Goal: Task Accomplishment & Management: Complete application form

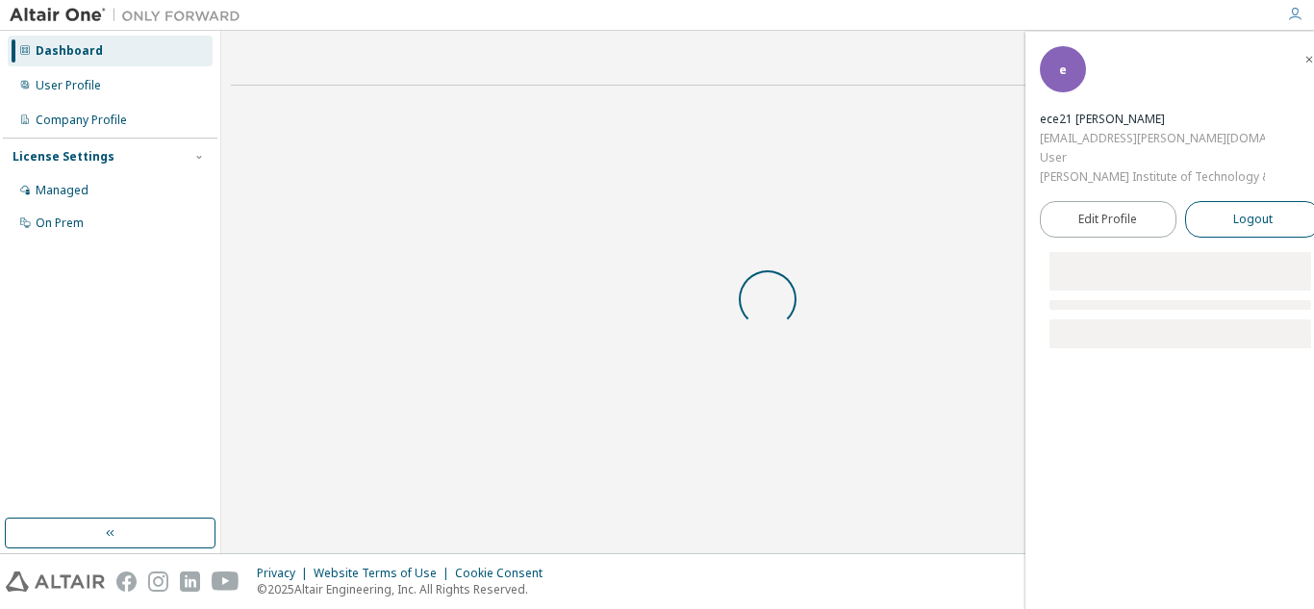
click at [1241, 224] on span "Logout" at bounding box center [1252, 219] width 39 height 19
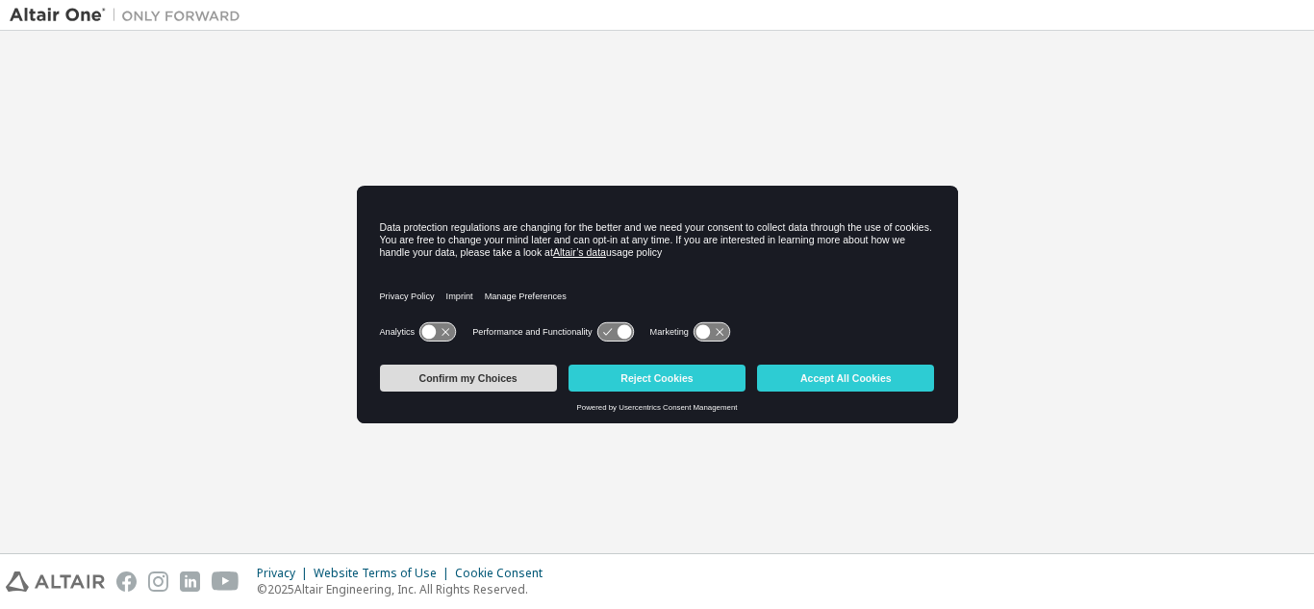
click at [505, 375] on button "Confirm my Choices" at bounding box center [468, 378] width 177 height 27
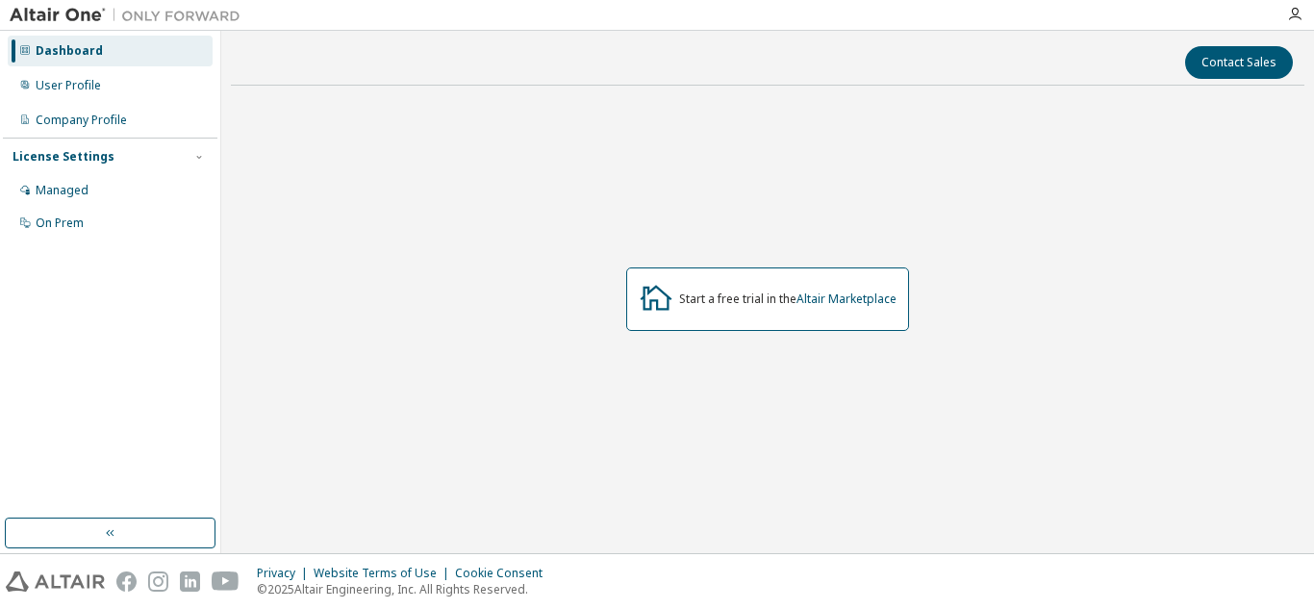
click at [1299, 23] on div at bounding box center [1294, 14] width 38 height 29
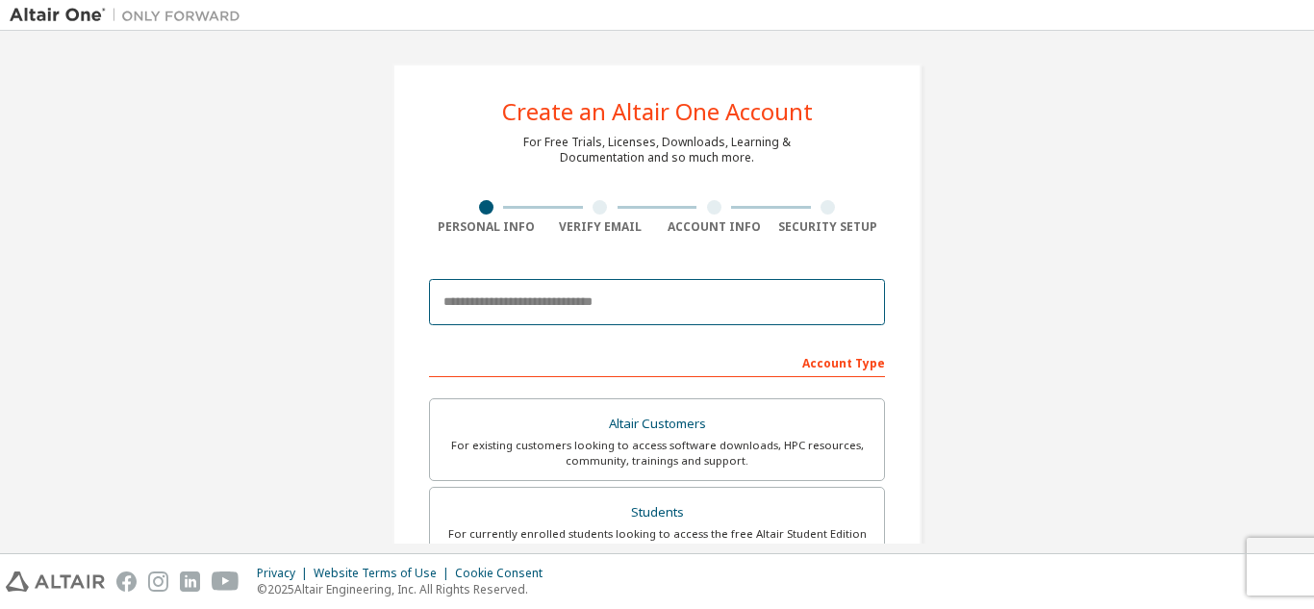
click at [554, 303] on input "email" at bounding box center [657, 302] width 456 height 46
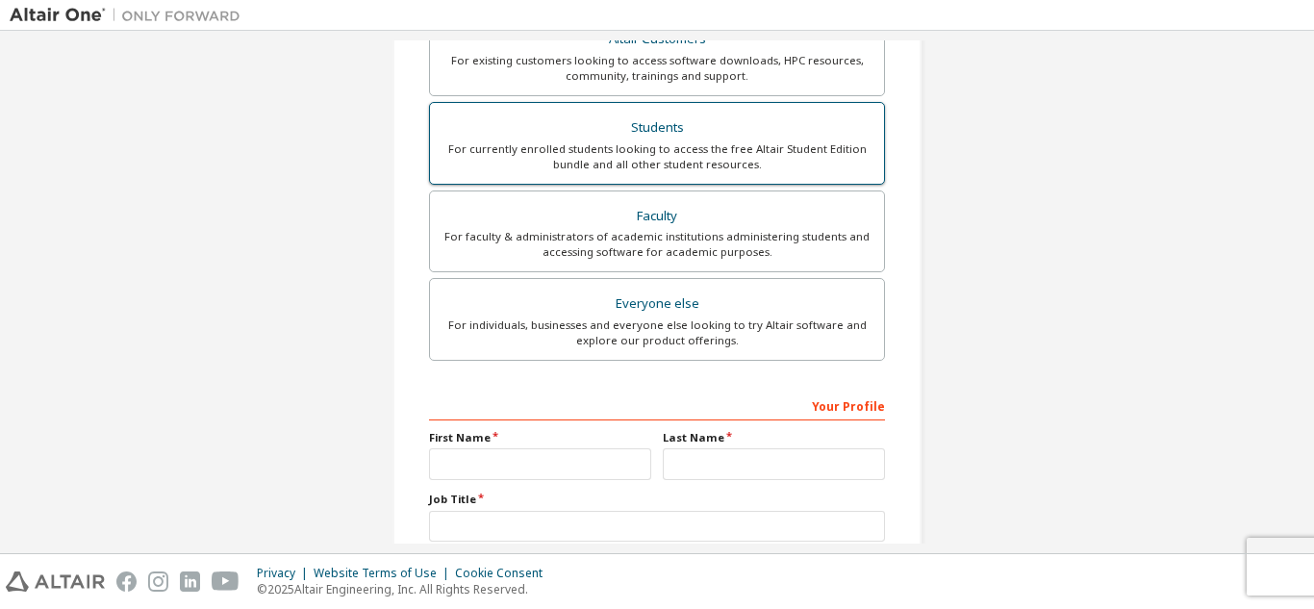
type input "**********"
click at [640, 127] on div "Students" at bounding box center [656, 127] width 431 height 27
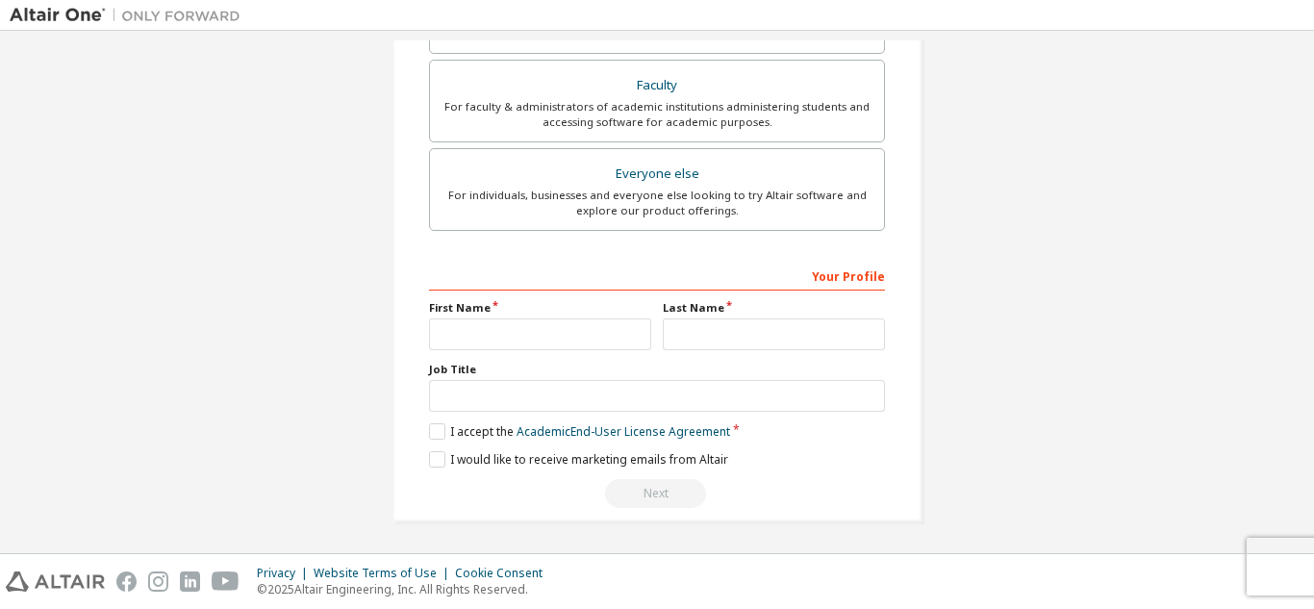
scroll to position [566, 0]
click at [524, 323] on input "text" at bounding box center [540, 333] width 222 height 32
type input "*****"
click at [692, 337] on input "text" at bounding box center [774, 333] width 222 height 32
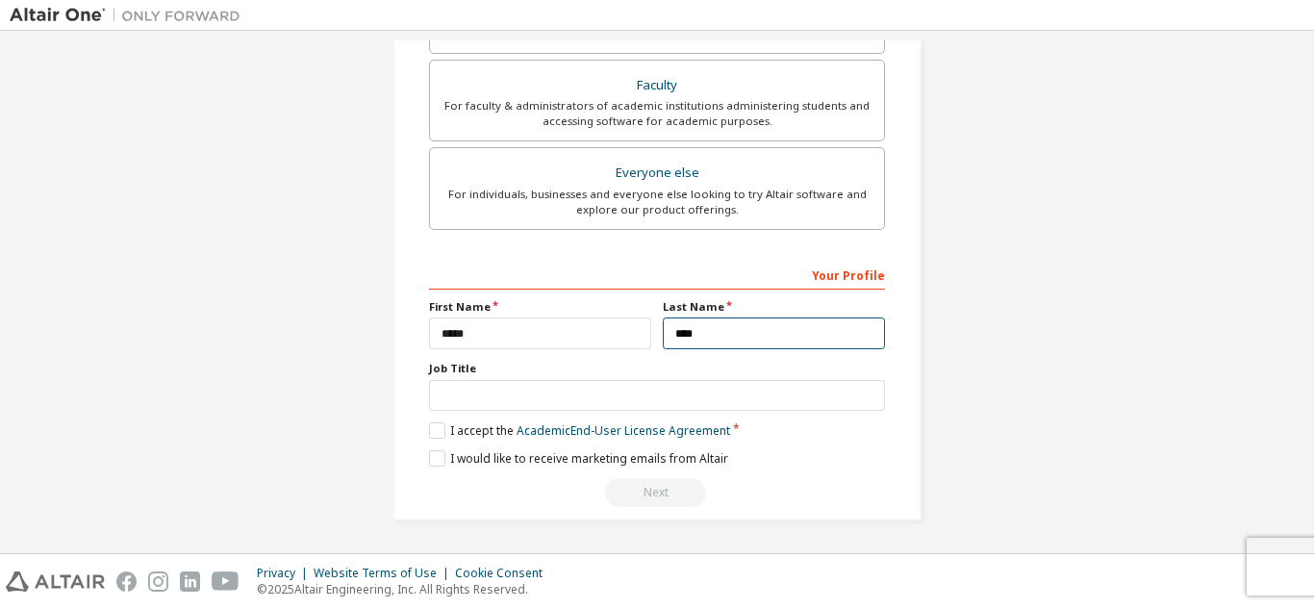
type input "****"
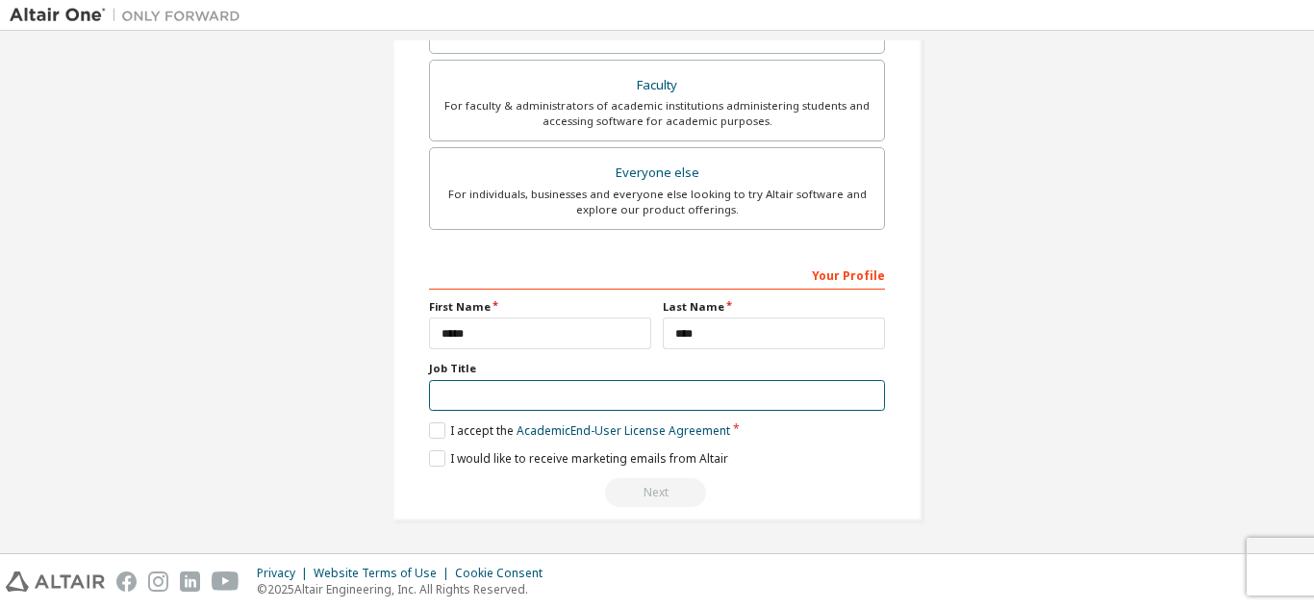
click at [468, 383] on input "text" at bounding box center [657, 396] width 456 height 32
type input "*******"
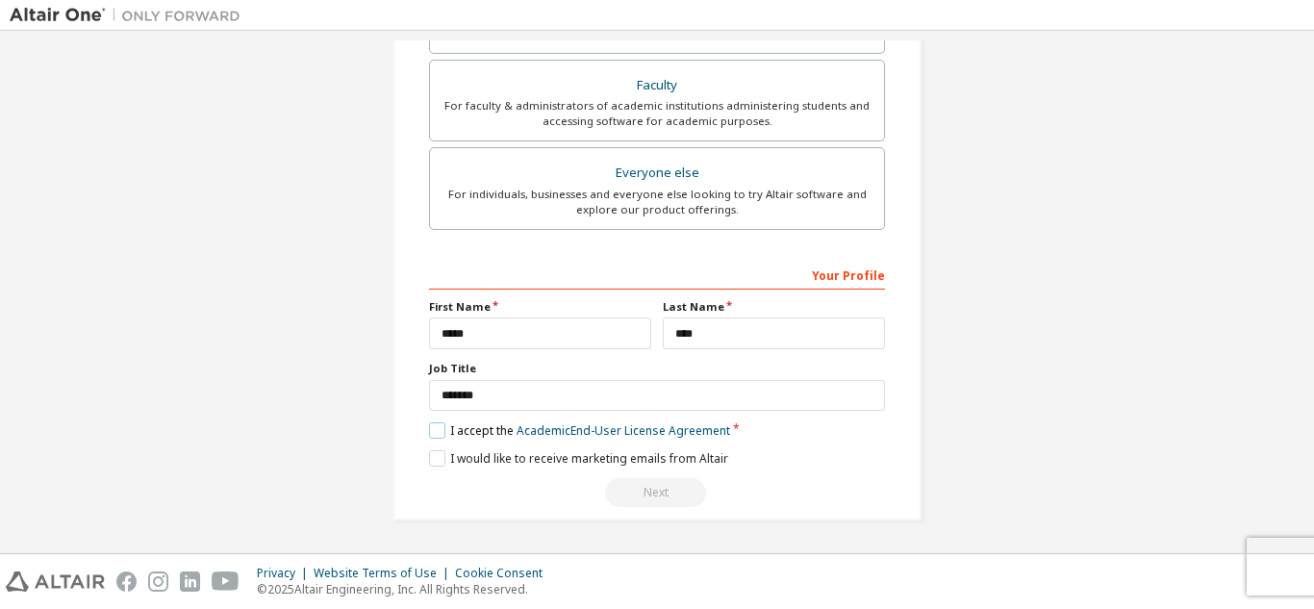
click at [432, 435] on label "I accept the Academic End-User License Agreement" at bounding box center [579, 430] width 301 height 16
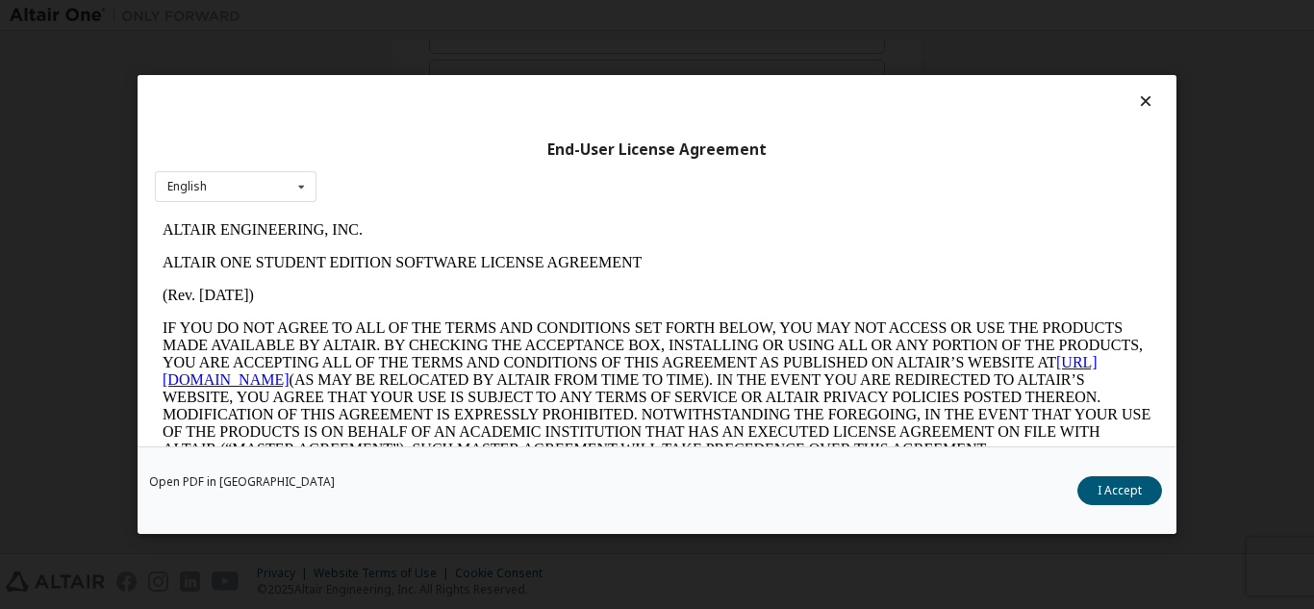
scroll to position [0, 0]
click at [1091, 480] on button "I Accept" at bounding box center [1119, 490] width 85 height 29
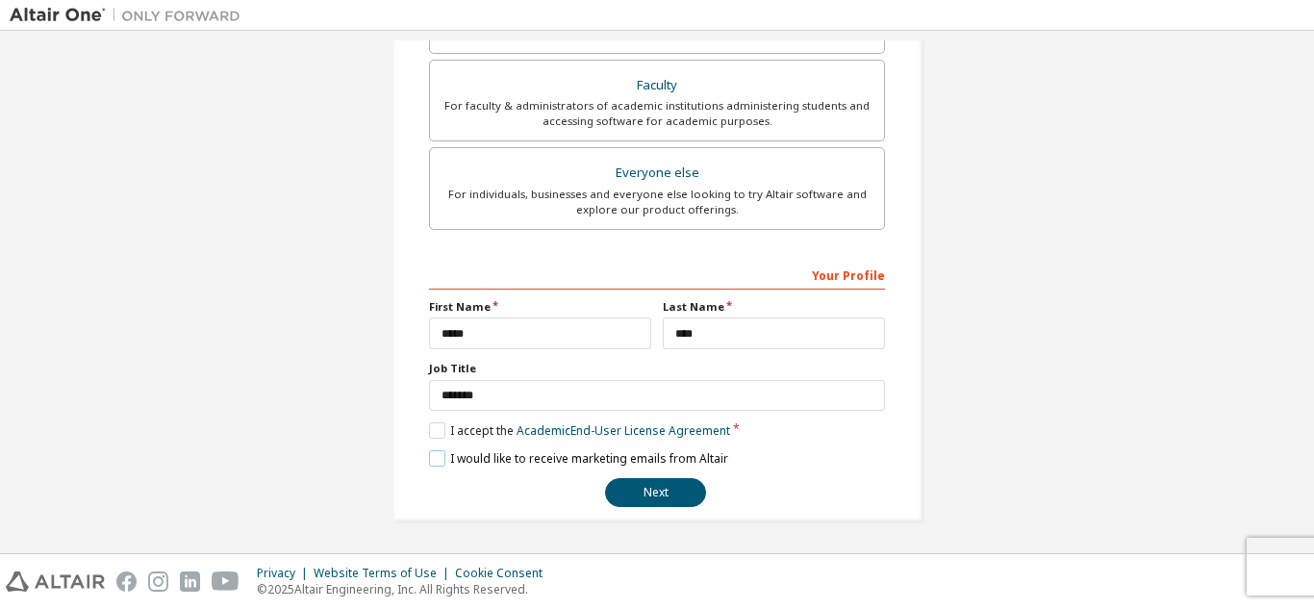
click at [441, 453] on label "I would like to receive marketing emails from Altair" at bounding box center [578, 458] width 299 height 16
click at [673, 495] on button "Next" at bounding box center [655, 492] width 101 height 29
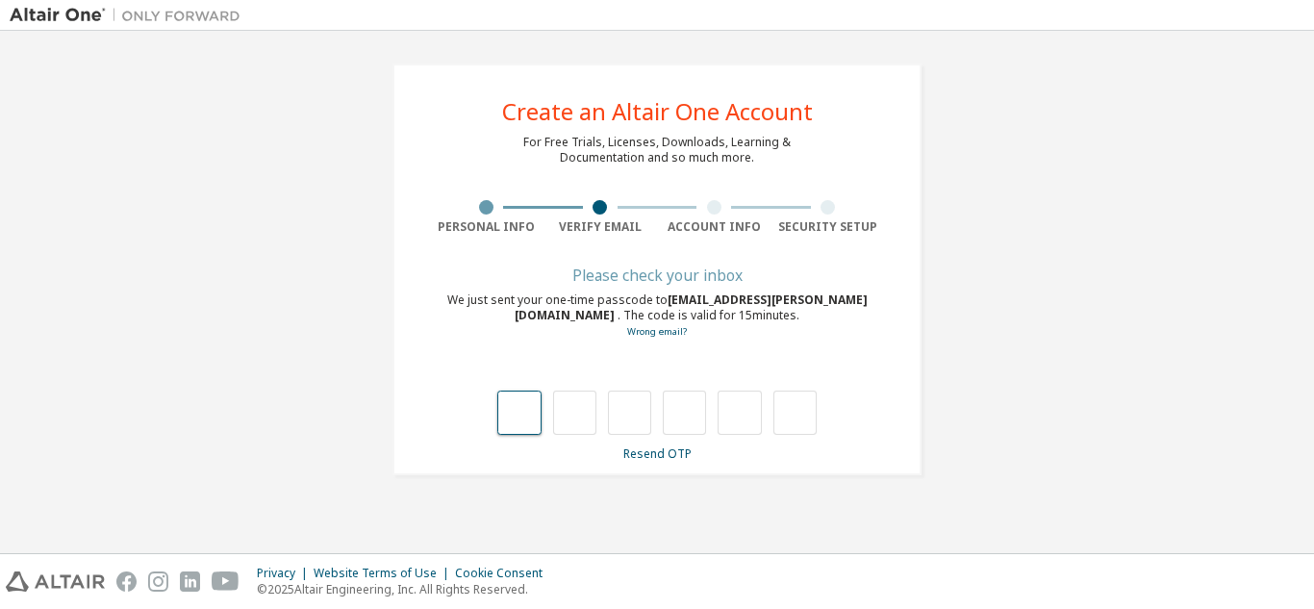
type input "*"
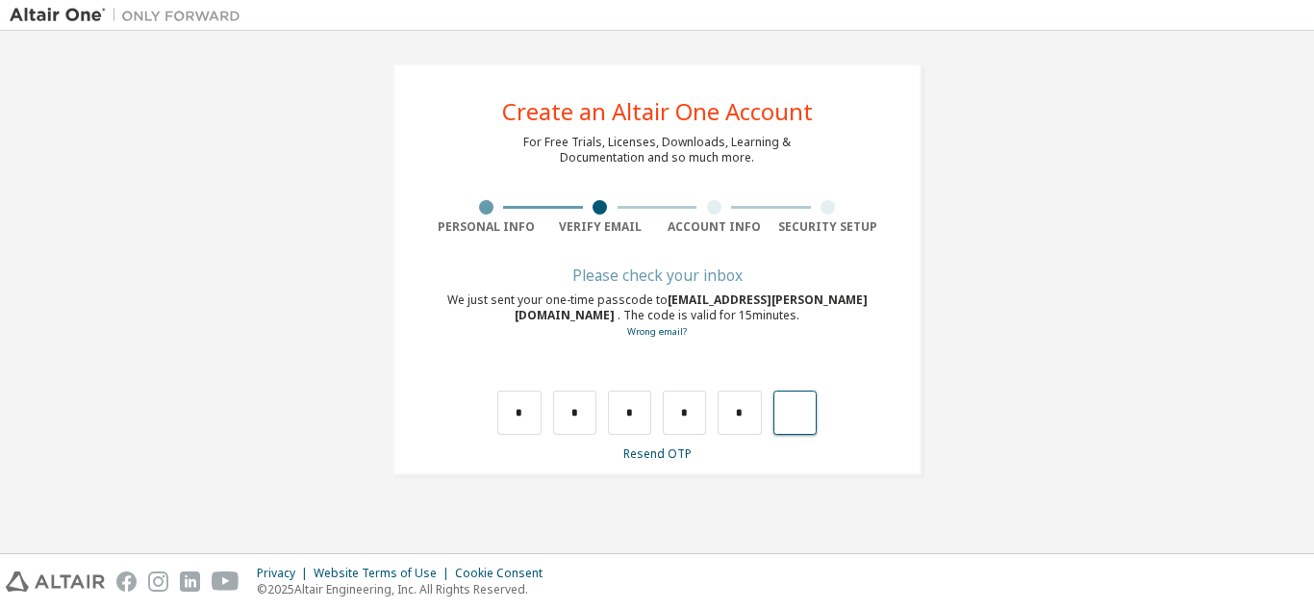
type input "*"
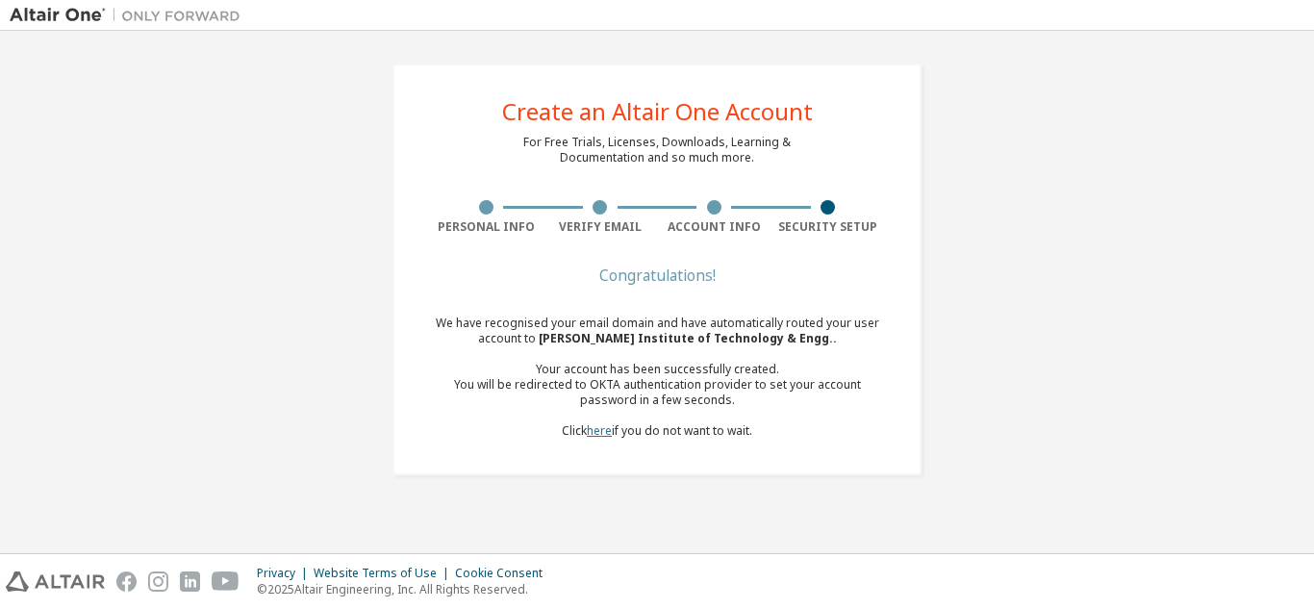
click at [604, 432] on link "here" at bounding box center [599, 430] width 25 height 16
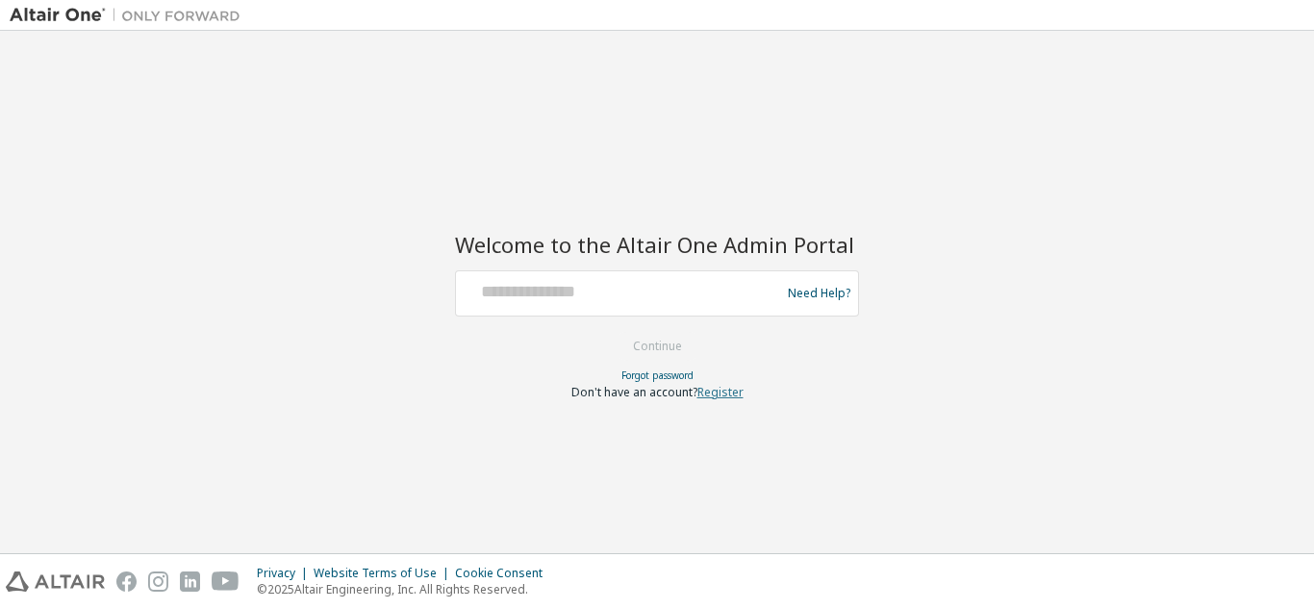
click at [719, 391] on link "Register" at bounding box center [720, 392] width 46 height 16
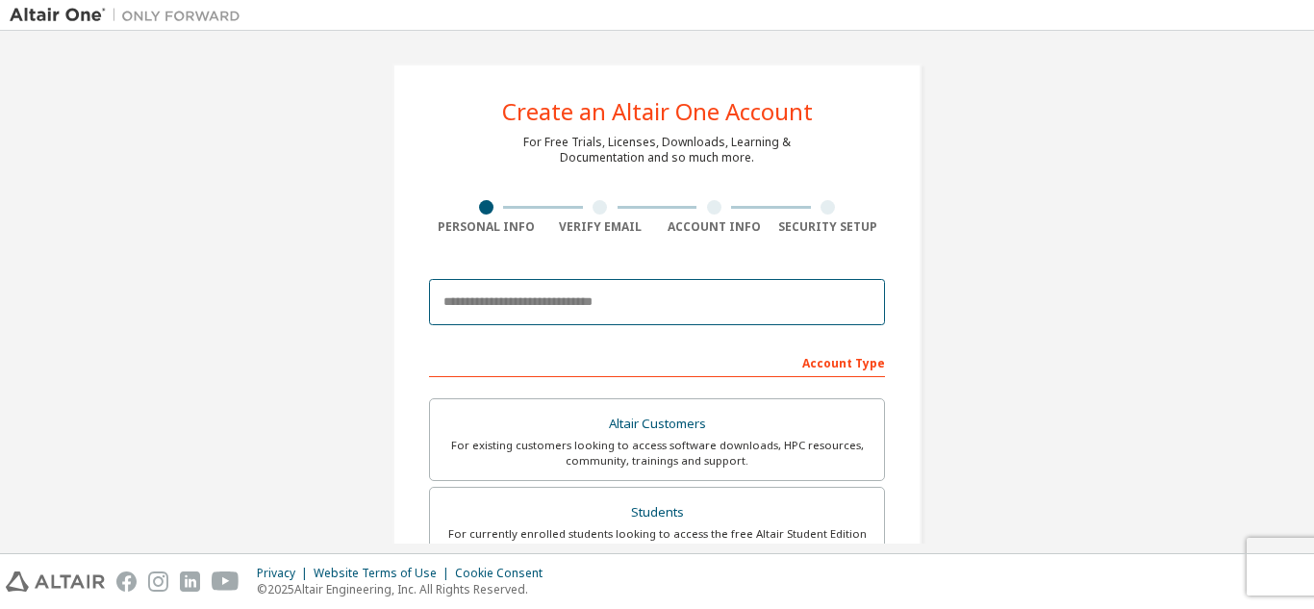
click at [543, 304] on input "email" at bounding box center [657, 302] width 456 height 46
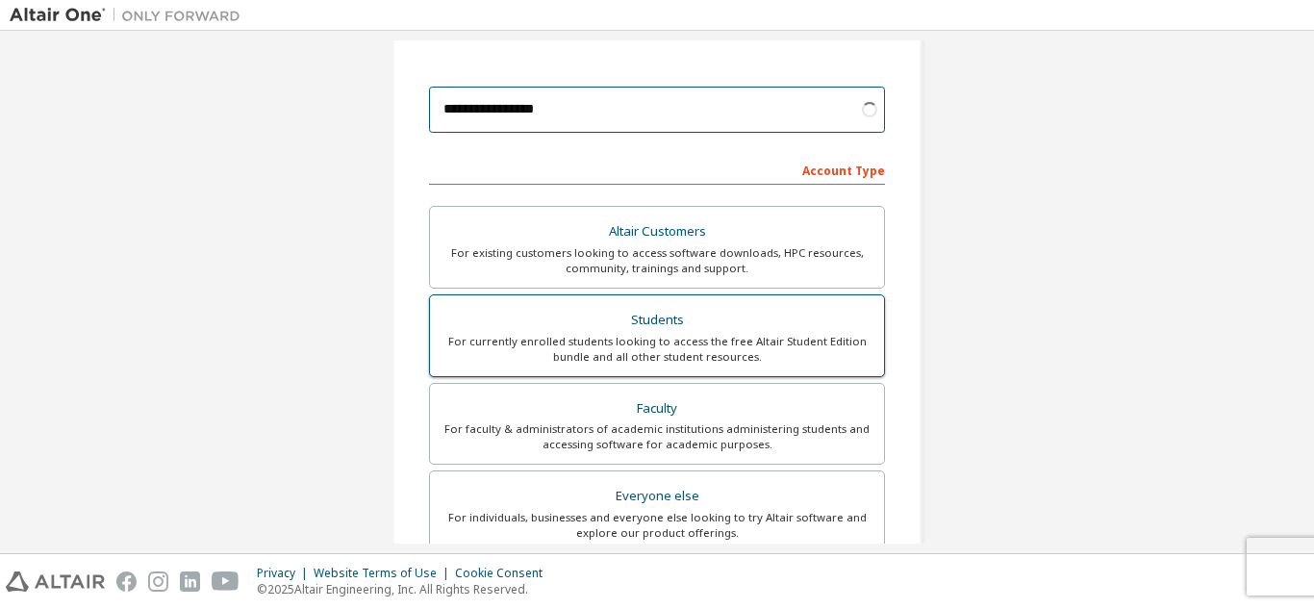
type input "**********"
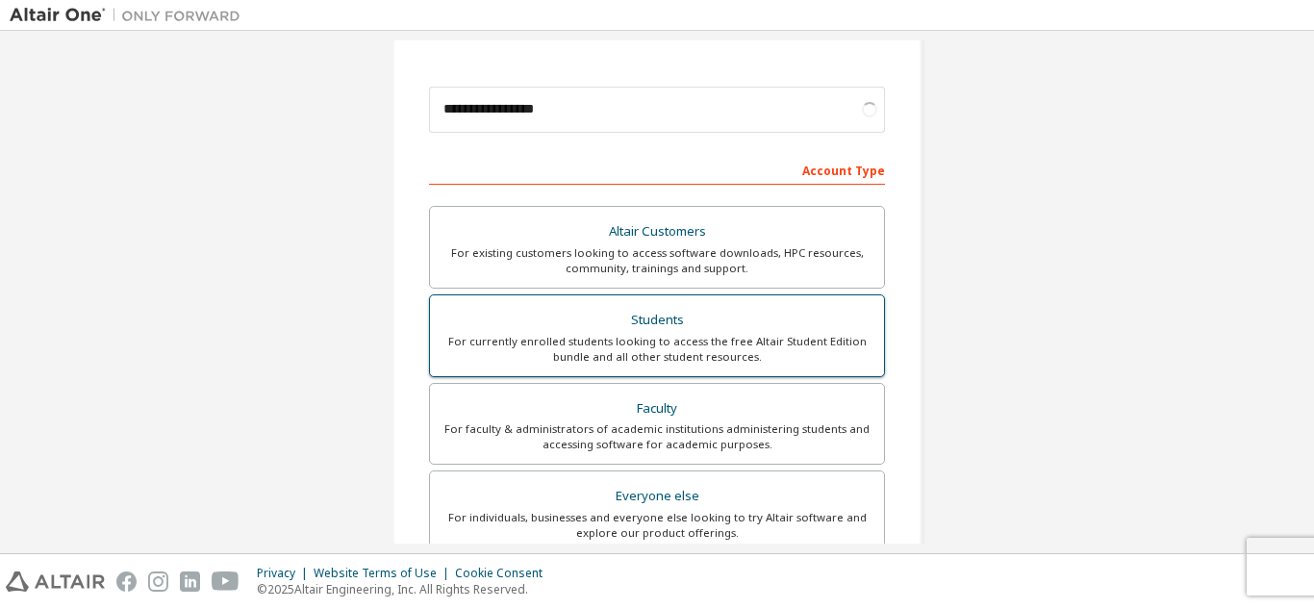
click at [660, 334] on div "For currently enrolled students looking to access the free Altair Student Editi…" at bounding box center [656, 349] width 431 height 31
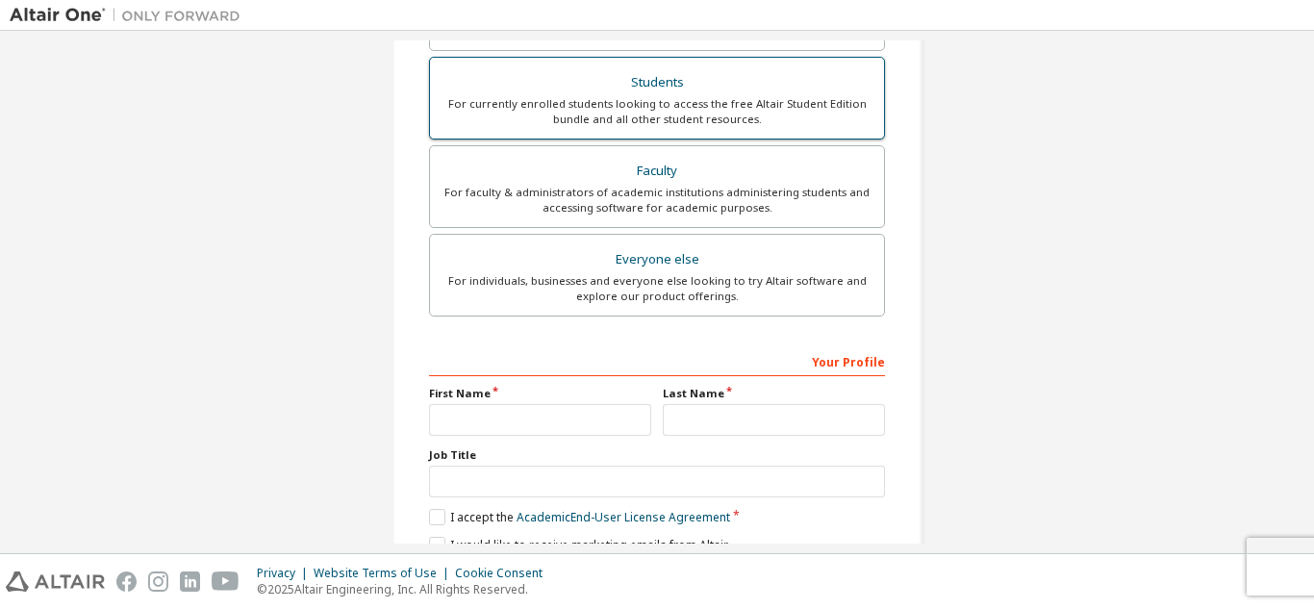
scroll to position [481, 0]
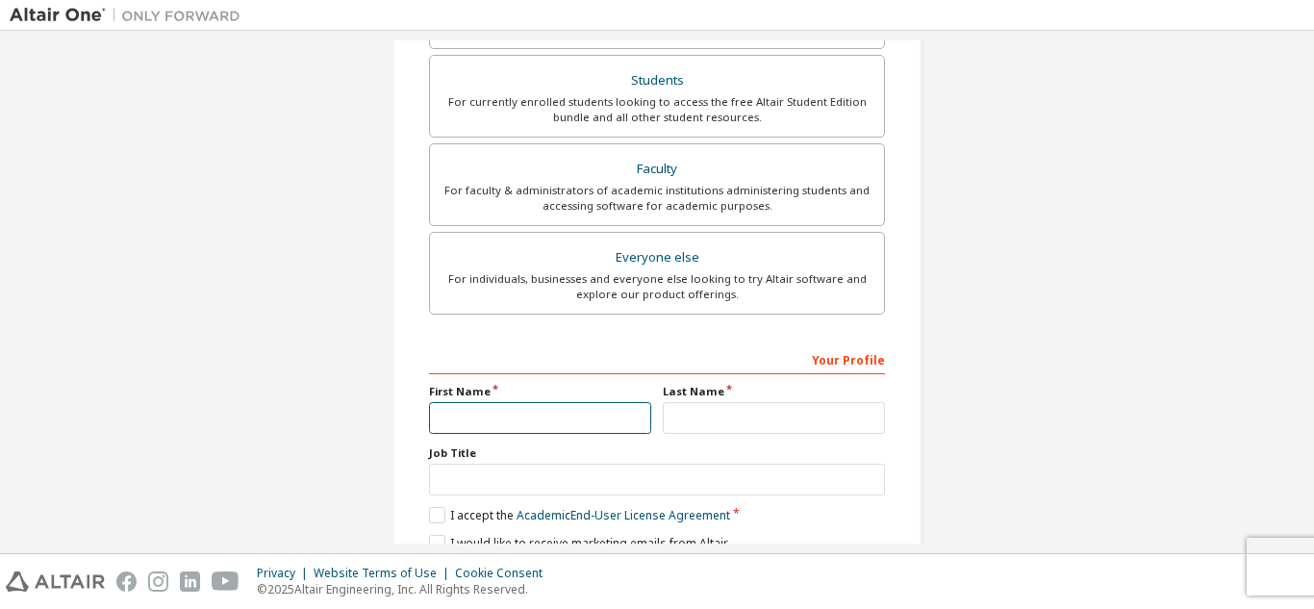
click at [549, 425] on input "text" at bounding box center [540, 418] width 222 height 32
type input "*****"
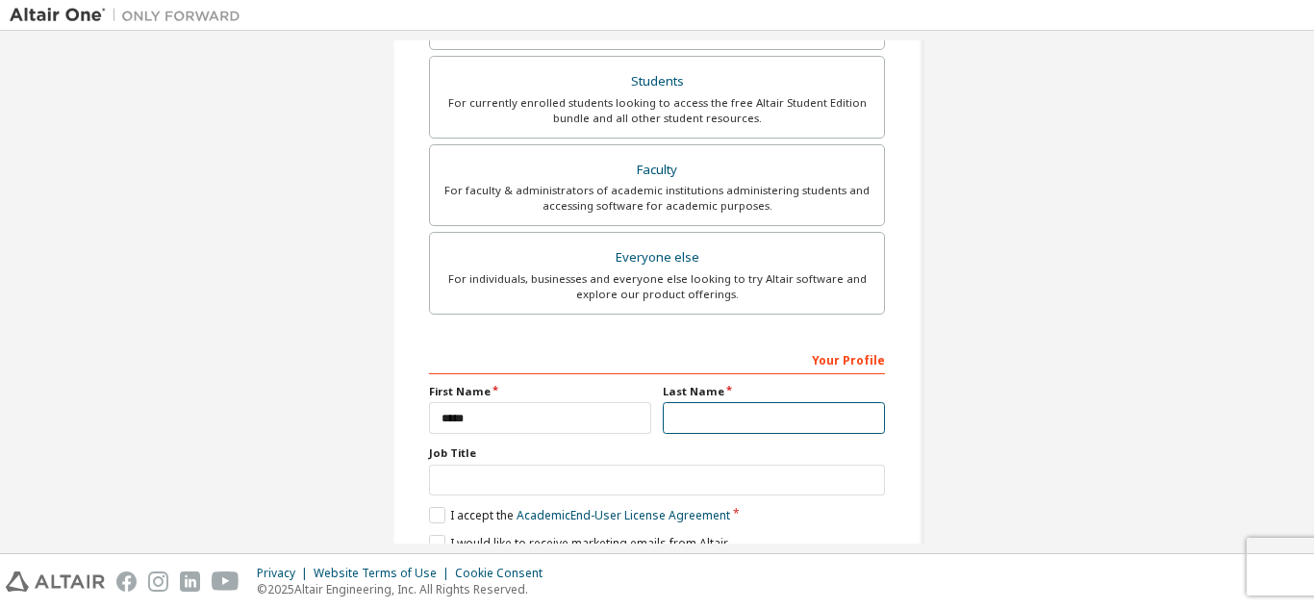
click at [777, 426] on input "text" at bounding box center [774, 418] width 222 height 32
type input "****"
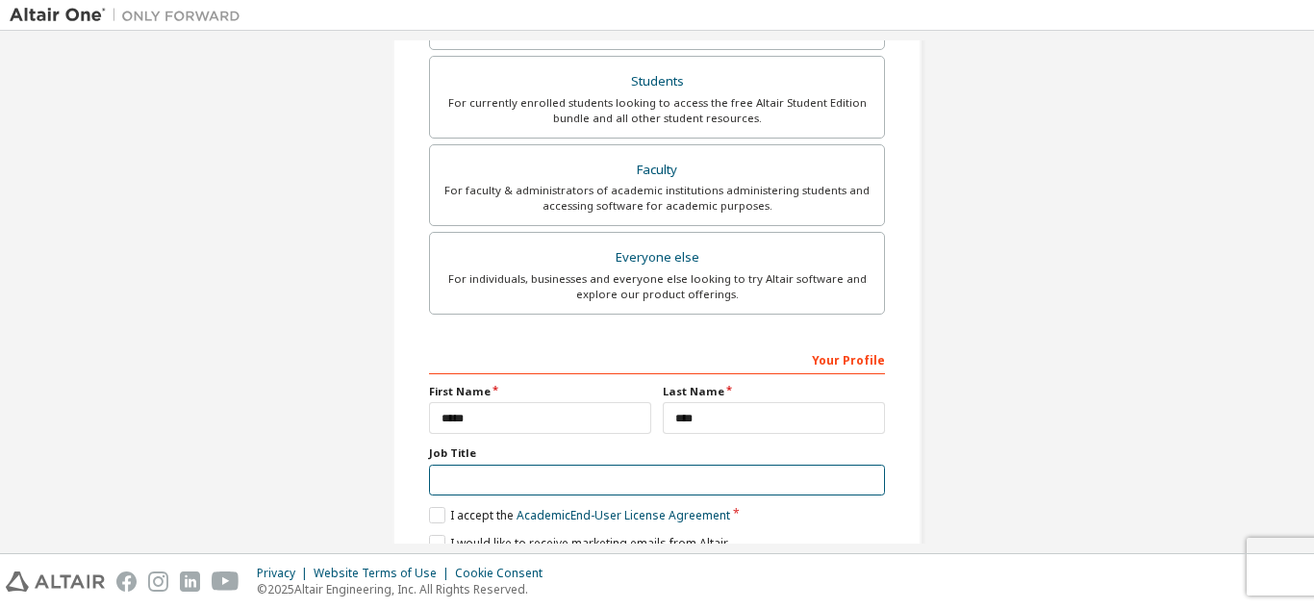
click at [453, 481] on input "text" at bounding box center [657, 481] width 456 height 32
type input "*******"
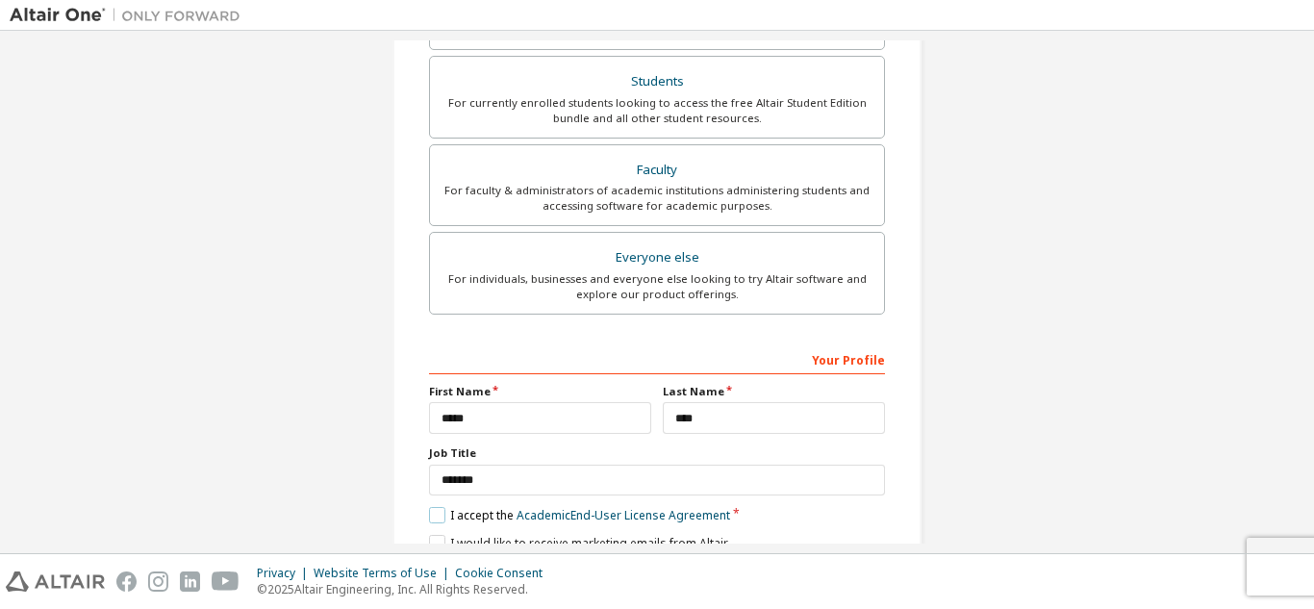
click at [439, 517] on label "I accept the Academic End-User License Agreement" at bounding box center [579, 515] width 301 height 16
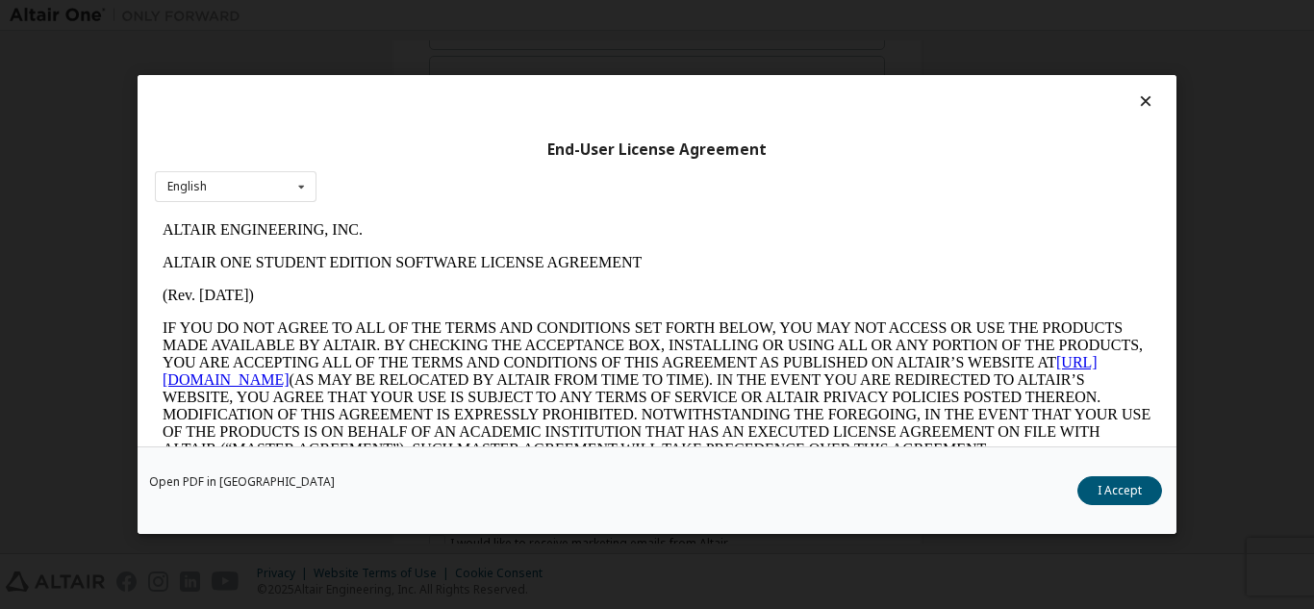
scroll to position [0, 0]
click at [1110, 476] on button "I Accept" at bounding box center [1119, 490] width 85 height 29
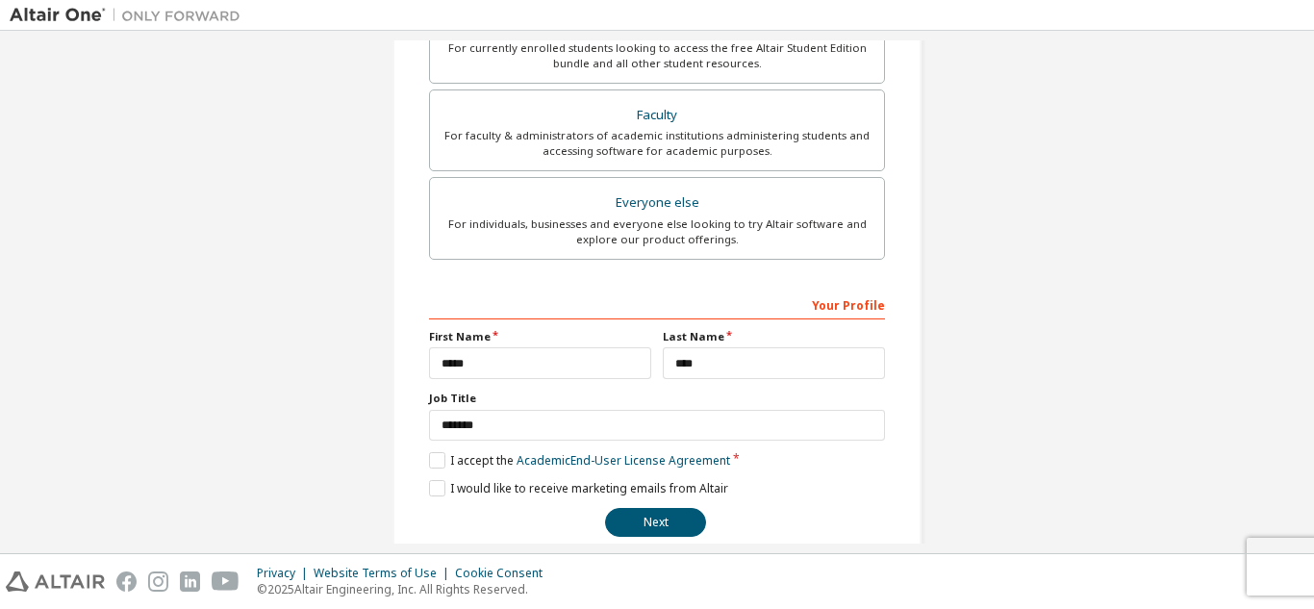
scroll to position [516, 0]
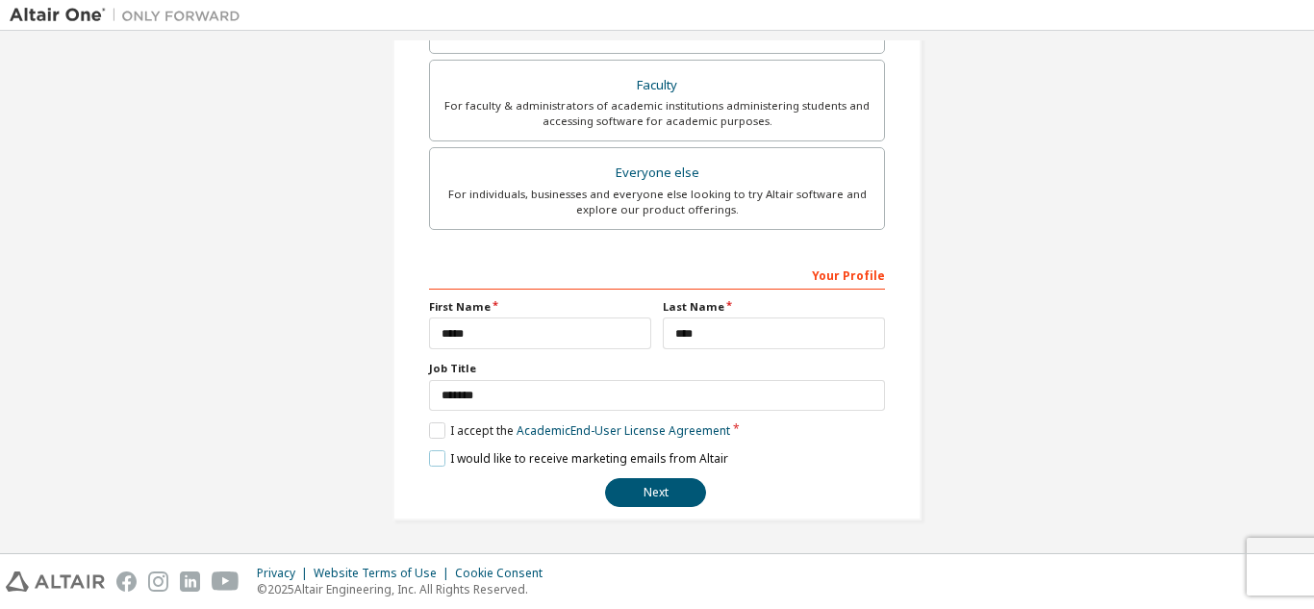
click at [429, 455] on label "I would like to receive marketing emails from Altair" at bounding box center [578, 458] width 299 height 16
click at [642, 487] on button "Next" at bounding box center [655, 492] width 101 height 29
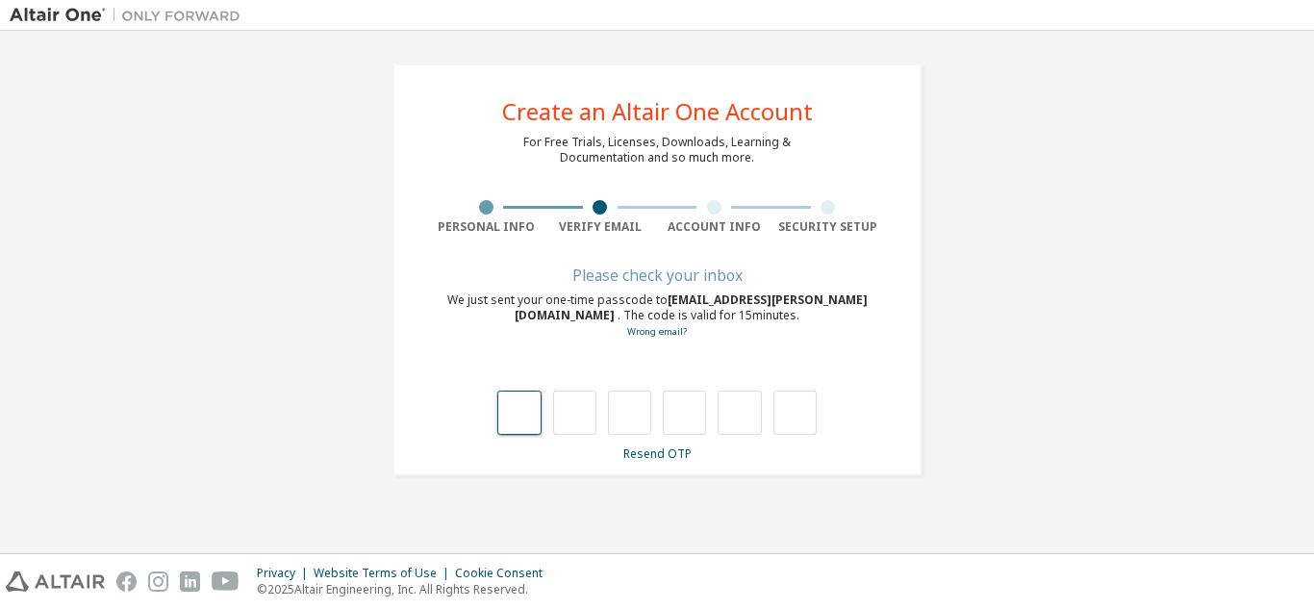
type input "*"
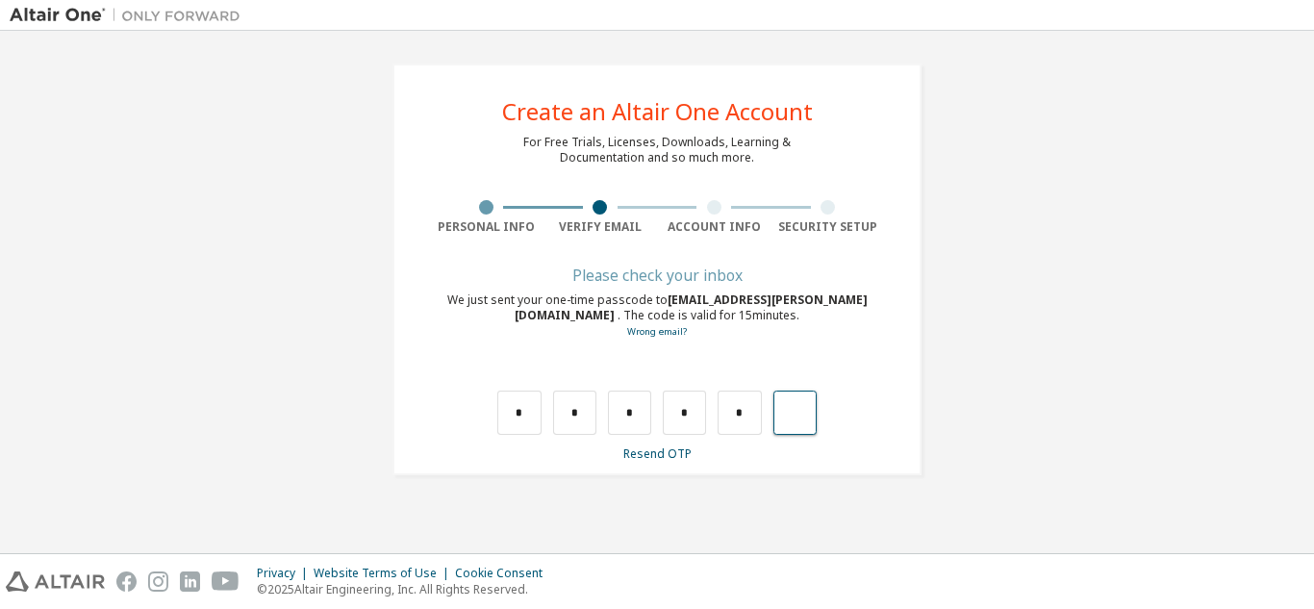
type input "*"
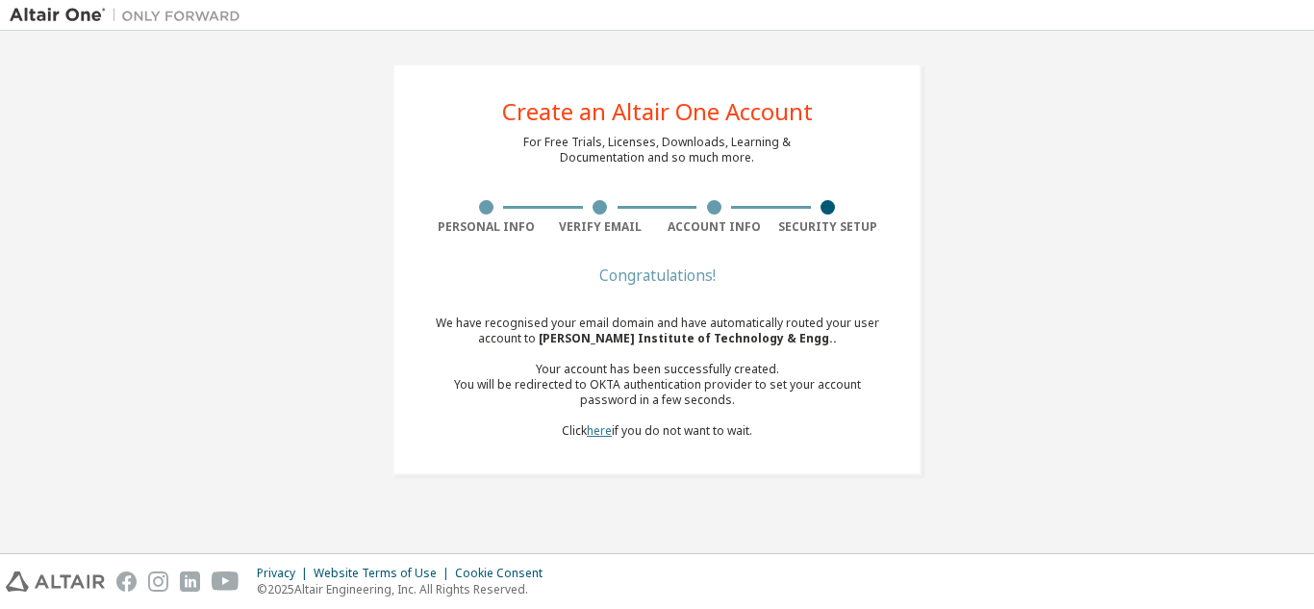
click at [593, 436] on link "here" at bounding box center [599, 430] width 25 height 16
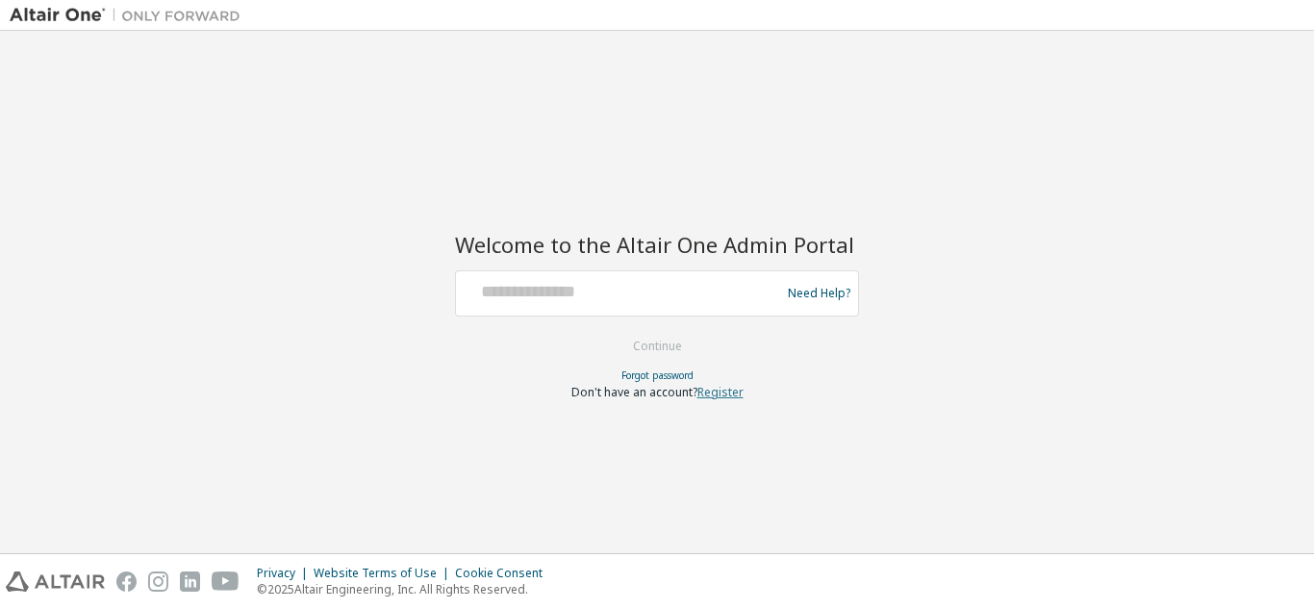
click at [732, 396] on link "Register" at bounding box center [720, 392] width 46 height 16
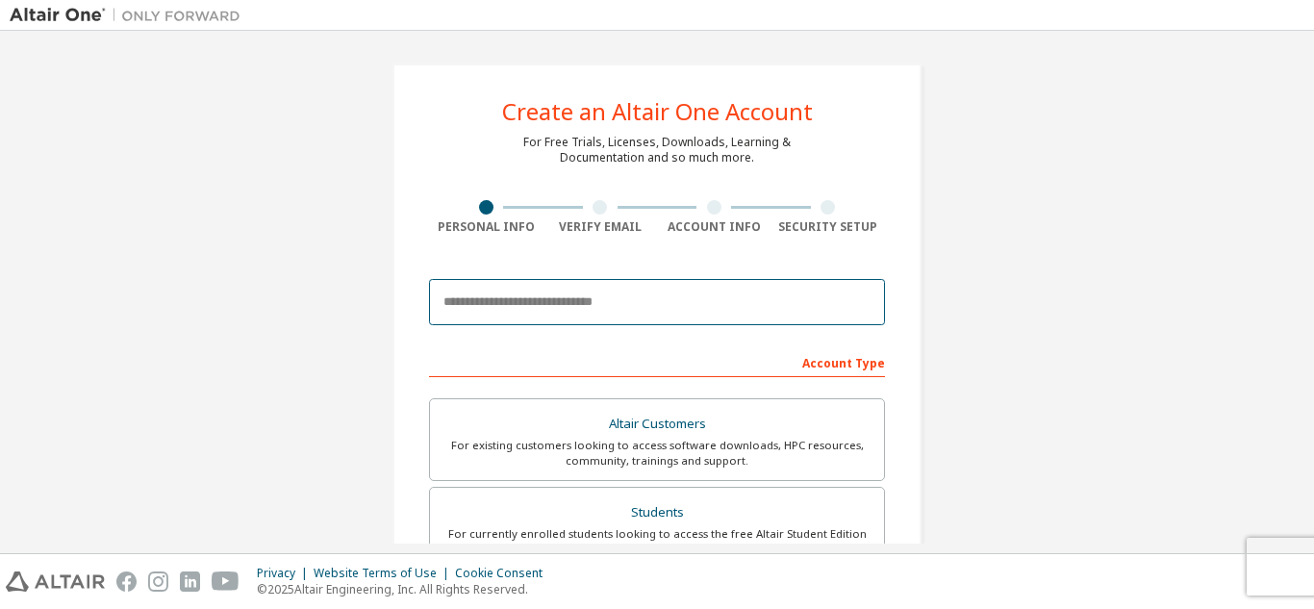
click at [457, 317] on input "email" at bounding box center [657, 302] width 456 height 46
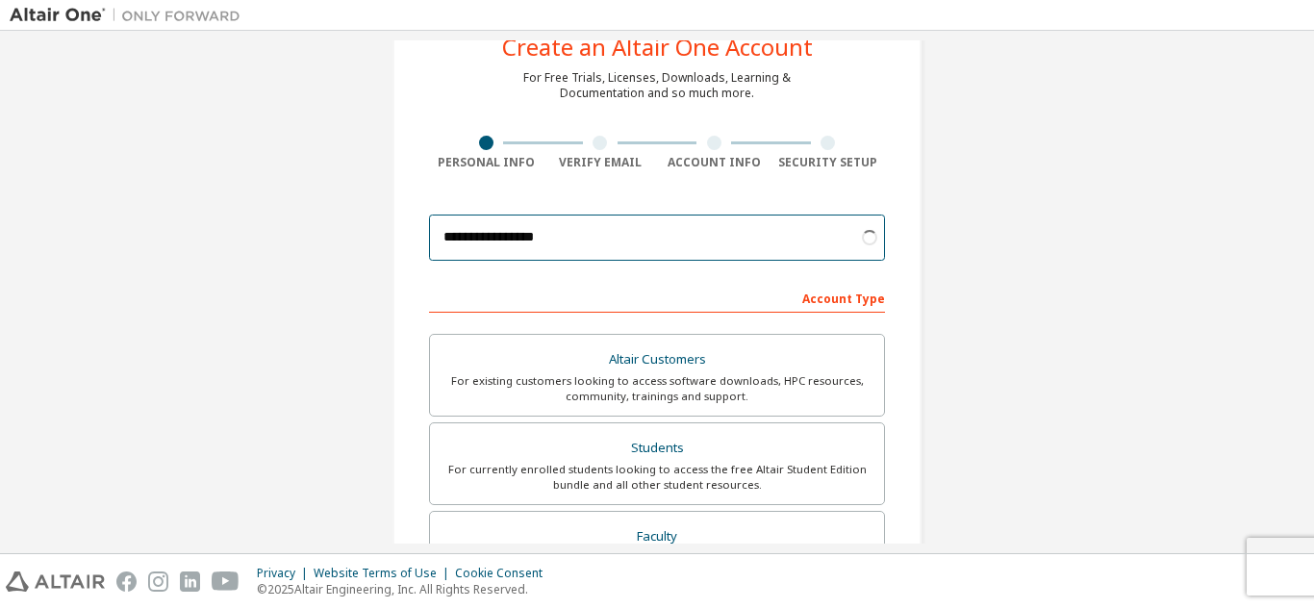
scroll to position [96, 0]
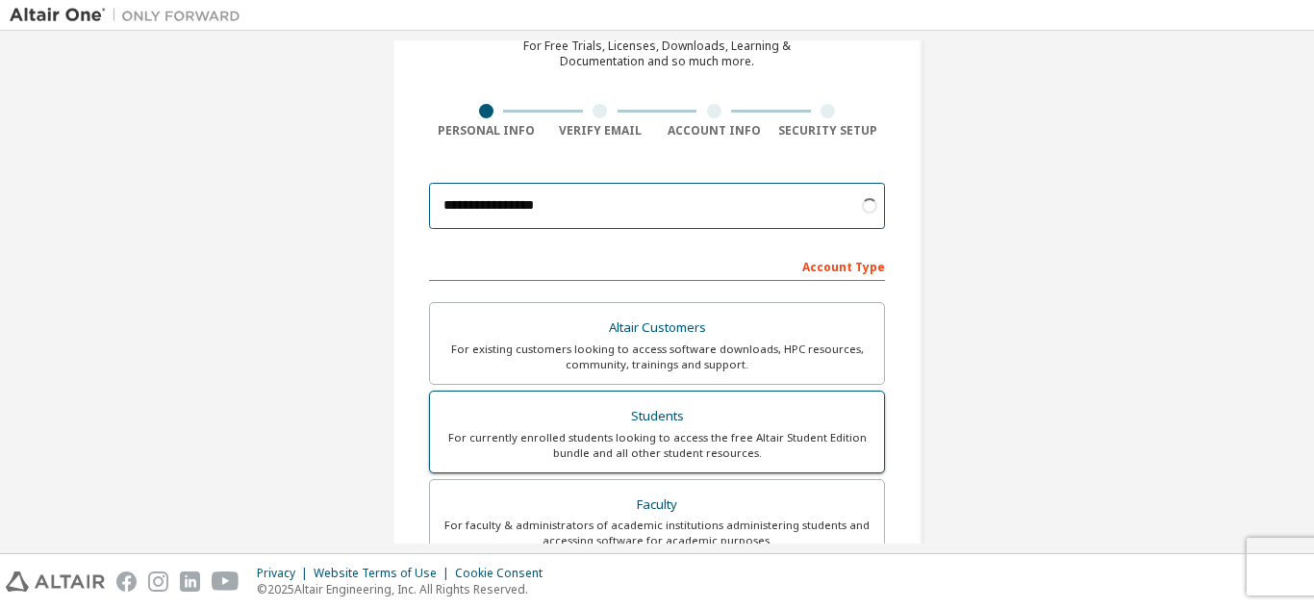
type input "**********"
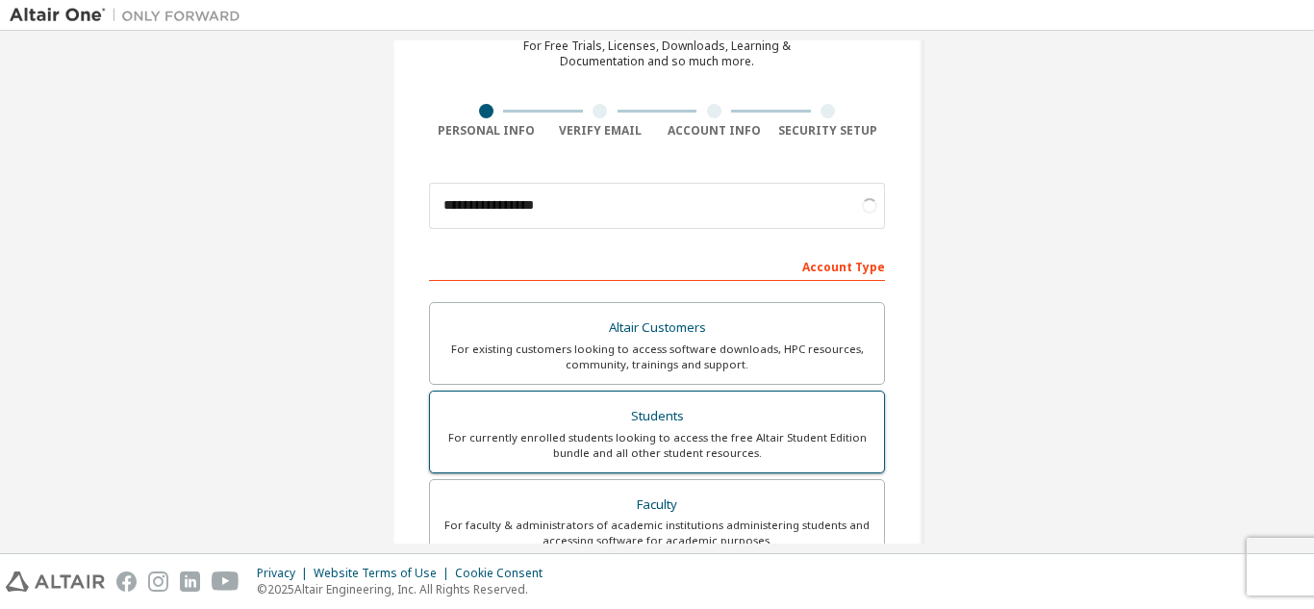
click at [614, 418] on div "Students" at bounding box center [656, 416] width 431 height 27
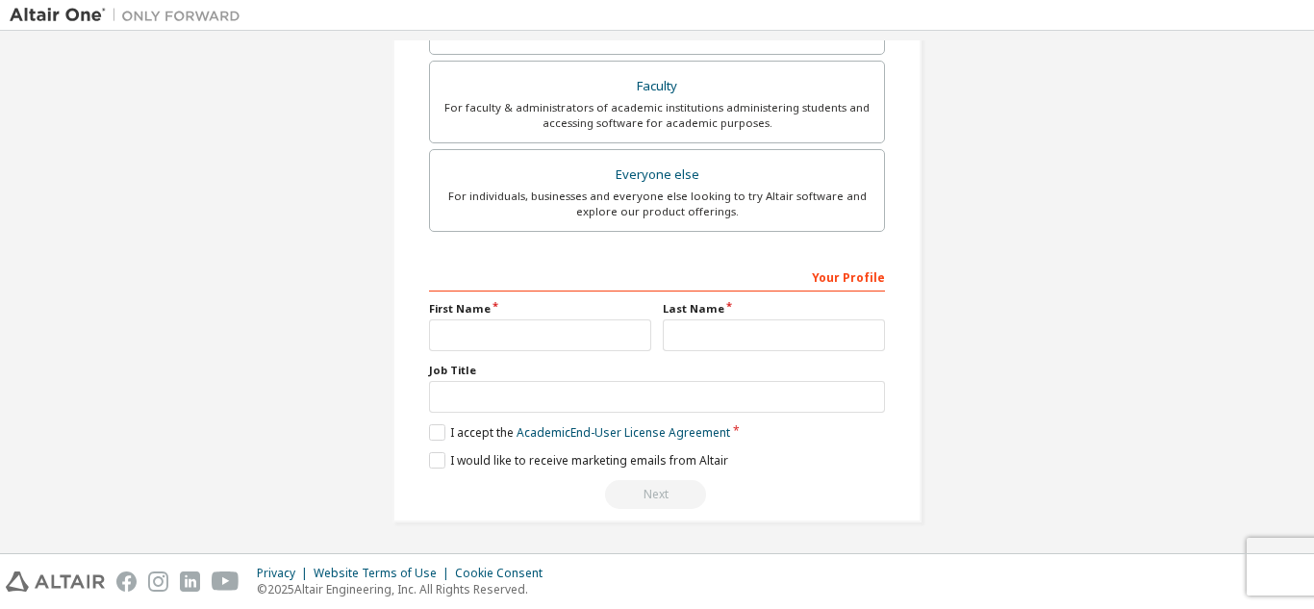
scroll to position [566, 0]
click at [527, 338] on input "text" at bounding box center [540, 333] width 222 height 32
type input "*****"
click at [694, 327] on input "text" at bounding box center [774, 333] width 222 height 32
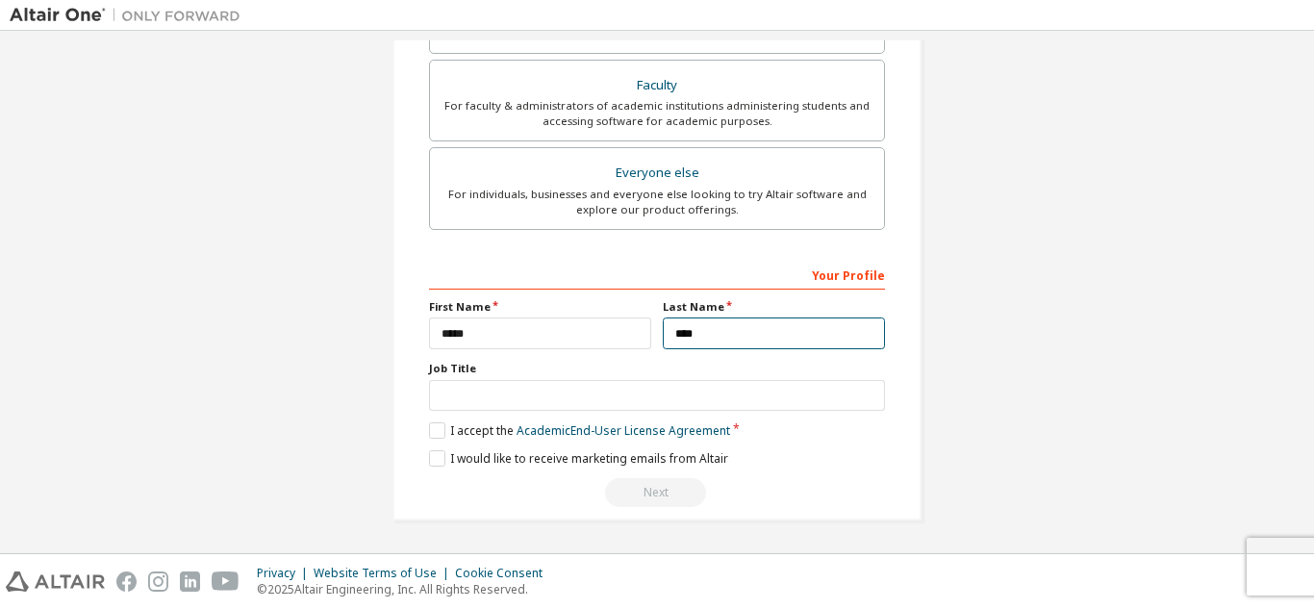
type input "****"
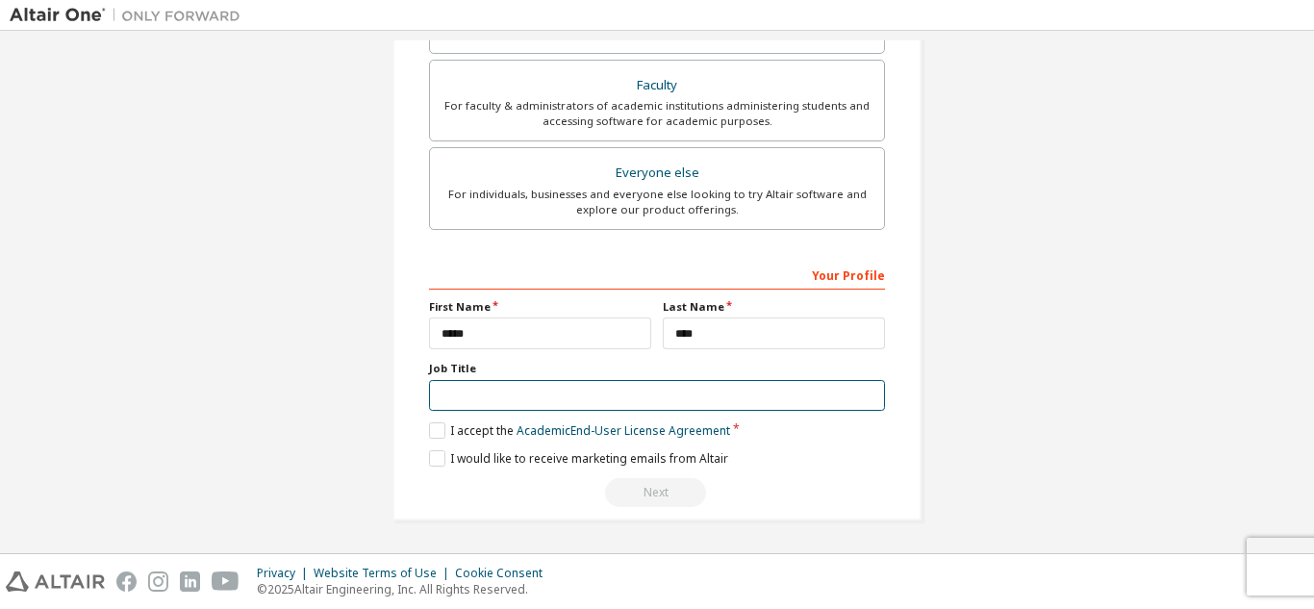
click at [476, 404] on input "text" at bounding box center [657, 396] width 456 height 32
type input "*******"
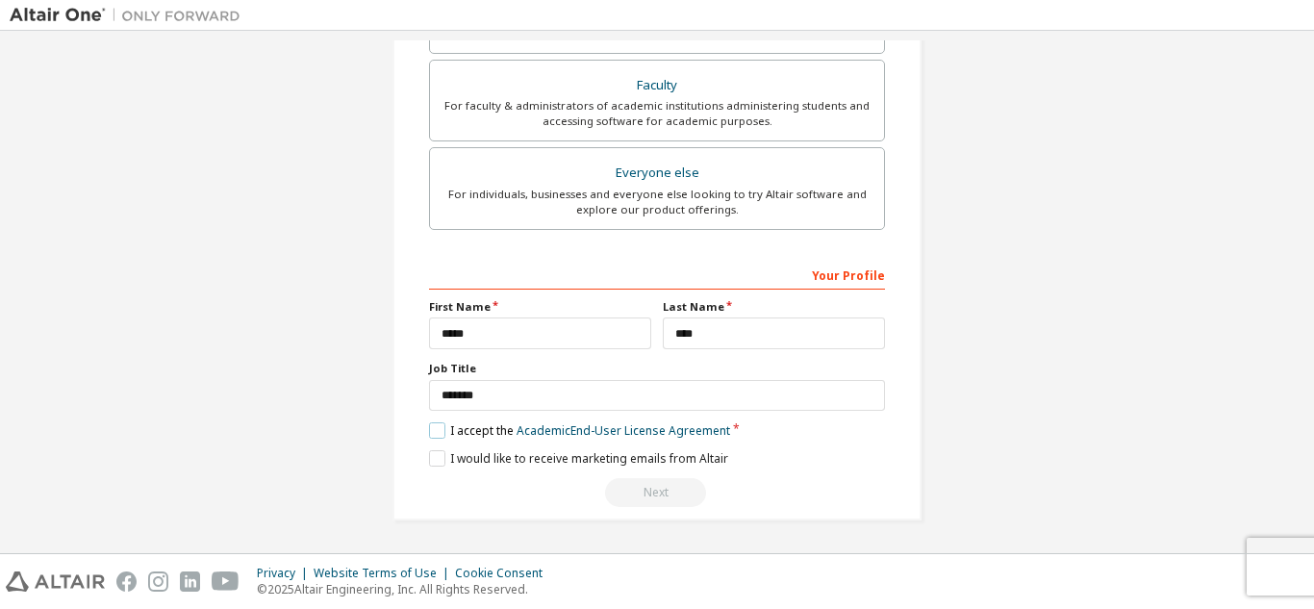
click at [432, 435] on label "I accept the Academic End-User License Agreement" at bounding box center [579, 430] width 301 height 16
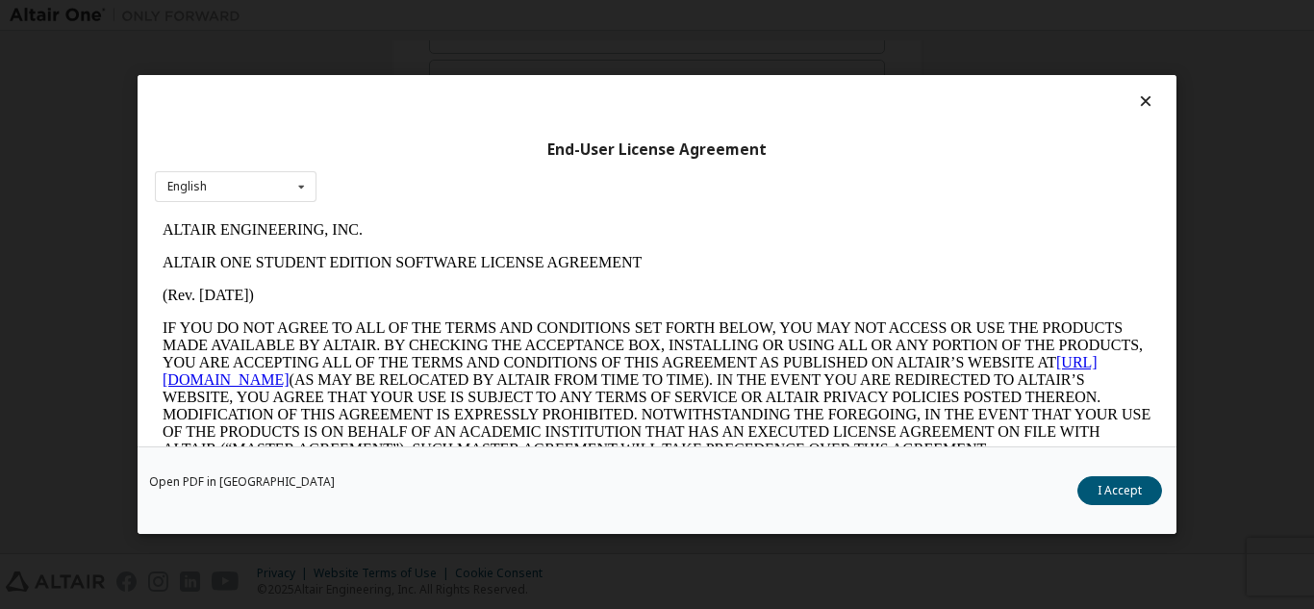
scroll to position [0, 0]
click at [1089, 488] on button "I Accept" at bounding box center [1119, 490] width 85 height 29
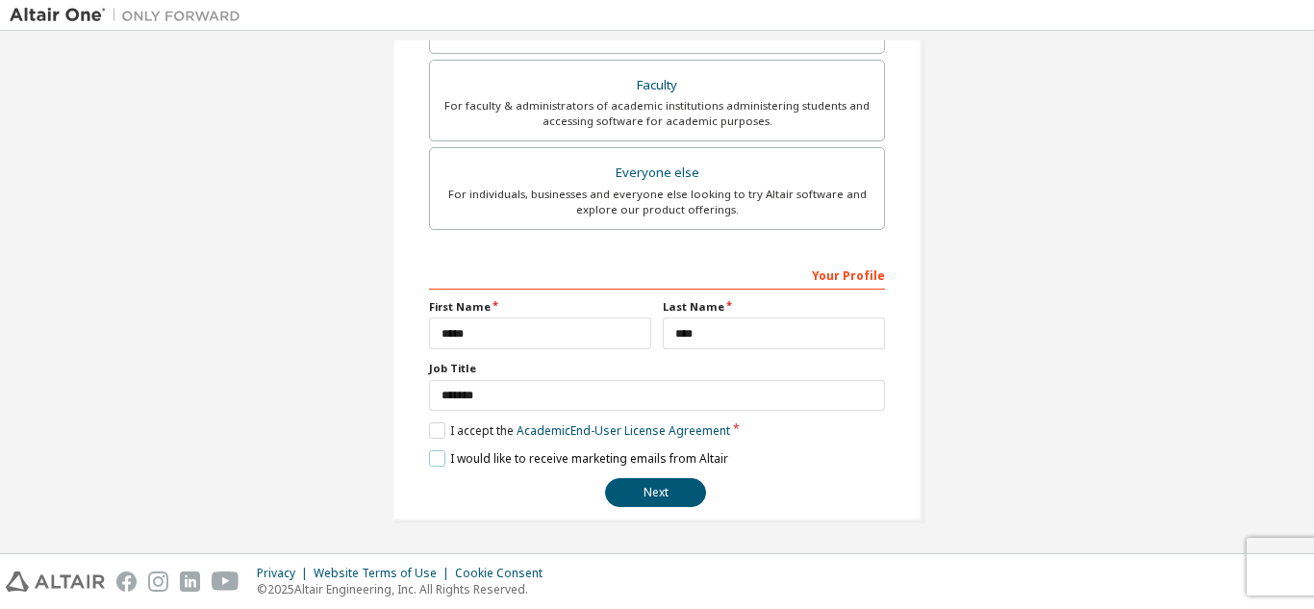
click at [429, 454] on label "I would like to receive marketing emails from Altair" at bounding box center [578, 458] width 299 height 16
click at [668, 491] on button "Next" at bounding box center [655, 492] width 101 height 29
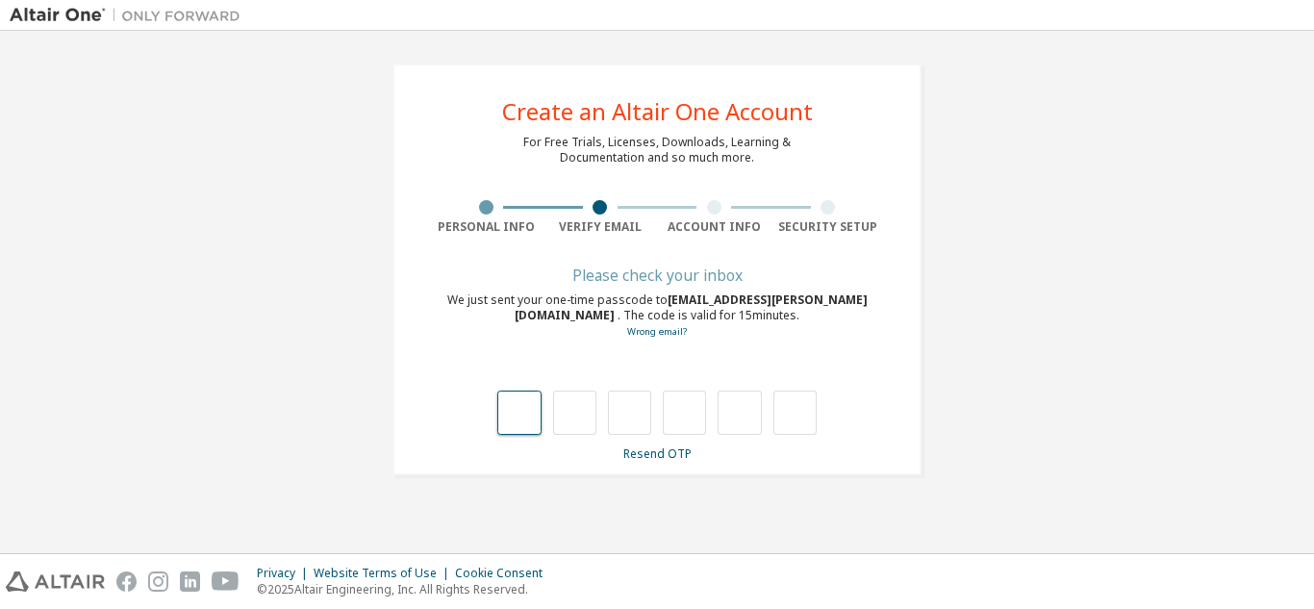
type input "*"
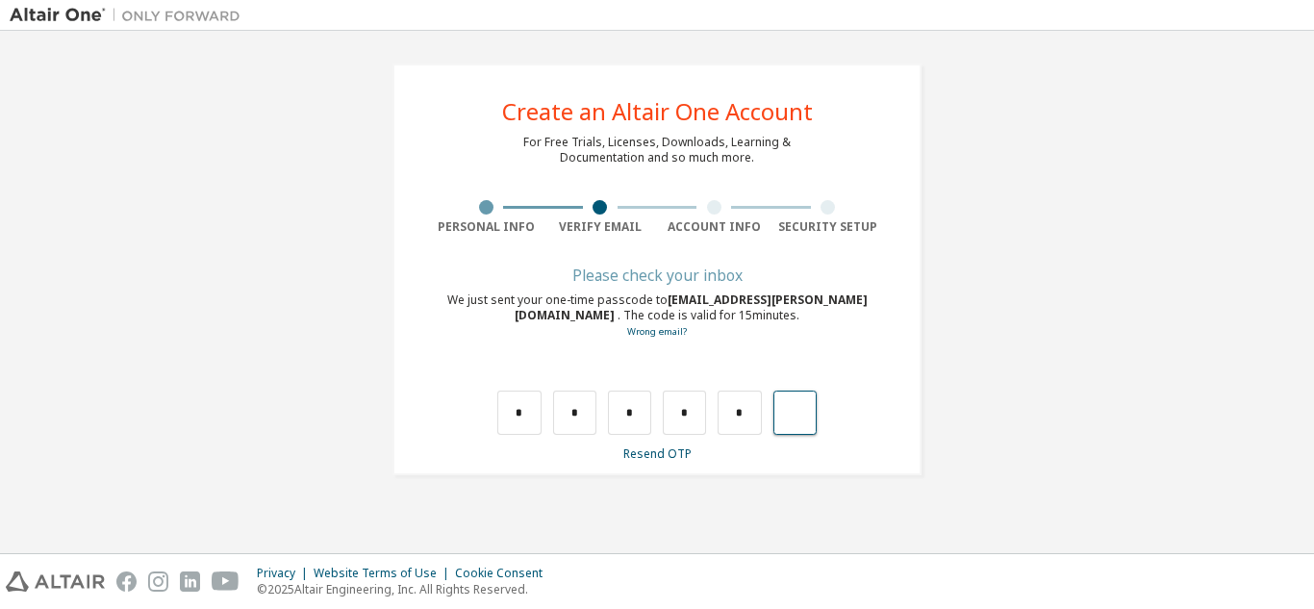
type input "*"
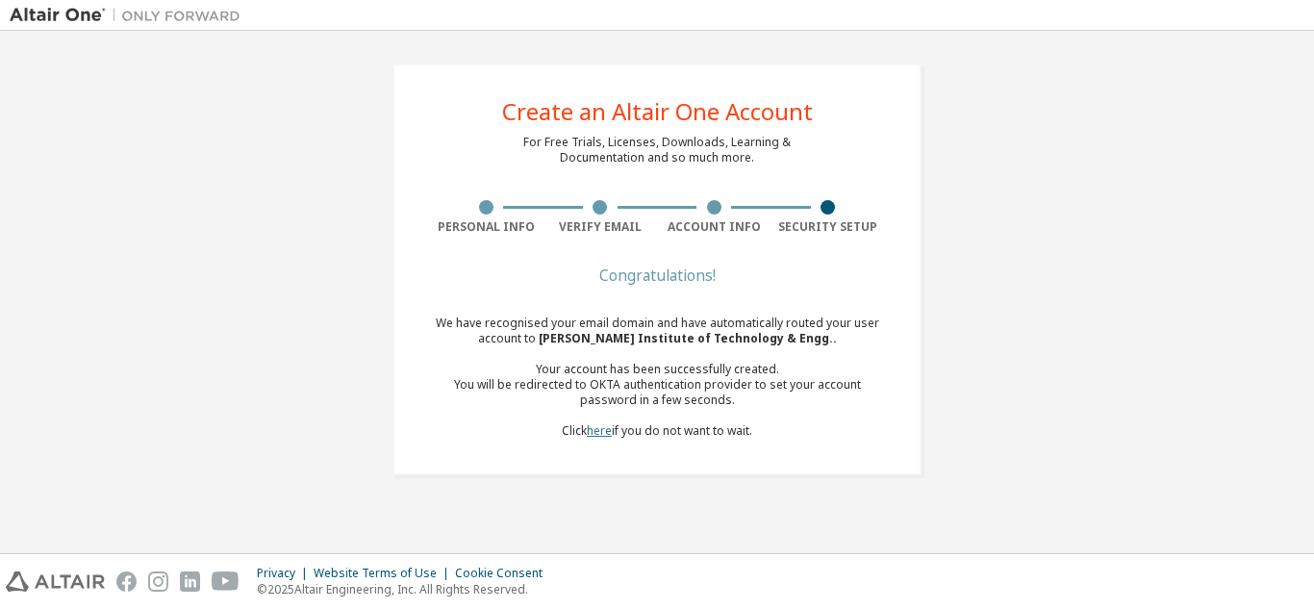
click at [593, 427] on link "here" at bounding box center [599, 430] width 25 height 16
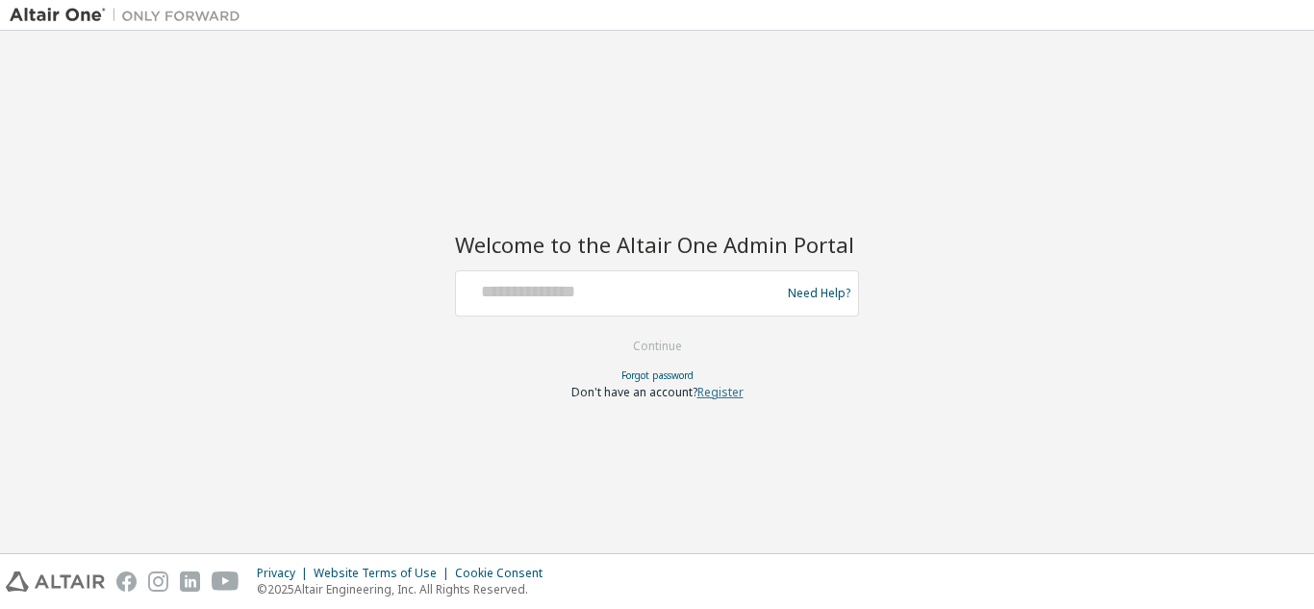
click at [722, 394] on link "Register" at bounding box center [720, 392] width 46 height 16
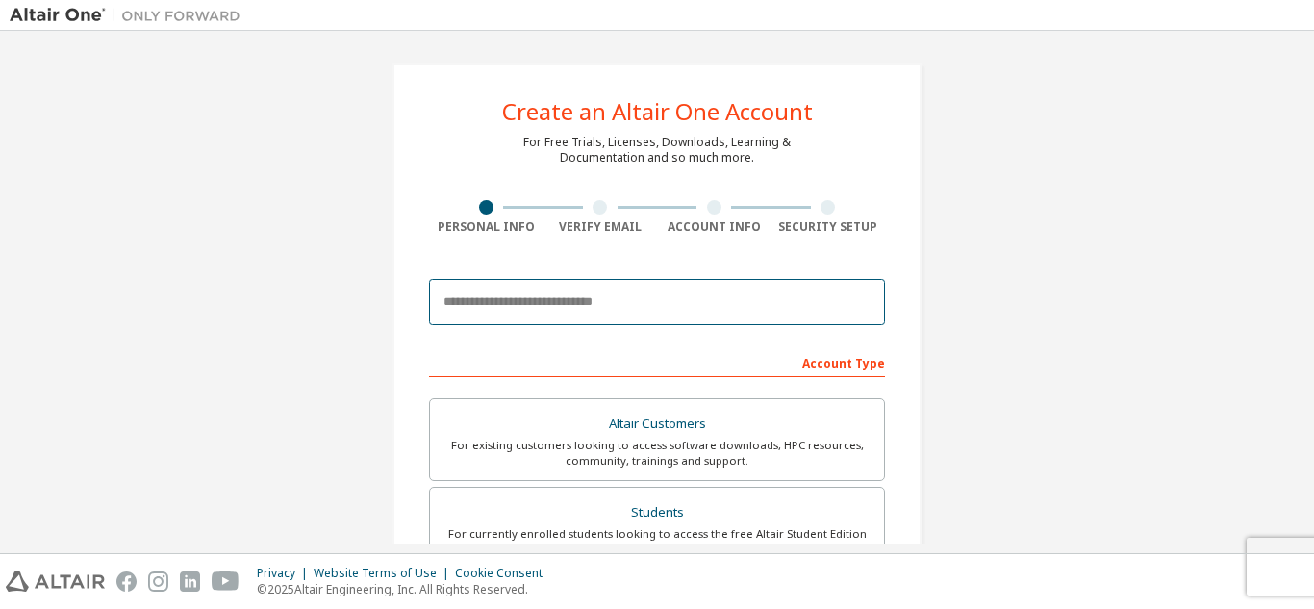
click at [752, 313] on input "email" at bounding box center [657, 302] width 456 height 46
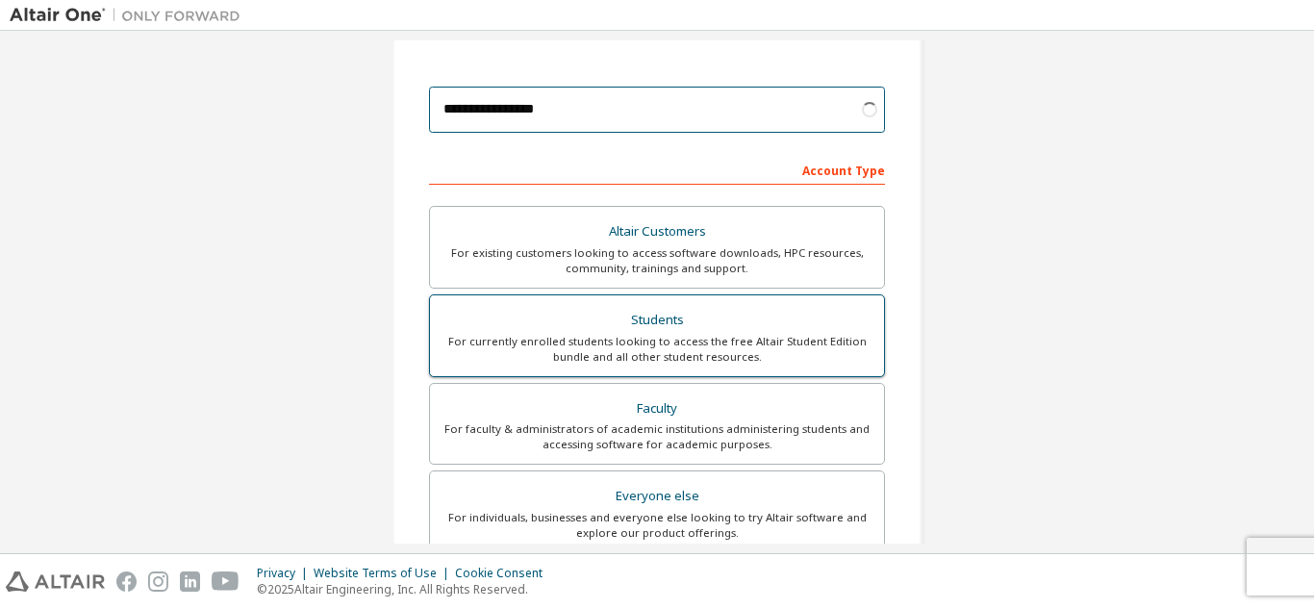
type input "**********"
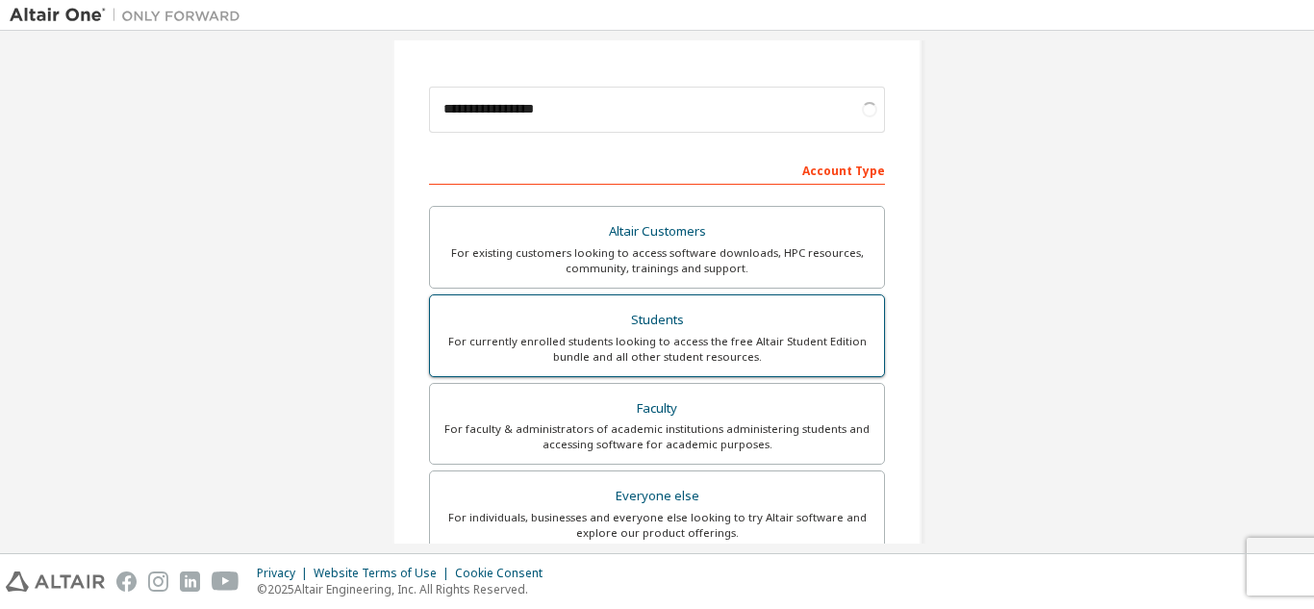
click at [703, 310] on div "Students" at bounding box center [656, 320] width 431 height 27
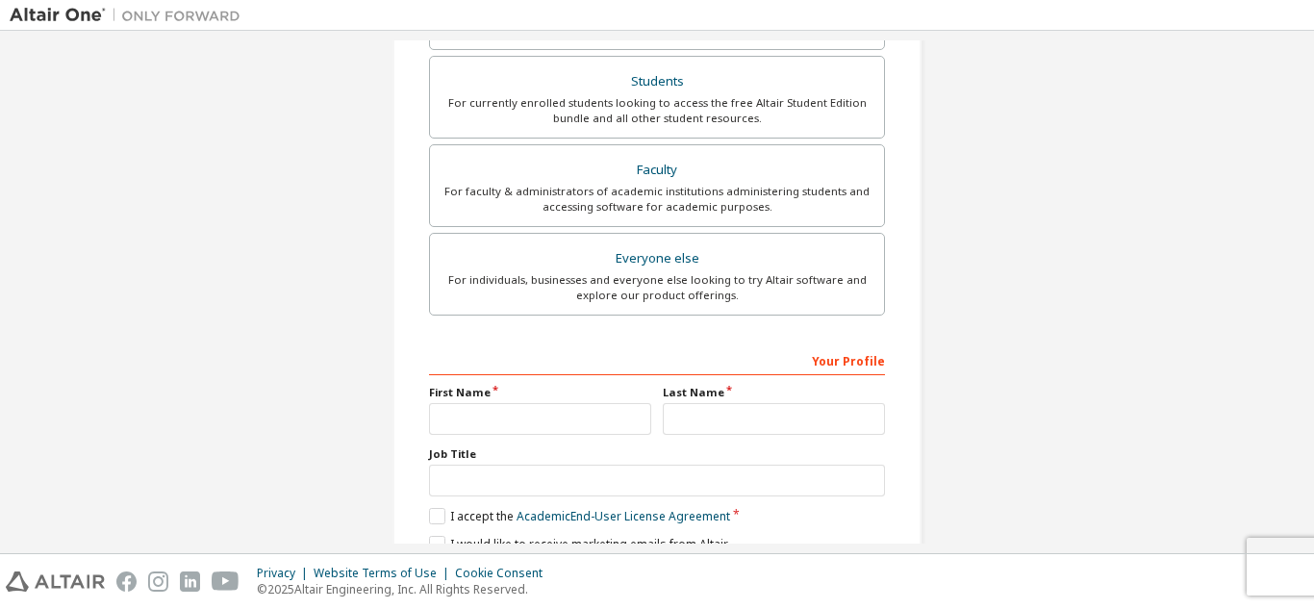
scroll to position [481, 0]
click at [554, 409] on input "text" at bounding box center [540, 418] width 222 height 32
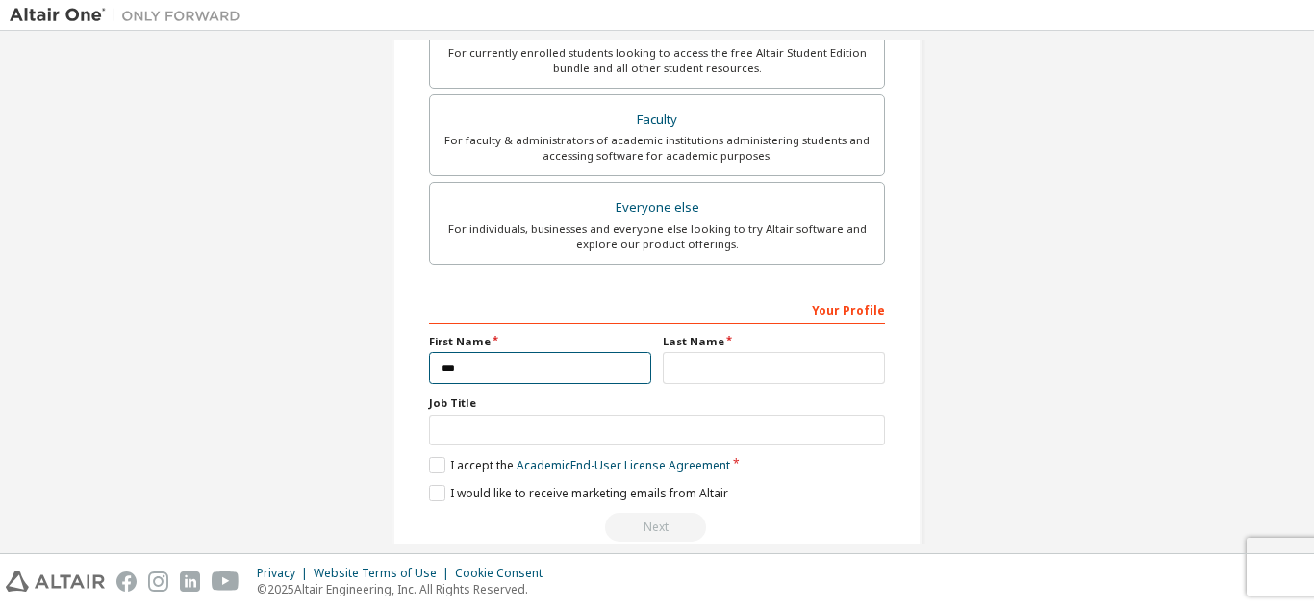
scroll to position [431, 0]
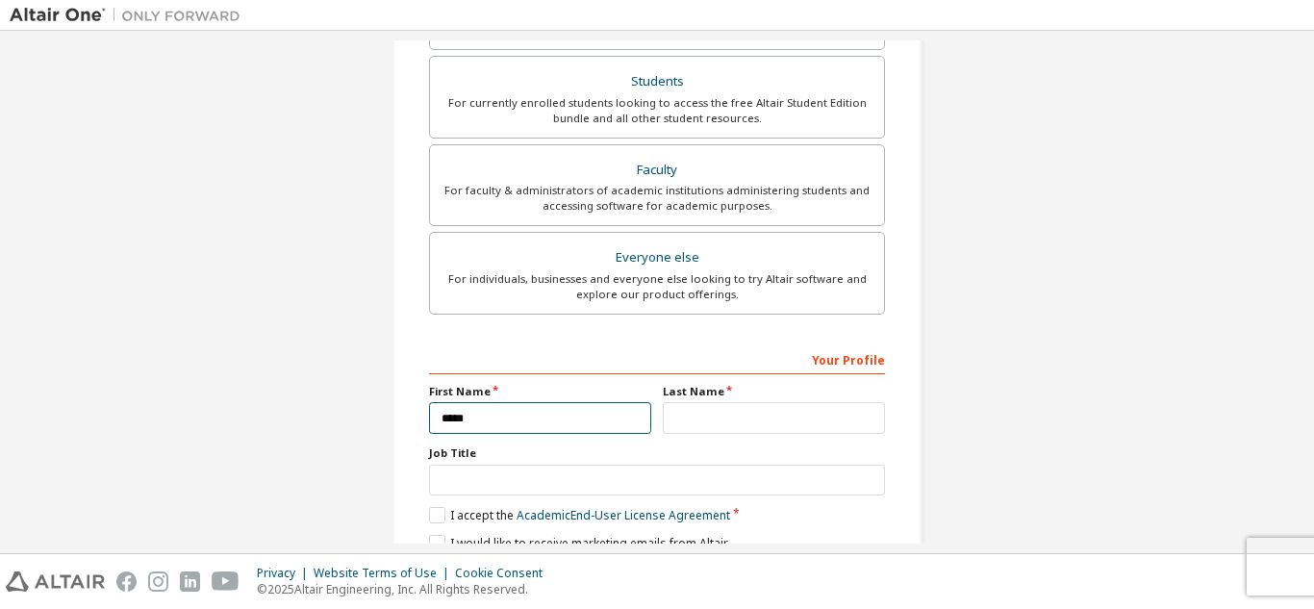
type input "*****"
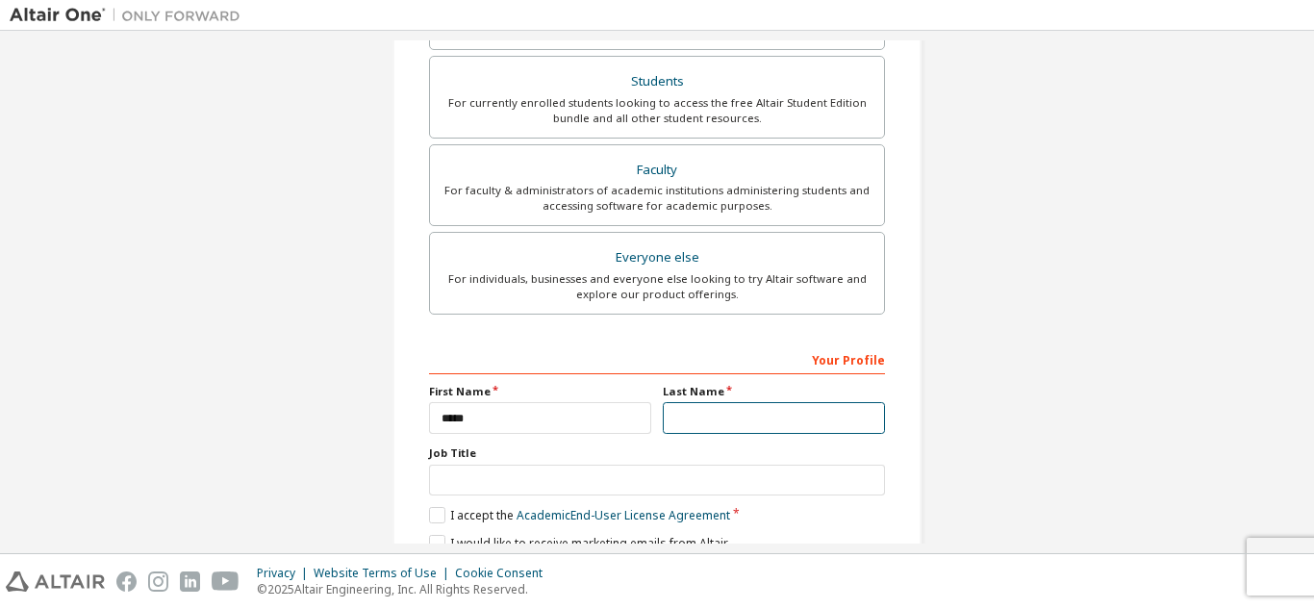
click at [714, 422] on input "text" at bounding box center [774, 418] width 222 height 32
type input "****"
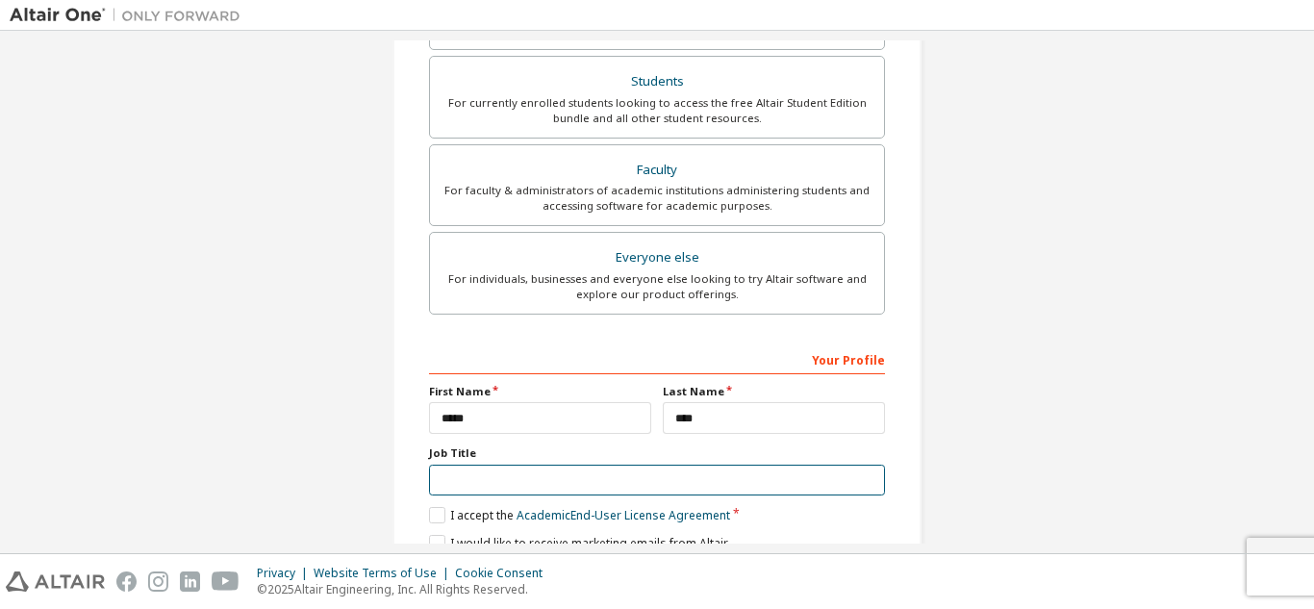
click at [480, 473] on input "text" at bounding box center [657, 481] width 456 height 32
type input "*******"
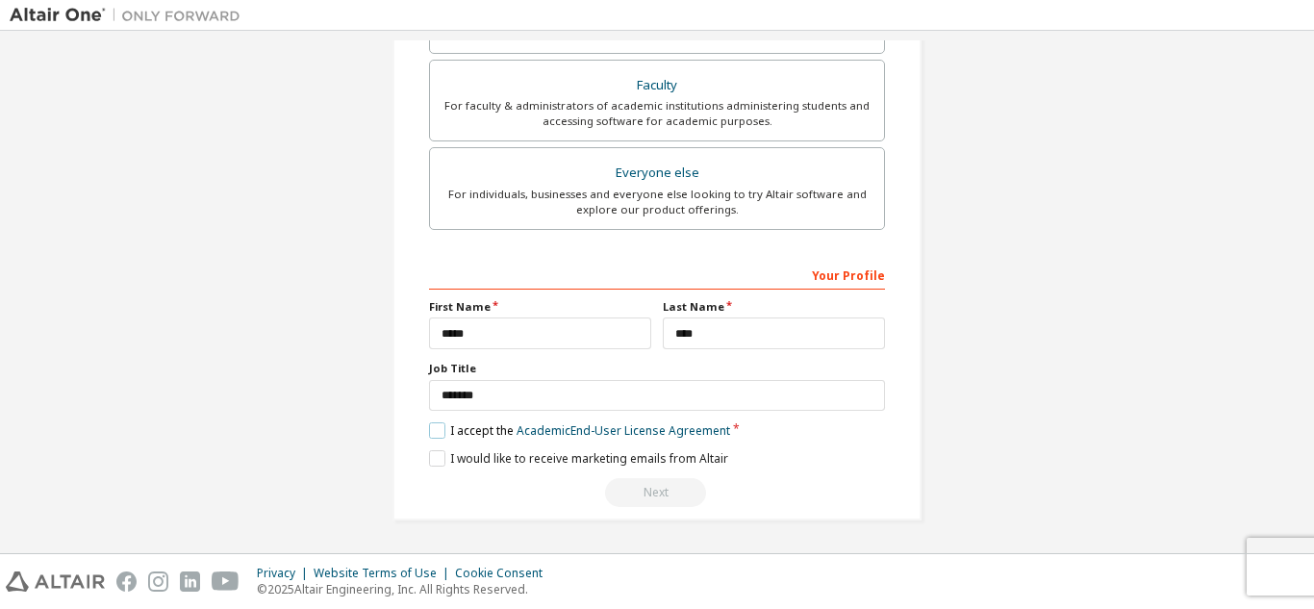
click at [440, 425] on label "I accept the Academic End-User License Agreement" at bounding box center [579, 430] width 301 height 16
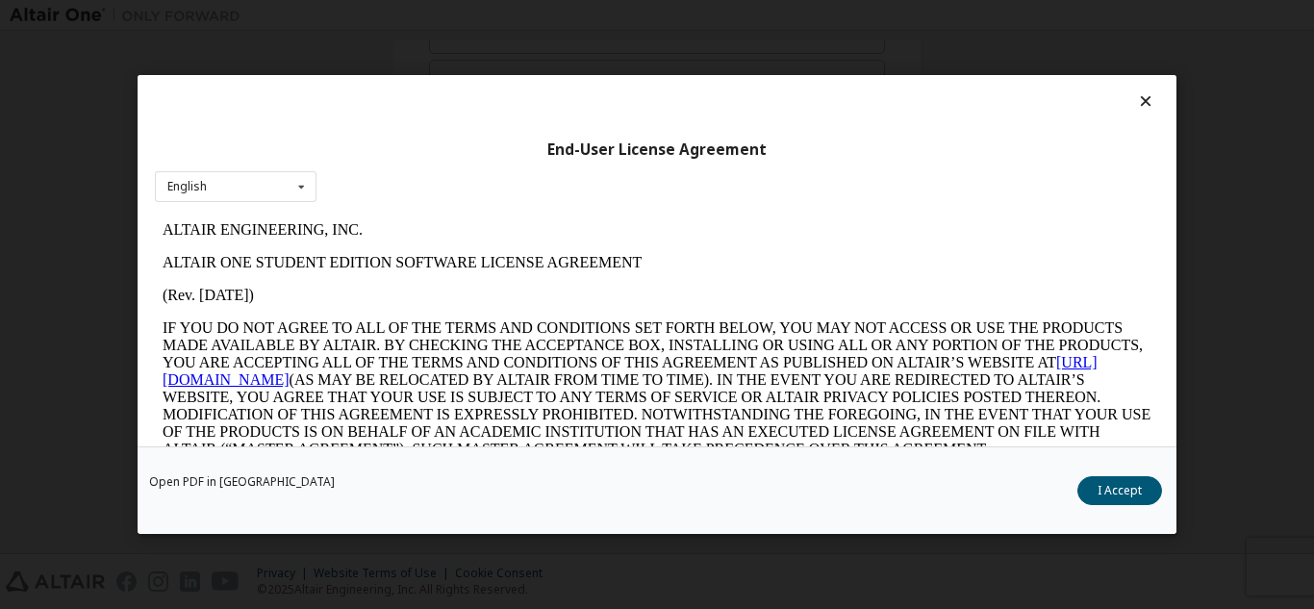
scroll to position [0, 0]
click at [1129, 495] on button "I Accept" at bounding box center [1119, 490] width 85 height 29
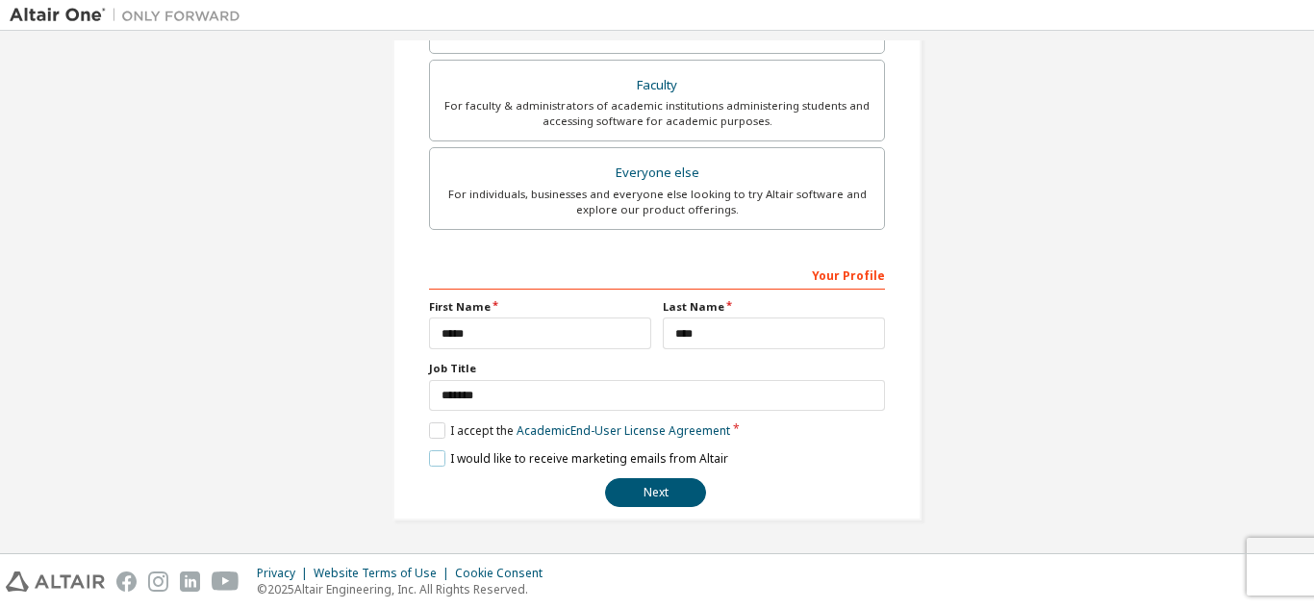
click at [440, 454] on label "I would like to receive marketing emails from Altair" at bounding box center [578, 458] width 299 height 16
click at [644, 490] on button "Next" at bounding box center [655, 492] width 101 height 29
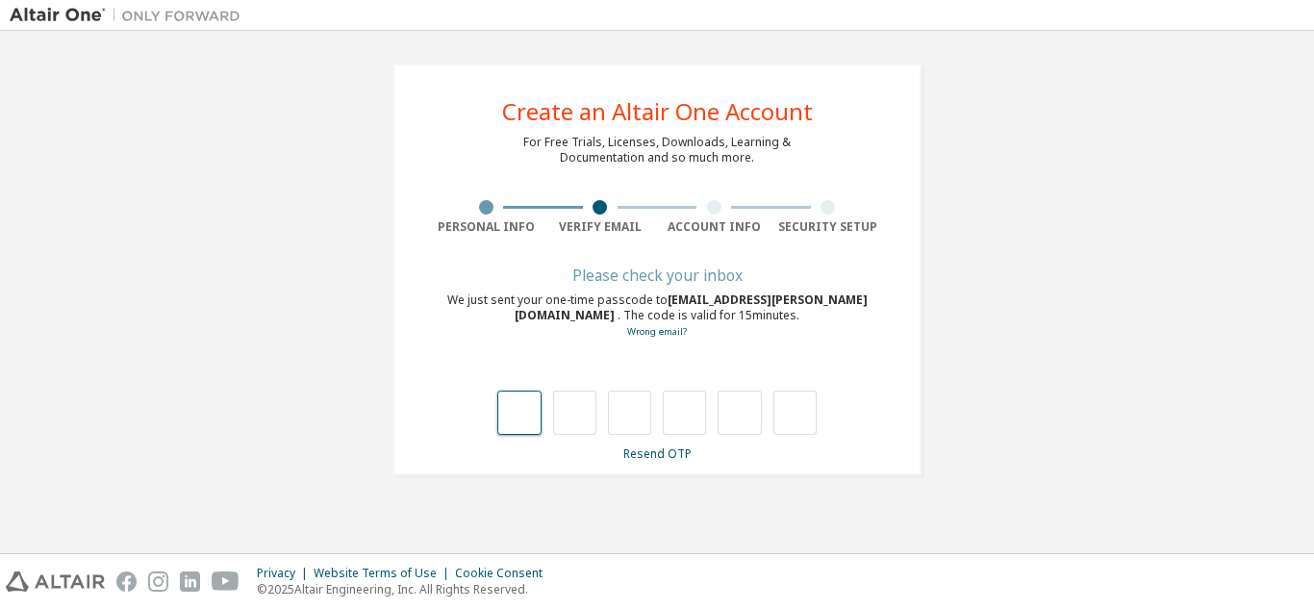
type input "*"
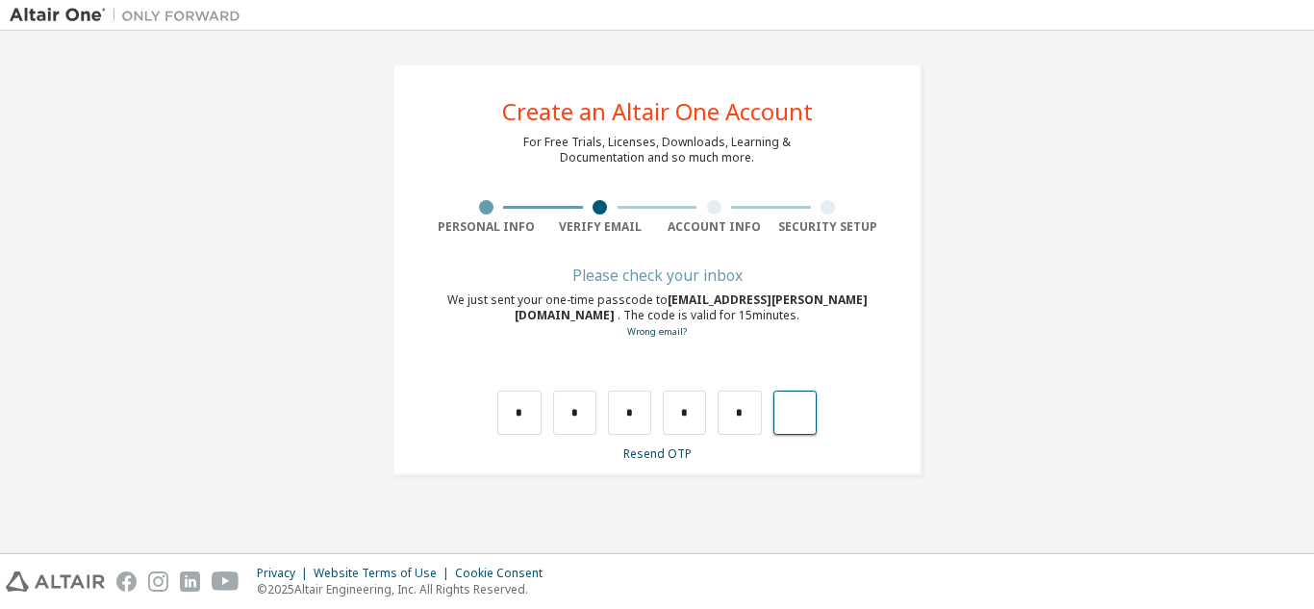
type input "*"
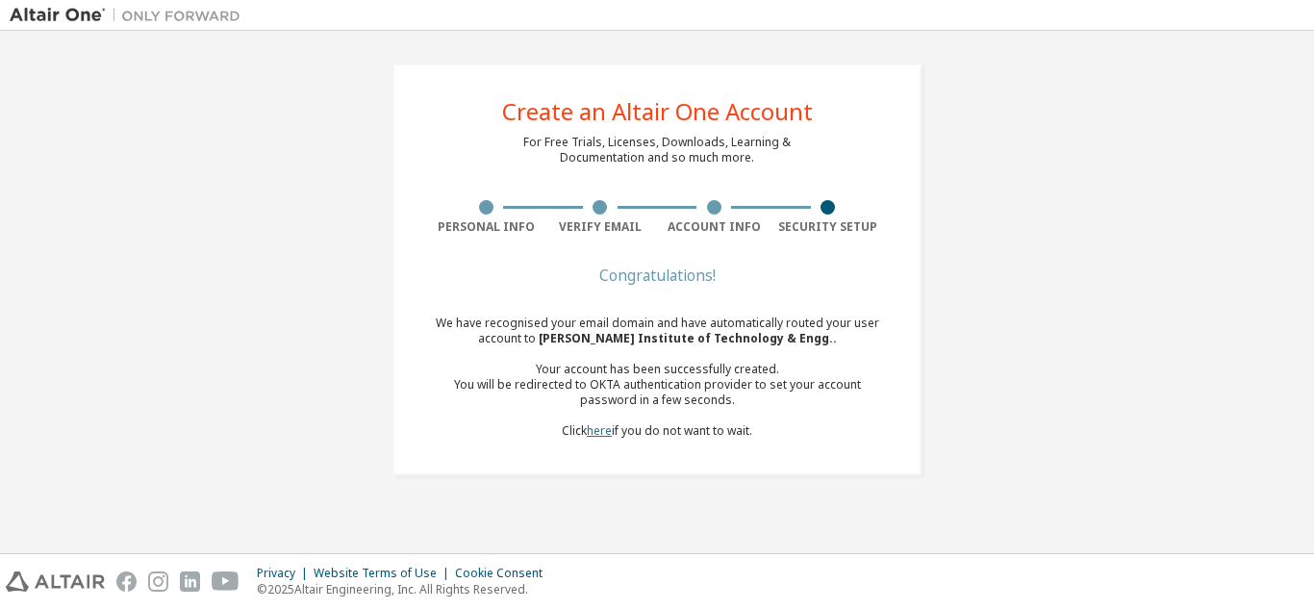
click at [598, 436] on link "here" at bounding box center [599, 430] width 25 height 16
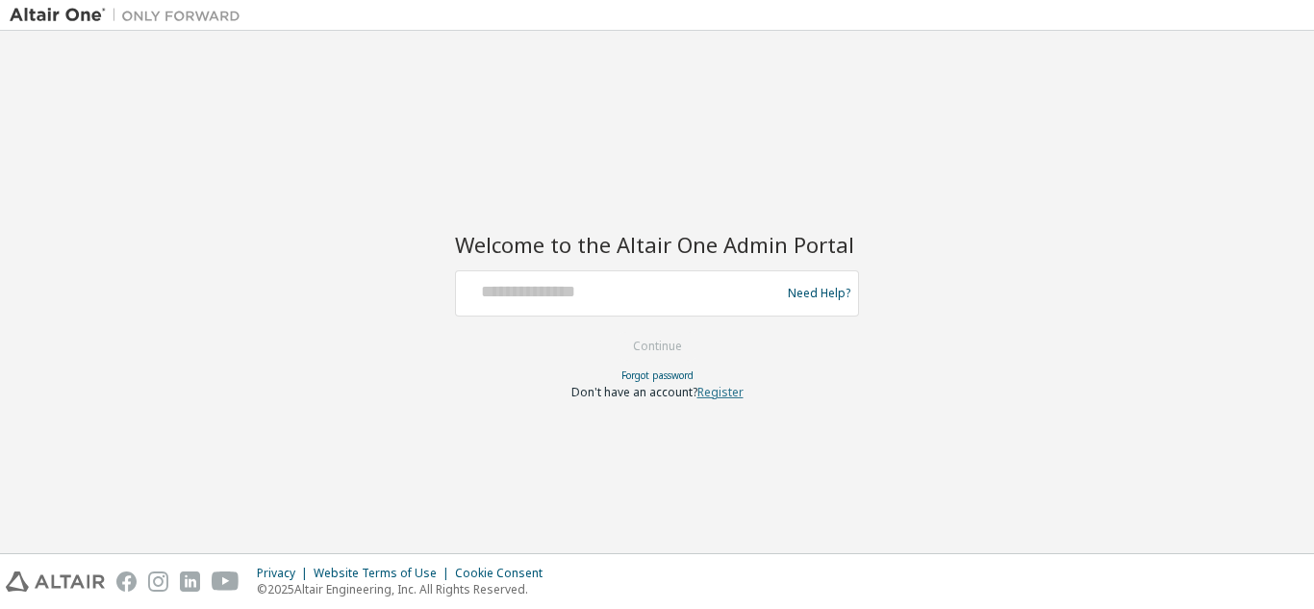
click at [730, 388] on link "Register" at bounding box center [720, 392] width 46 height 16
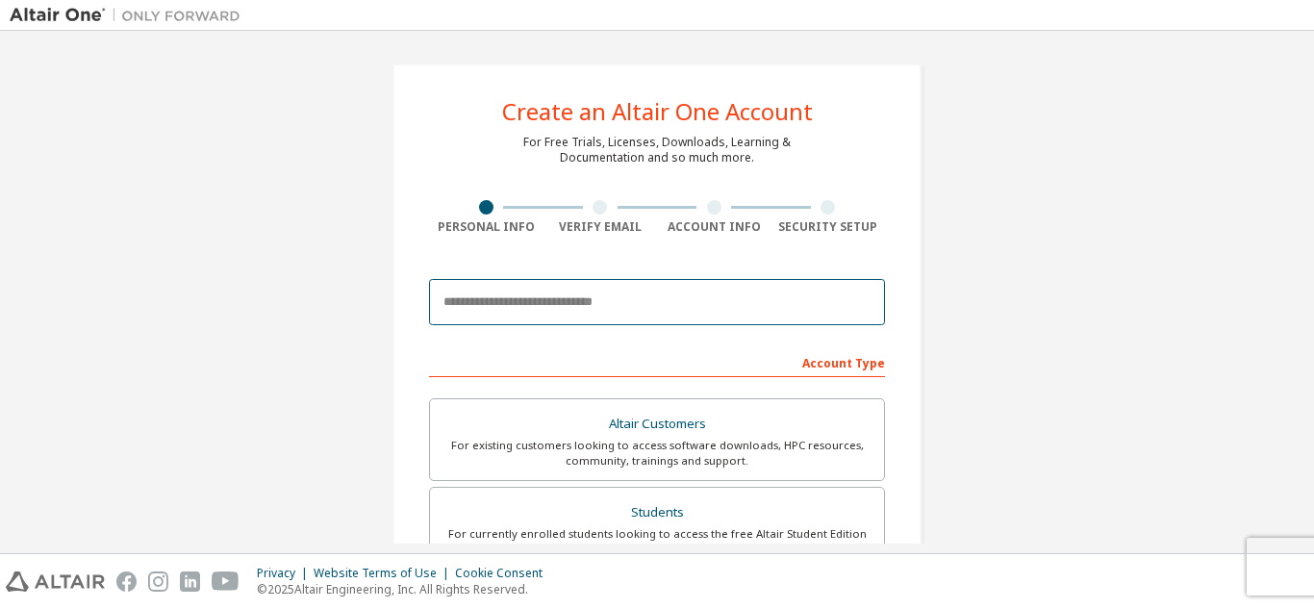
click at [522, 301] on input "email" at bounding box center [657, 302] width 456 height 46
type input "**********"
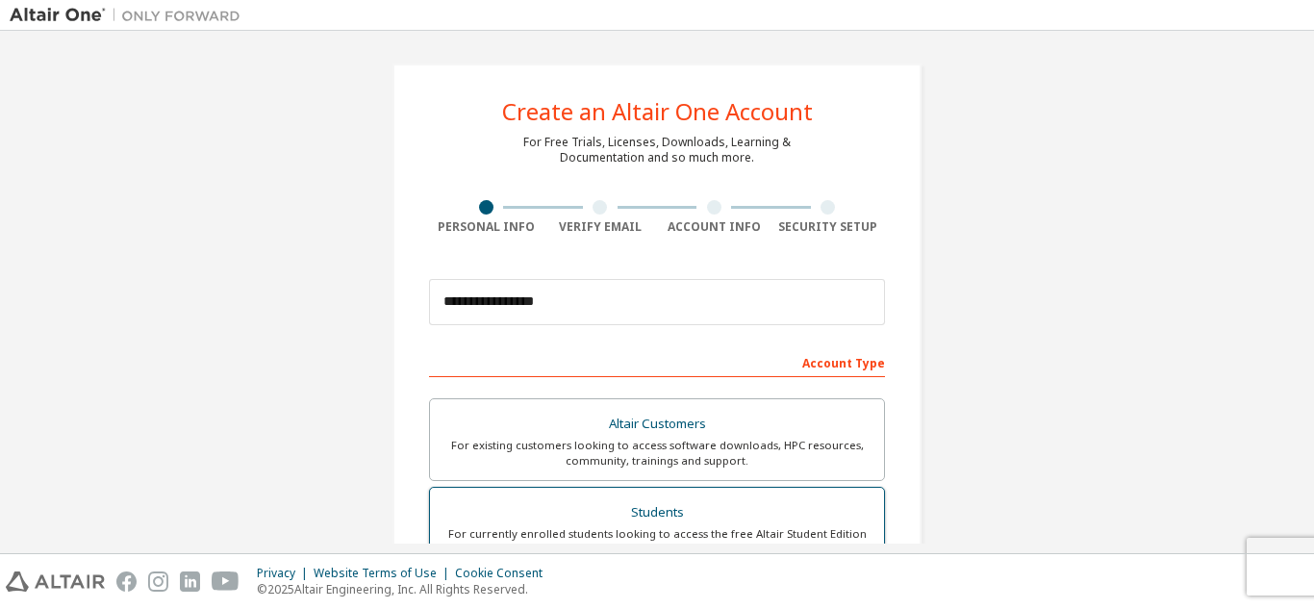
click at [632, 524] on div "Students" at bounding box center [656, 512] width 431 height 27
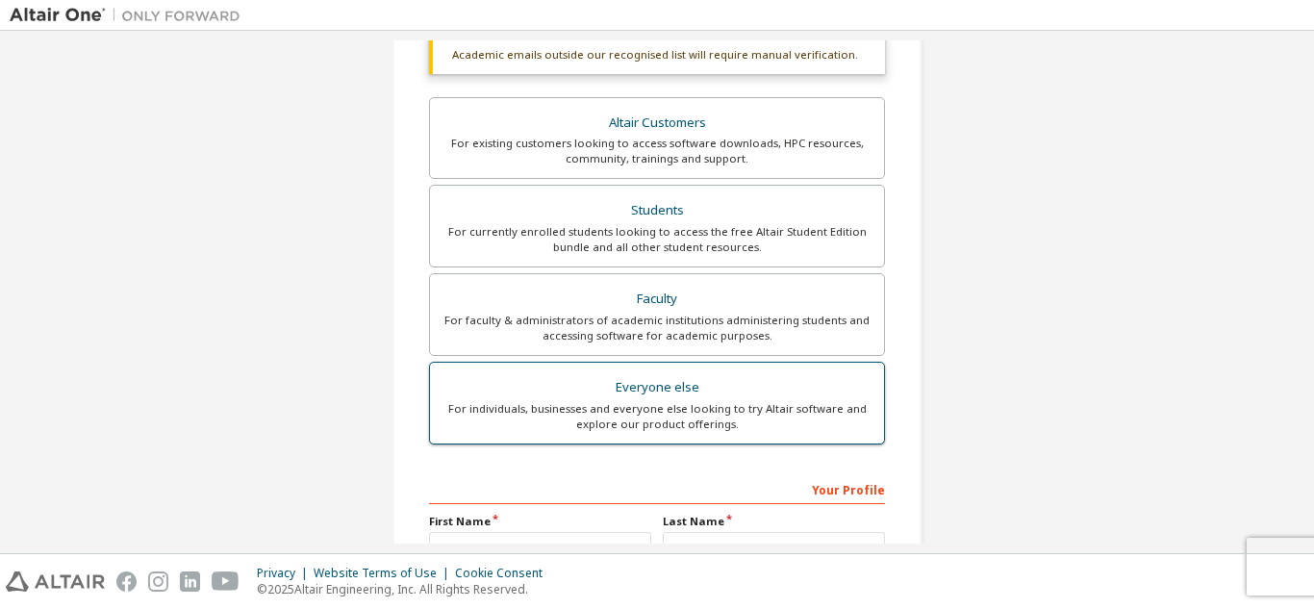
scroll to position [385, 0]
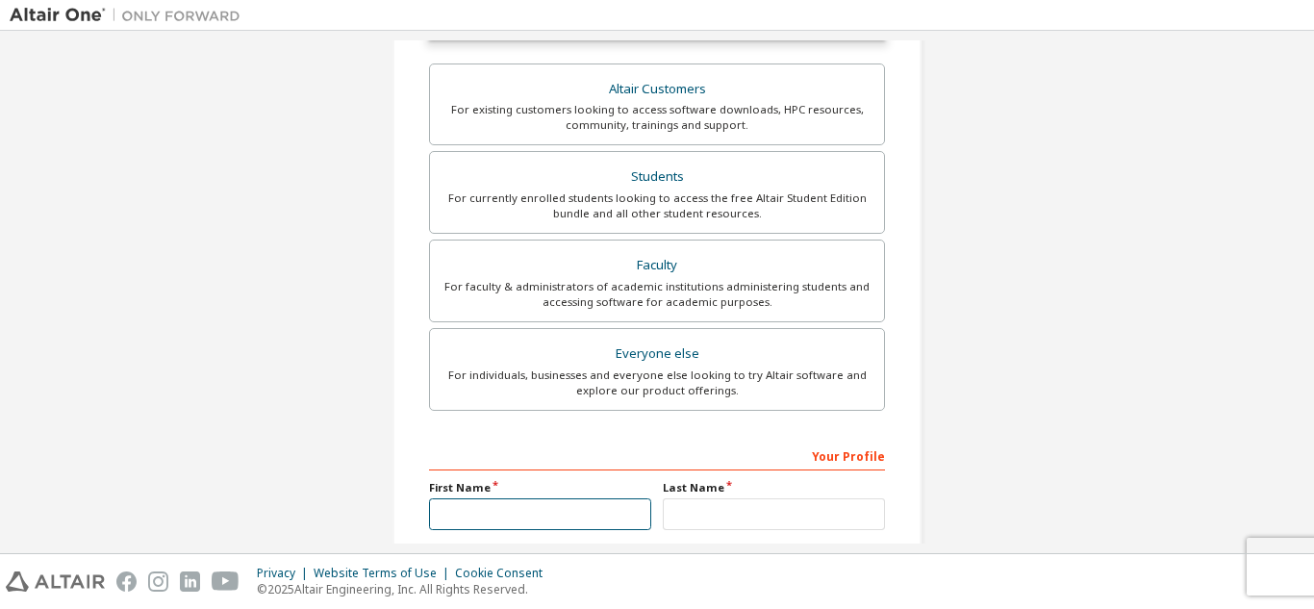
click at [513, 517] on input "text" at bounding box center [540, 514] width 222 height 32
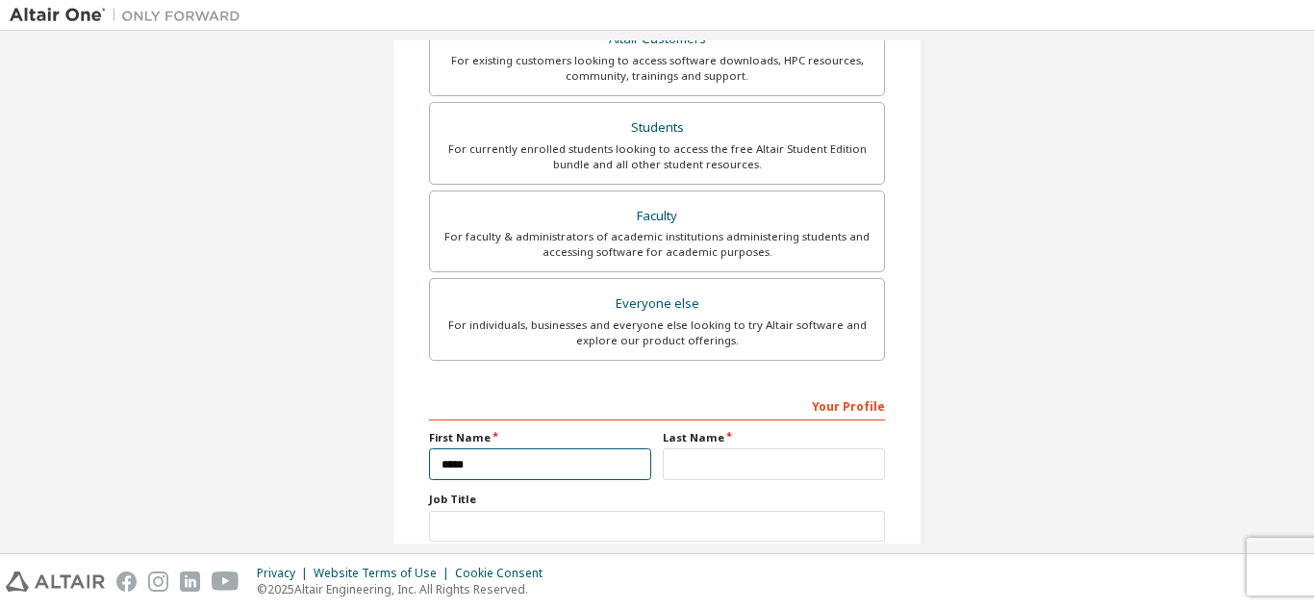
type input "*****"
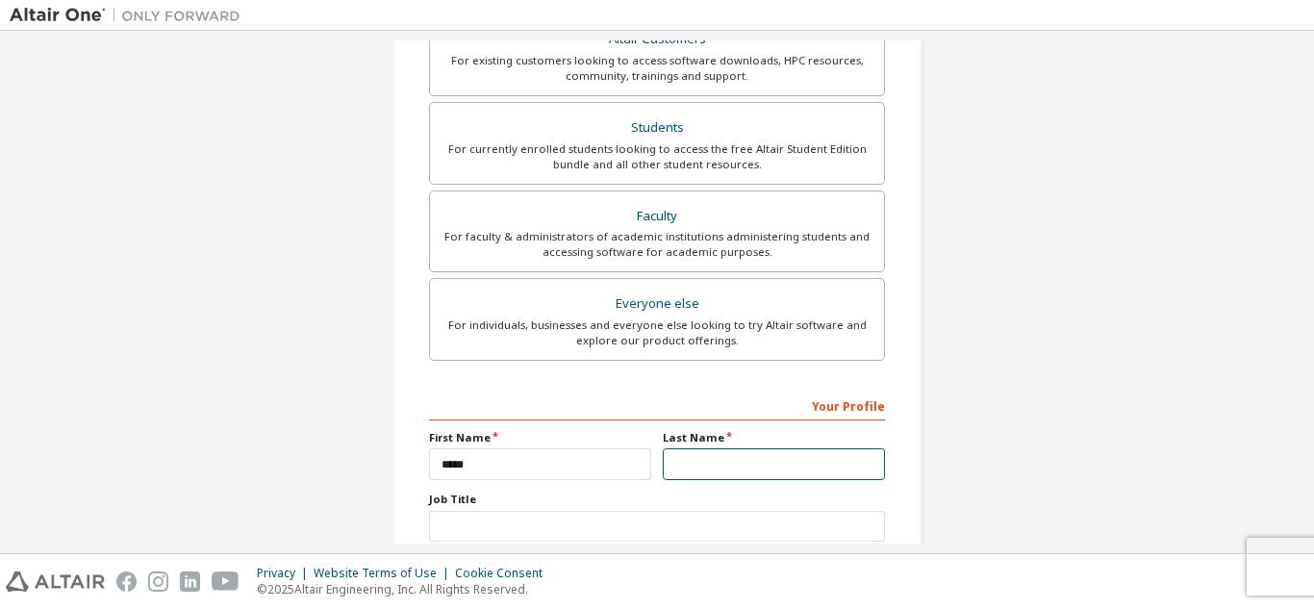
click at [728, 463] on input "text" at bounding box center [774, 464] width 222 height 32
type input "****"
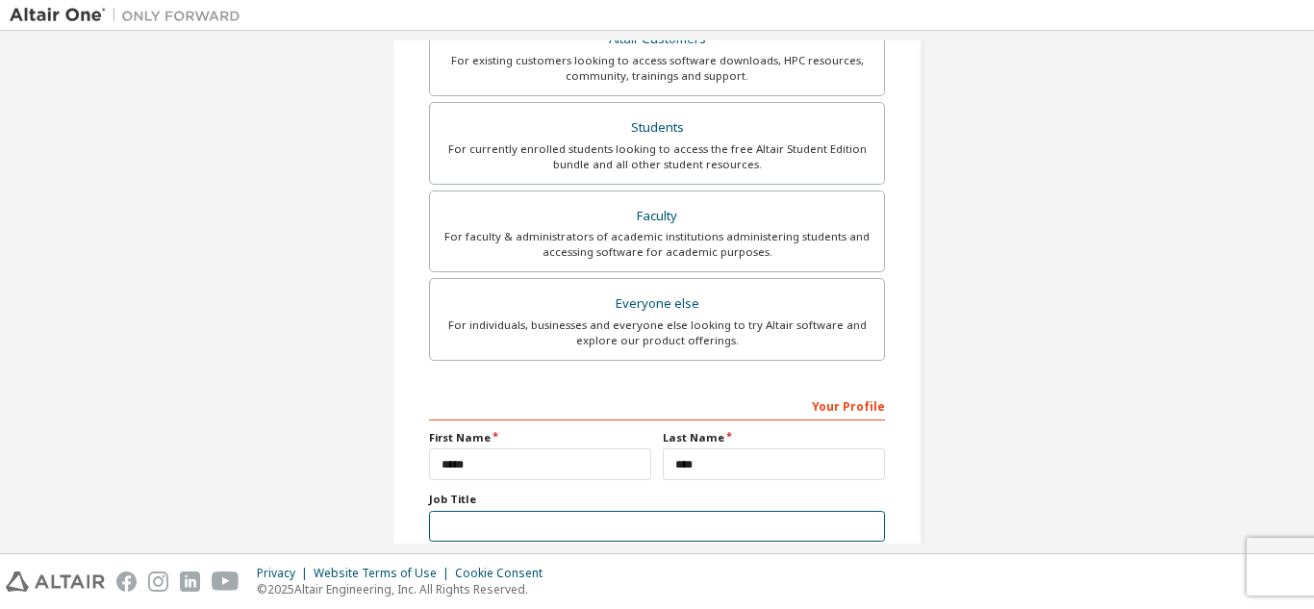
click at [519, 527] on input "text" at bounding box center [657, 527] width 456 height 32
type input "*******"
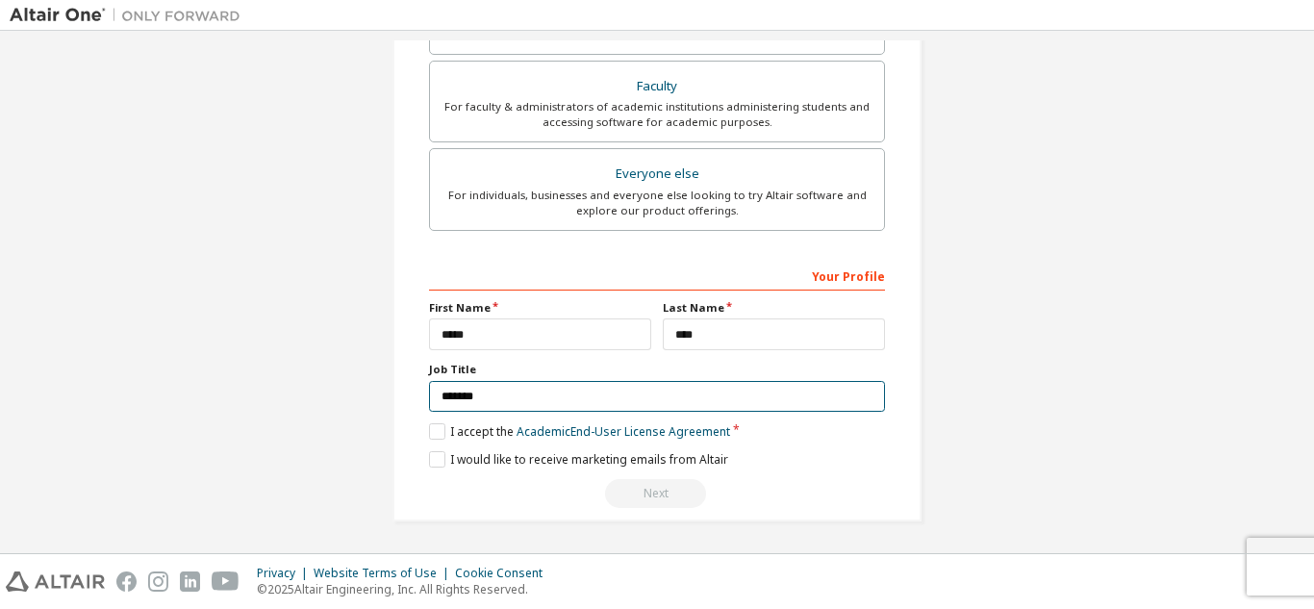
scroll to position [516, 0]
click at [429, 423] on label "I accept the Academic End-User License Agreement" at bounding box center [579, 430] width 301 height 16
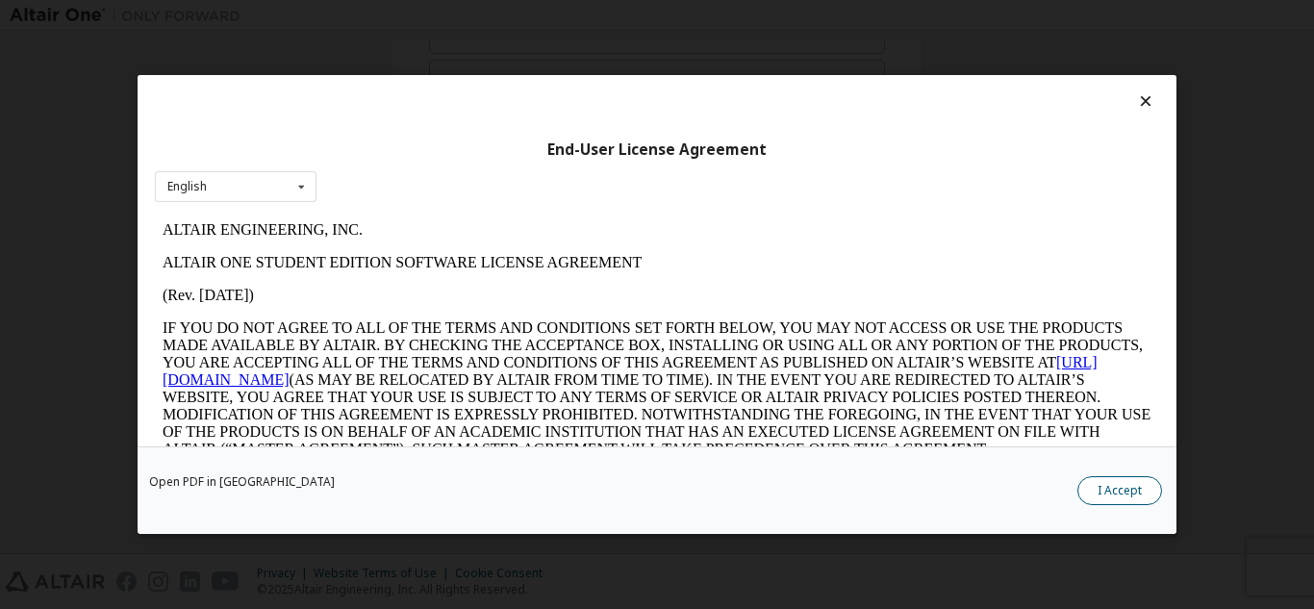
scroll to position [0, 0]
click at [1113, 493] on button "I Accept" at bounding box center [1119, 490] width 85 height 29
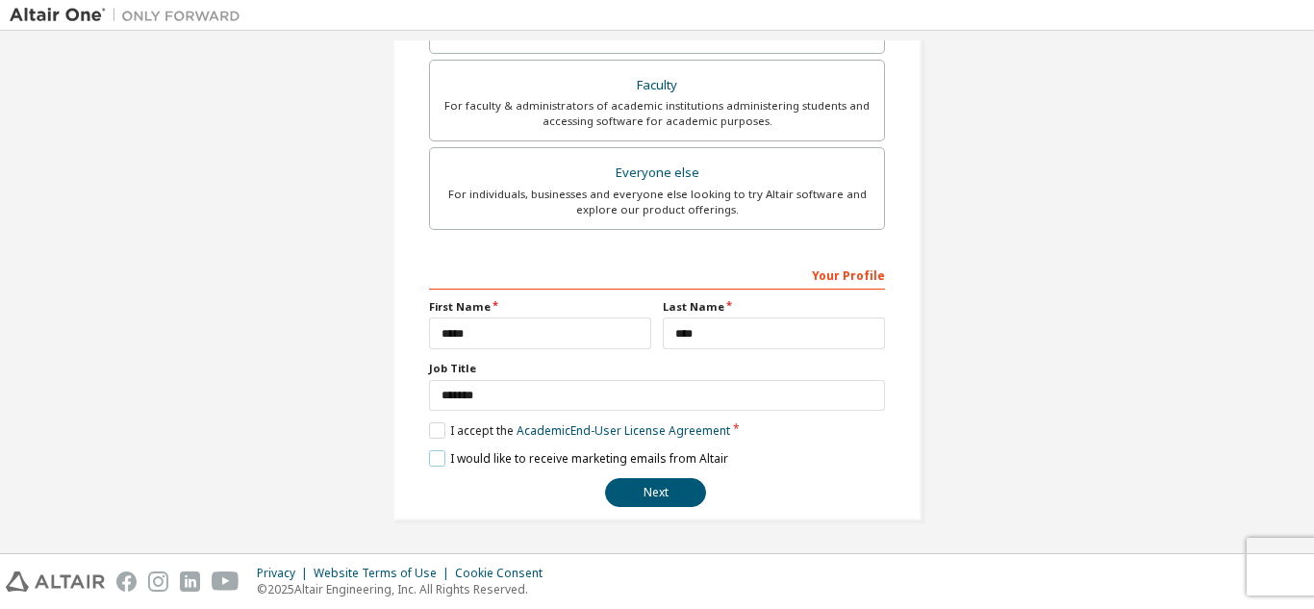
click at [439, 458] on label "I would like to receive marketing emails from Altair" at bounding box center [578, 458] width 299 height 16
click at [647, 492] on button "Next" at bounding box center [655, 492] width 101 height 29
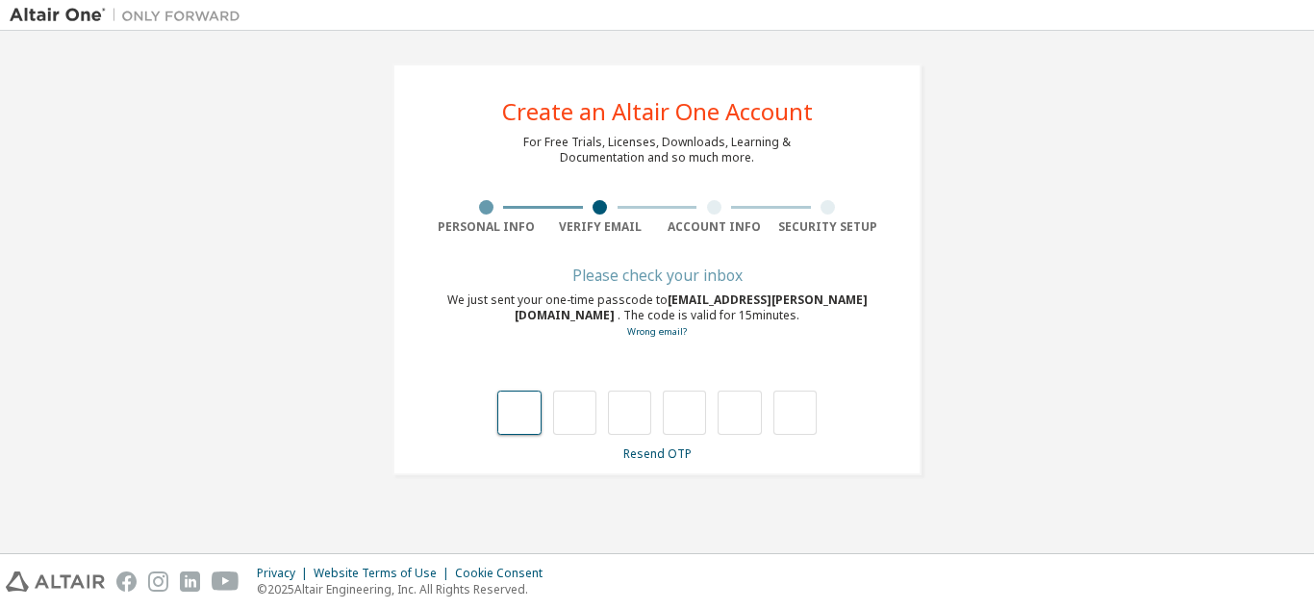
type input "*"
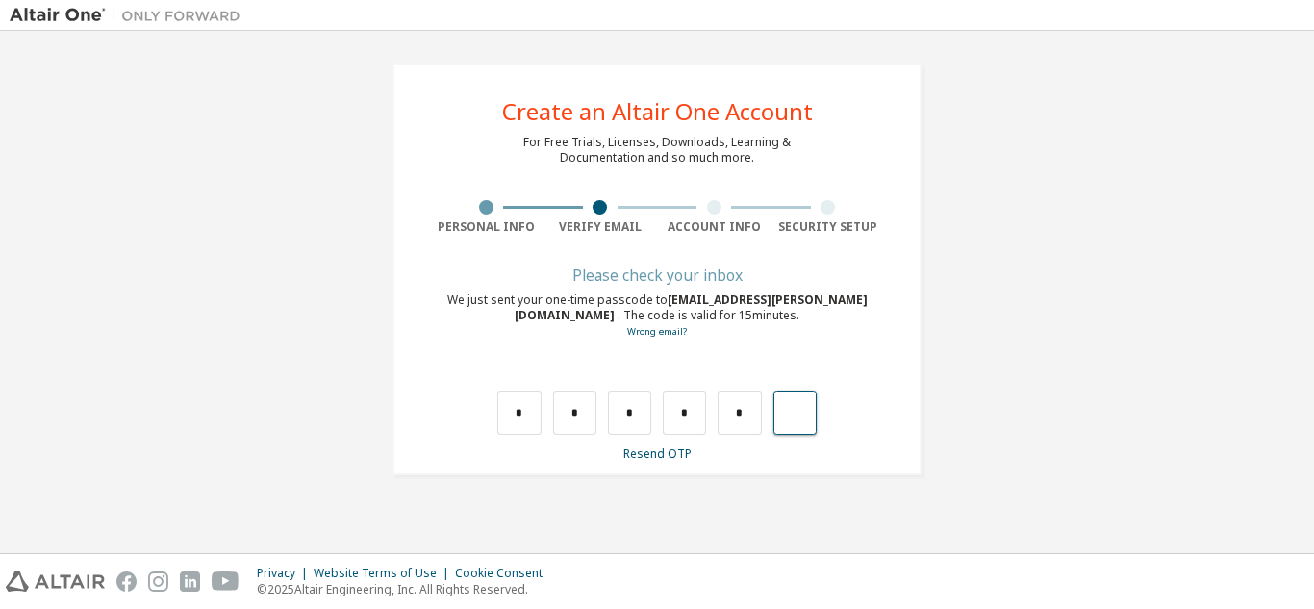
type input "*"
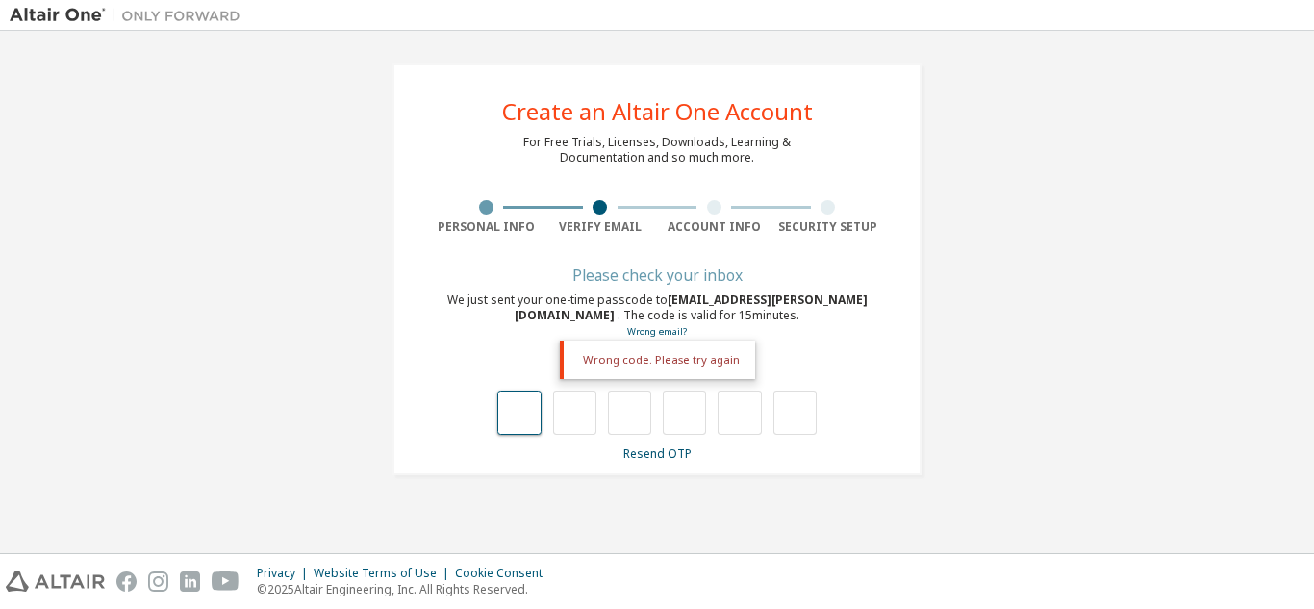
click at [529, 400] on input "text" at bounding box center [518, 413] width 43 height 44
type input "*"
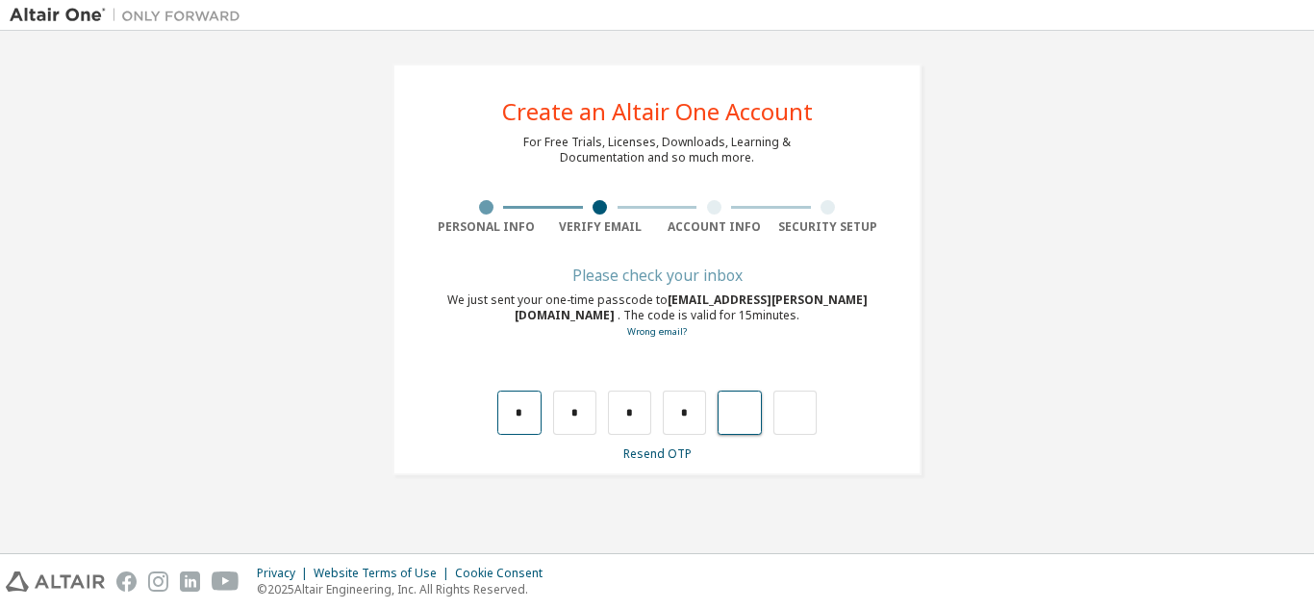
type input "*"
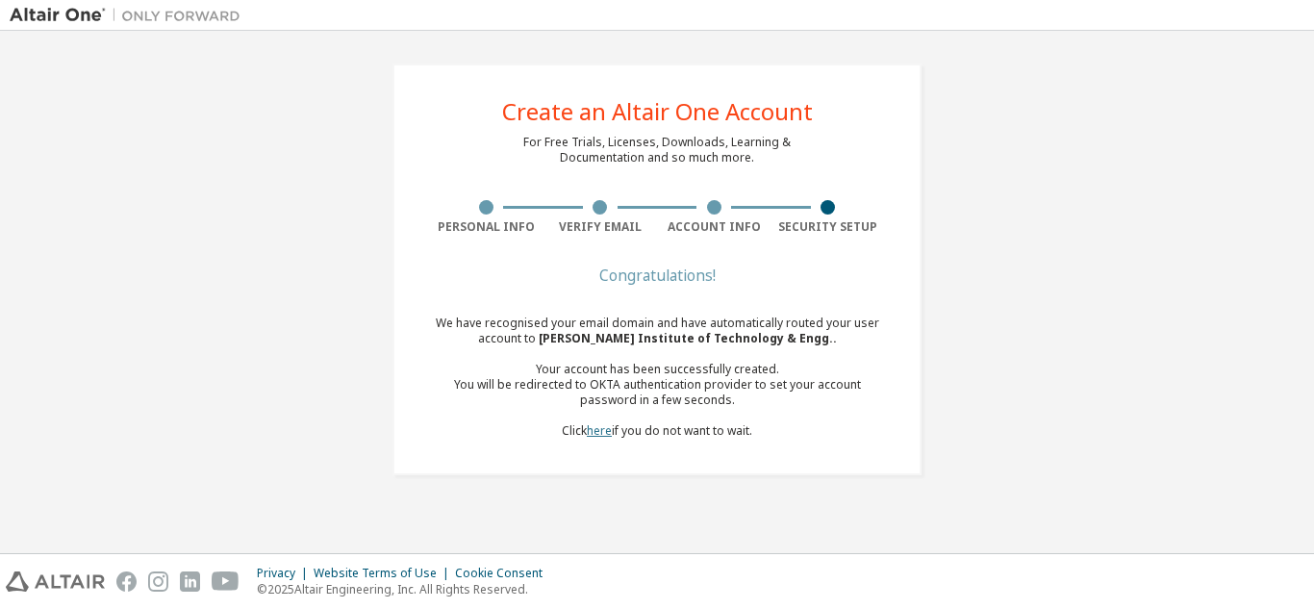
click at [607, 428] on link "here" at bounding box center [599, 430] width 25 height 16
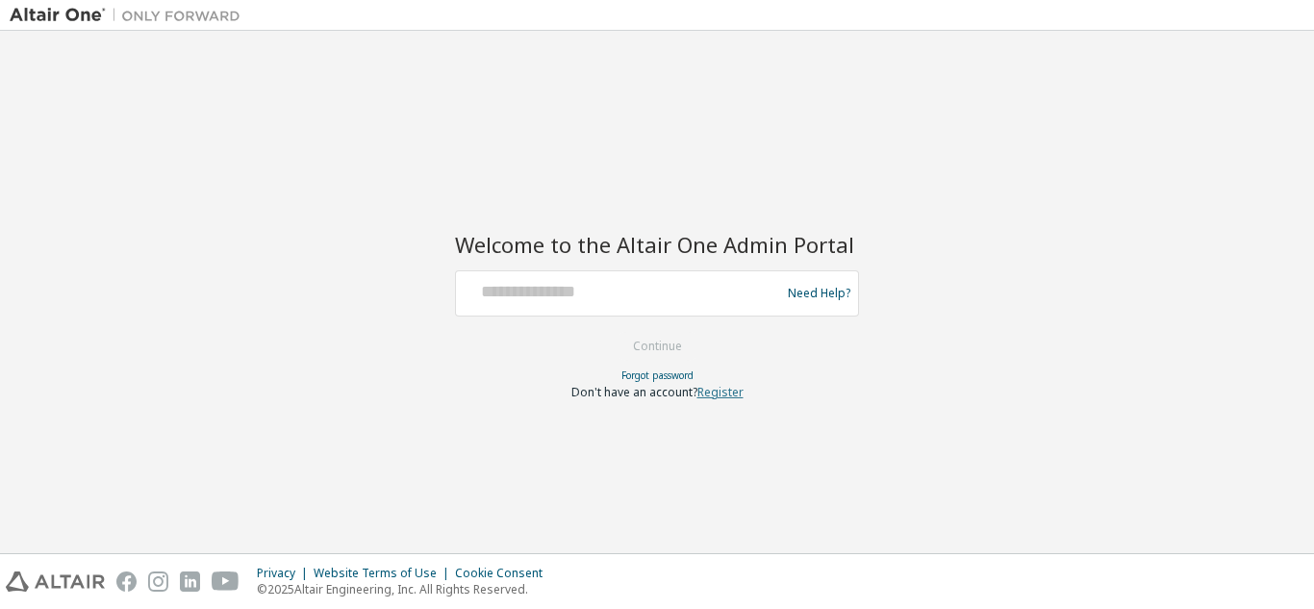
click at [733, 388] on link "Register" at bounding box center [720, 392] width 46 height 16
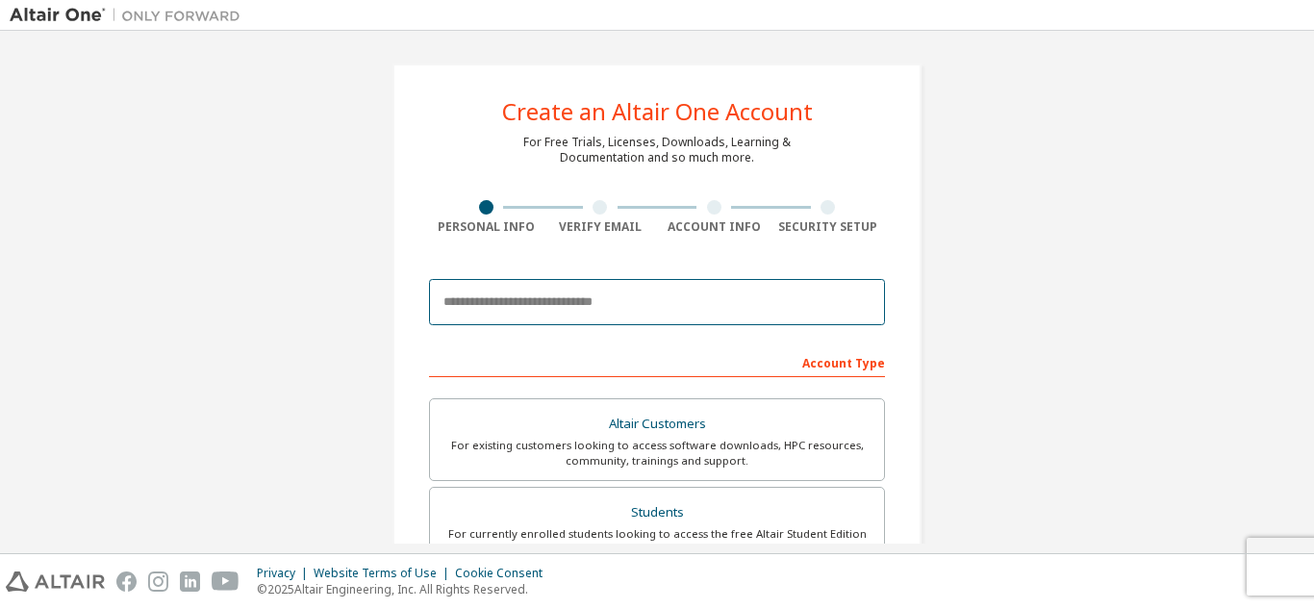
click at [550, 301] on input "email" at bounding box center [657, 302] width 456 height 46
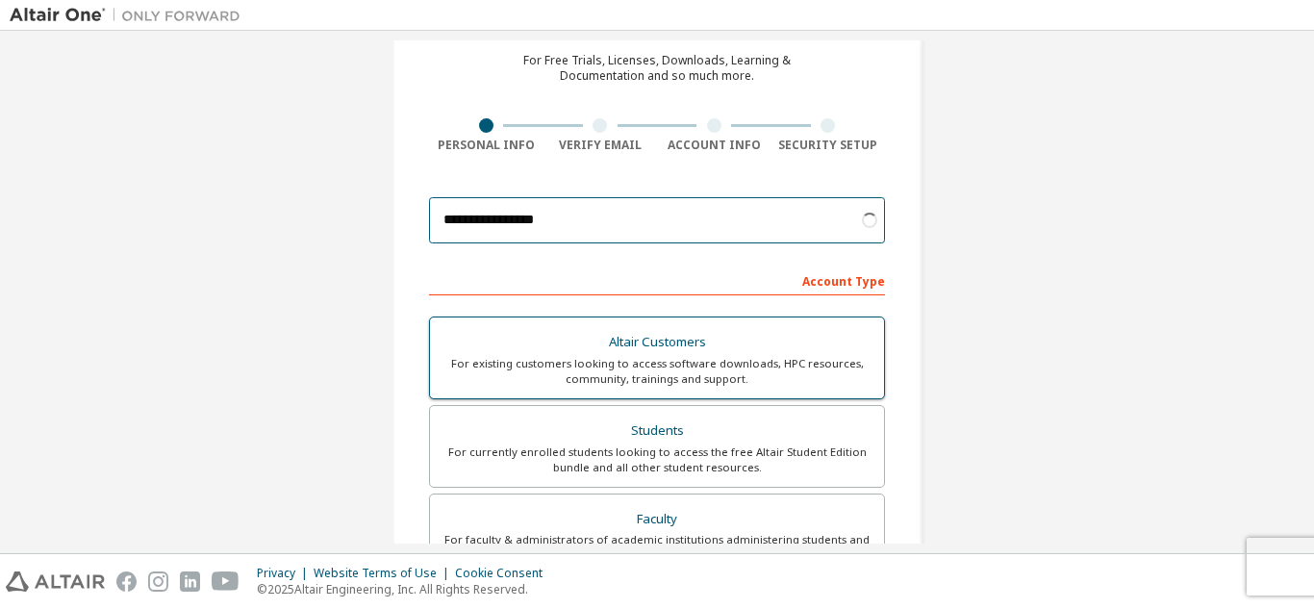
scroll to position [192, 0]
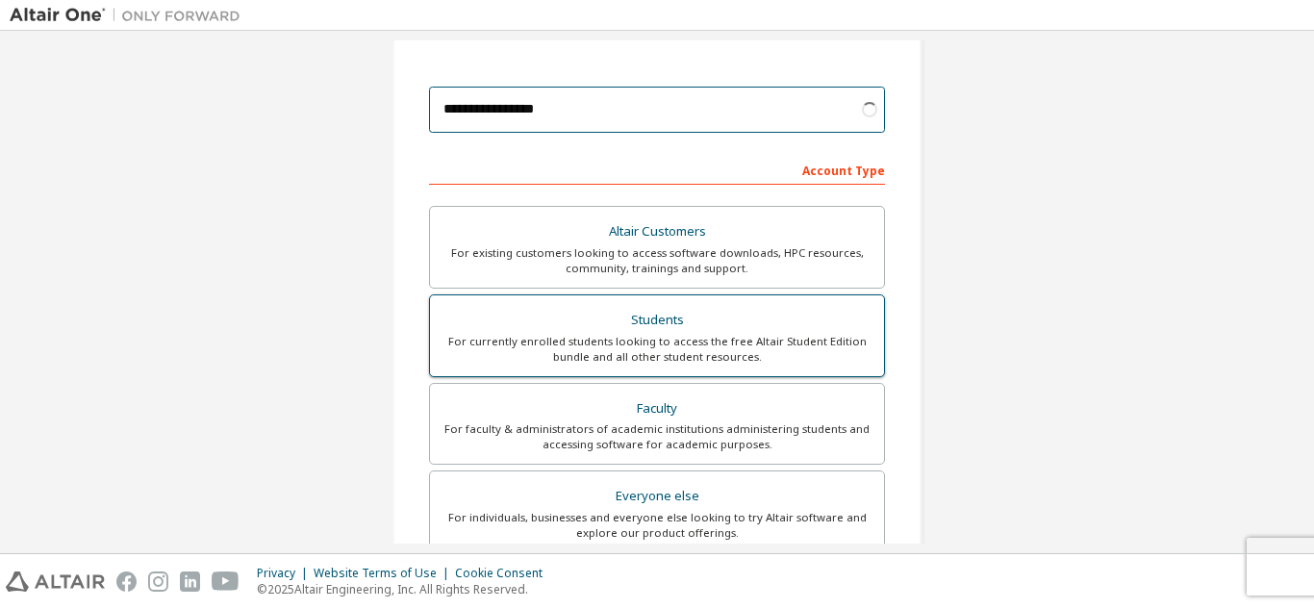
type input "**********"
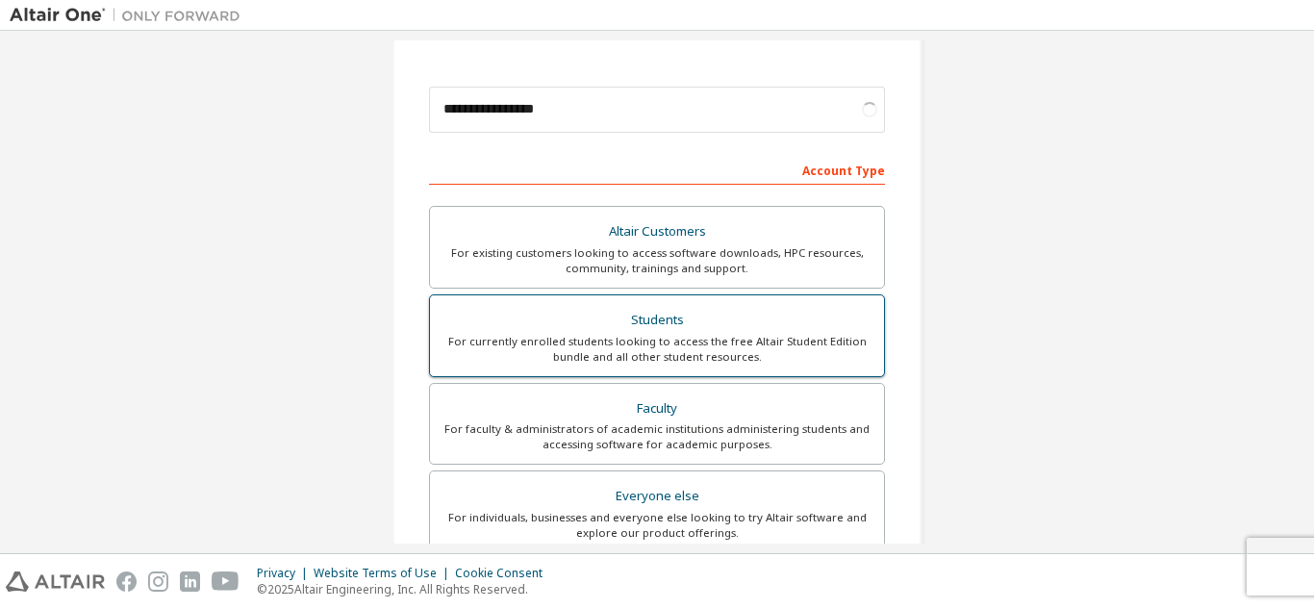
click at [664, 326] on div "Students" at bounding box center [656, 320] width 431 height 27
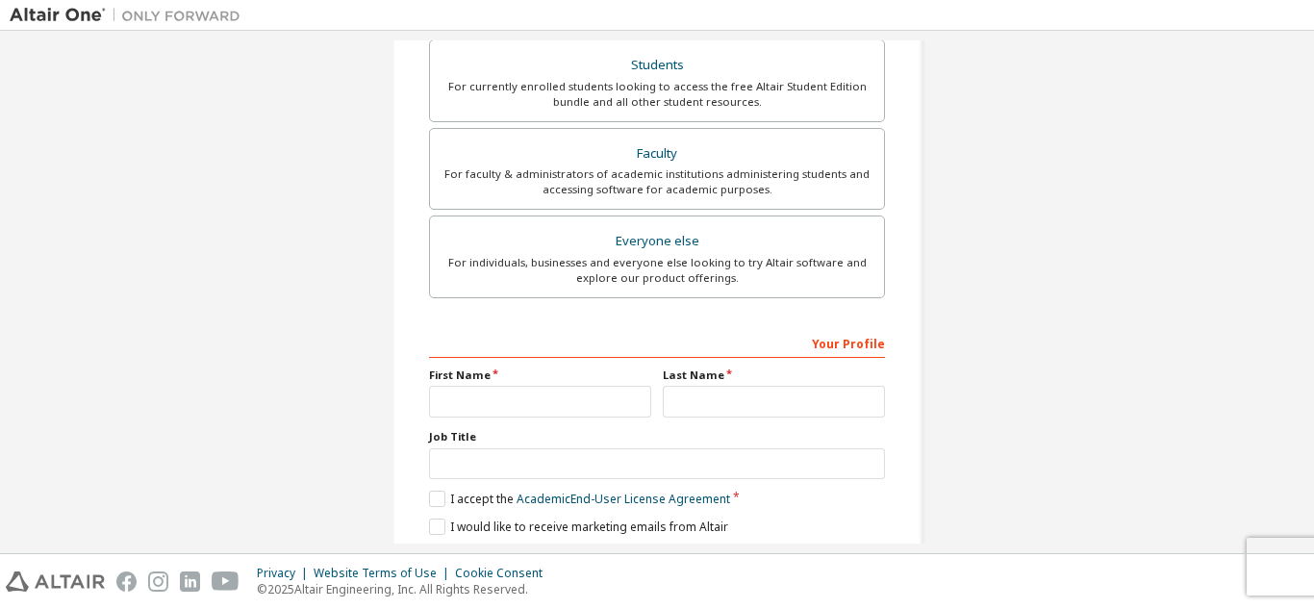
scroll to position [481, 0]
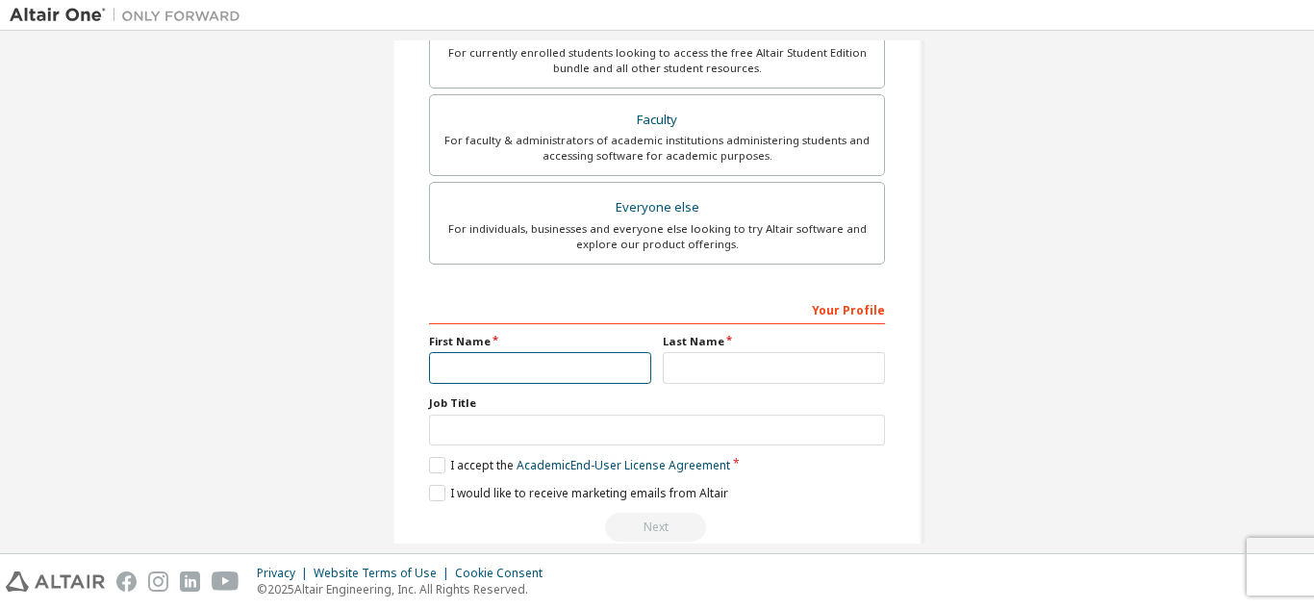
click at [567, 363] on input "text" at bounding box center [540, 368] width 222 height 32
type input "*****"
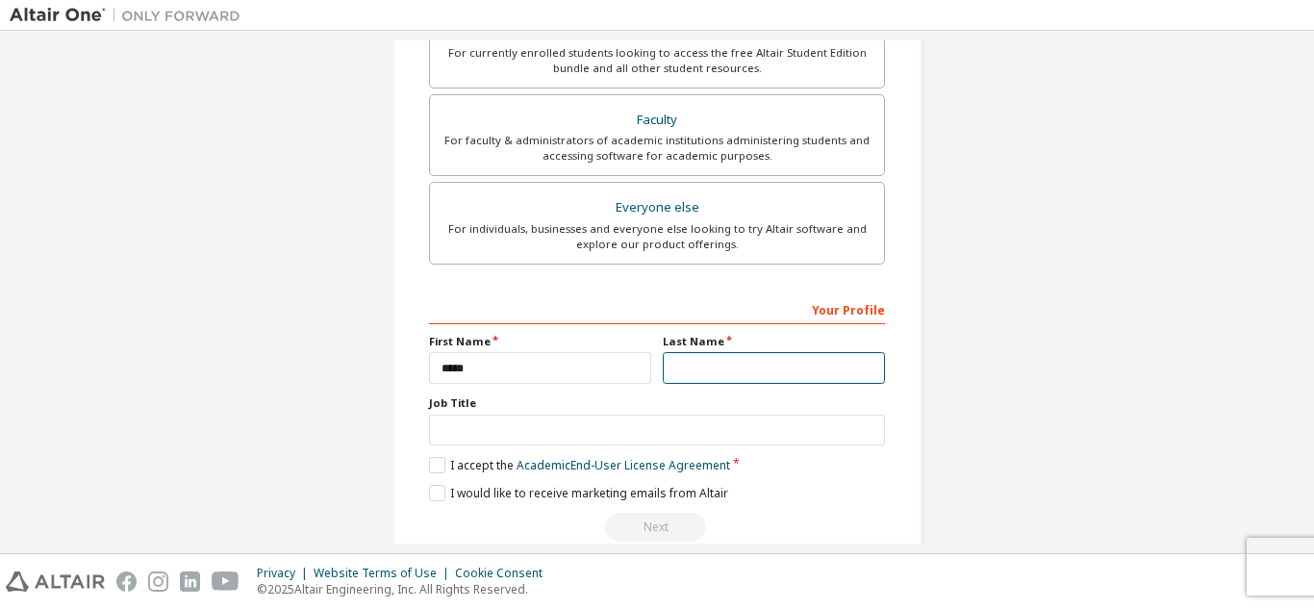
click at [724, 358] on input "text" at bounding box center [774, 368] width 222 height 32
type input "****"
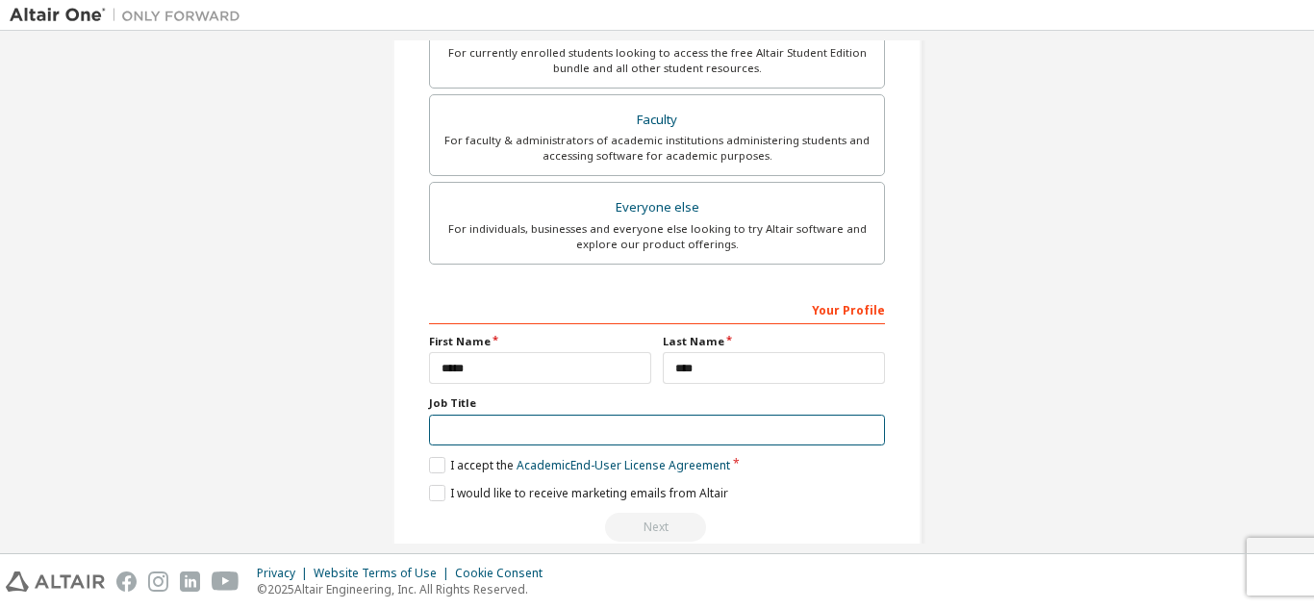
click at [583, 415] on input "text" at bounding box center [657, 431] width 456 height 32
type input "*******"
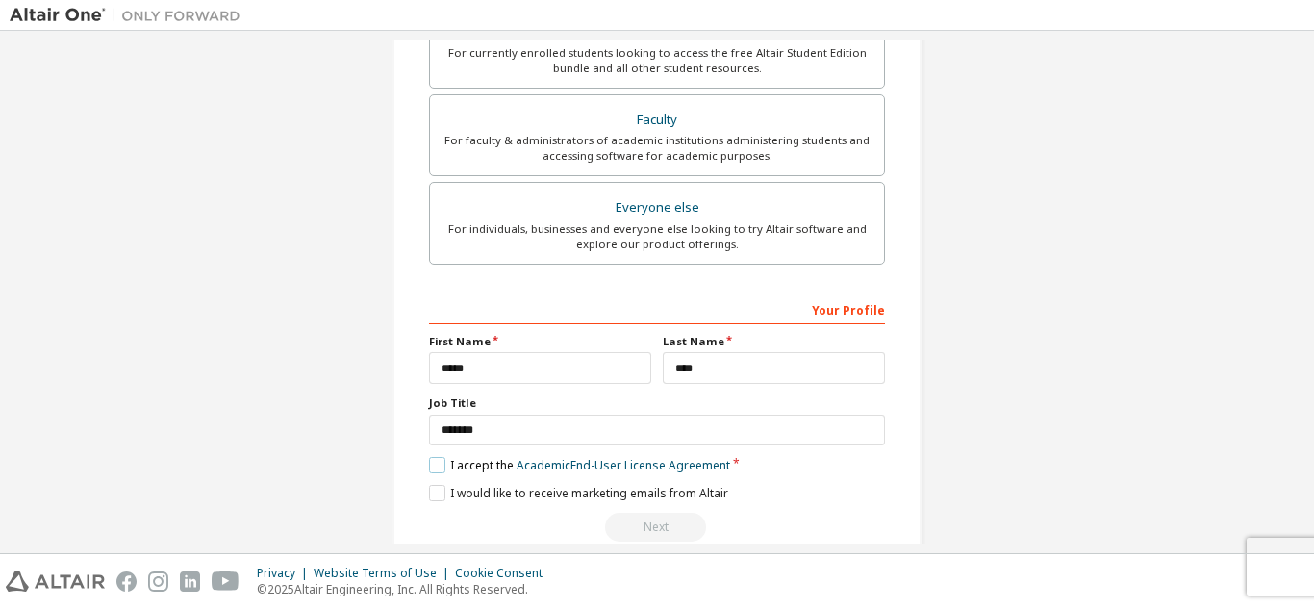
click at [434, 462] on label "I accept the Academic End-User License Agreement" at bounding box center [579, 465] width 301 height 16
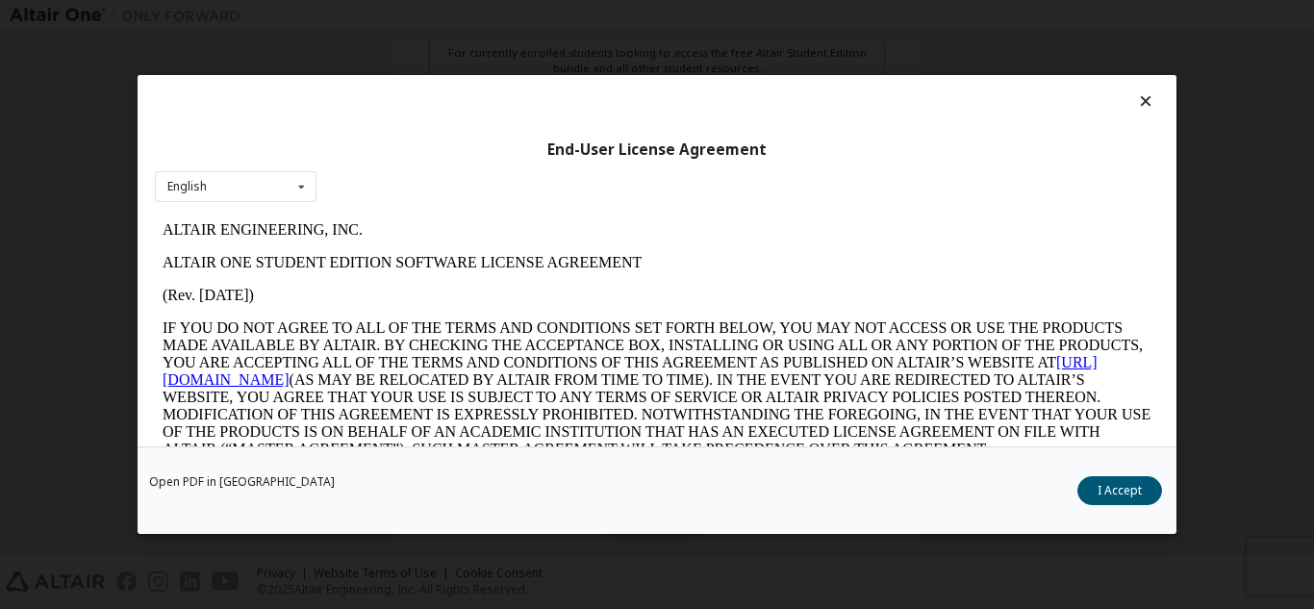
scroll to position [0, 0]
click at [1108, 497] on button "I Accept" at bounding box center [1119, 490] width 85 height 29
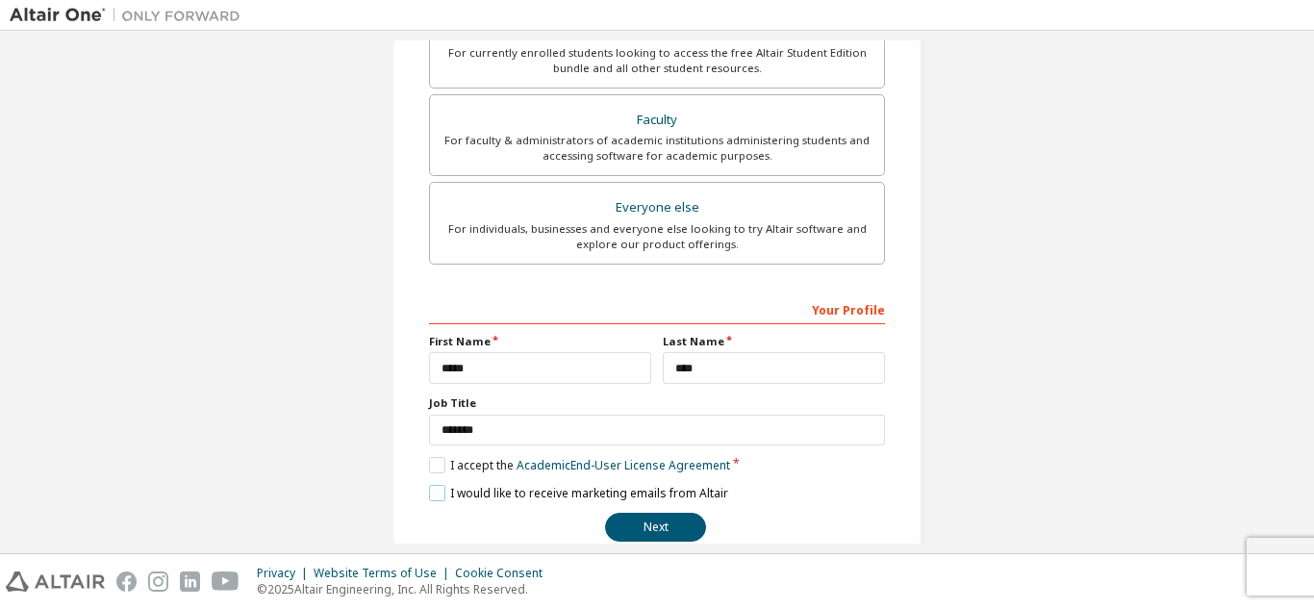
click at [439, 488] on label "I would like to receive marketing emails from Altair" at bounding box center [578, 493] width 299 height 16
click at [654, 526] on button "Next" at bounding box center [655, 527] width 101 height 29
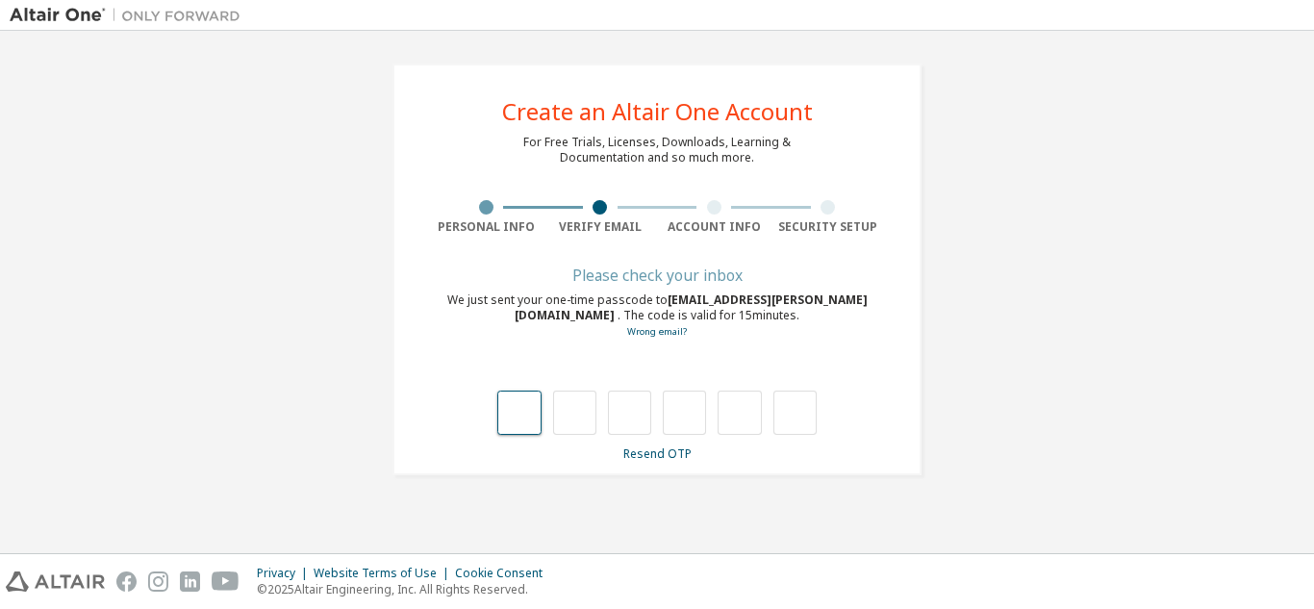
type input "*"
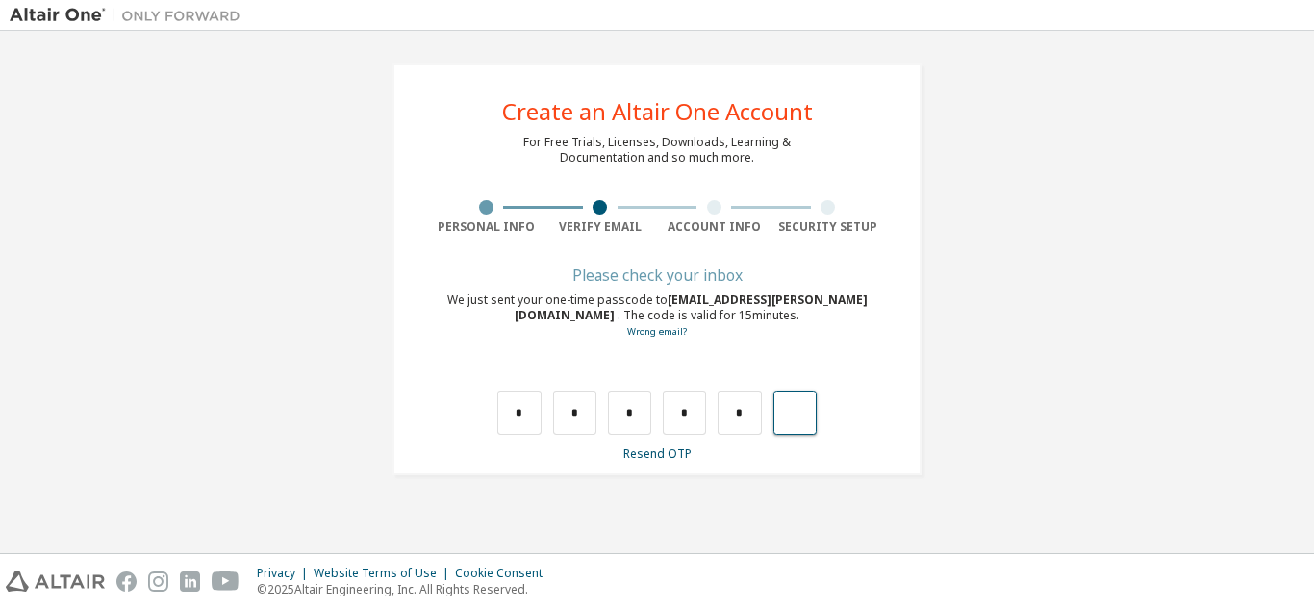
type input "*"
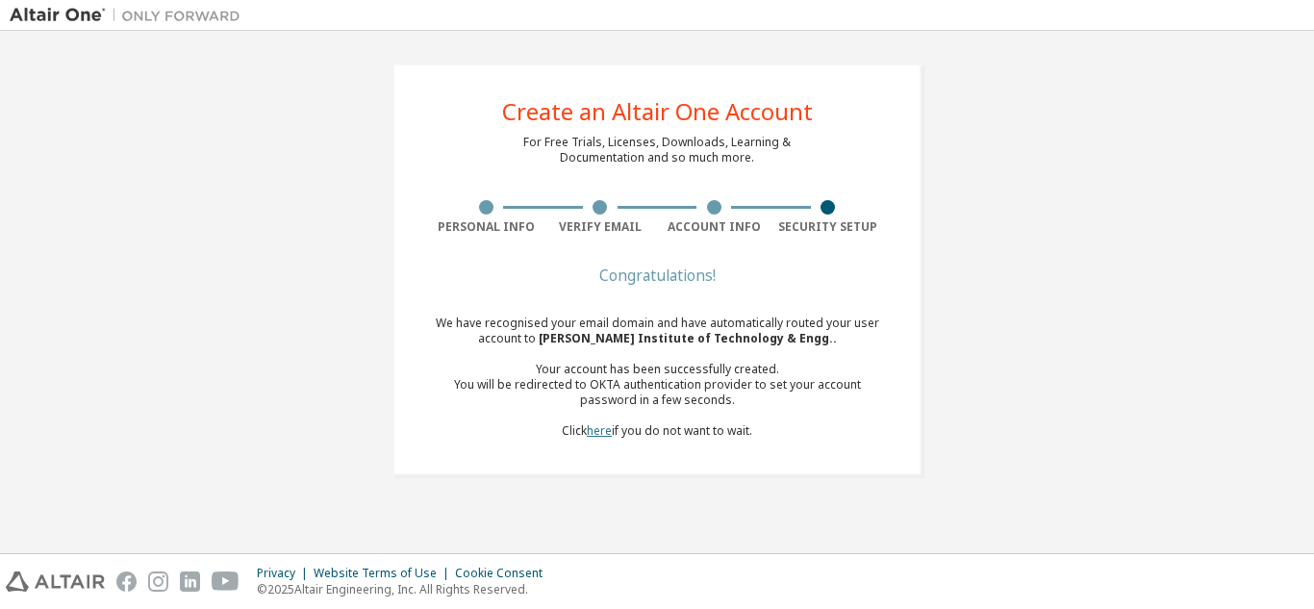
click at [593, 430] on link "here" at bounding box center [599, 430] width 25 height 16
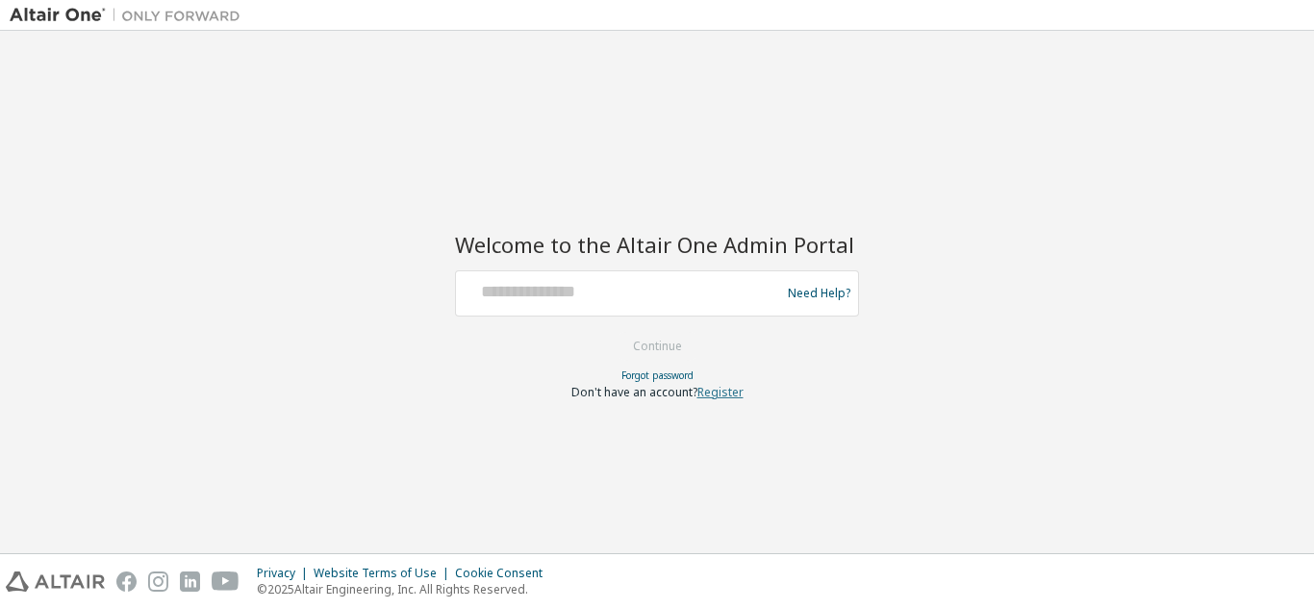
click at [722, 387] on link "Register" at bounding box center [720, 392] width 46 height 16
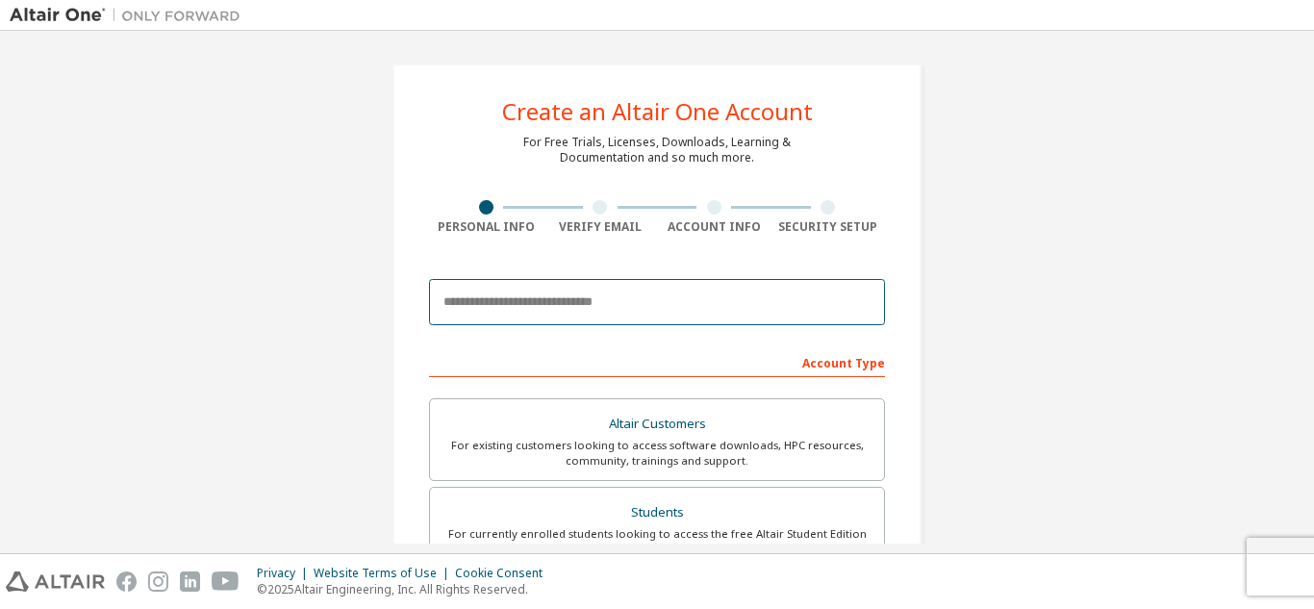
click at [598, 293] on input "email" at bounding box center [657, 302] width 456 height 46
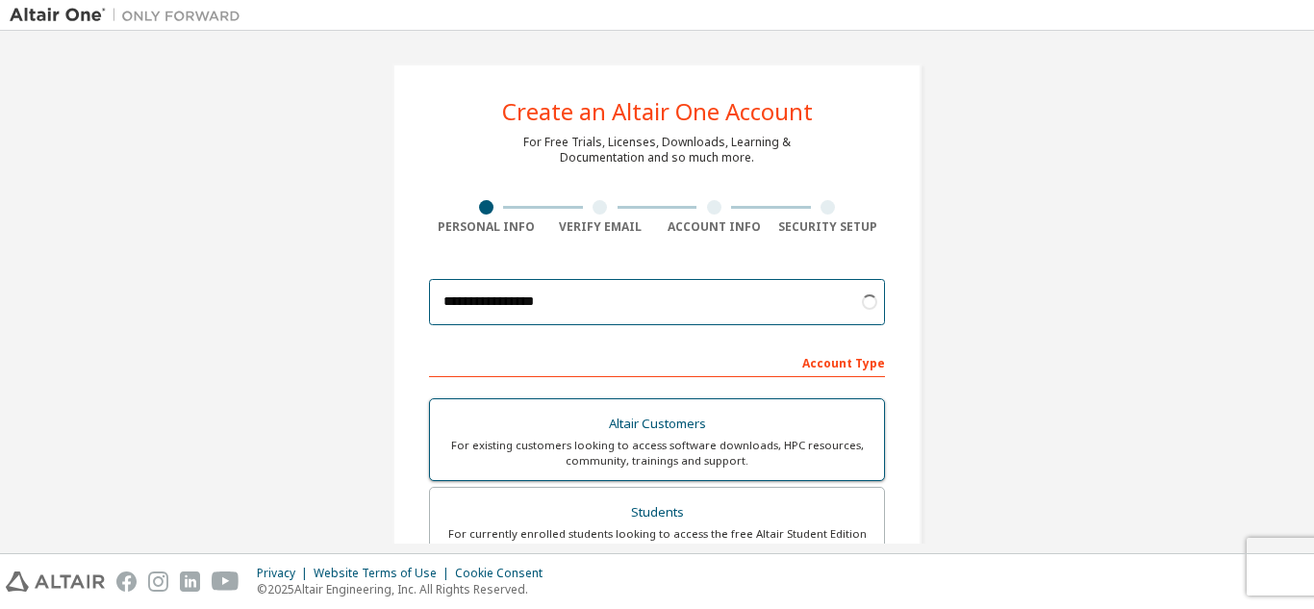
scroll to position [192, 0]
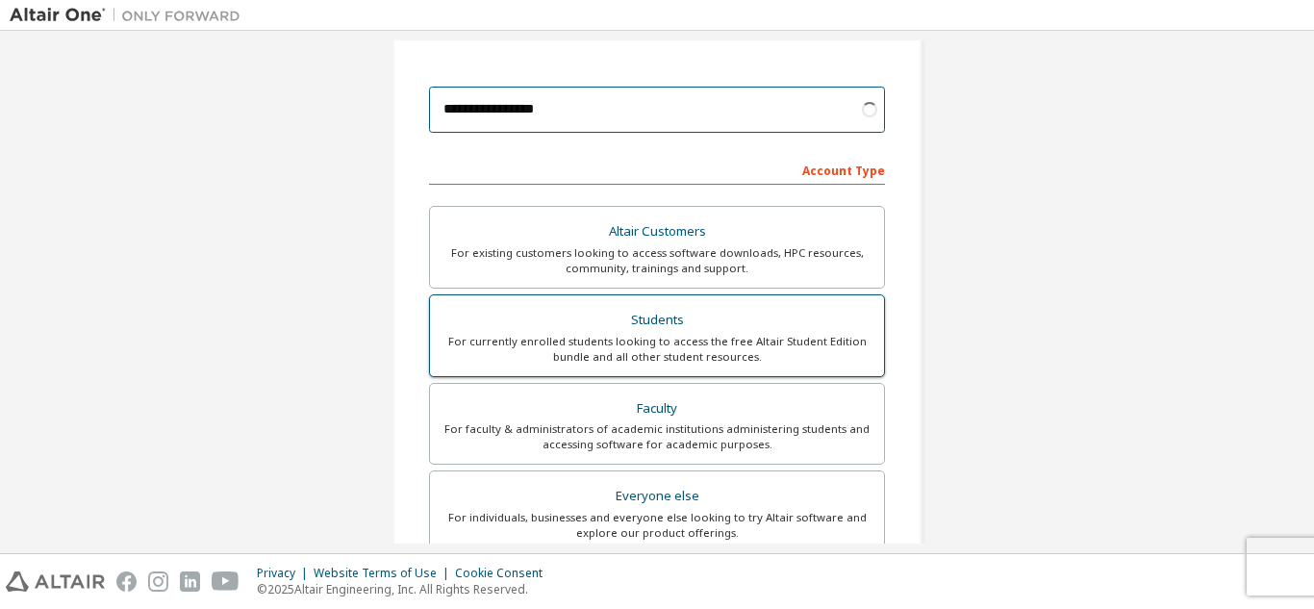
type input "**********"
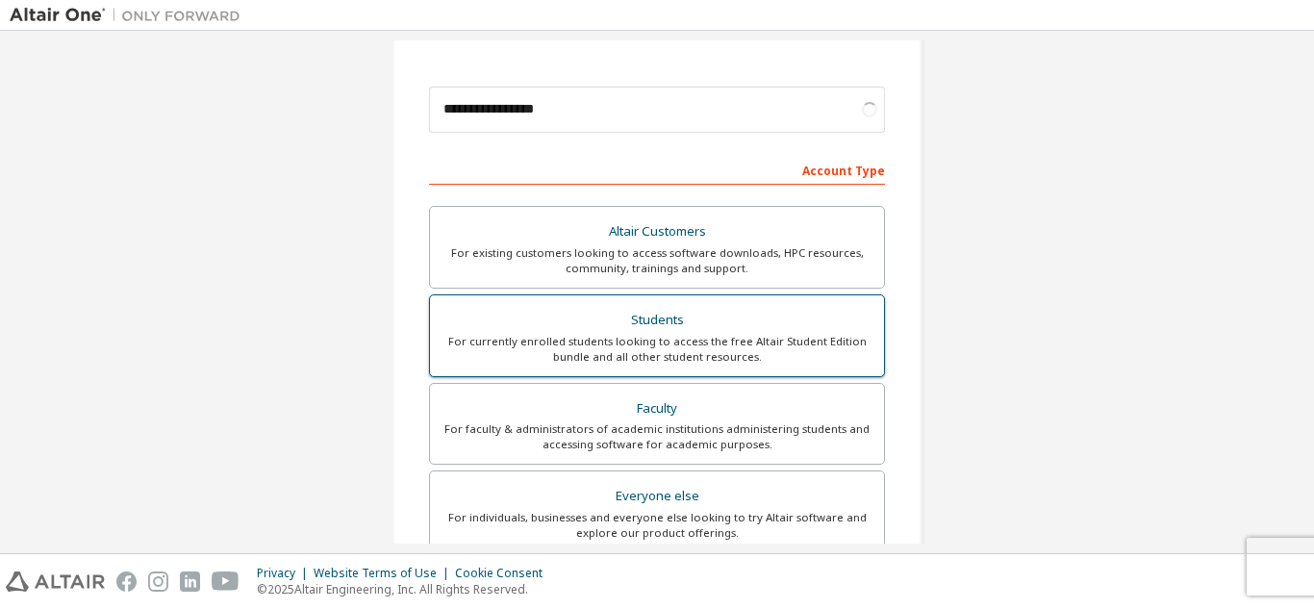
click at [660, 324] on div "Students" at bounding box center [656, 320] width 431 height 27
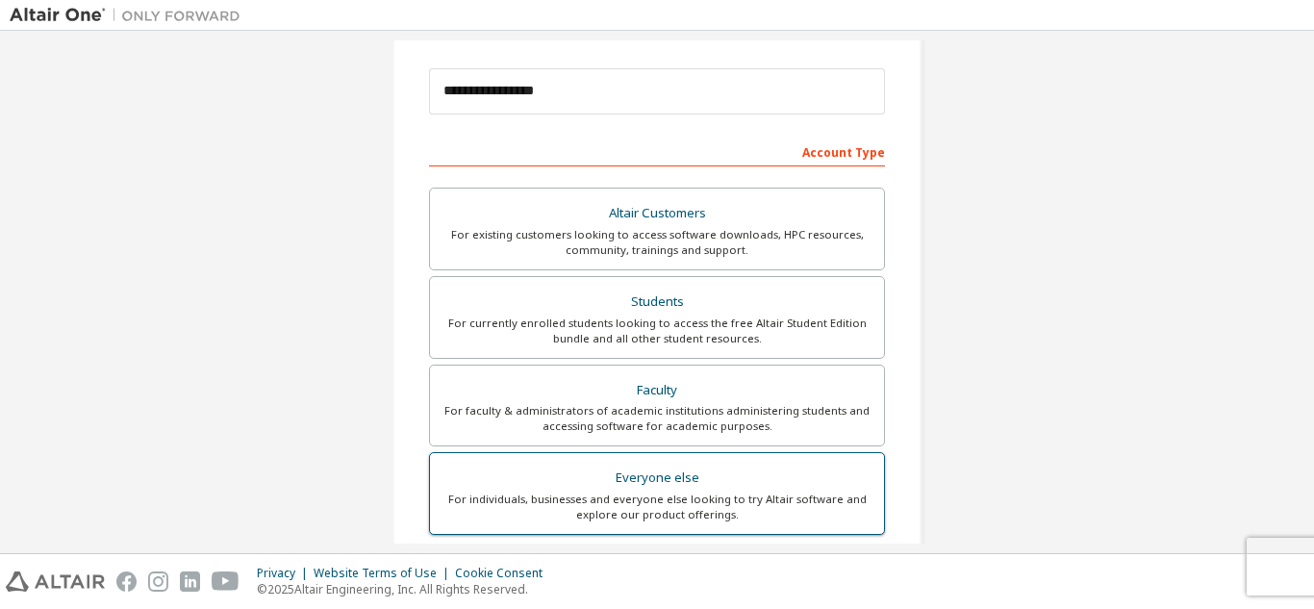
scroll to position [481, 0]
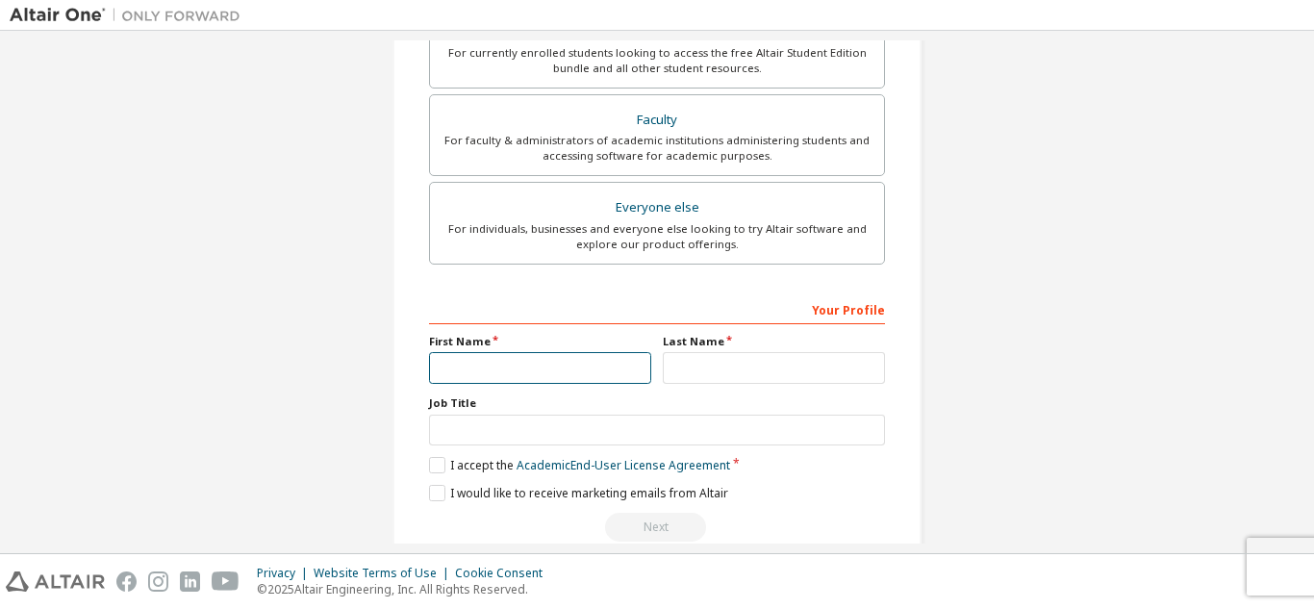
click at [486, 367] on input "text" at bounding box center [540, 368] width 222 height 32
type input "*****"
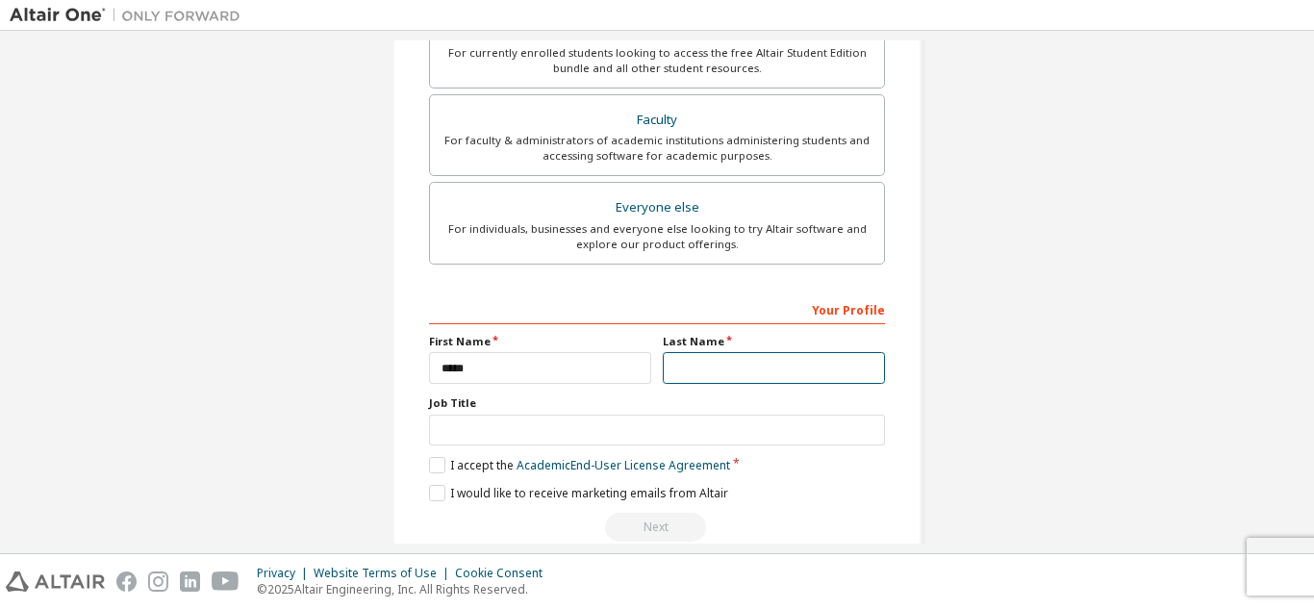
click at [789, 363] on input "text" at bounding box center [774, 368] width 222 height 32
type input "****"
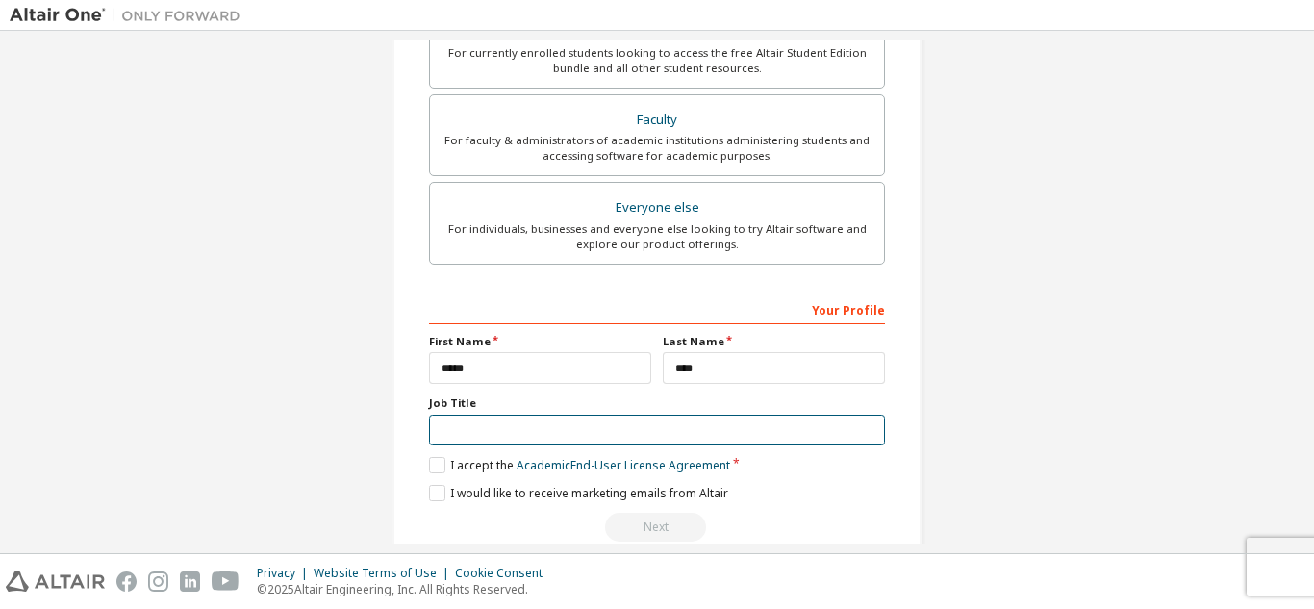
click at [483, 434] on input "text" at bounding box center [657, 431] width 456 height 32
type input "*******"
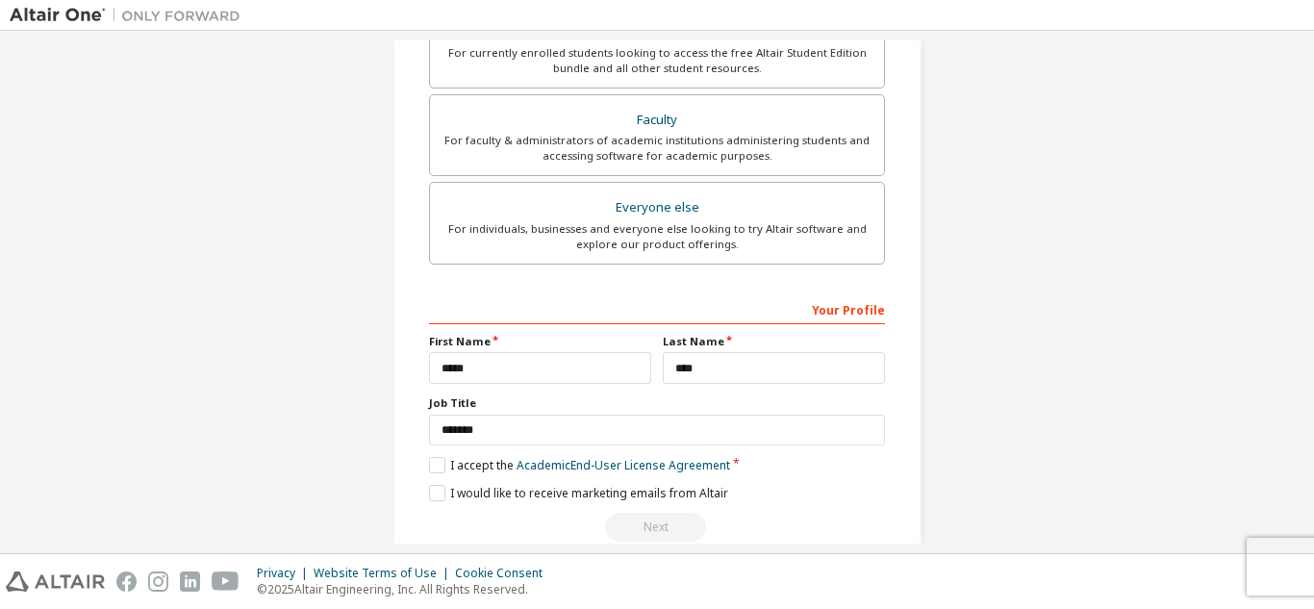
click at [437, 455] on div "Your Profile First Name ***** Last Name **** Job Title ******* Please provide S…" at bounding box center [657, 417] width 456 height 249
click at [434, 464] on label "I accept the Academic End-User License Agreement" at bounding box center [579, 465] width 301 height 16
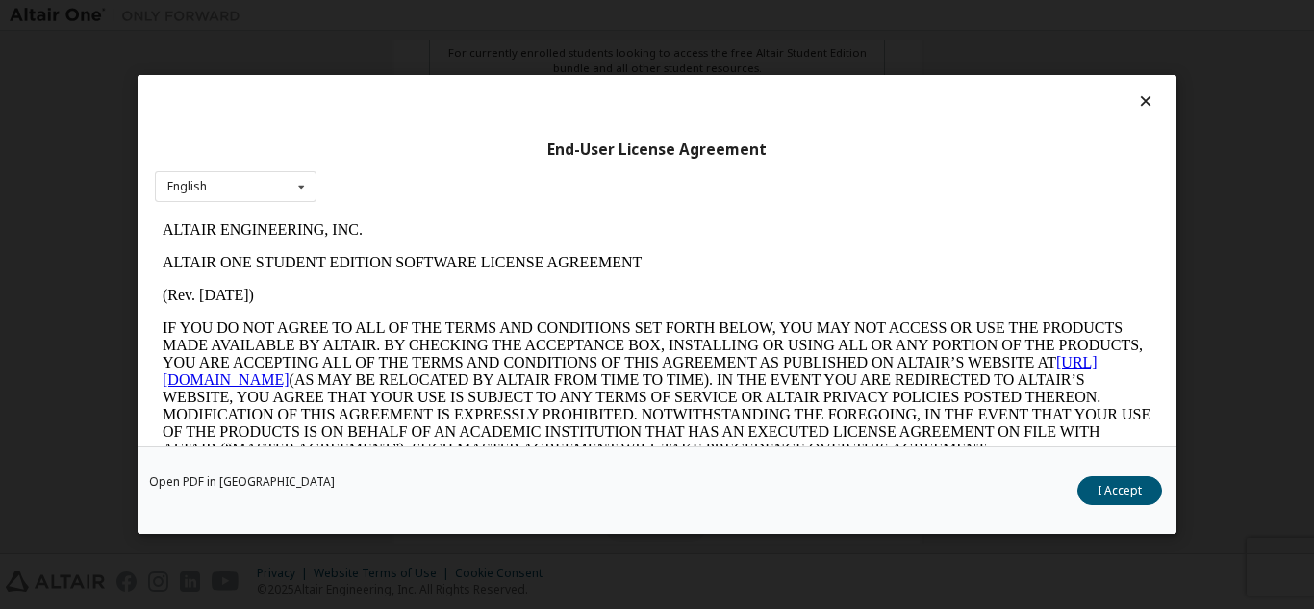
scroll to position [0, 0]
click at [1109, 483] on button "I Accept" at bounding box center [1119, 490] width 85 height 29
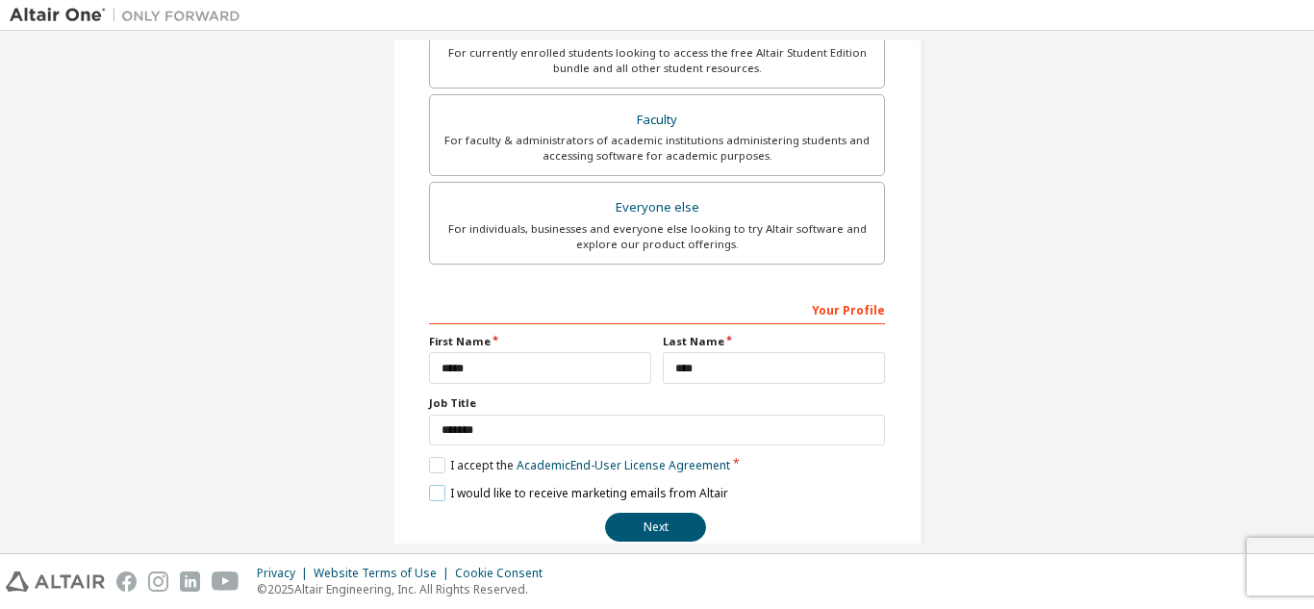
click at [430, 492] on label "I would like to receive marketing emails from Altair" at bounding box center [578, 493] width 299 height 16
click at [659, 531] on button "Next" at bounding box center [655, 527] width 101 height 29
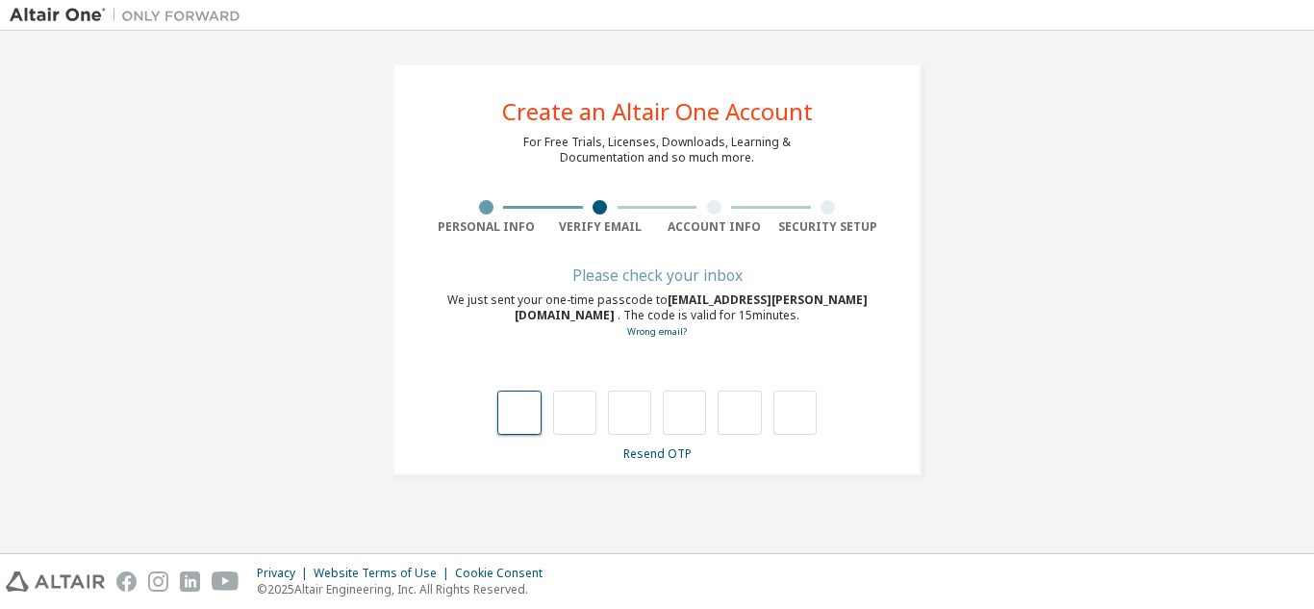
type input "*"
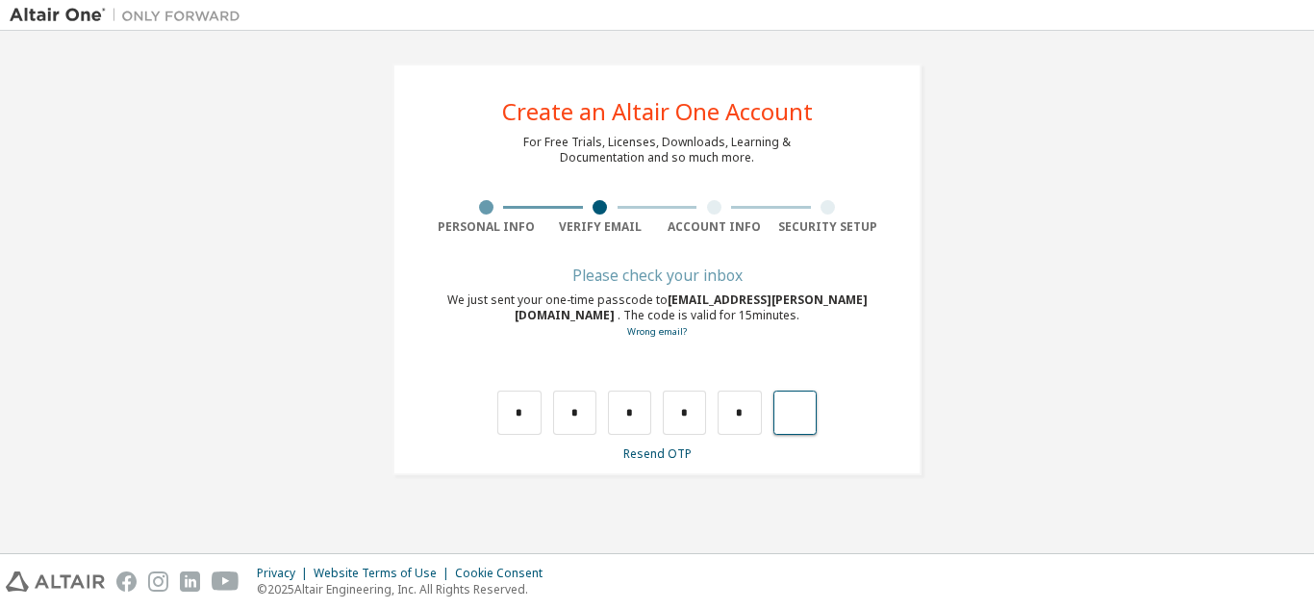
type input "*"
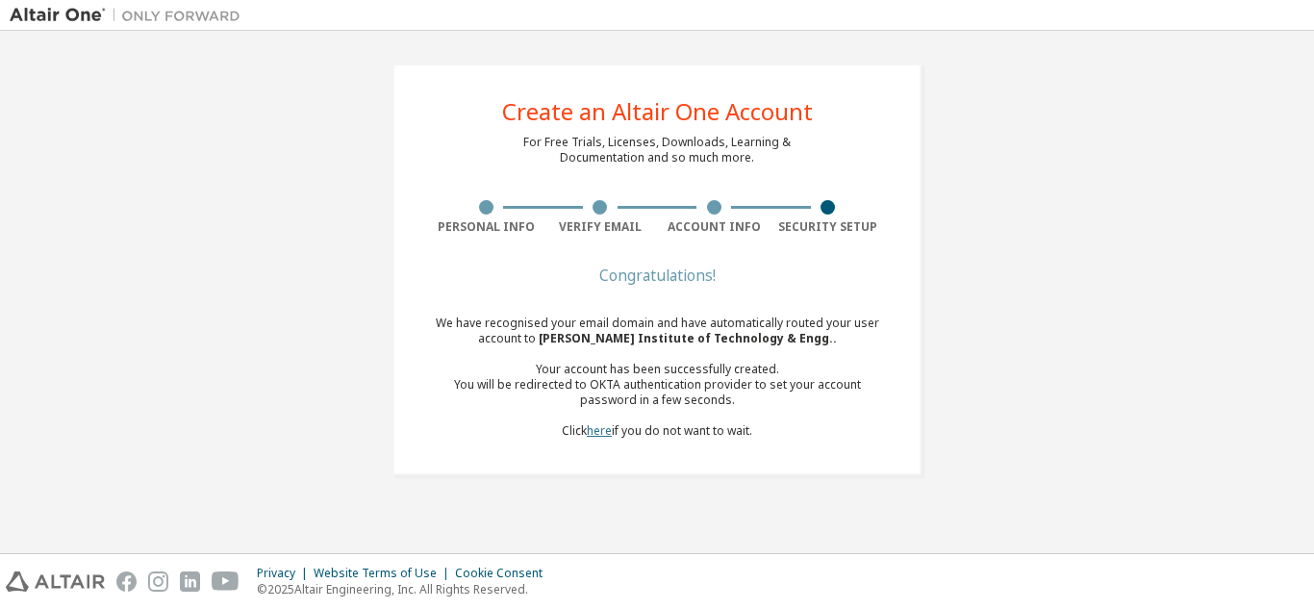
click at [600, 434] on link "here" at bounding box center [599, 430] width 25 height 16
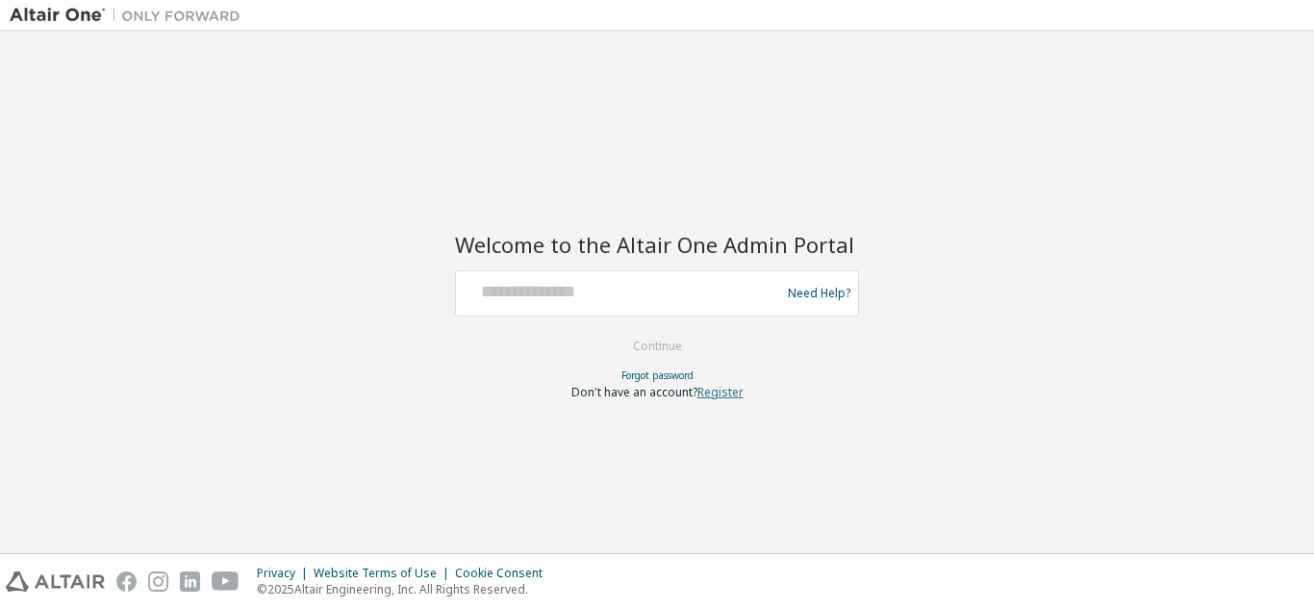
click at [710, 391] on link "Register" at bounding box center [720, 392] width 46 height 16
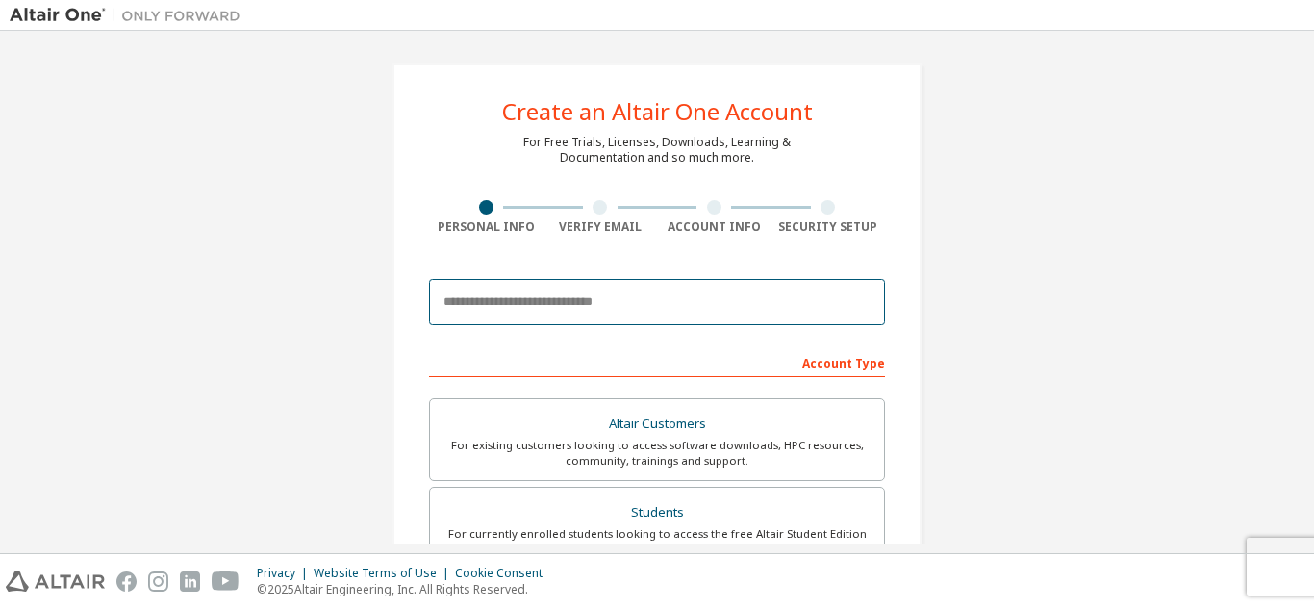
click at [617, 307] on input "email" at bounding box center [657, 302] width 456 height 46
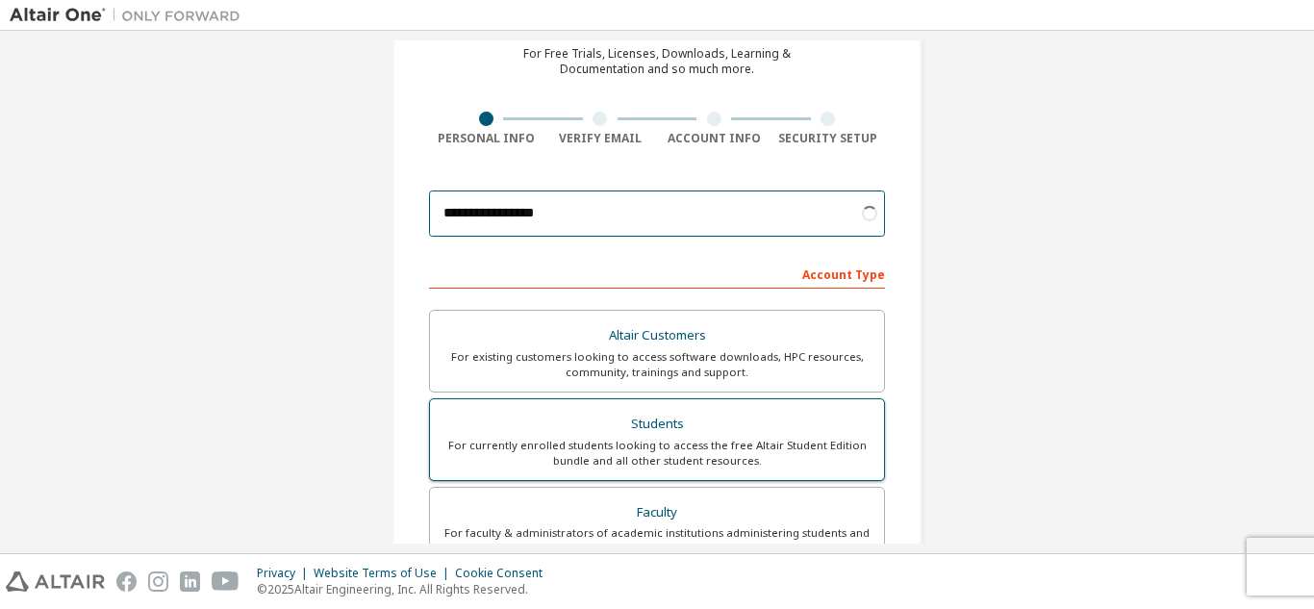
scroll to position [192, 0]
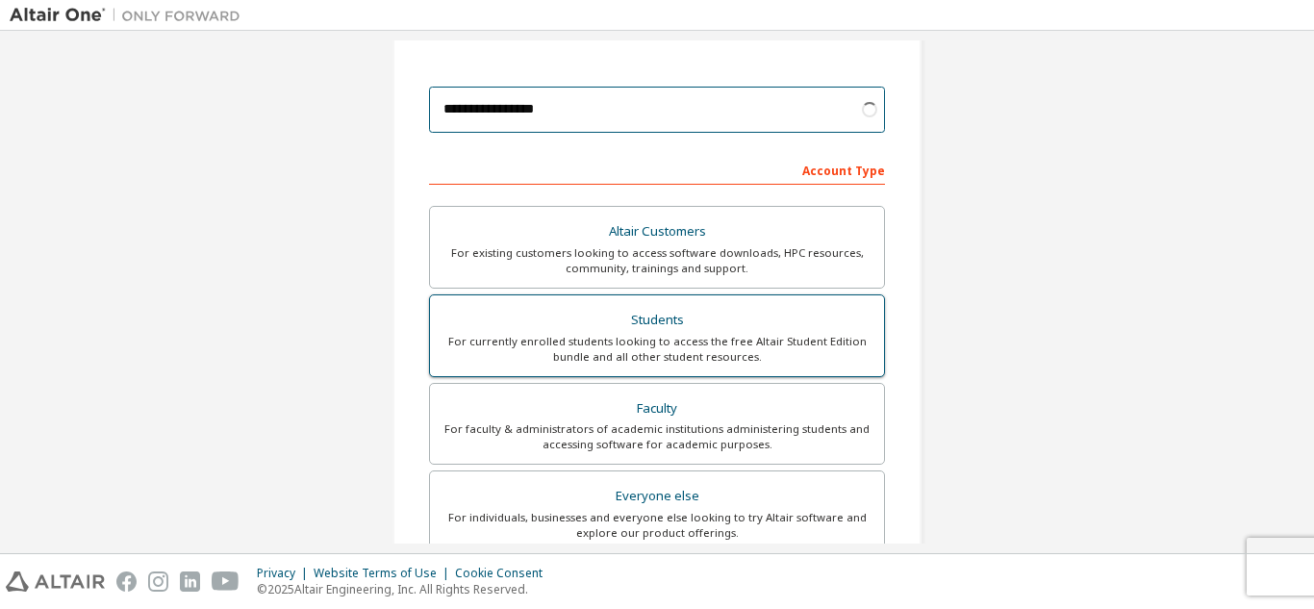
type input "**********"
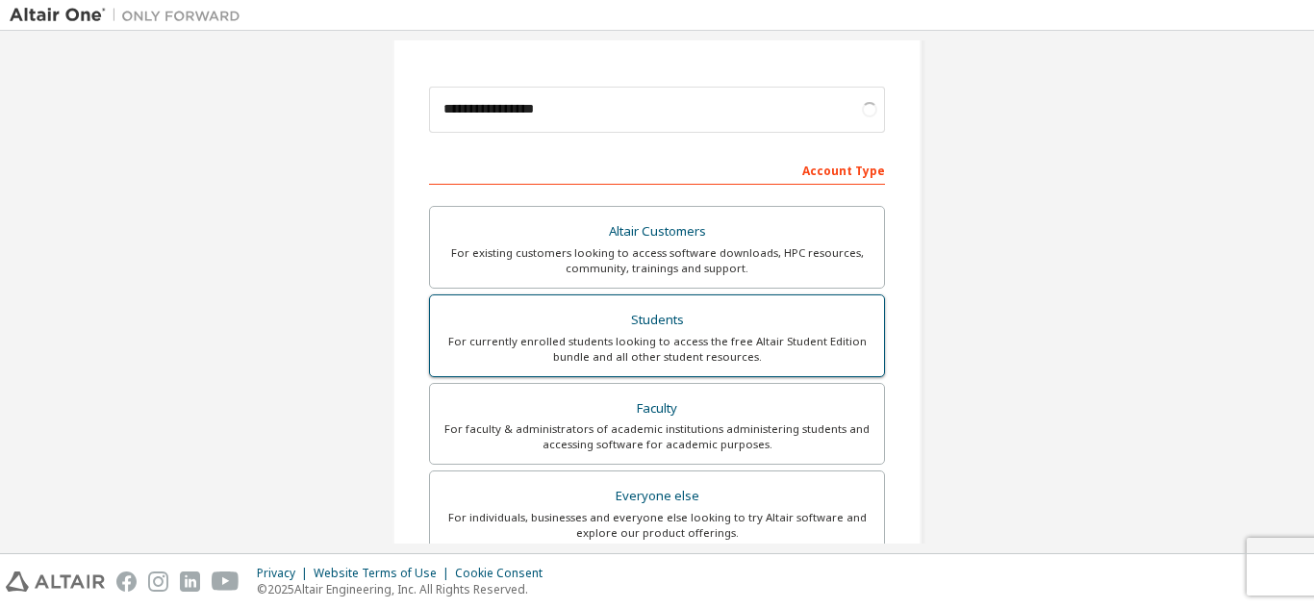
click at [625, 337] on div "For currently enrolled students looking to access the free Altair Student Editi…" at bounding box center [656, 349] width 431 height 31
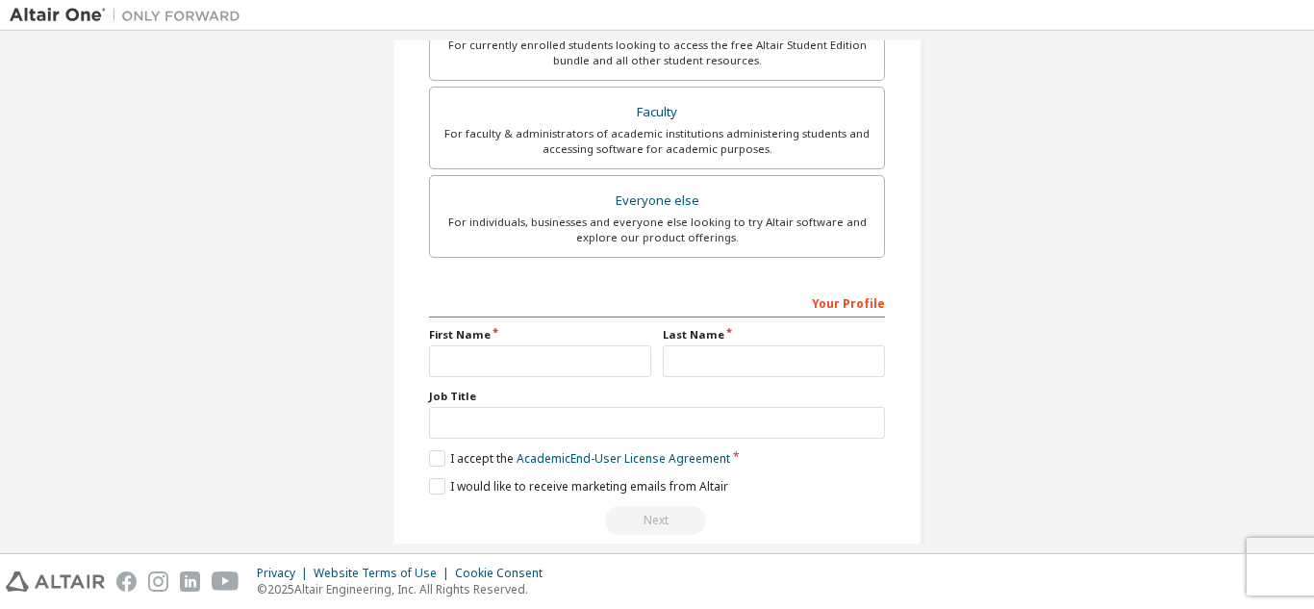
scroll to position [566, 0]
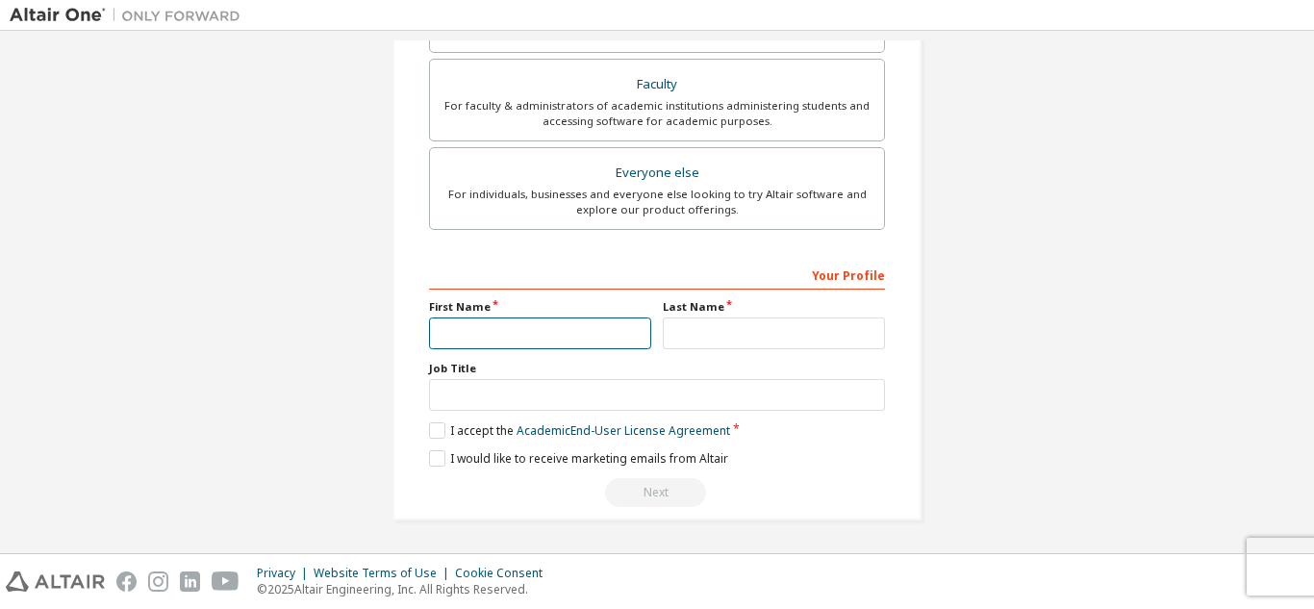
click at [597, 340] on input "text" at bounding box center [540, 333] width 222 height 32
type input "*****"
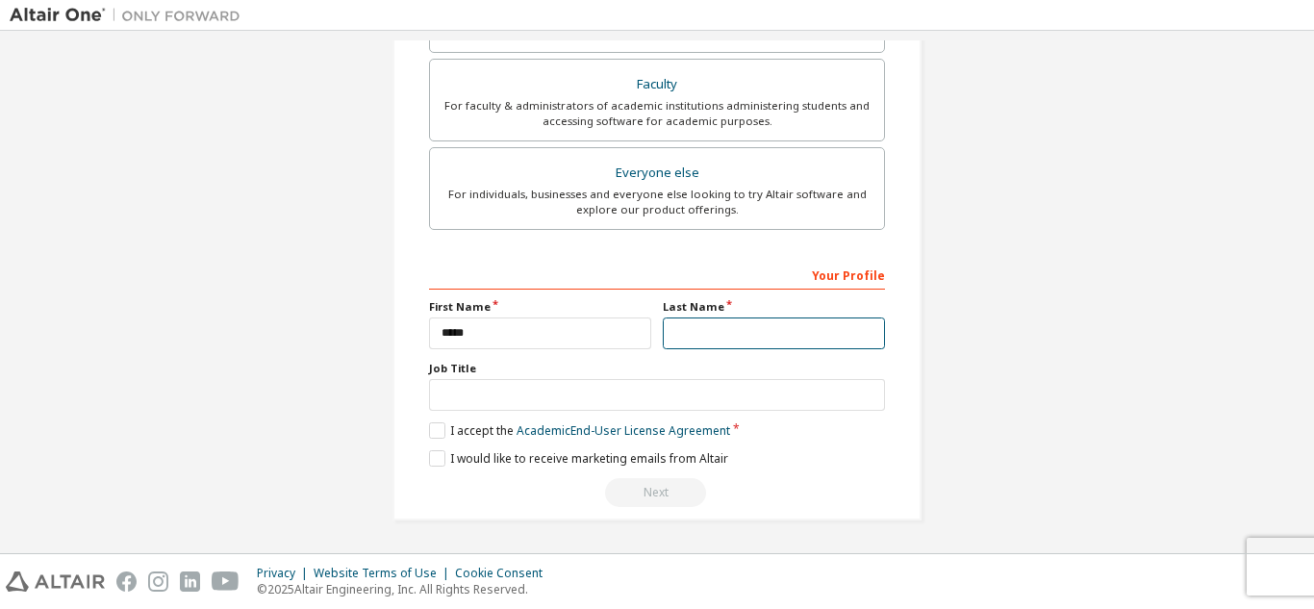
click at [783, 342] on input "text" at bounding box center [774, 333] width 222 height 32
type input "****"
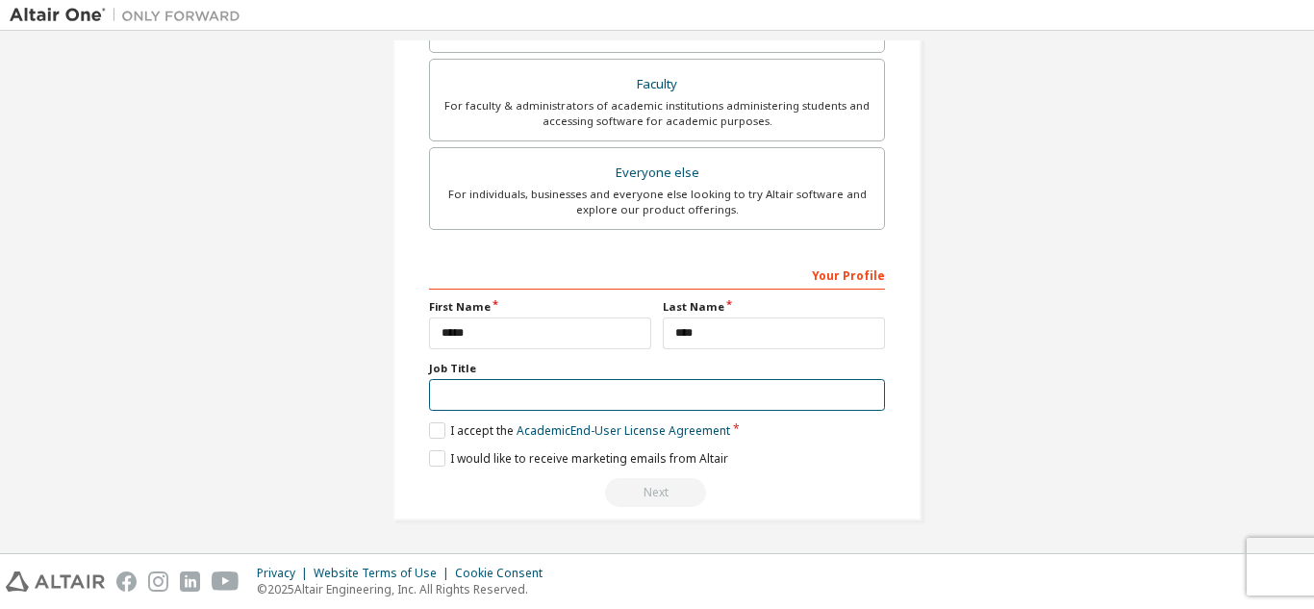
click at [561, 400] on input "text" at bounding box center [657, 395] width 456 height 32
type input "*******"
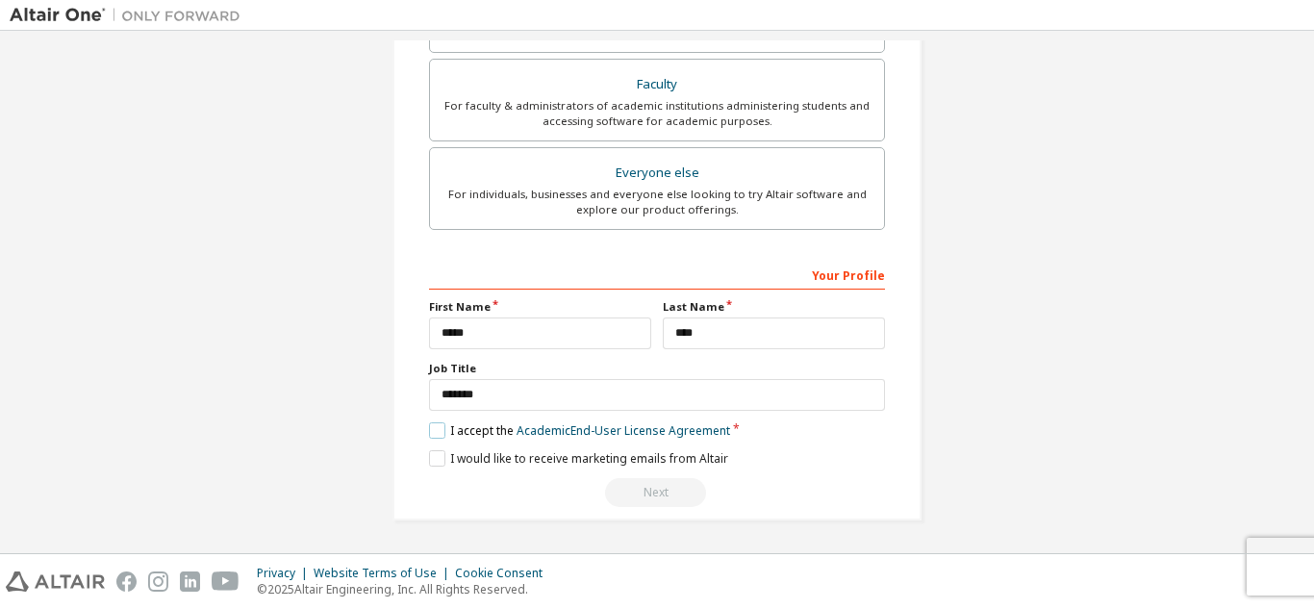
click at [436, 434] on label "I accept the Academic End-User License Agreement" at bounding box center [579, 430] width 301 height 16
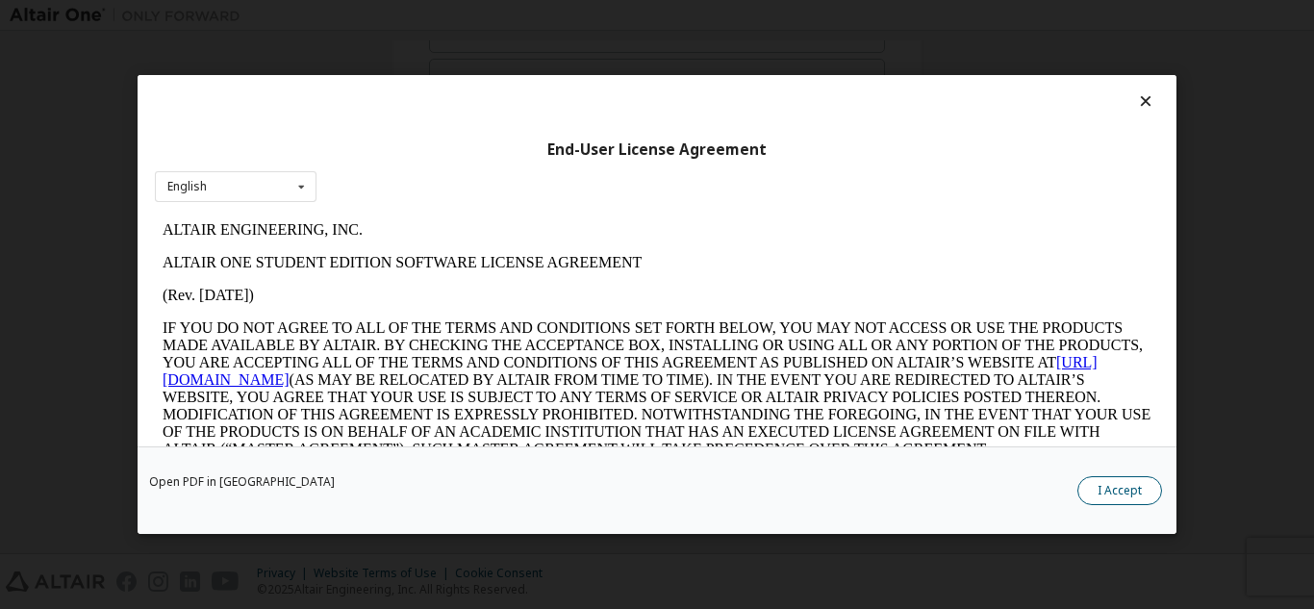
scroll to position [0, 0]
click at [1131, 496] on button "I Accept" at bounding box center [1119, 490] width 85 height 29
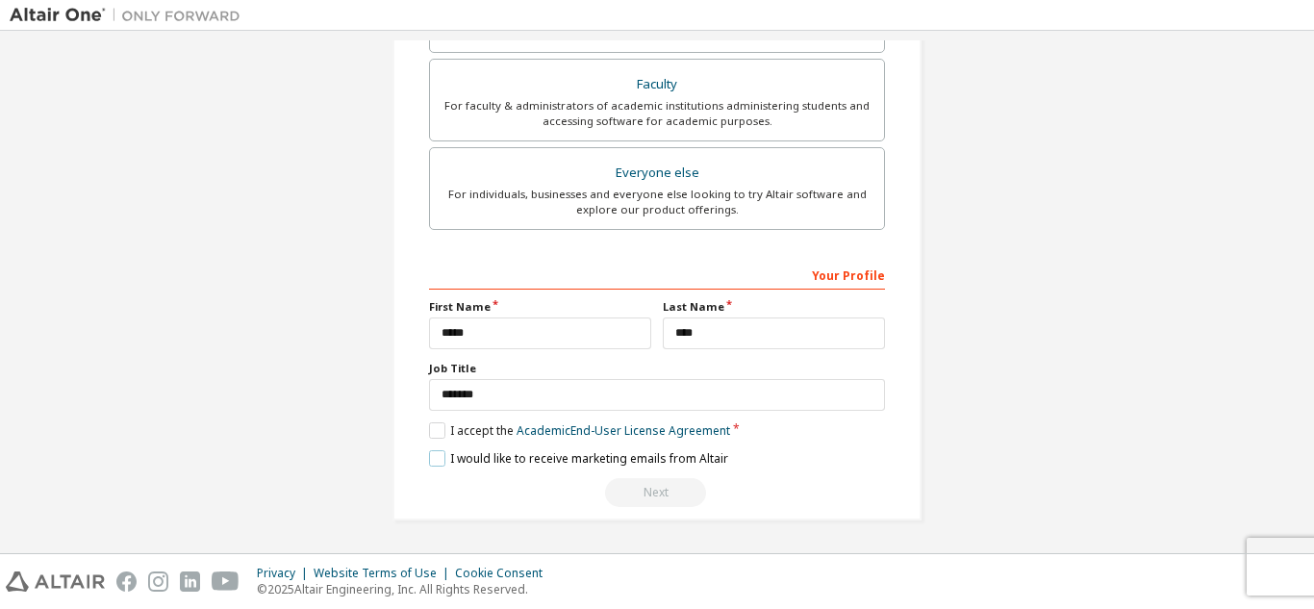
click at [437, 466] on label "I would like to receive marketing emails from Altair" at bounding box center [578, 458] width 299 height 16
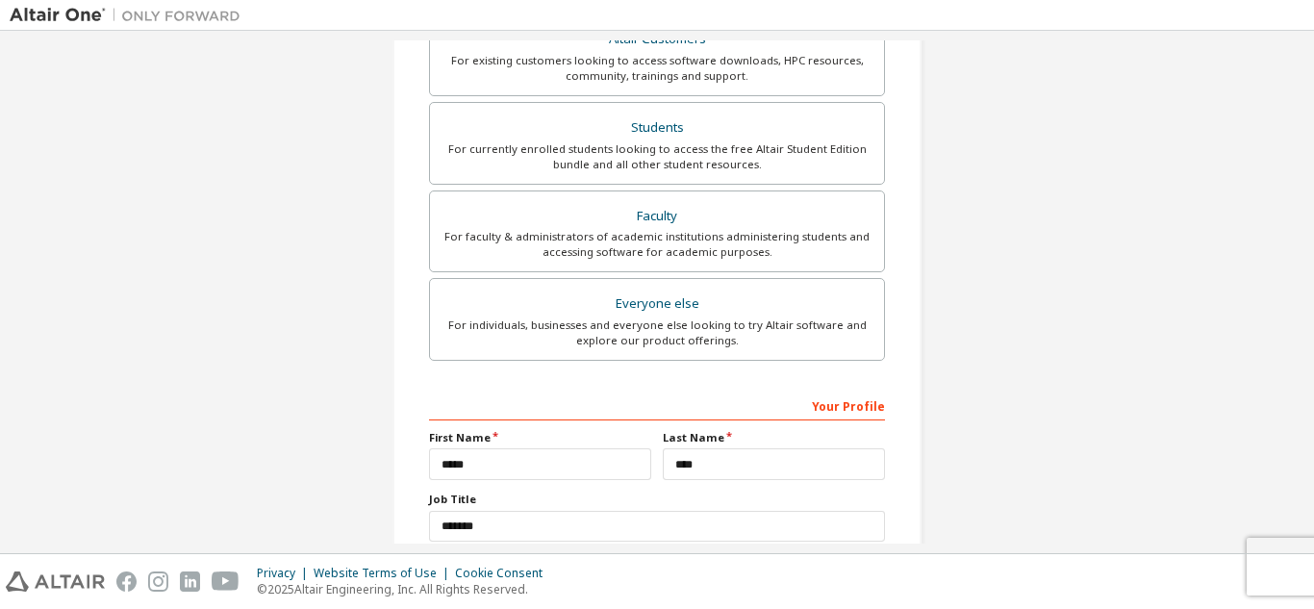
scroll to position [516, 0]
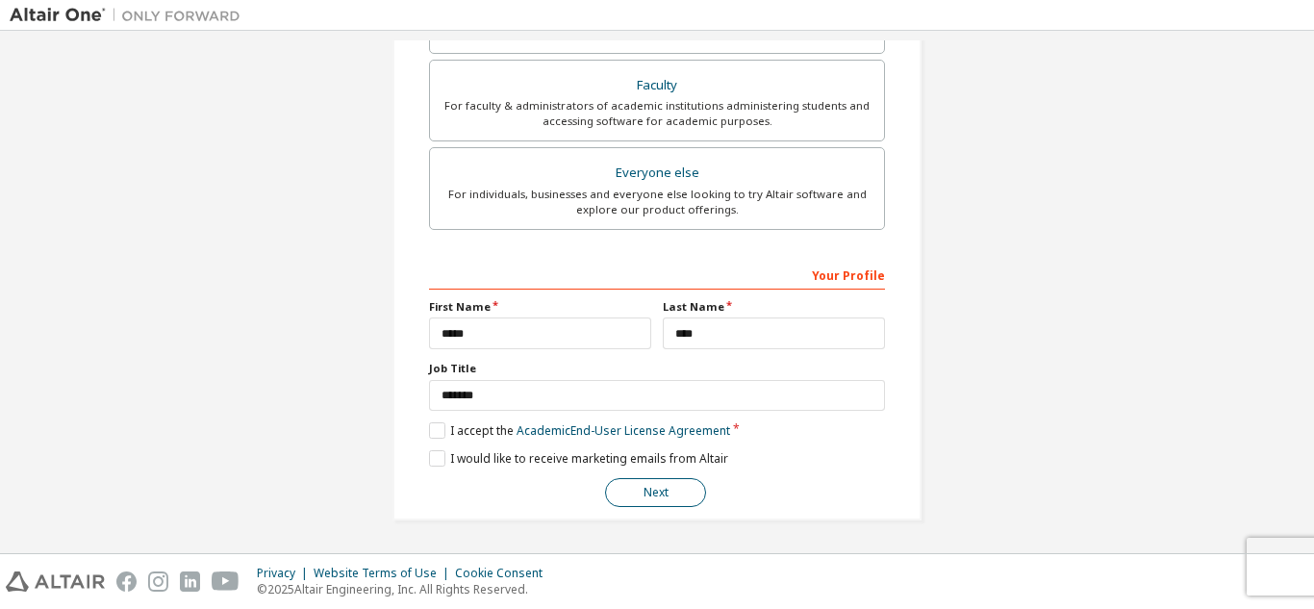
click at [648, 483] on button "Next" at bounding box center [655, 492] width 101 height 29
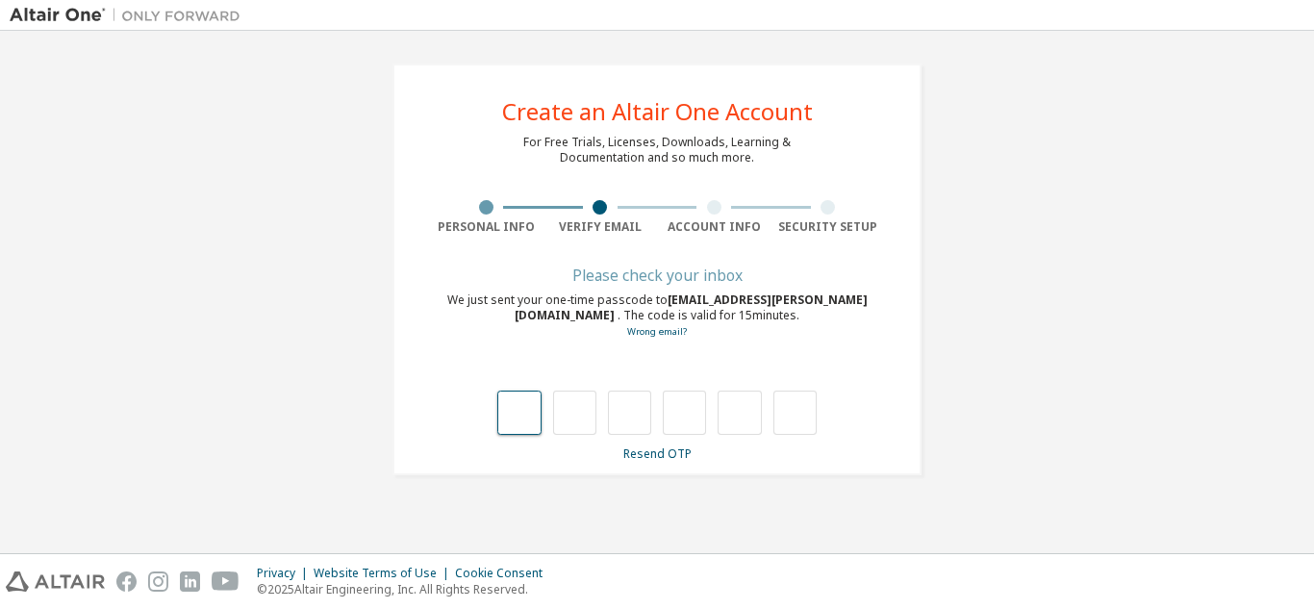
type input "*"
click at [586, 408] on input "*" at bounding box center [574, 413] width 43 height 44
type input "*"
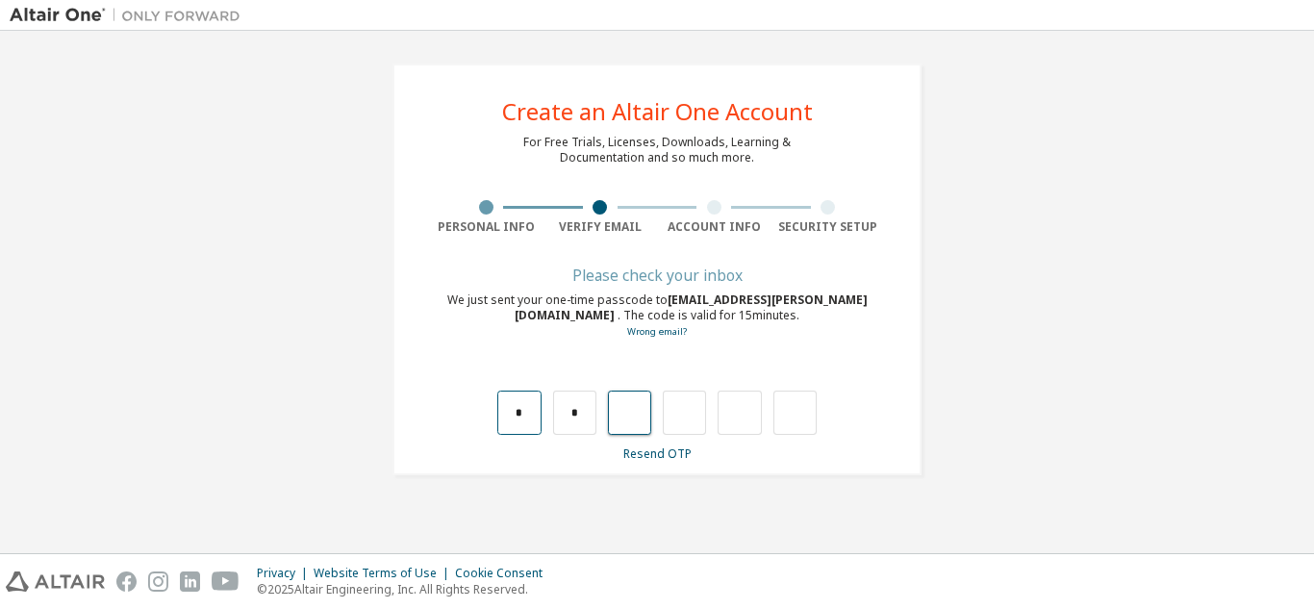
type input "*"
click at [646, 409] on input "*" at bounding box center [629, 413] width 43 height 44
type input "*"
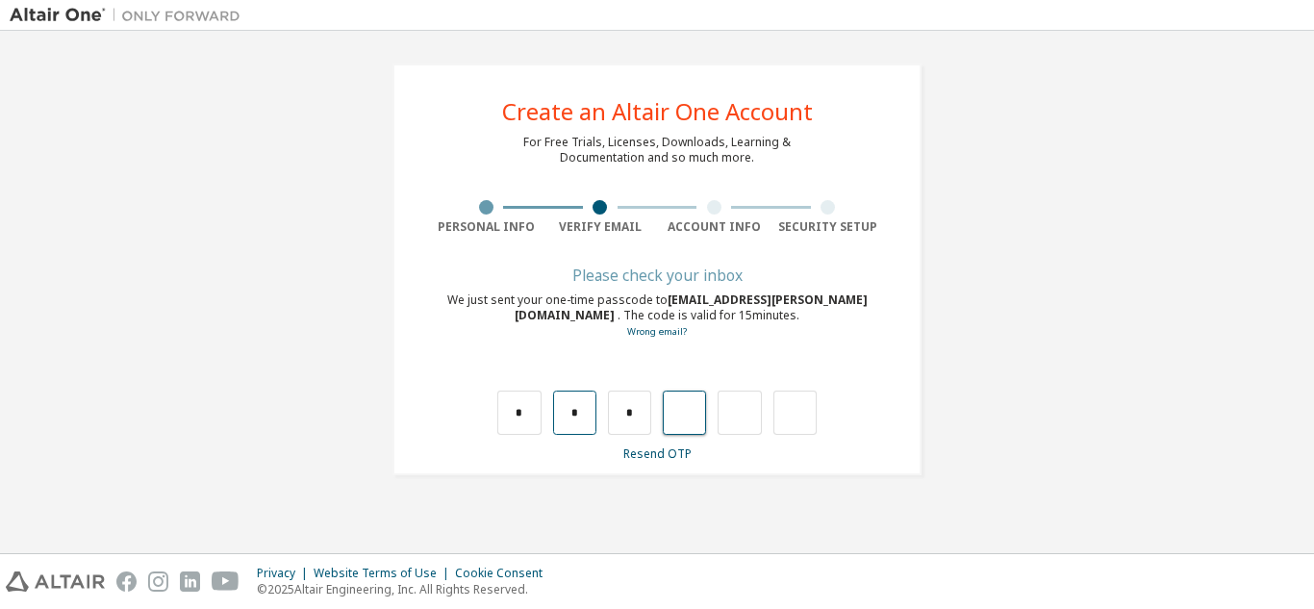
type input "*"
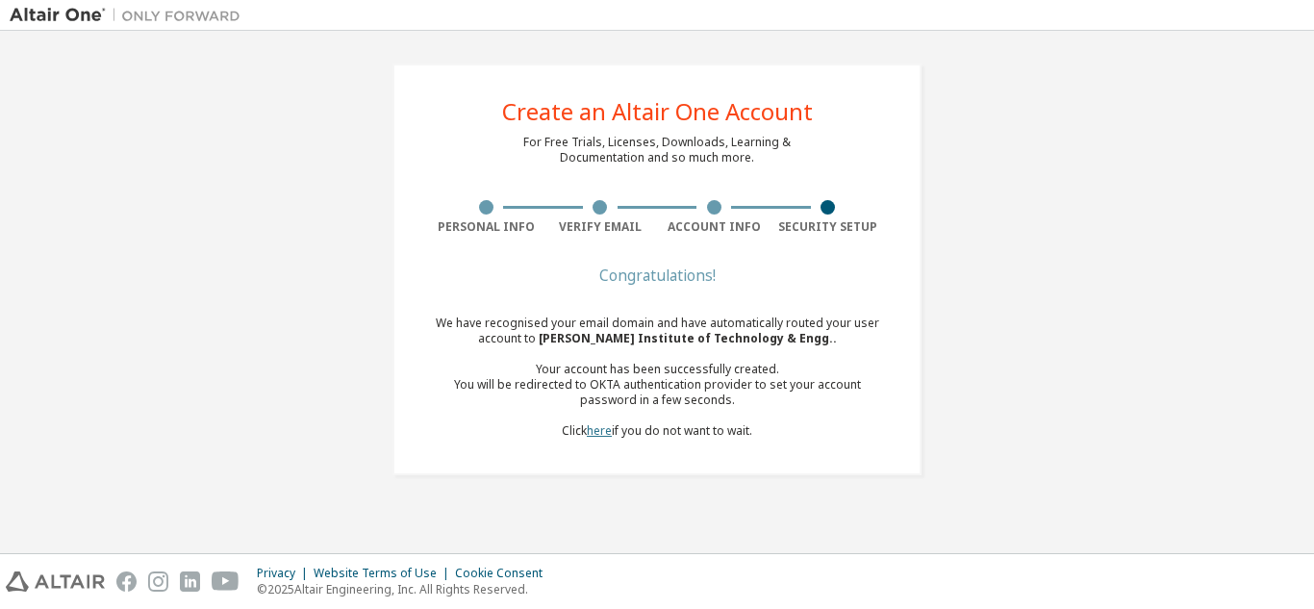
click at [598, 424] on link "here" at bounding box center [599, 430] width 25 height 16
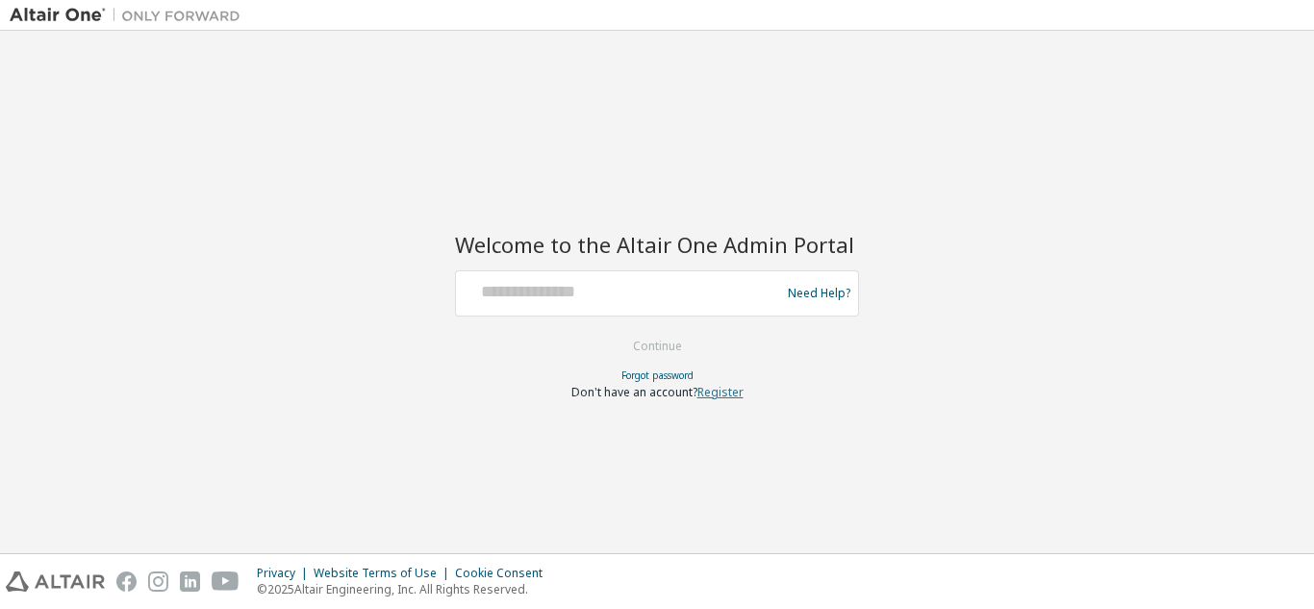
click at [723, 394] on link "Register" at bounding box center [720, 392] width 46 height 16
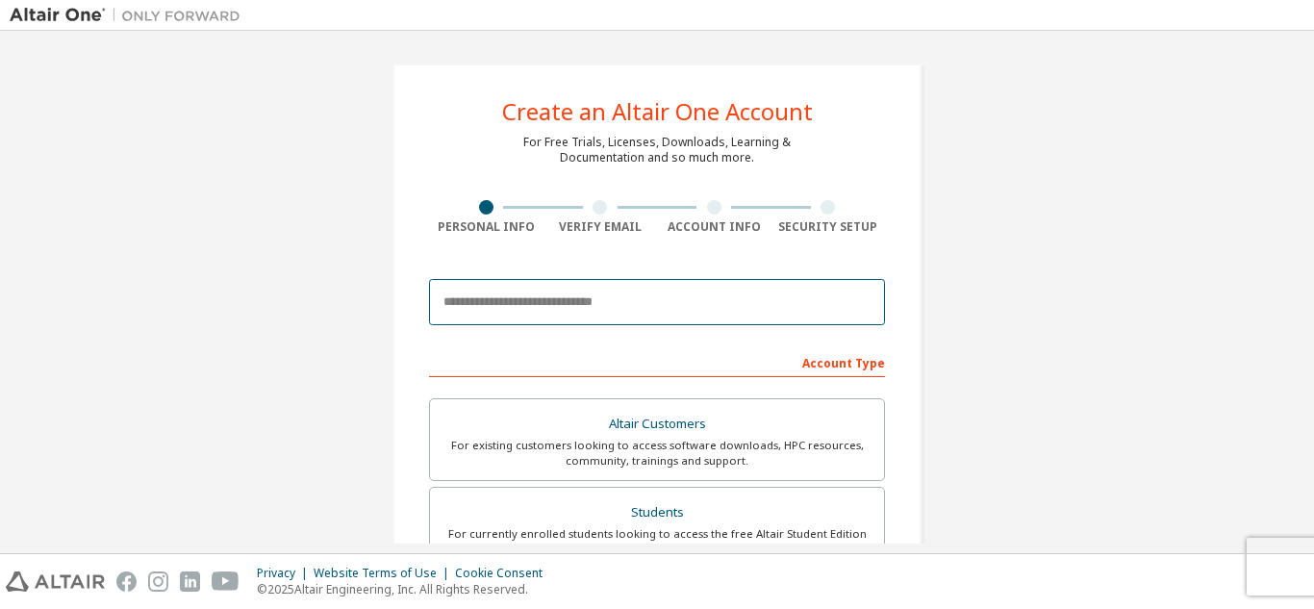
click at [556, 298] on input "email" at bounding box center [657, 302] width 456 height 46
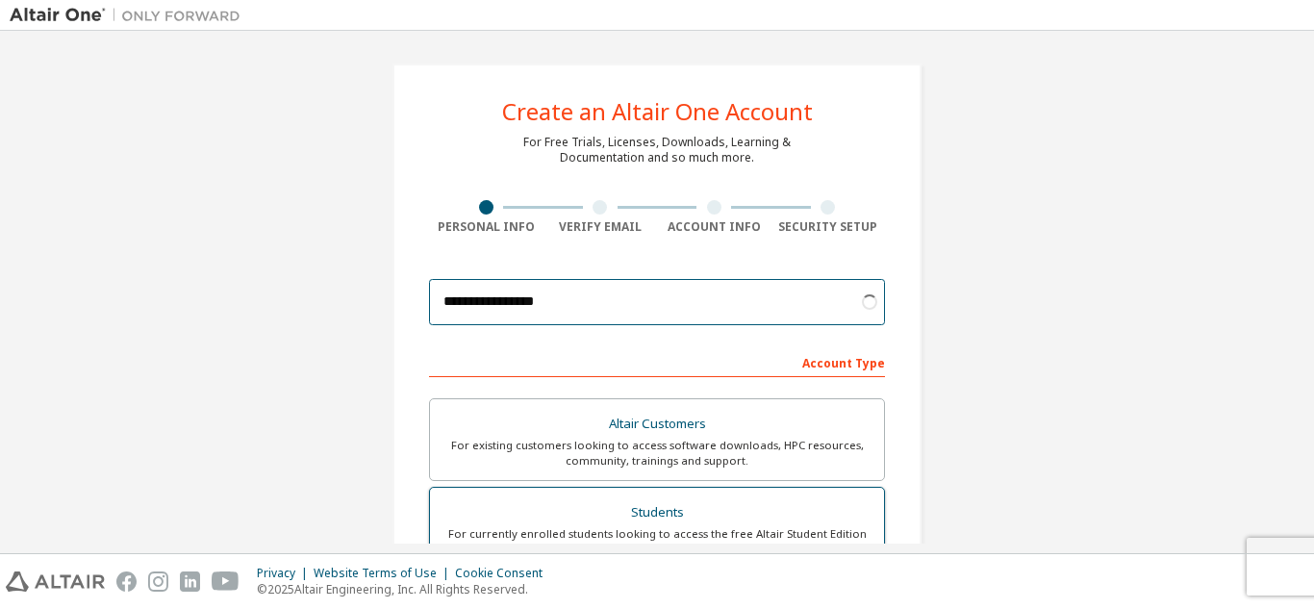
type input "**********"
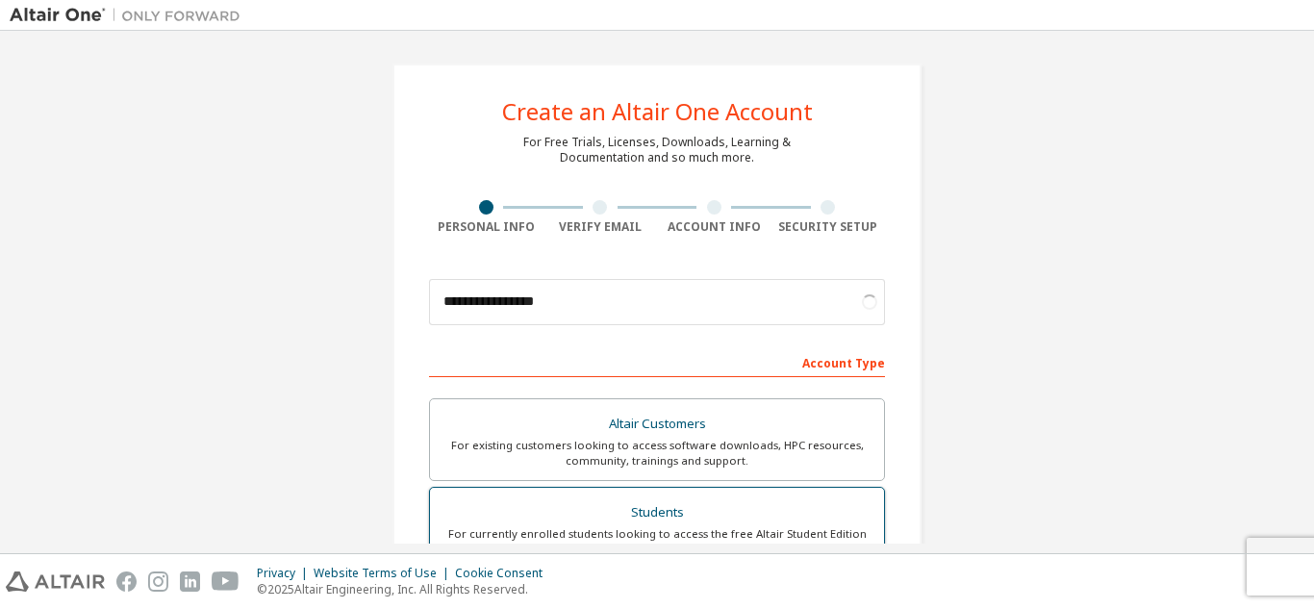
click at [629, 526] on div "For currently enrolled students looking to access the free Altair Student Editi…" at bounding box center [656, 541] width 431 height 31
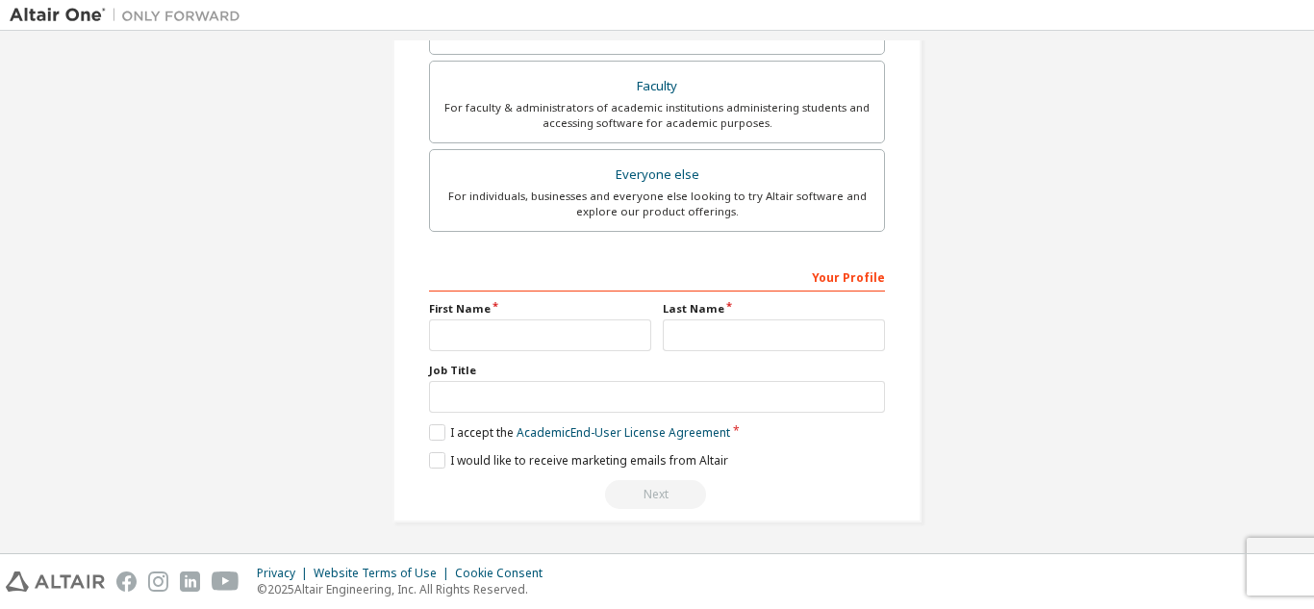
scroll to position [566, 0]
click at [570, 330] on input "text" at bounding box center [540, 333] width 222 height 32
type input "*****"
click at [725, 329] on input "text" at bounding box center [774, 333] width 222 height 32
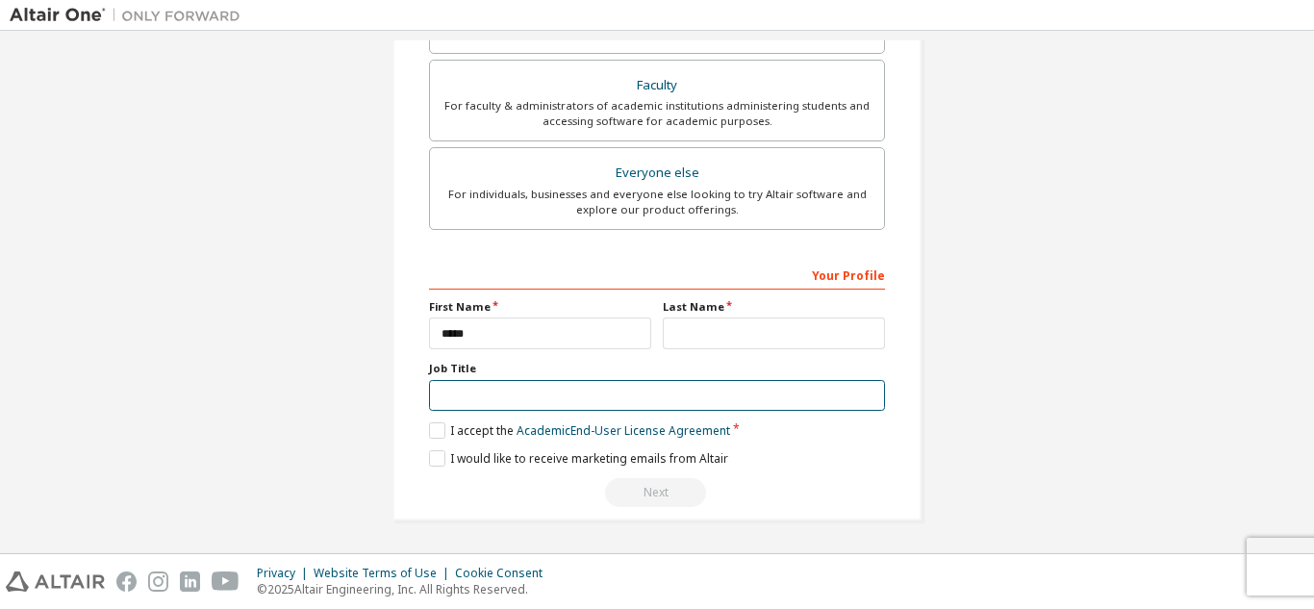
click at [542, 399] on input "text" at bounding box center [657, 396] width 456 height 32
type input "*******"
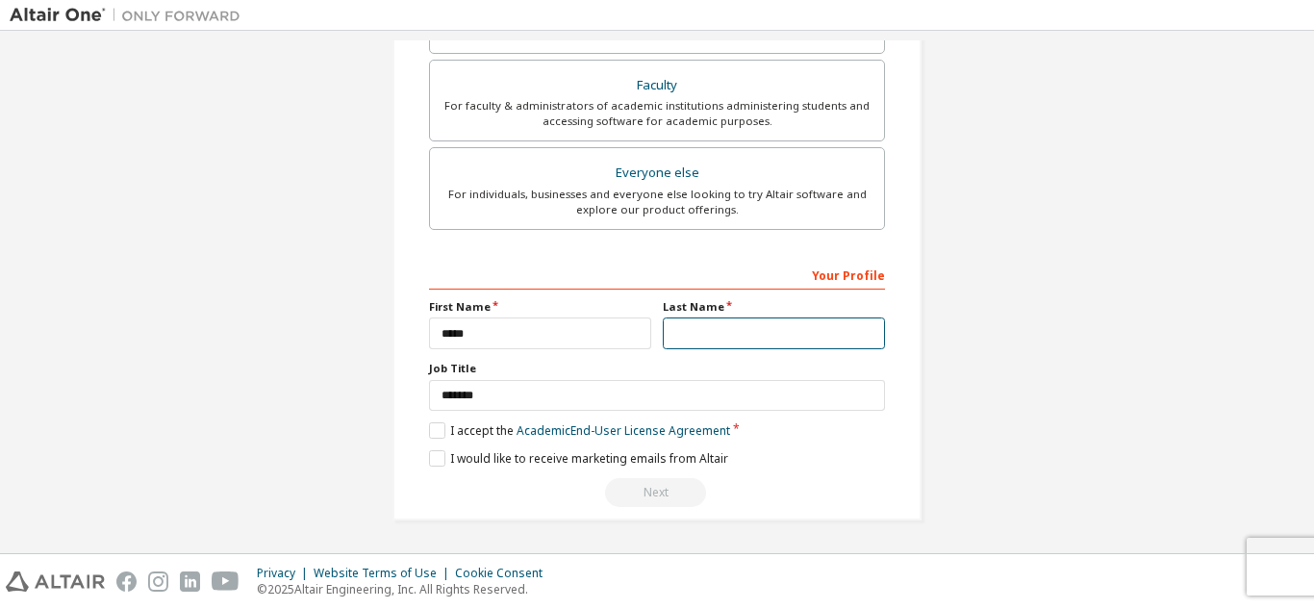
click at [708, 346] on input "text" at bounding box center [774, 333] width 222 height 32
type input "****"
click at [423, 419] on div "**********" at bounding box center [656, 34] width 529 height 972
click at [436, 434] on label "I accept the Academic End-User License Agreement" at bounding box center [579, 430] width 301 height 16
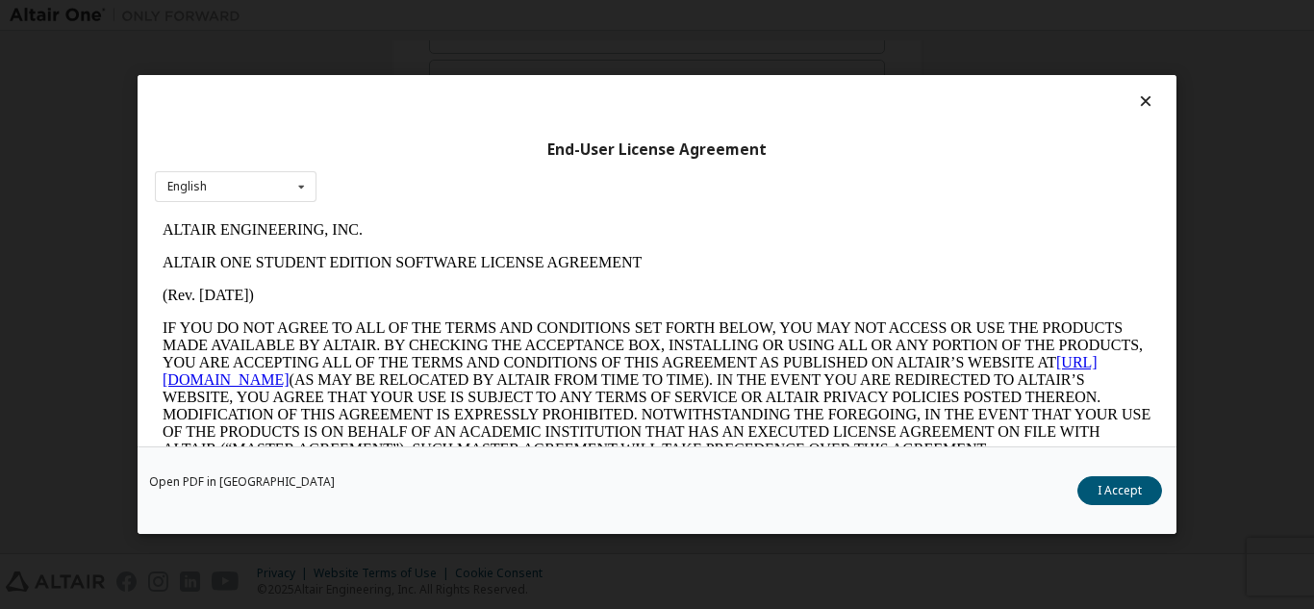
scroll to position [0, 0]
click at [1096, 490] on button "I Accept" at bounding box center [1119, 490] width 85 height 29
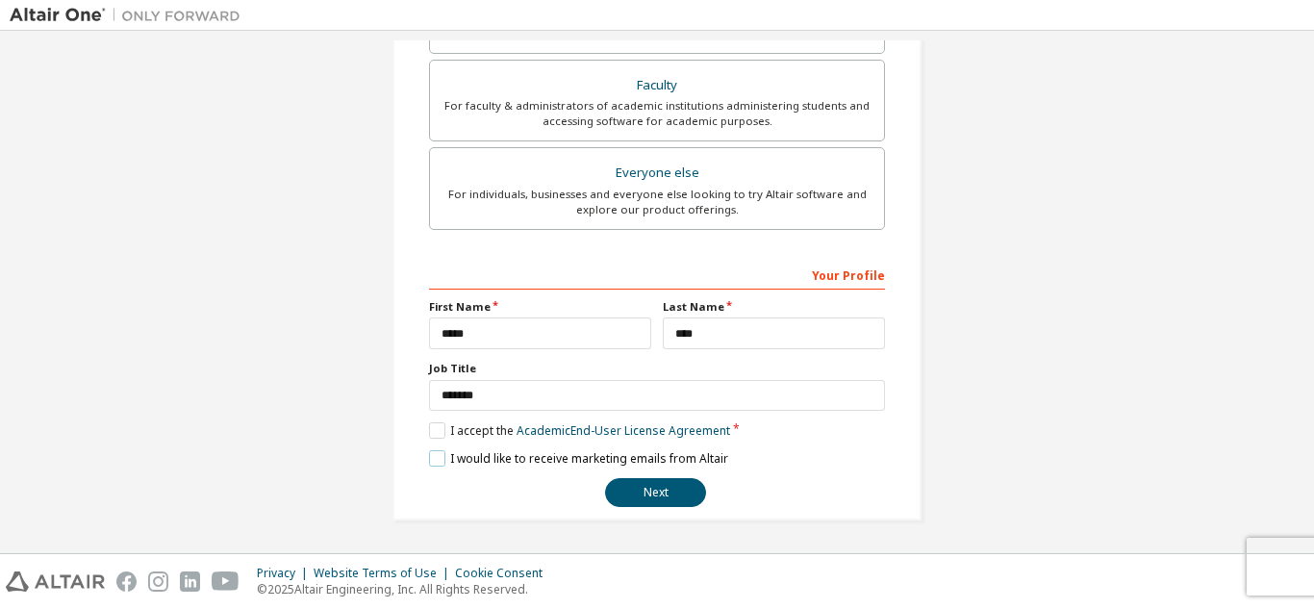
click at [440, 459] on label "I would like to receive marketing emails from Altair" at bounding box center [578, 458] width 299 height 16
click at [636, 472] on div "**********" at bounding box center [657, 383] width 456 height 249
click at [643, 492] on button "Next" at bounding box center [655, 492] width 101 height 29
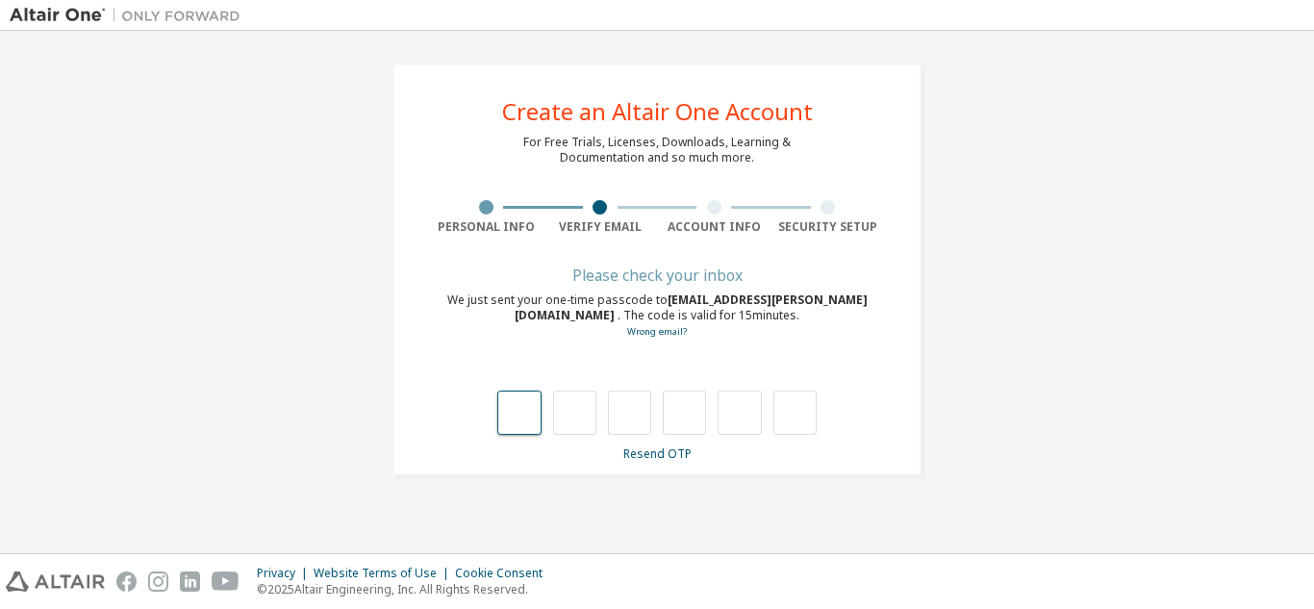
type input "*"
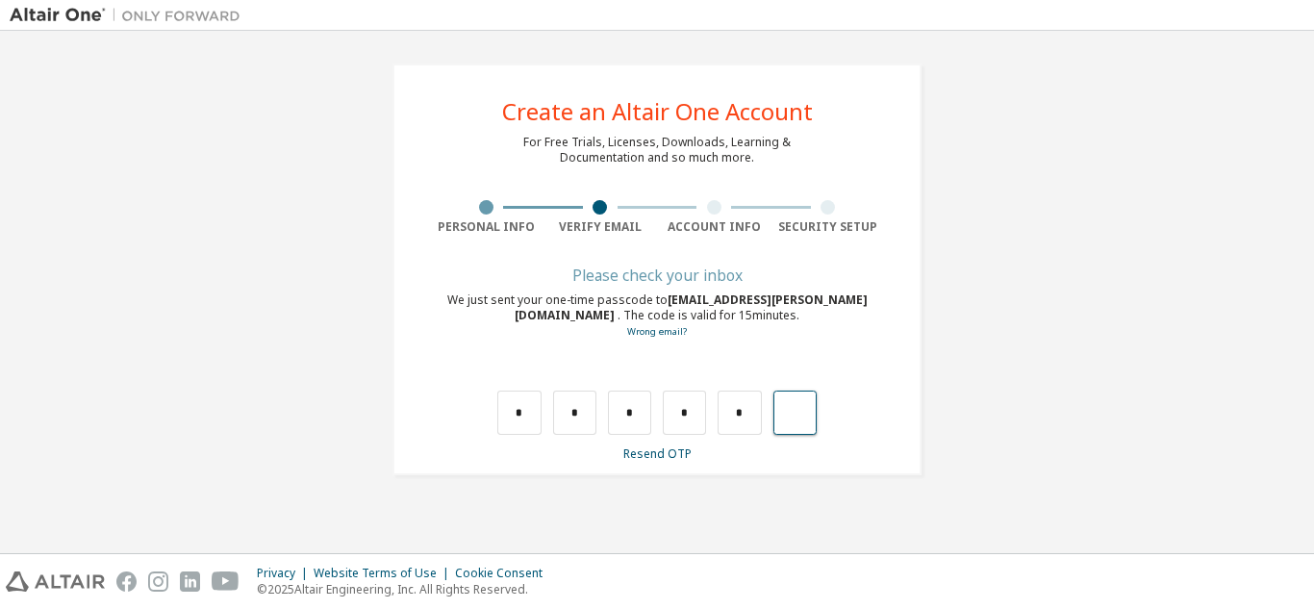
type input "*"
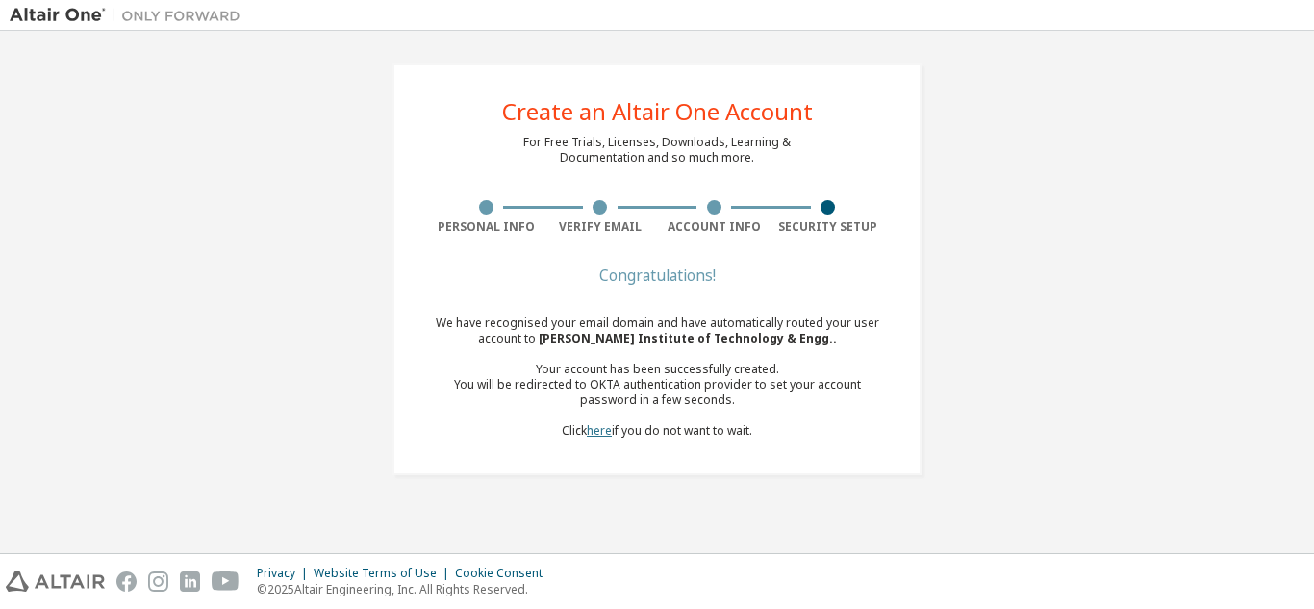
click at [595, 424] on link "here" at bounding box center [599, 430] width 25 height 16
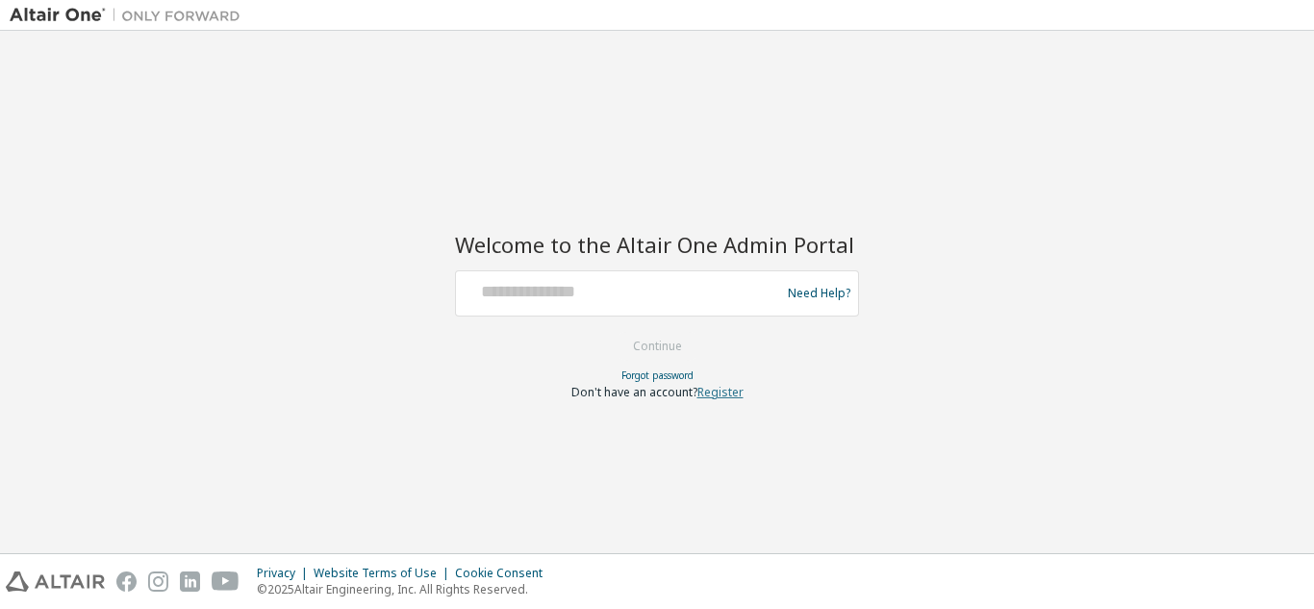
click at [716, 393] on link "Register" at bounding box center [720, 392] width 46 height 16
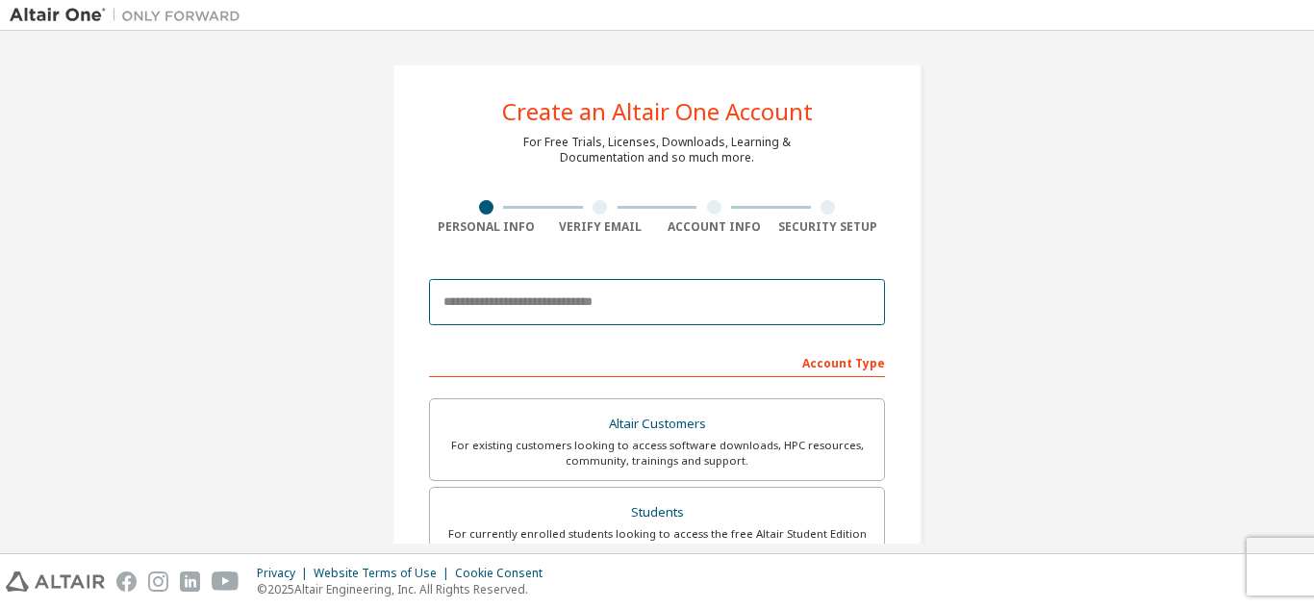
click at [590, 292] on input "email" at bounding box center [657, 302] width 456 height 46
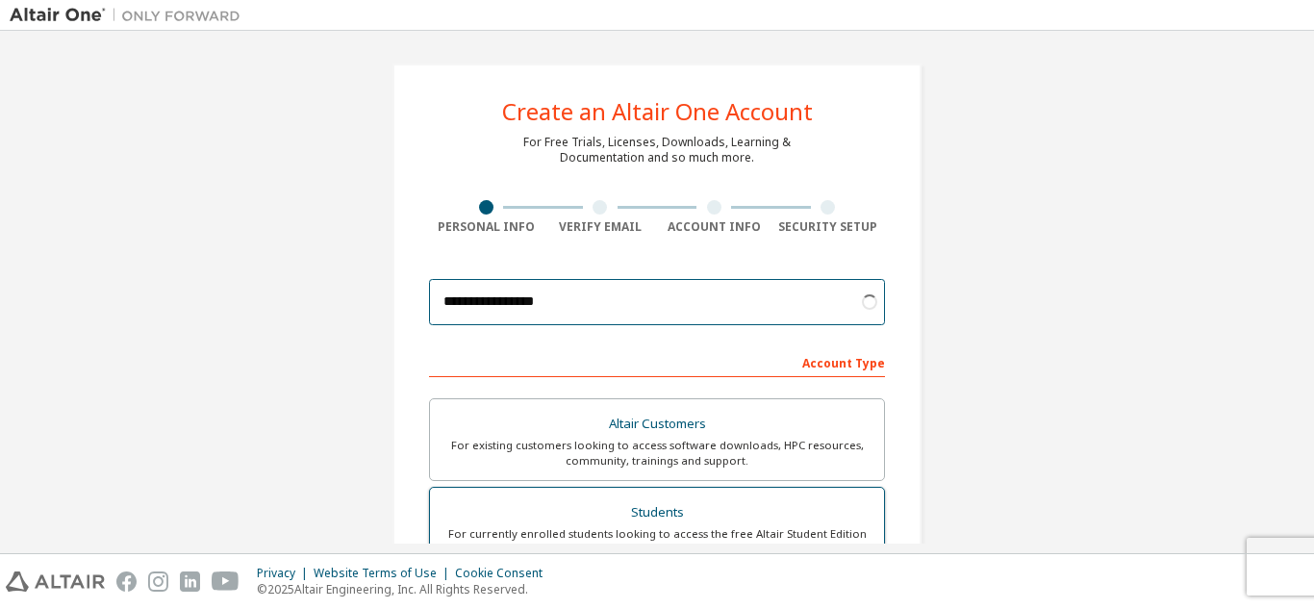
type input "**********"
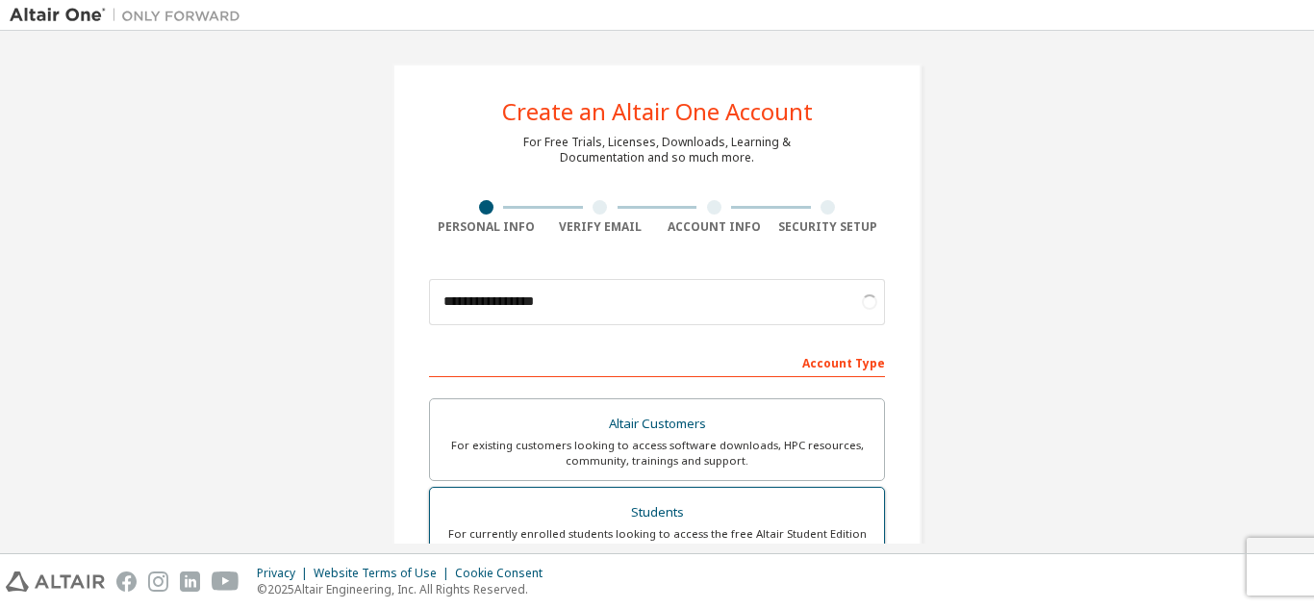
click at [663, 514] on div "Students" at bounding box center [656, 512] width 431 height 27
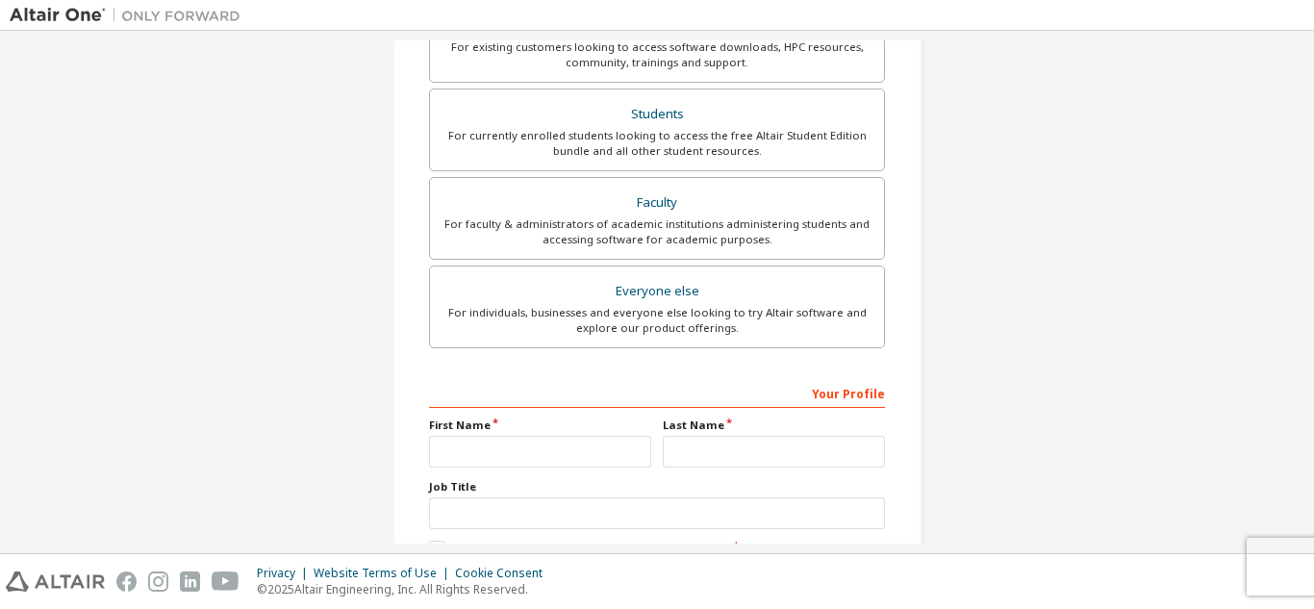
scroll to position [481, 0]
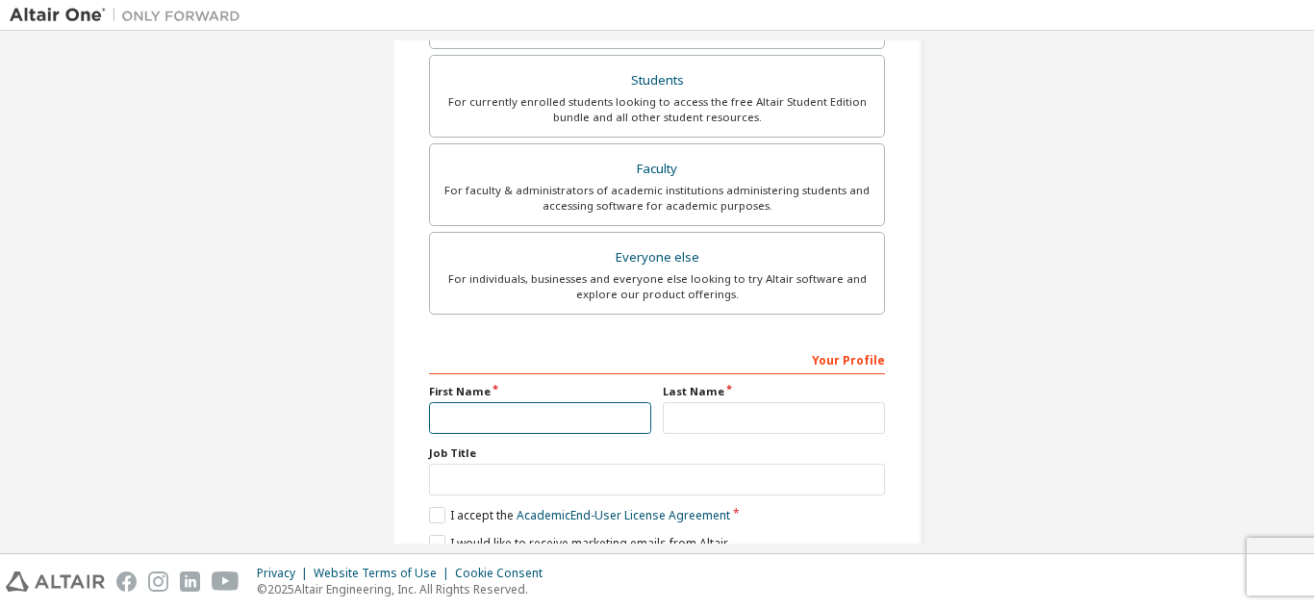
click at [509, 416] on input "text" at bounding box center [540, 418] width 222 height 32
type input "*****"
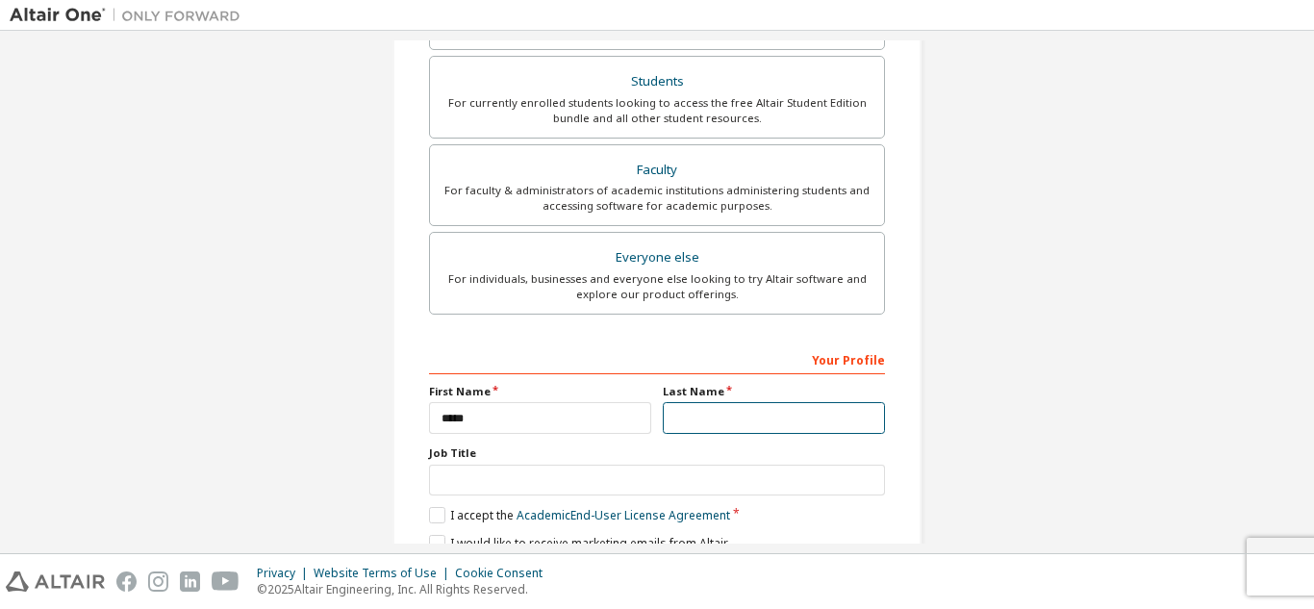
click at [753, 427] on input "text" at bounding box center [774, 418] width 222 height 32
type input "****"
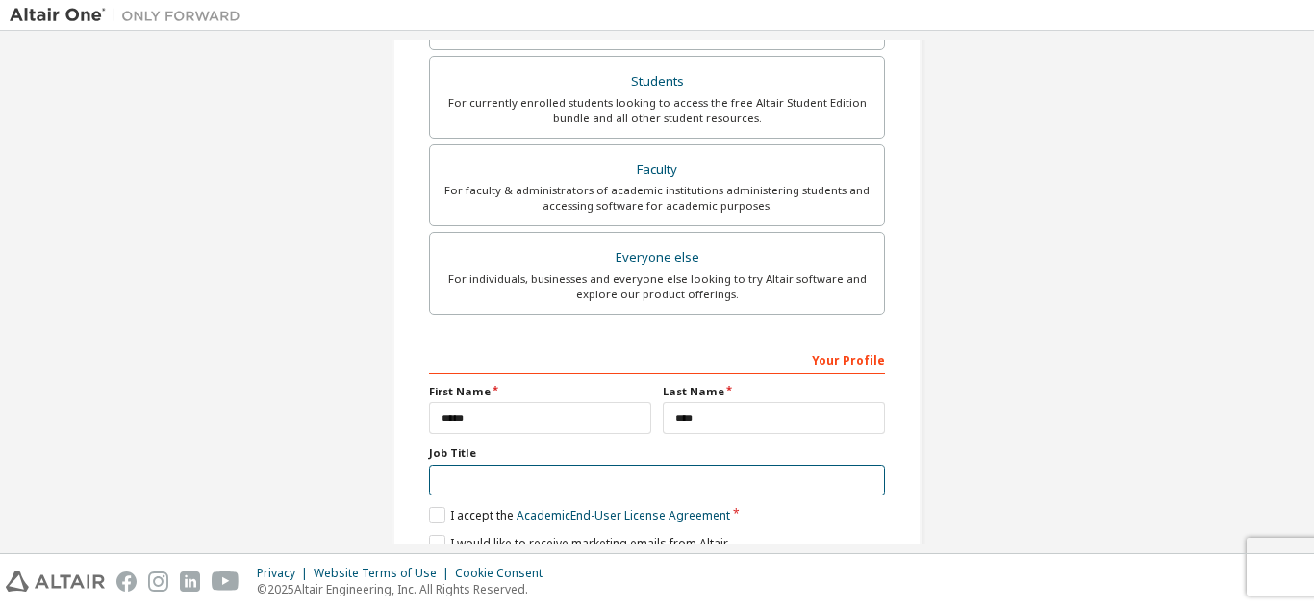
click at [571, 482] on input "text" at bounding box center [657, 481] width 456 height 32
type input "*******"
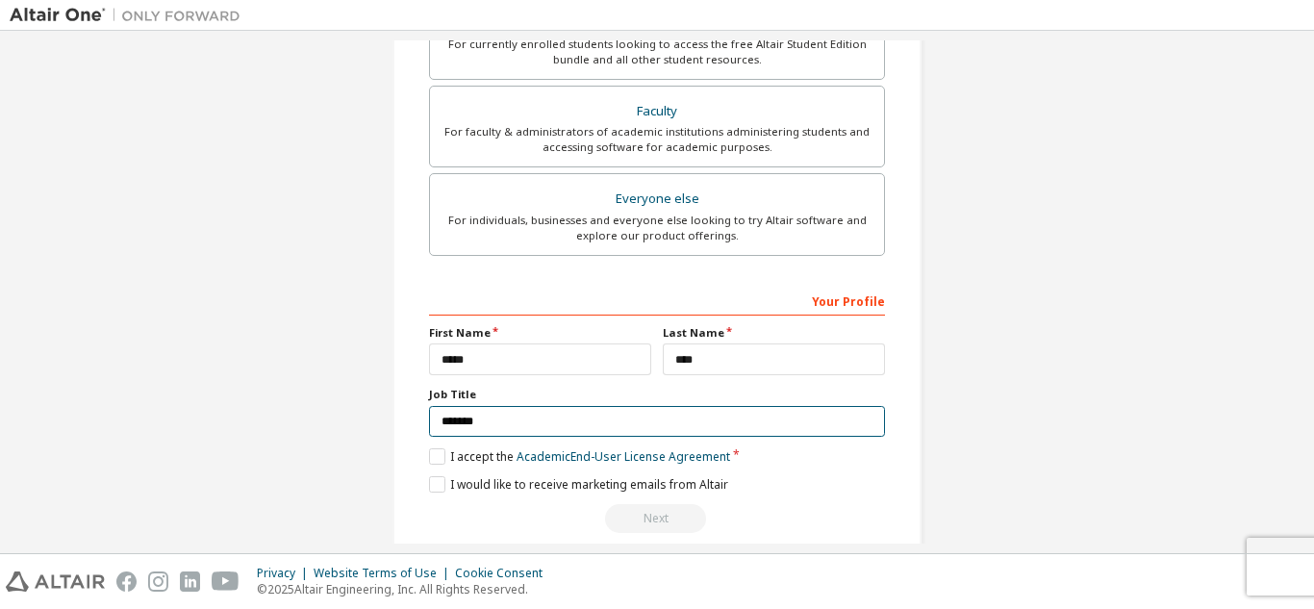
scroll to position [516, 0]
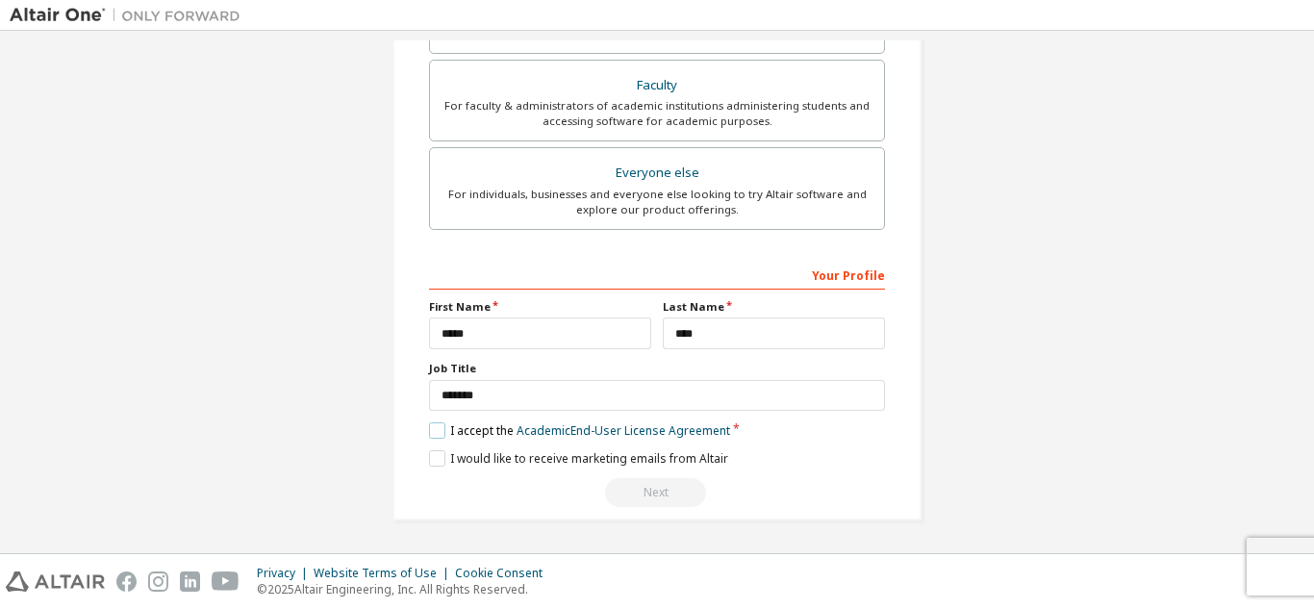
click at [429, 436] on label "I accept the Academic End-User License Agreement" at bounding box center [579, 430] width 301 height 16
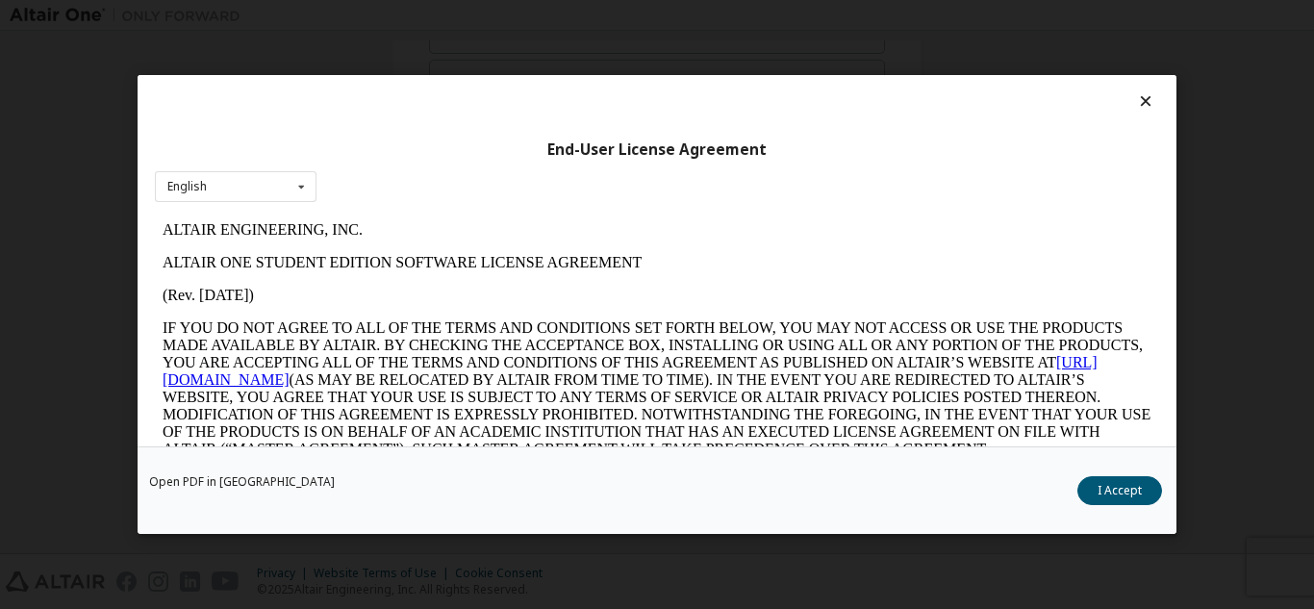
scroll to position [0, 0]
click at [1102, 495] on button "I Accept" at bounding box center [1119, 490] width 85 height 29
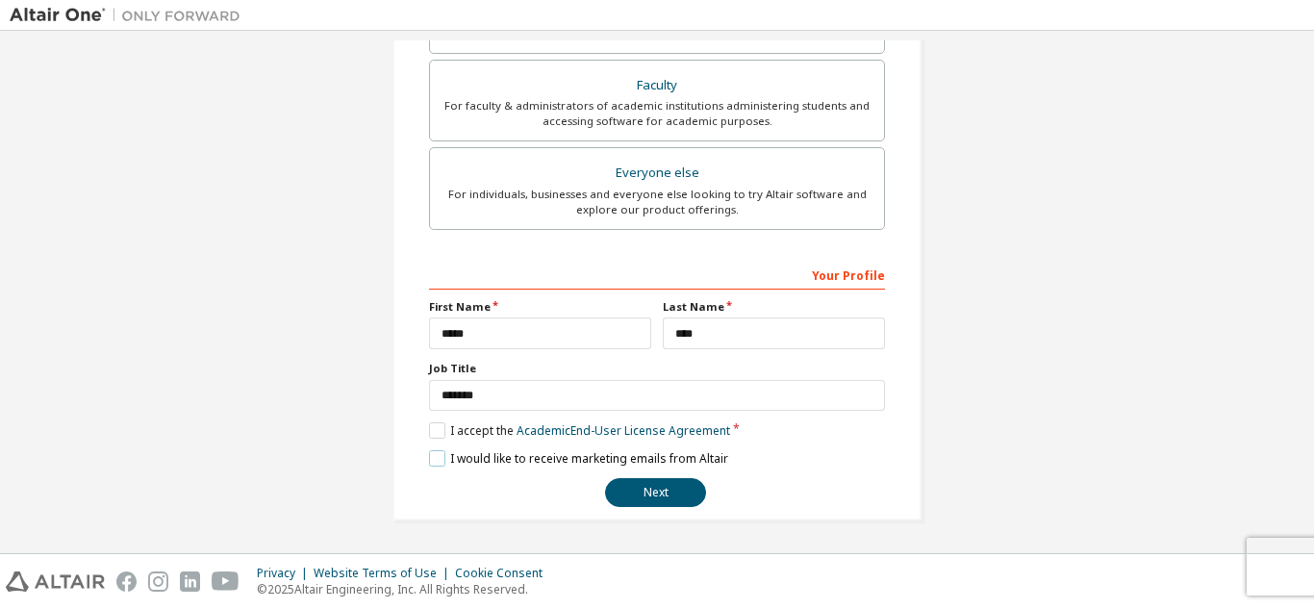
click at [438, 458] on label "I would like to receive marketing emails from Altair" at bounding box center [578, 458] width 299 height 16
click at [660, 488] on button "Next" at bounding box center [655, 492] width 101 height 29
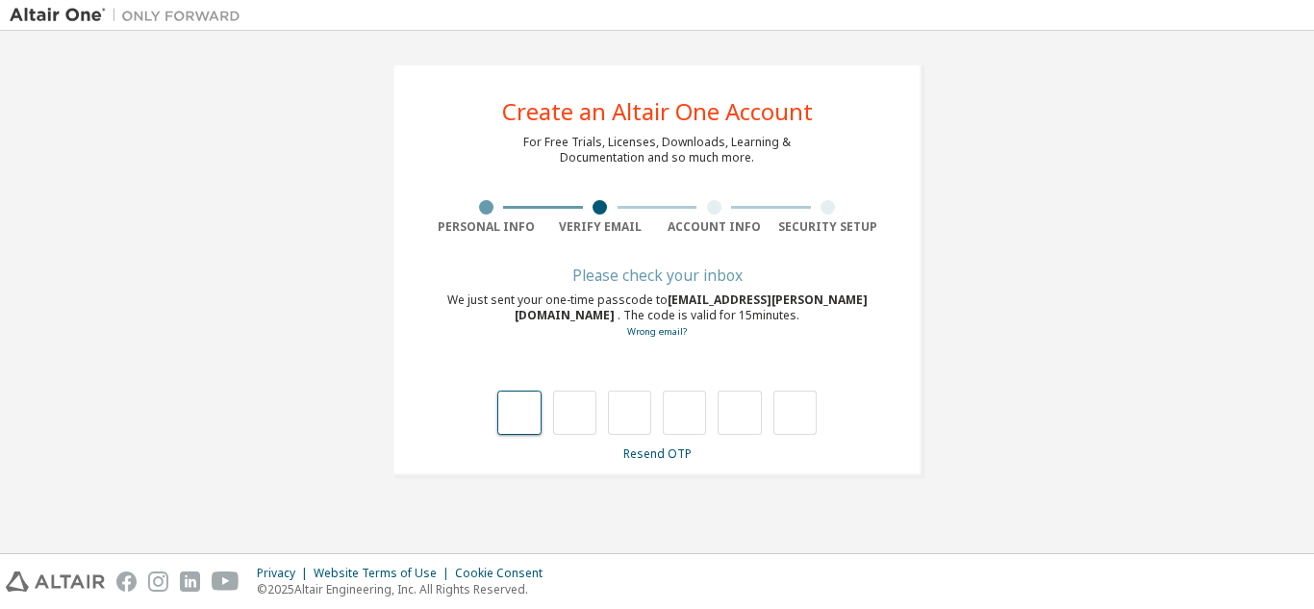
type input "*"
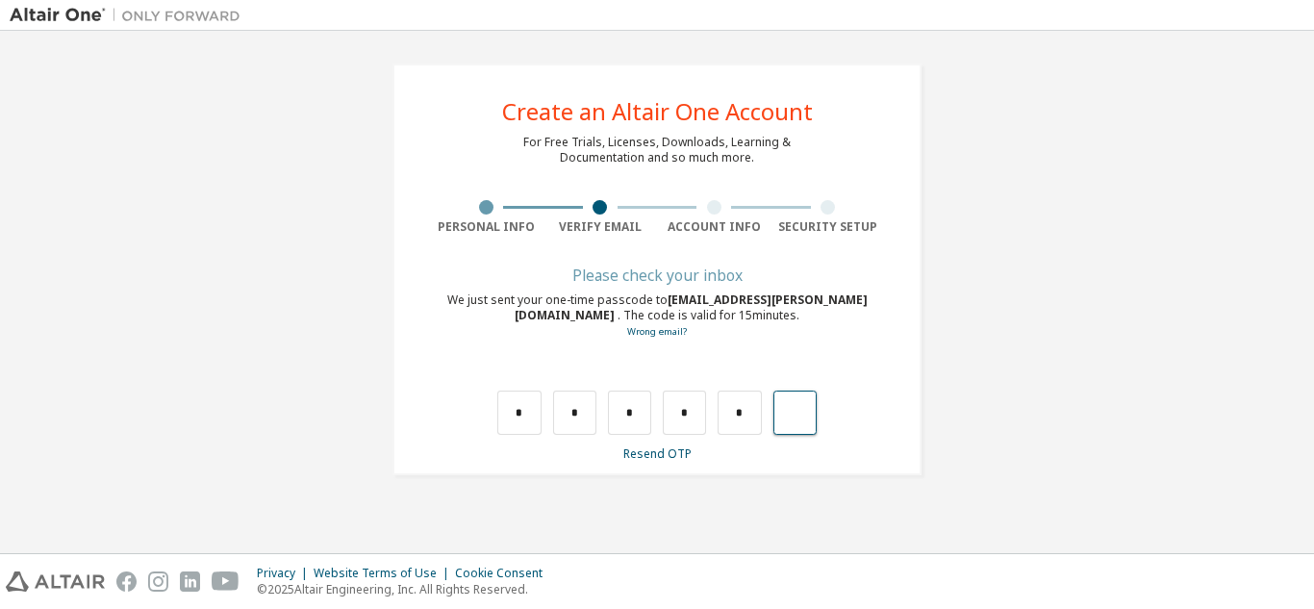
type input "*"
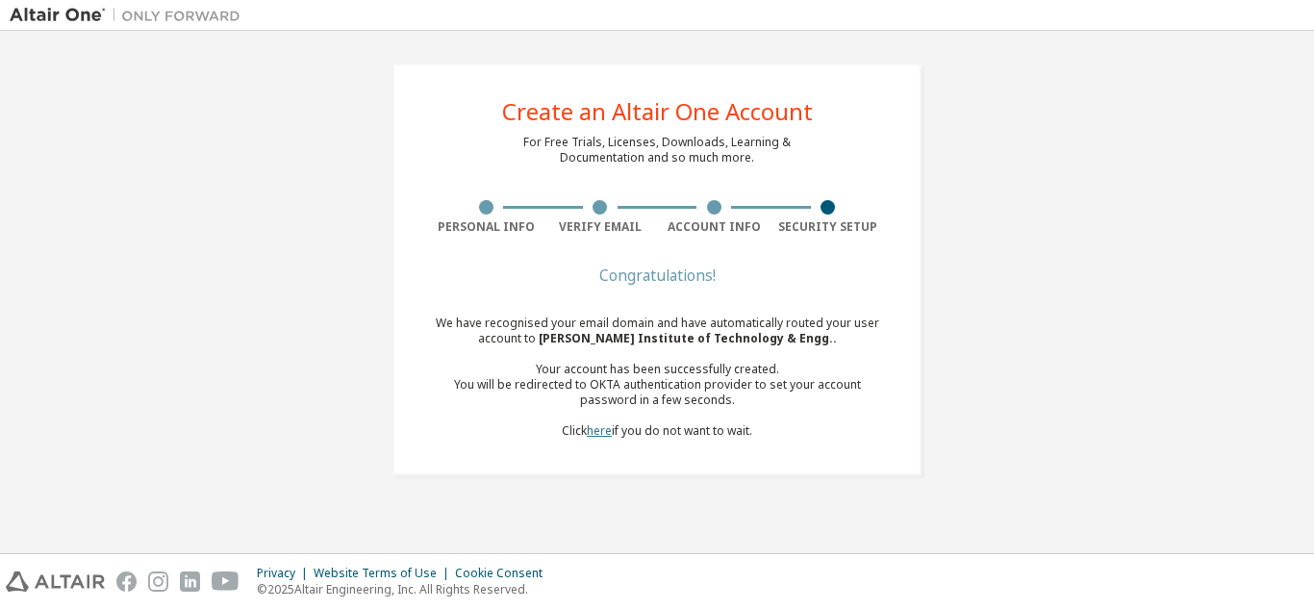
drag, startPoint x: 593, startPoint y: 426, endPoint x: 605, endPoint y: 422, distance: 13.1
click at [594, 426] on link "here" at bounding box center [599, 430] width 25 height 16
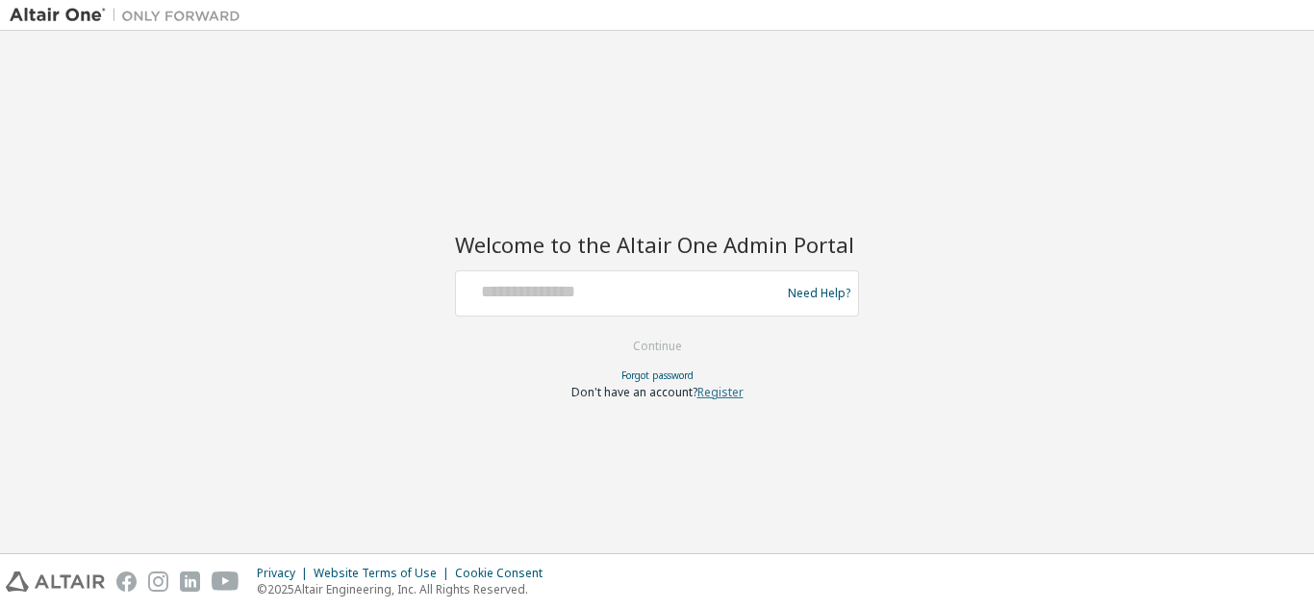
drag, startPoint x: 733, startPoint y: 394, endPoint x: 732, endPoint y: 384, distance: 10.6
click at [733, 394] on link "Register" at bounding box center [720, 392] width 46 height 16
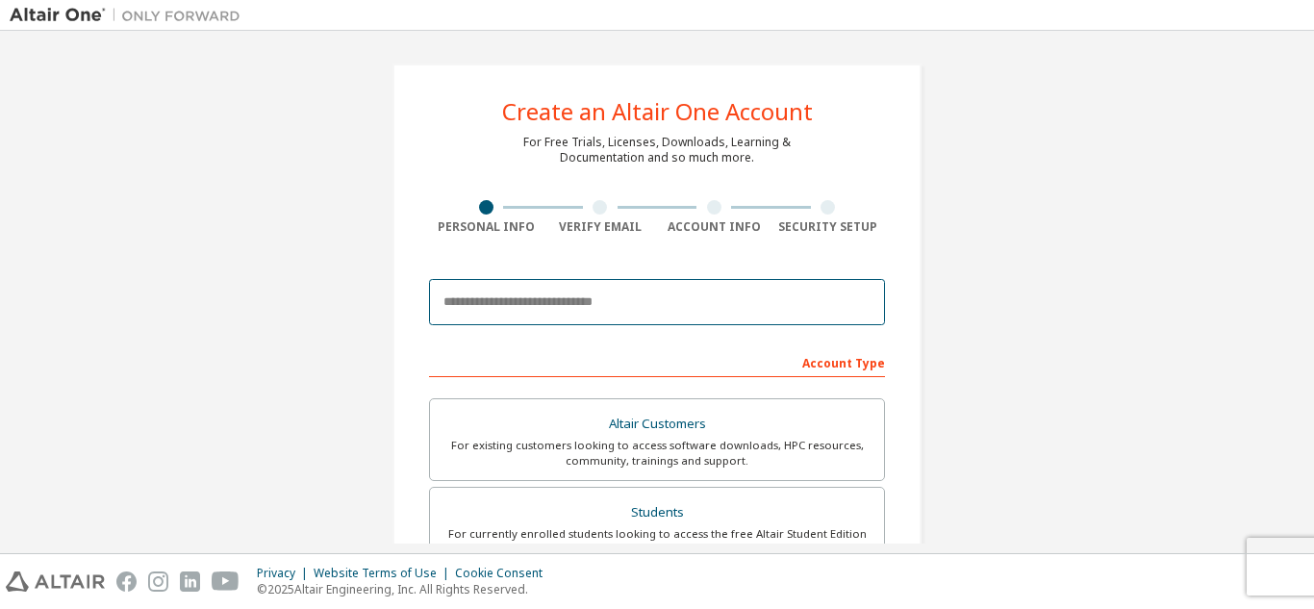
click at [667, 309] on input "email" at bounding box center [657, 302] width 456 height 46
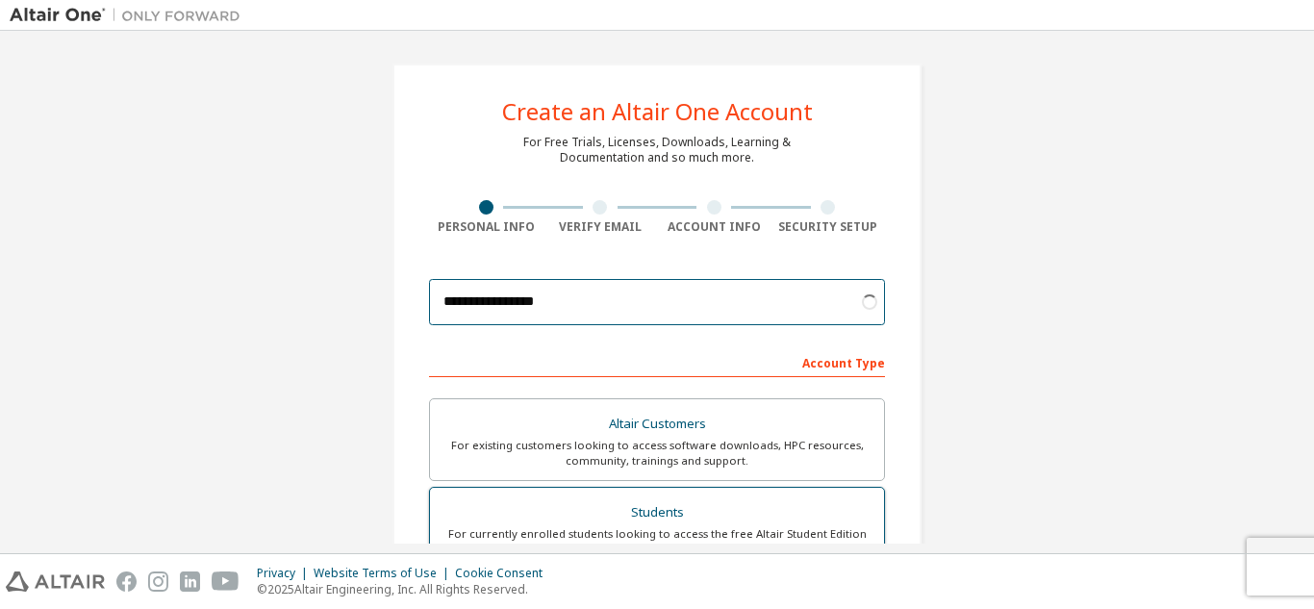
type input "**********"
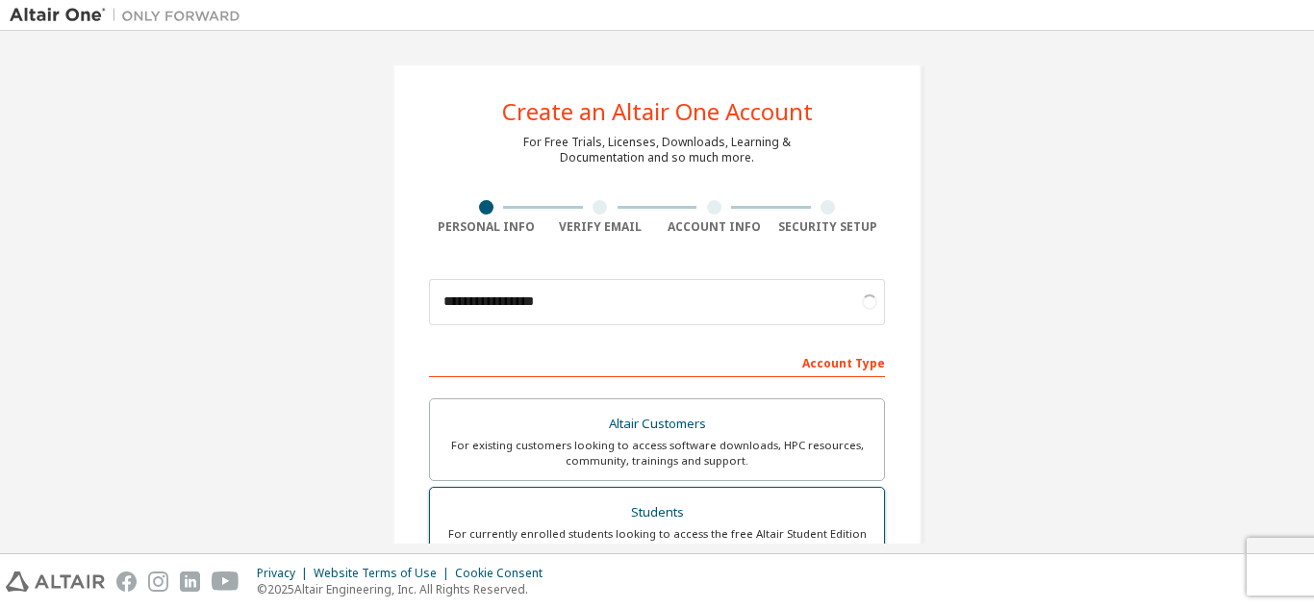
click at [653, 501] on div "Students" at bounding box center [656, 512] width 431 height 27
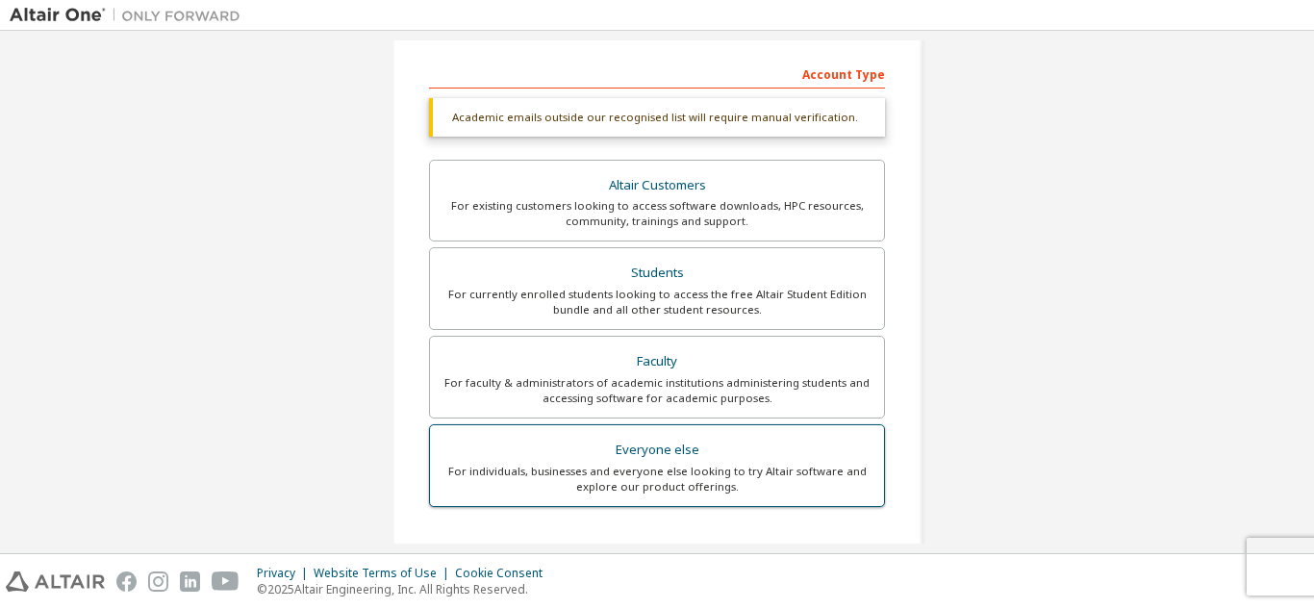
scroll to position [566, 0]
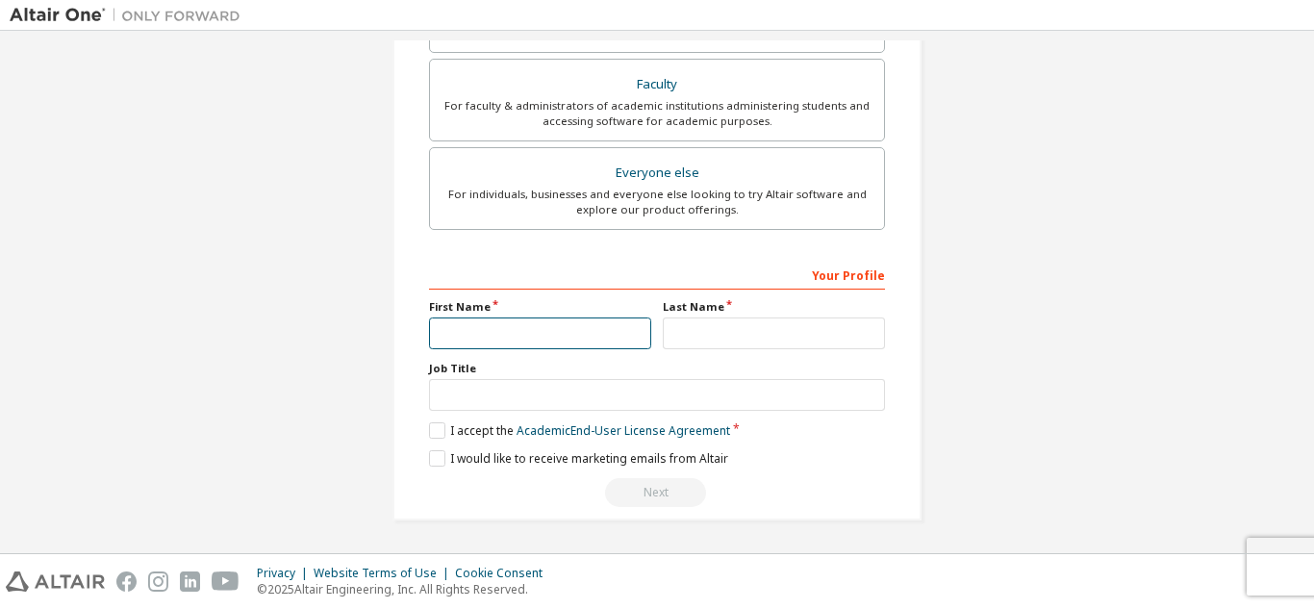
click at [567, 330] on input "text" at bounding box center [540, 333] width 222 height 32
type input "*****"
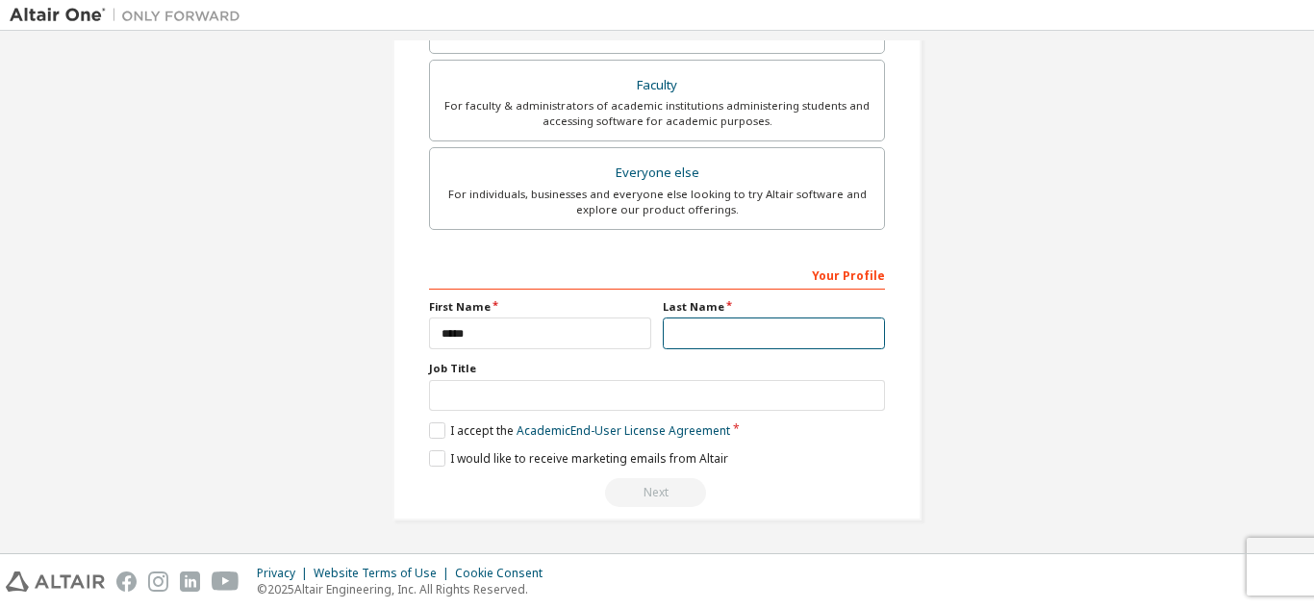
click at [707, 320] on input "text" at bounding box center [774, 333] width 222 height 32
type input "****"
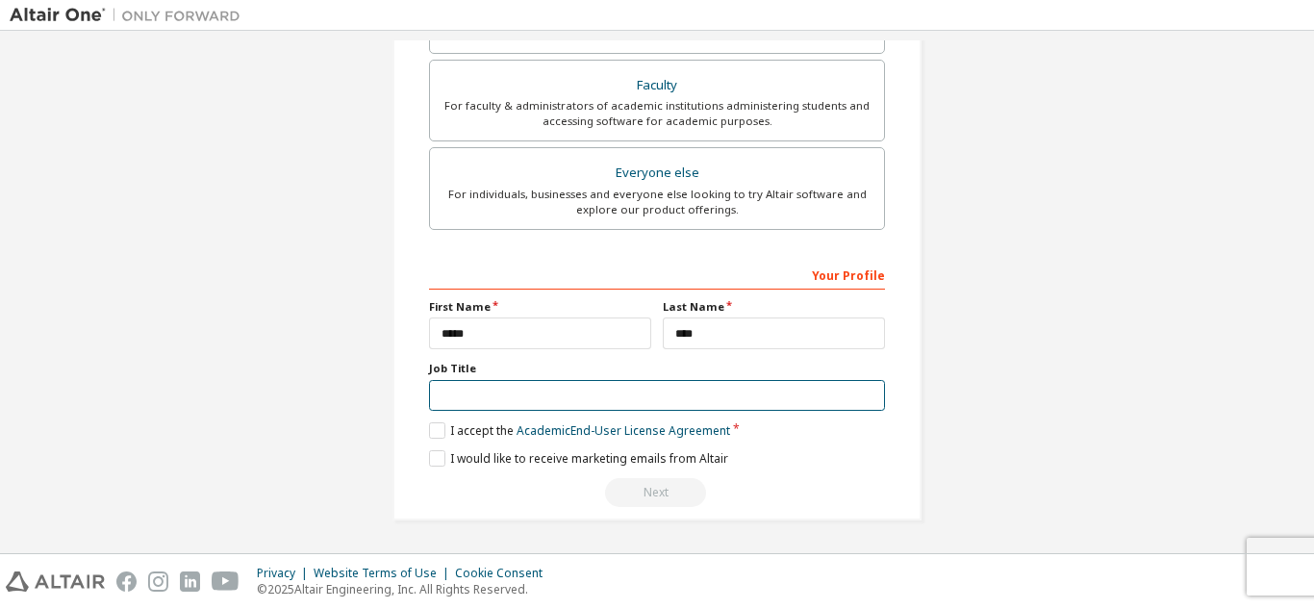
click at [509, 391] on input "text" at bounding box center [657, 396] width 456 height 32
type input "*******"
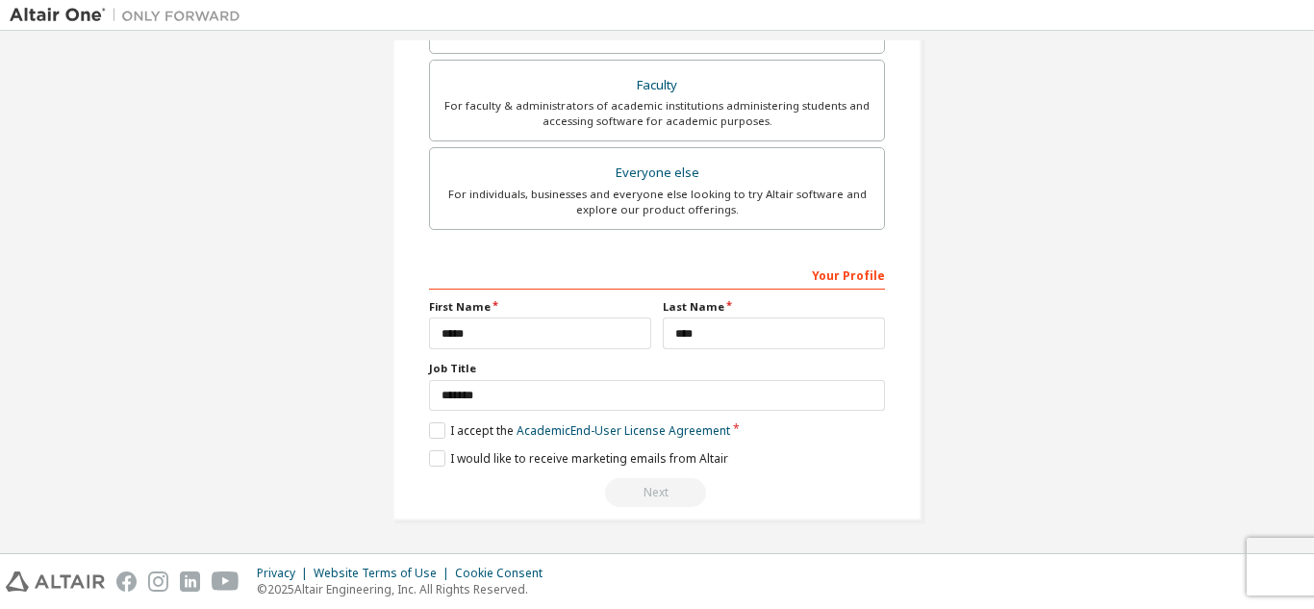
click at [431, 421] on div "Your Profile First Name ***** Last Name **** Job Title ******* Please provide S…" at bounding box center [657, 383] width 456 height 249
click at [431, 425] on label "I accept the Academic End-User License Agreement" at bounding box center [579, 430] width 301 height 16
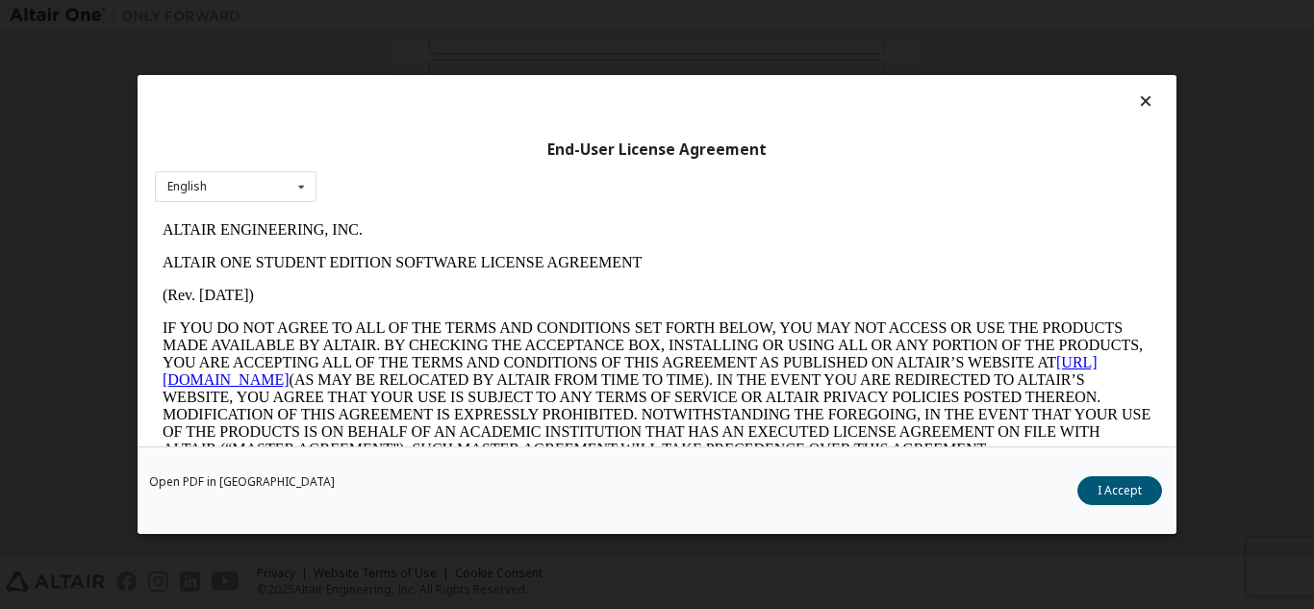
scroll to position [0, 0]
click at [1122, 491] on button "I Accept" at bounding box center [1119, 490] width 85 height 29
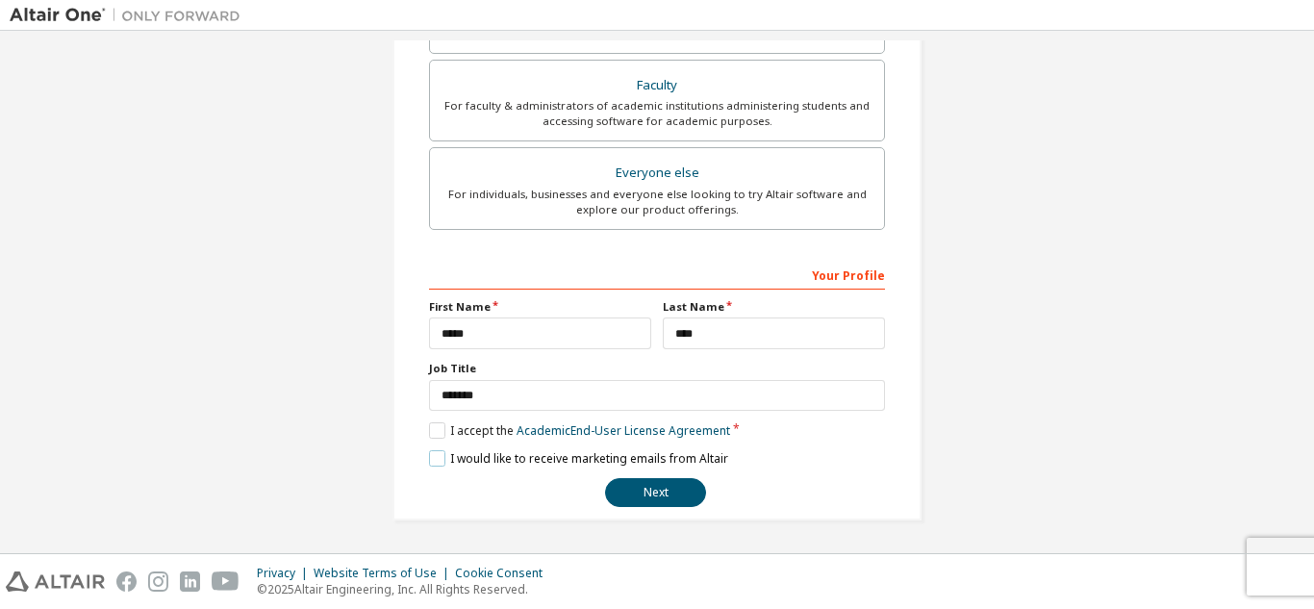
click at [433, 454] on label "I would like to receive marketing emails from Altair" at bounding box center [578, 458] width 299 height 16
click at [668, 494] on button "Next" at bounding box center [655, 492] width 101 height 29
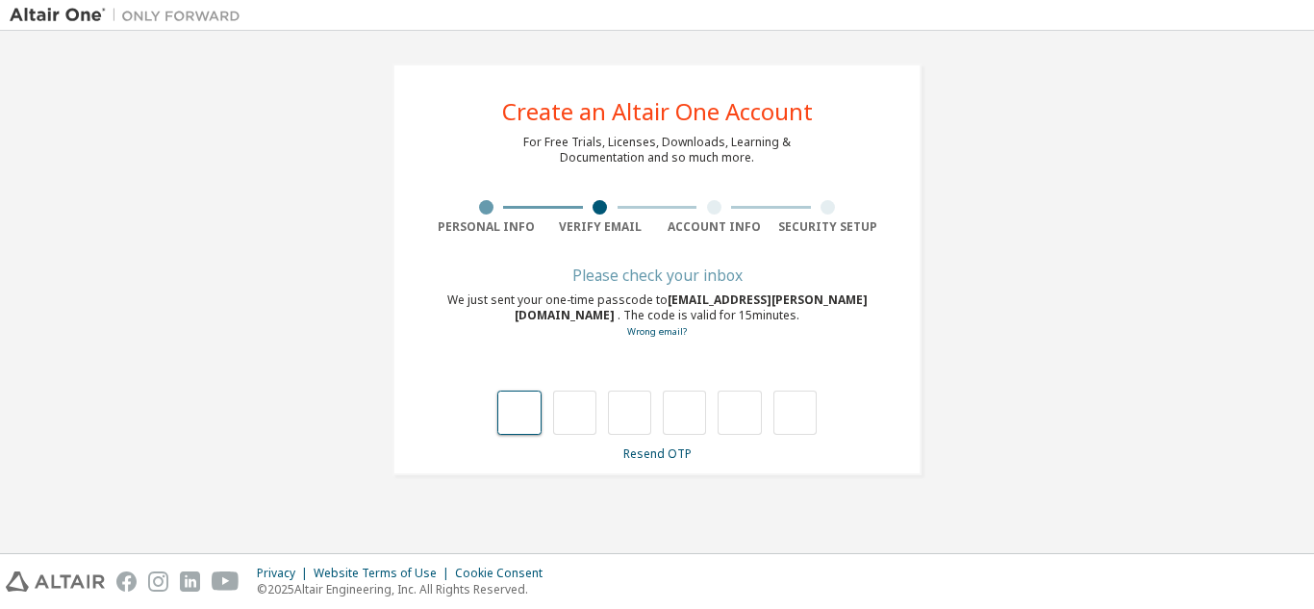
type input "*"
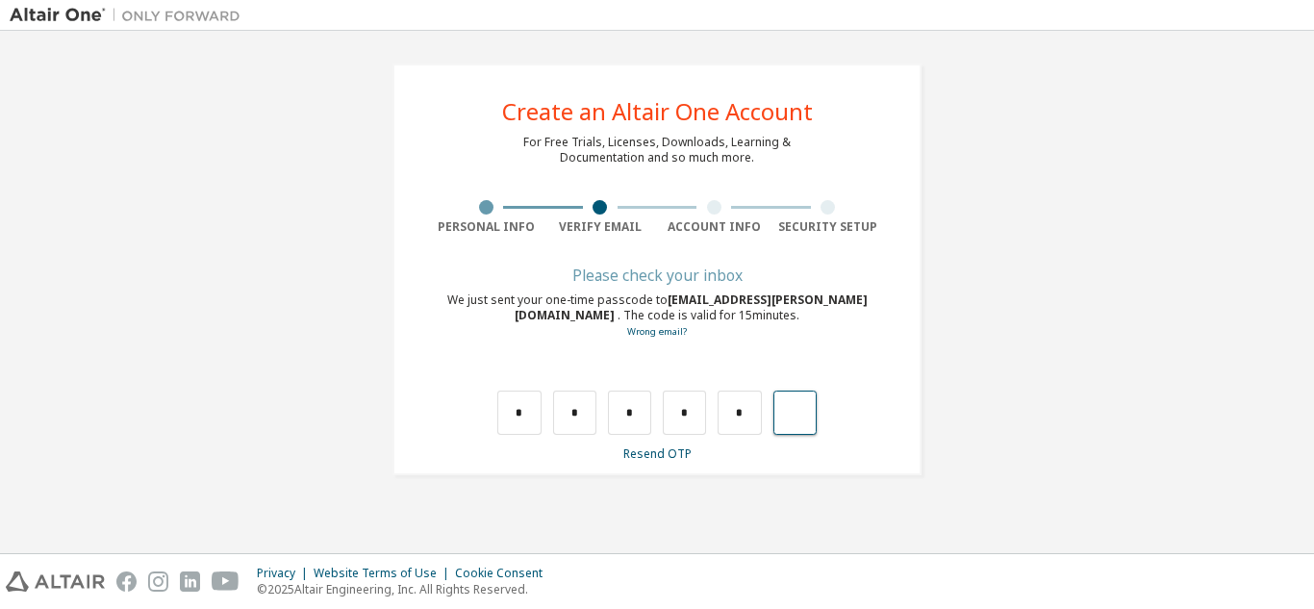
type input "*"
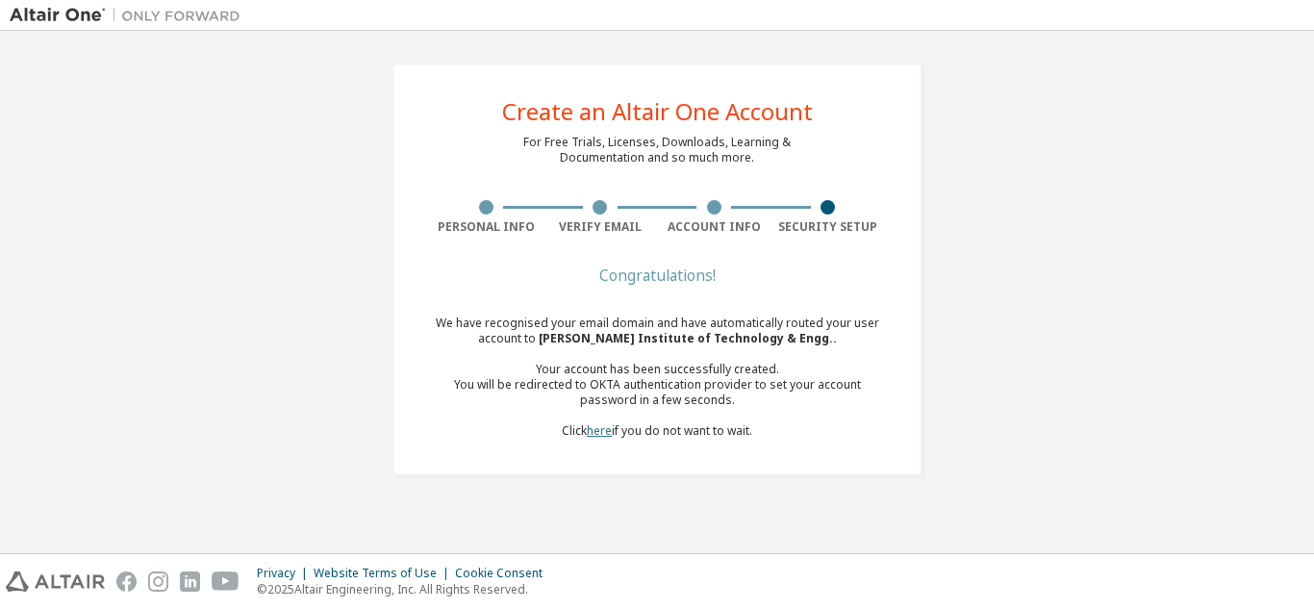
click at [606, 433] on link "here" at bounding box center [599, 430] width 25 height 16
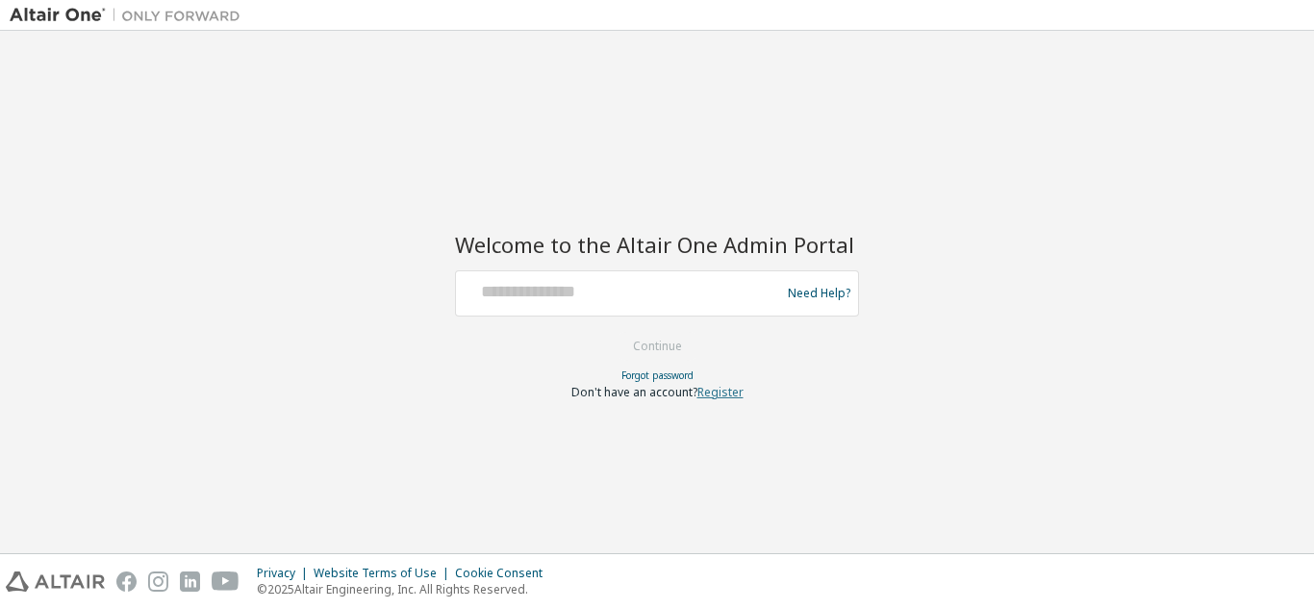
click at [719, 387] on link "Register" at bounding box center [720, 392] width 46 height 16
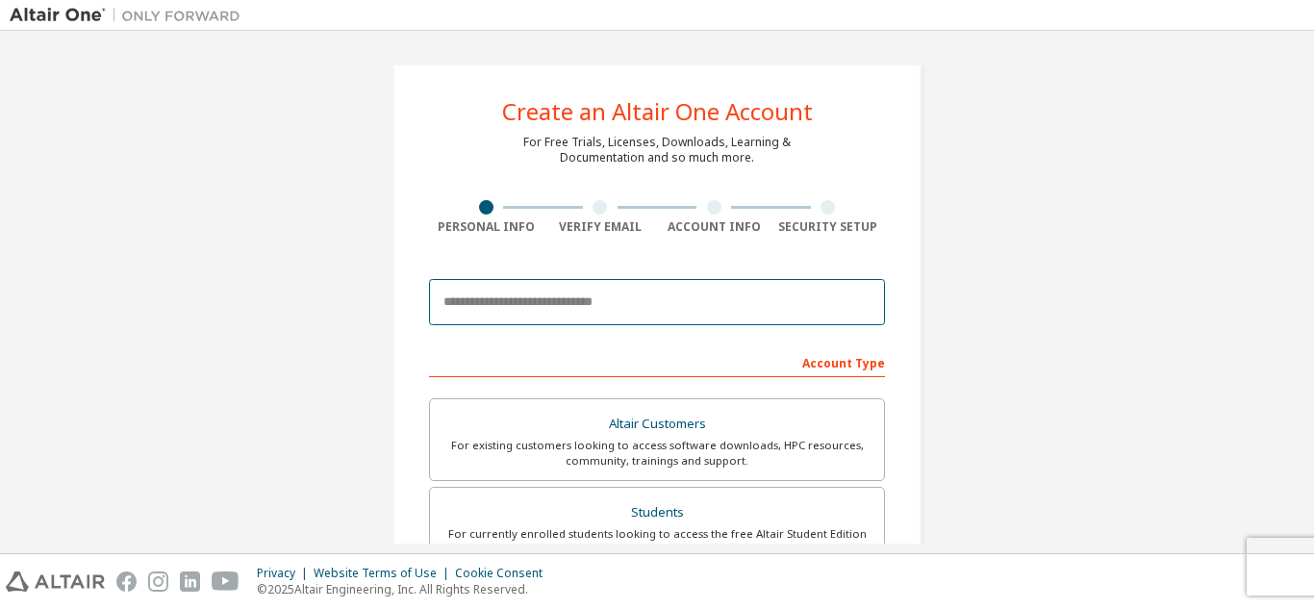
click at [580, 297] on input "email" at bounding box center [657, 302] width 456 height 46
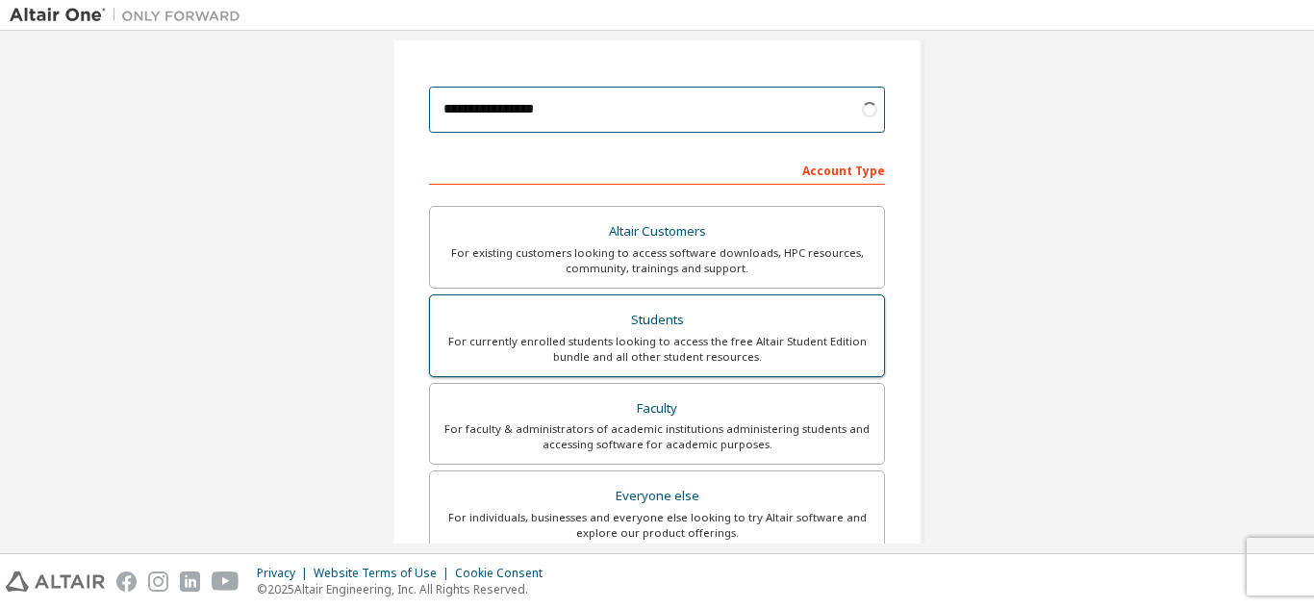
type input "**********"
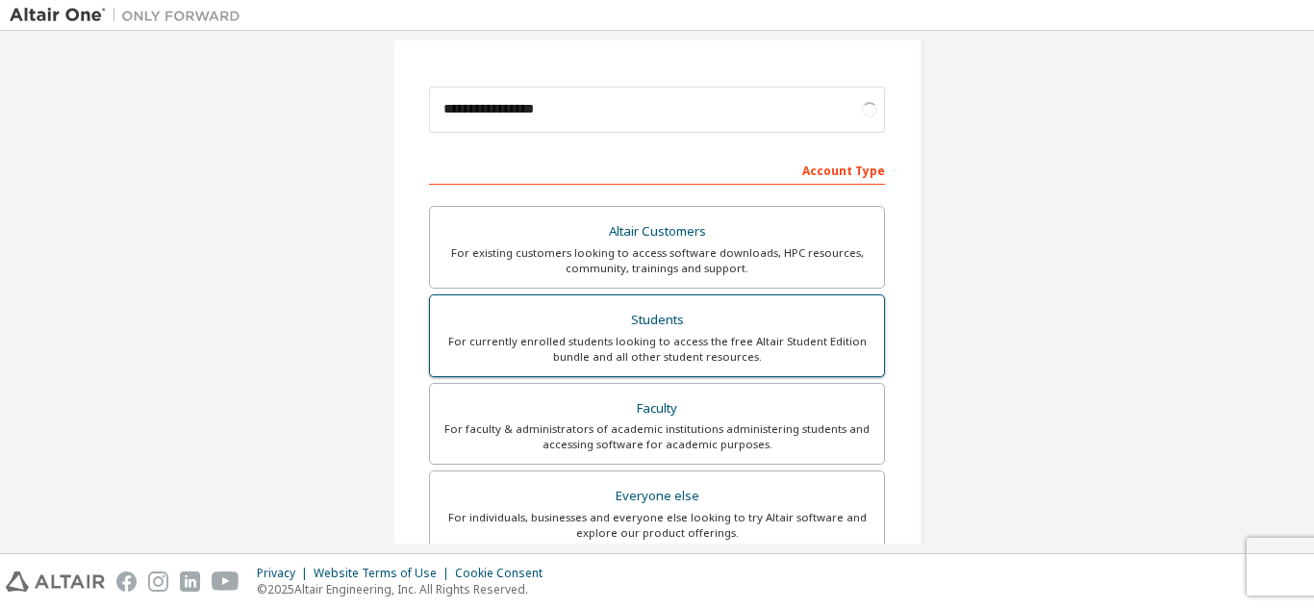
click at [610, 329] on div "Students" at bounding box center [656, 320] width 431 height 27
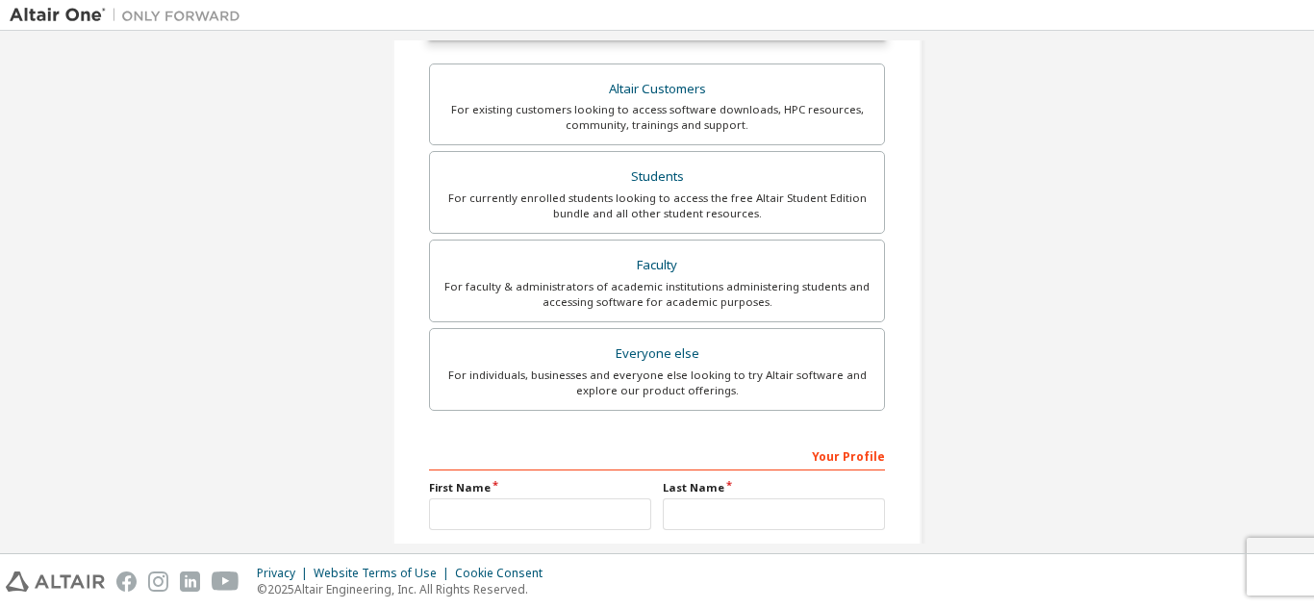
scroll to position [481, 0]
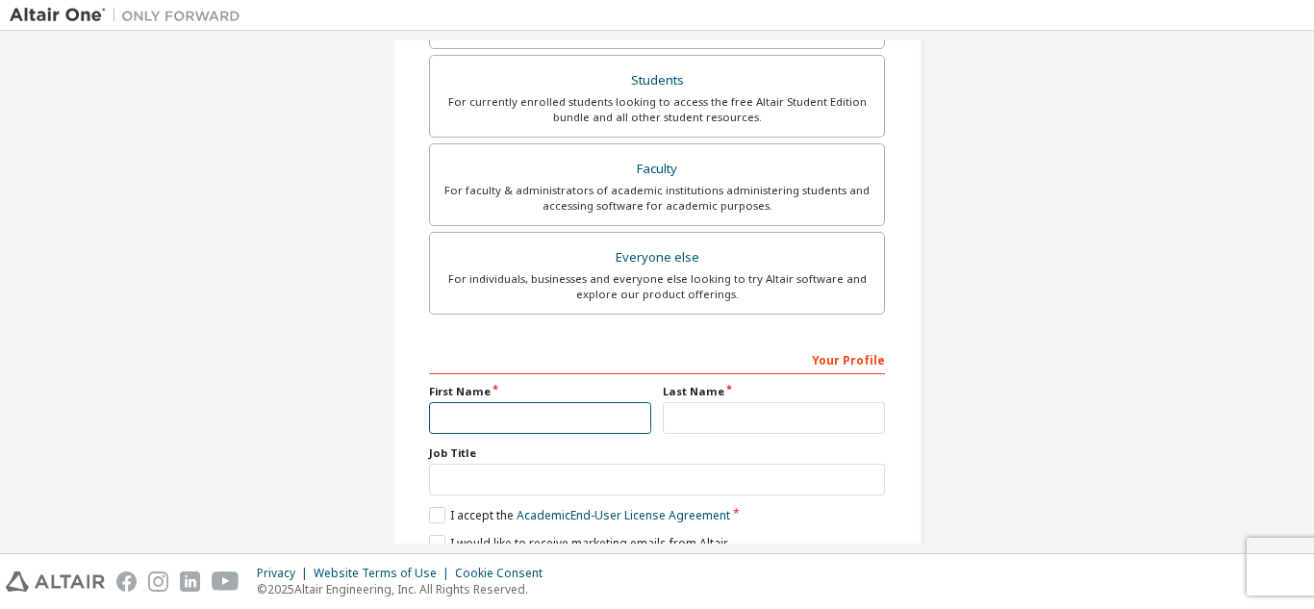
click at [612, 416] on input "text" at bounding box center [540, 418] width 222 height 32
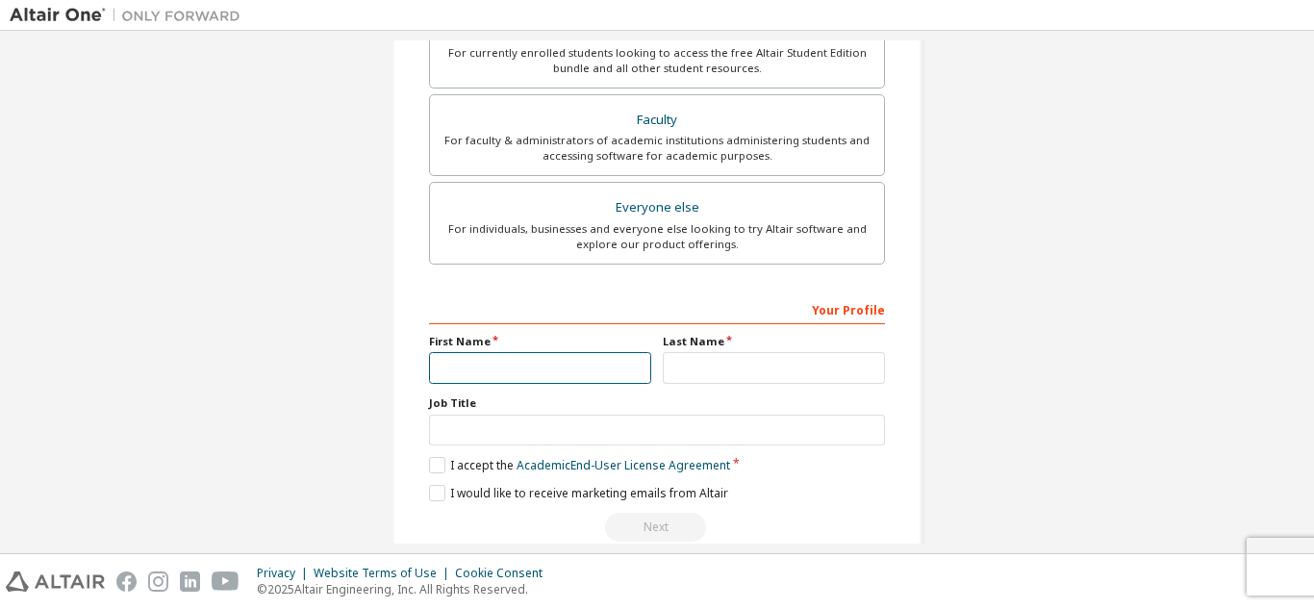
scroll to position [431, 0]
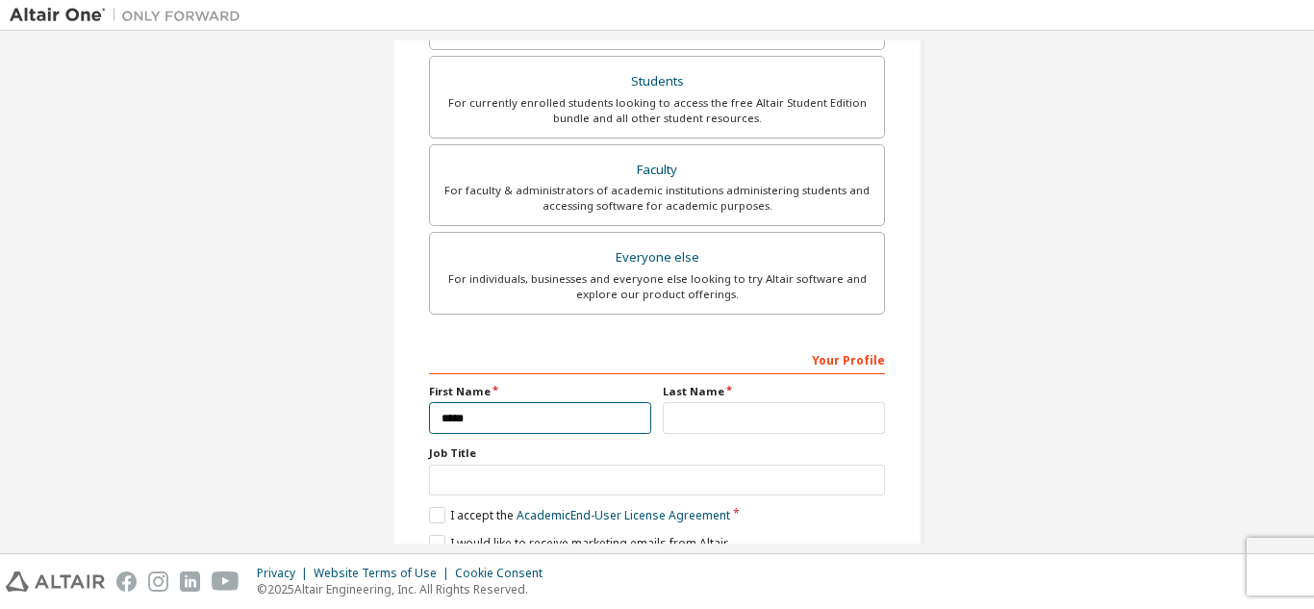
type input "*****"
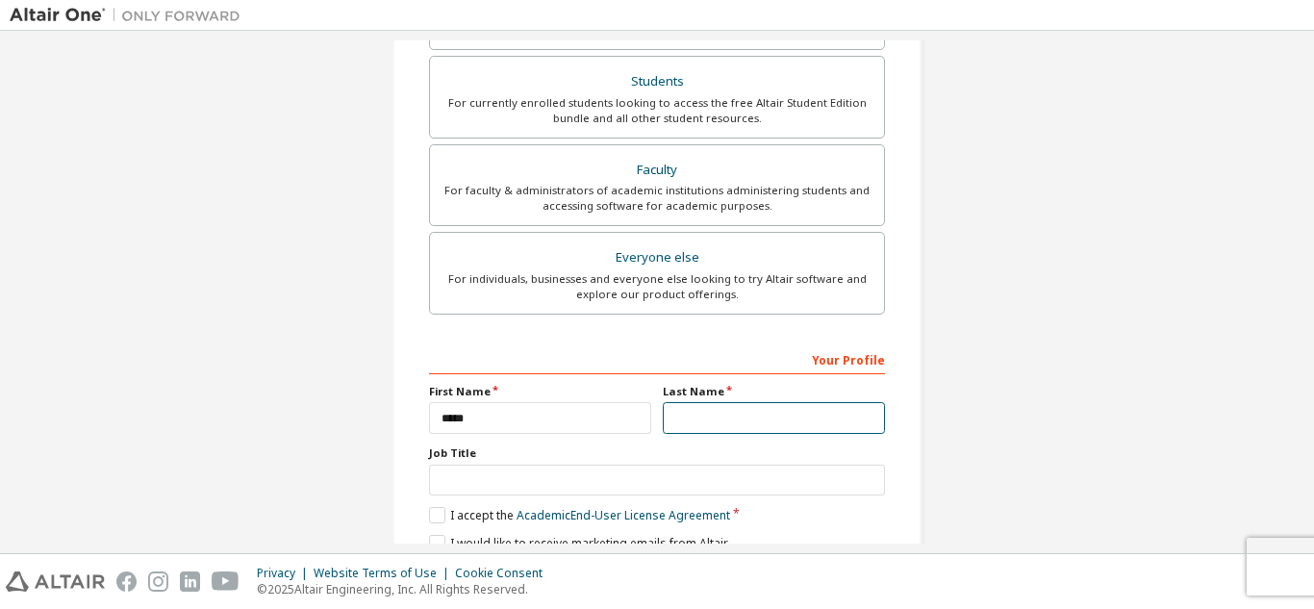
click at [755, 424] on input "text" at bounding box center [774, 418] width 222 height 32
type input "****"
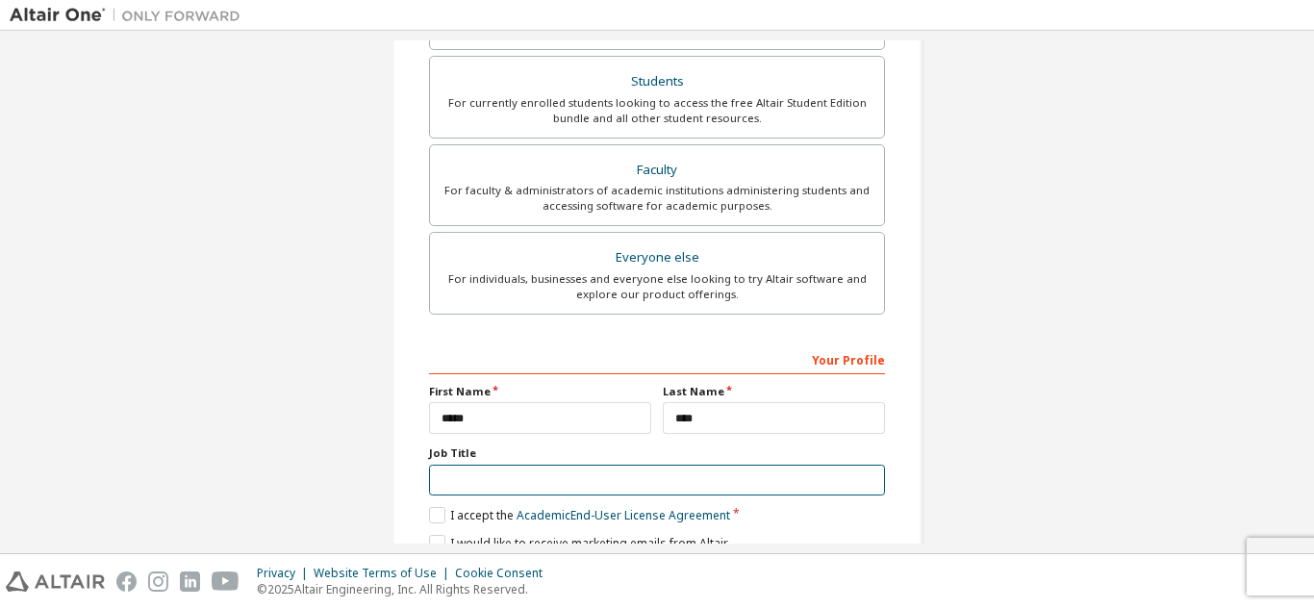
click at [640, 474] on input "text" at bounding box center [657, 481] width 456 height 32
type input "*******"
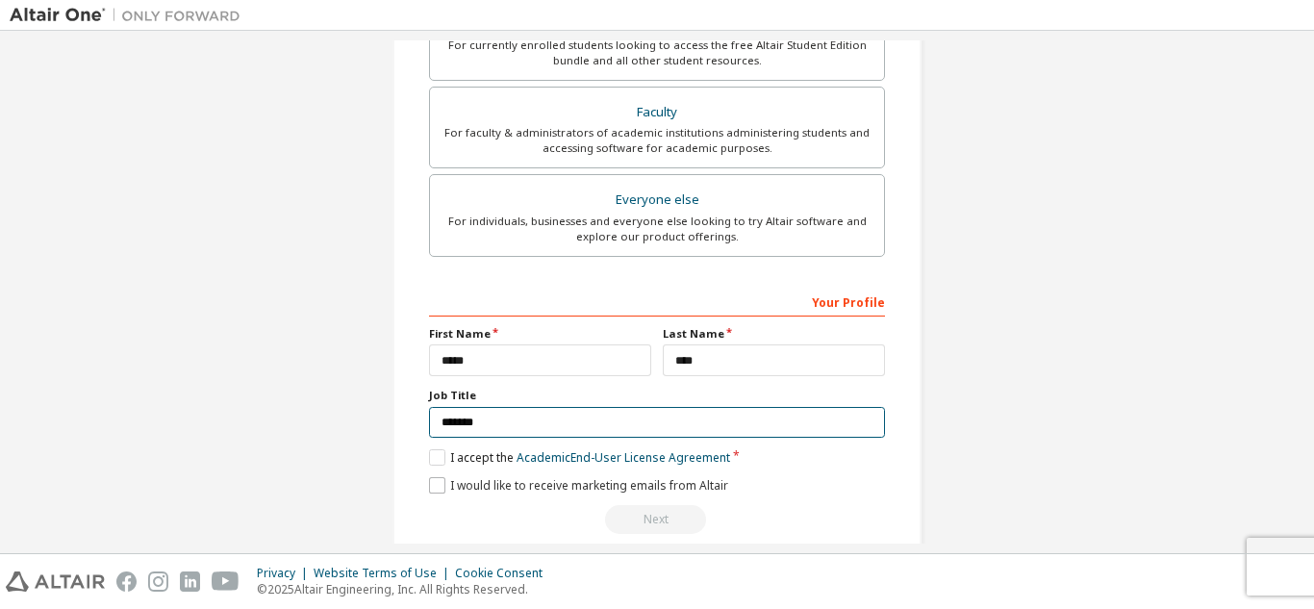
scroll to position [516, 0]
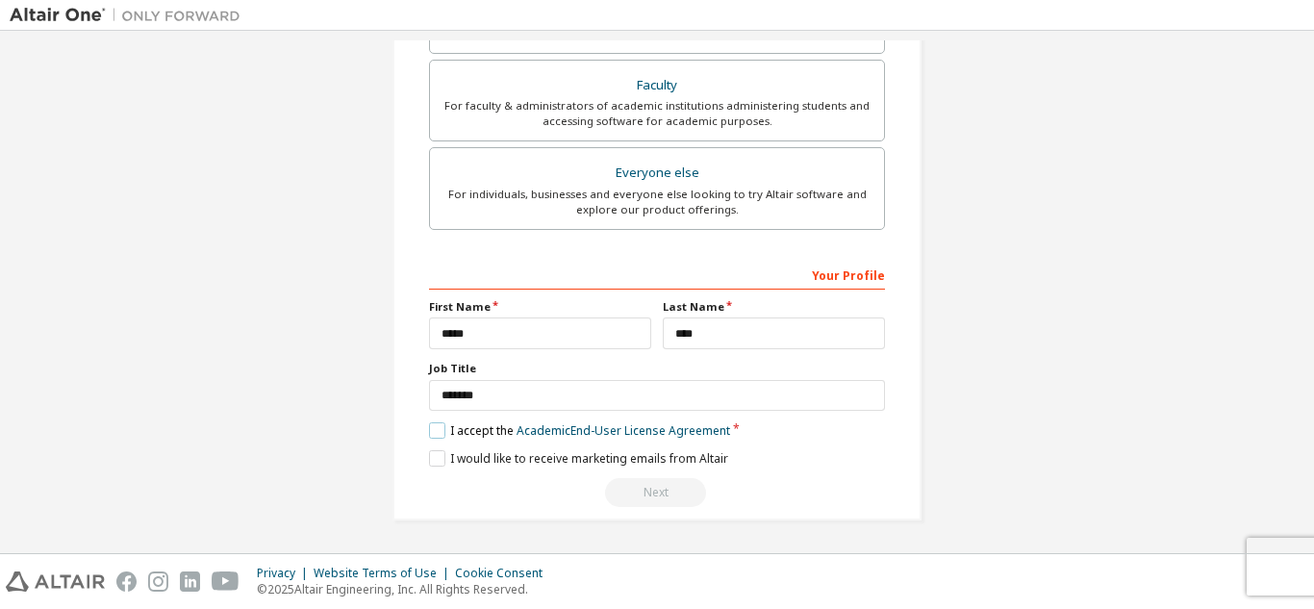
click at [434, 434] on label "I accept the Academic End-User License Agreement" at bounding box center [579, 430] width 301 height 16
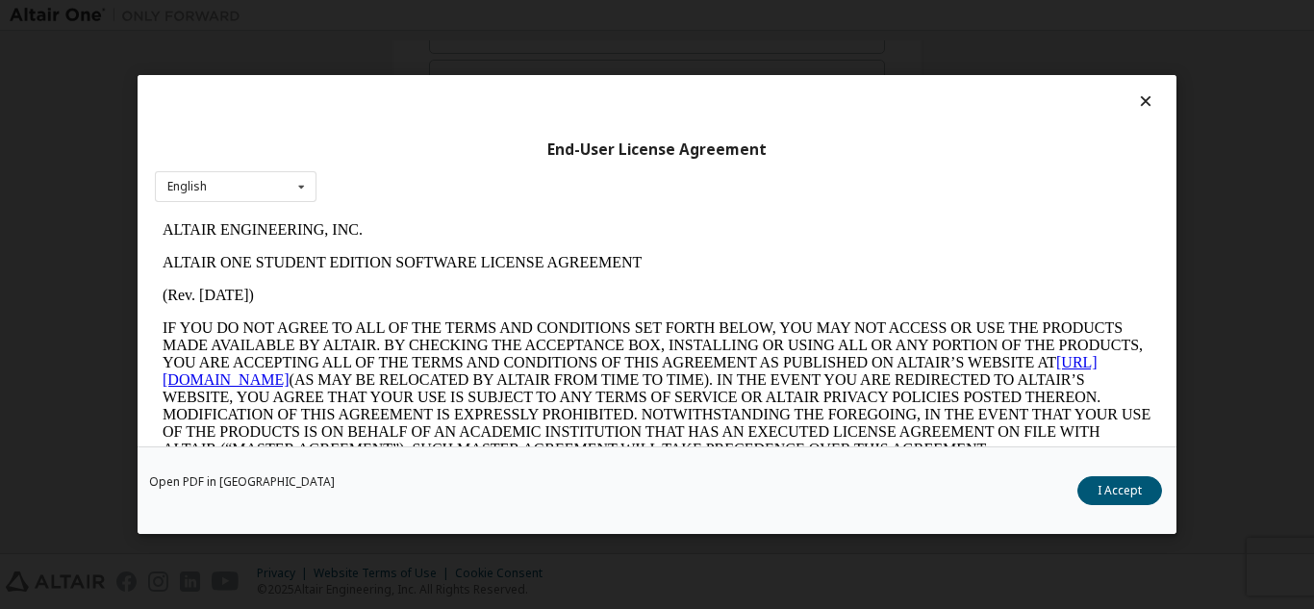
scroll to position [0, 0]
click at [1107, 484] on button "I Accept" at bounding box center [1119, 490] width 85 height 29
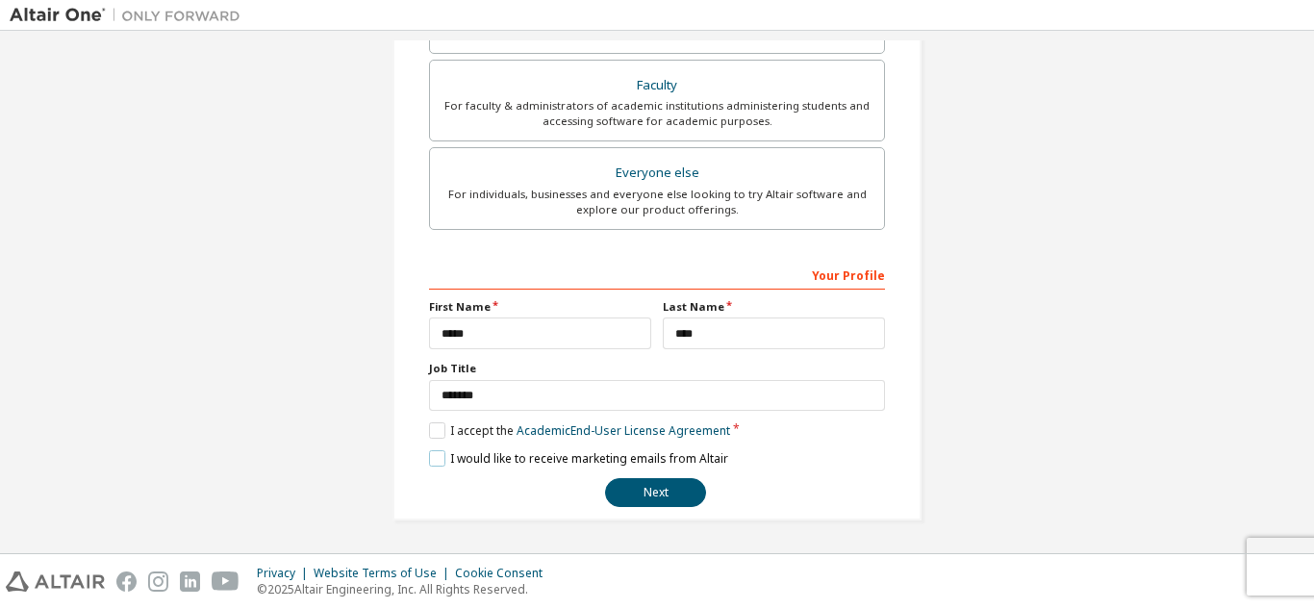
click at [436, 457] on label "I would like to receive marketing emails from Altair" at bounding box center [578, 458] width 299 height 16
click at [674, 492] on button "Next" at bounding box center [655, 492] width 101 height 29
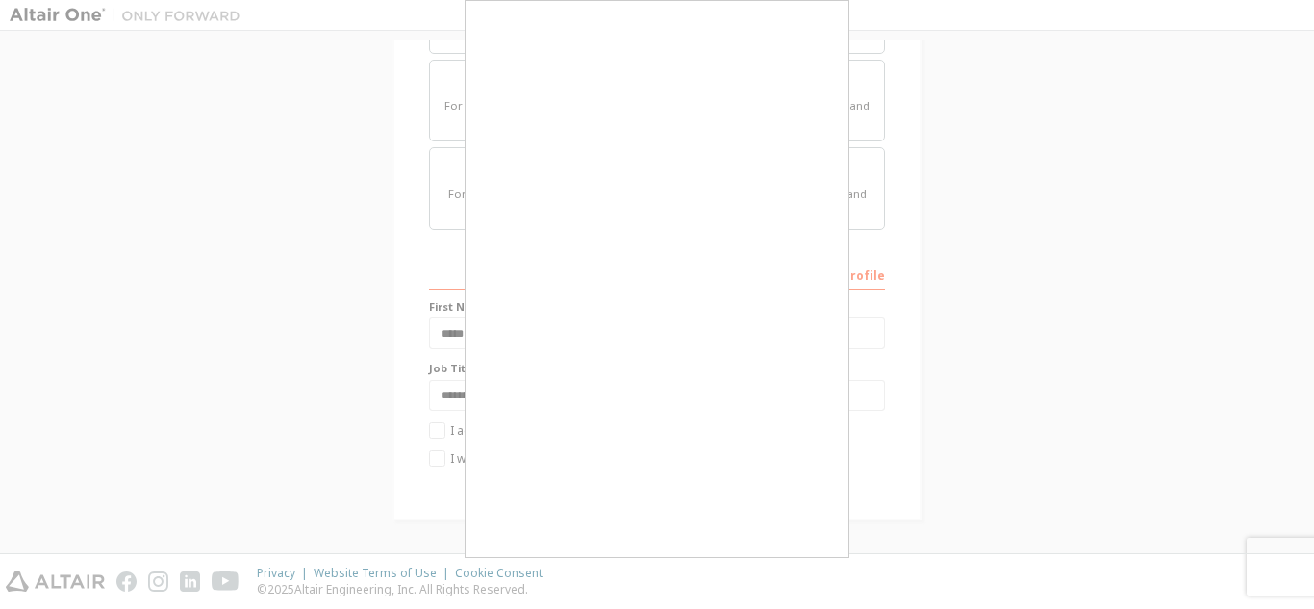
click at [1045, 458] on div at bounding box center [657, 304] width 1314 height 609
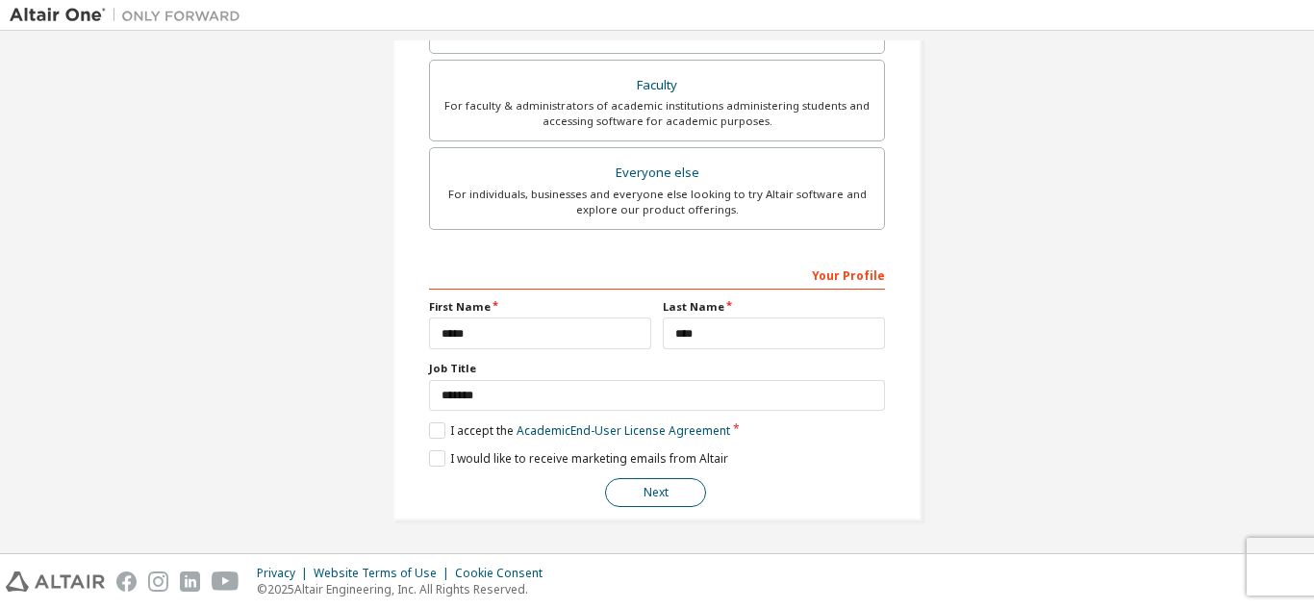
click at [652, 487] on button "Next" at bounding box center [655, 492] width 101 height 29
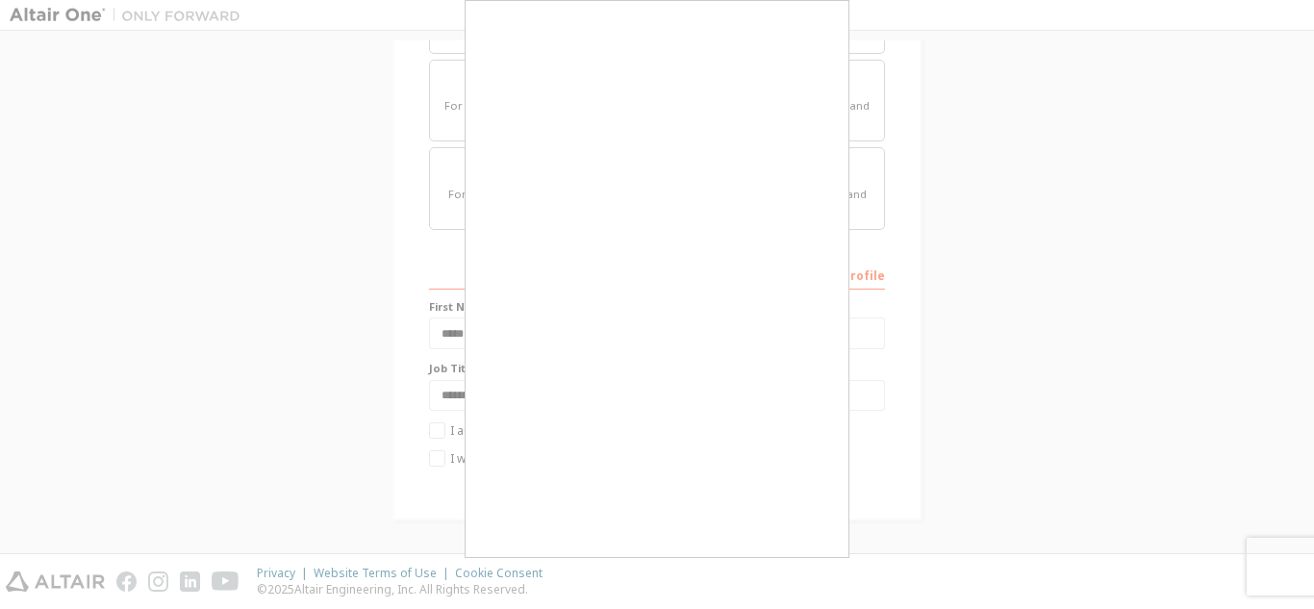
drag, startPoint x: 1038, startPoint y: 459, endPoint x: 1010, endPoint y: 458, distance: 27.9
click at [1039, 458] on div at bounding box center [657, 304] width 1314 height 609
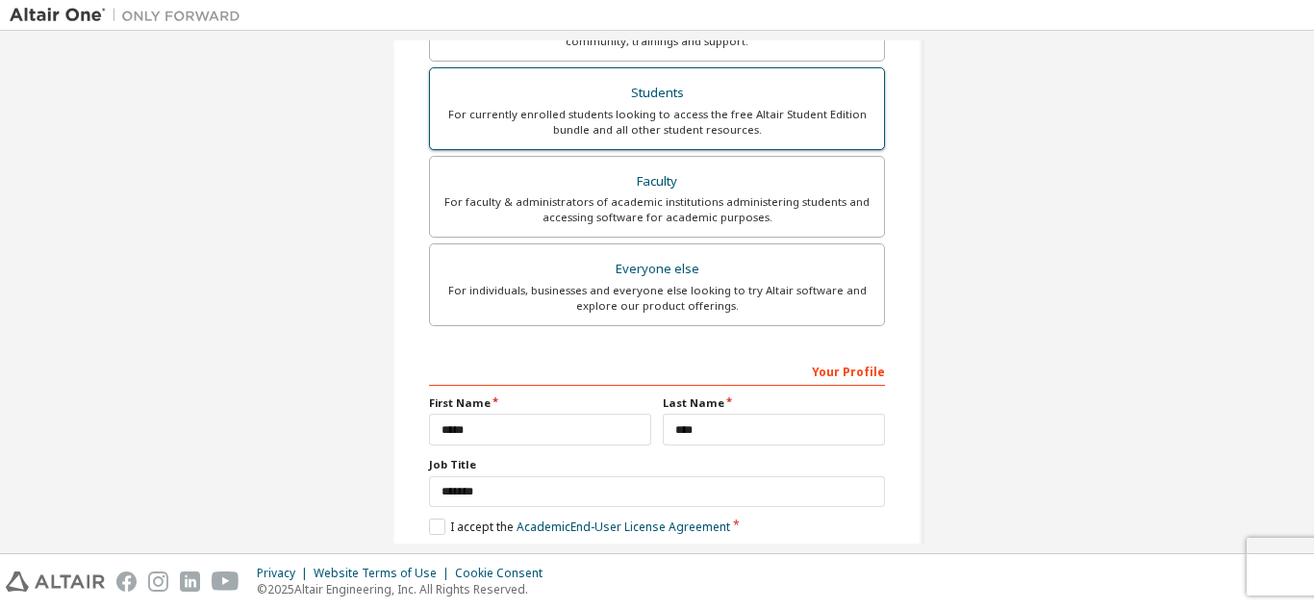
scroll to position [516, 0]
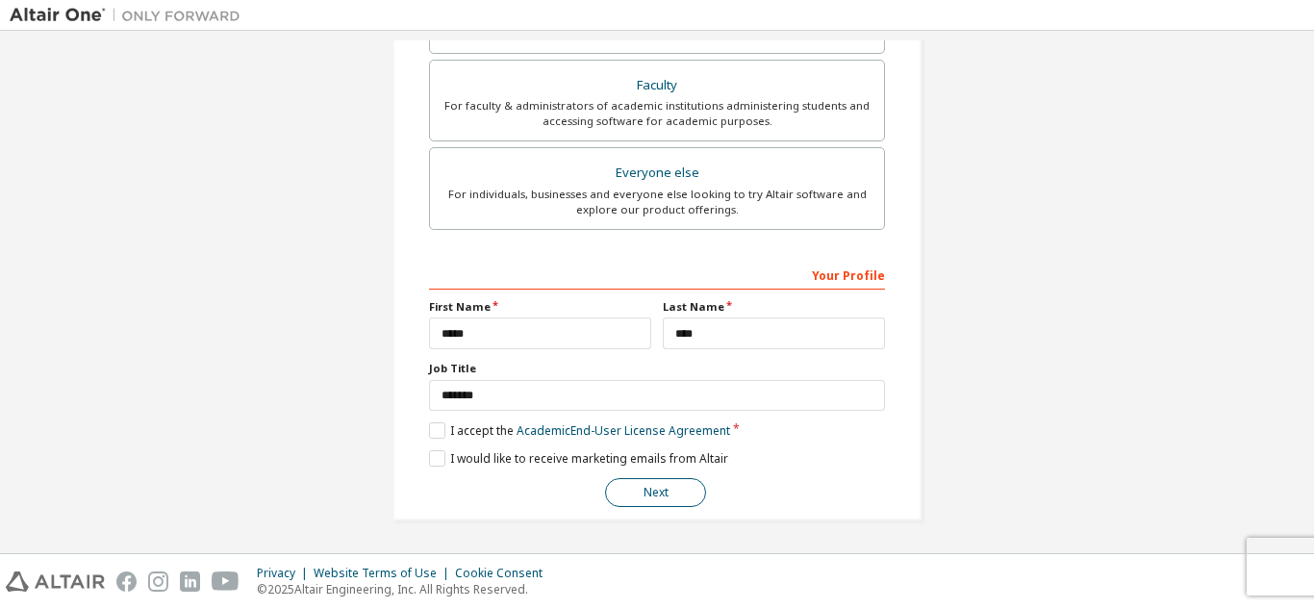
click at [683, 494] on button "Next" at bounding box center [655, 492] width 101 height 29
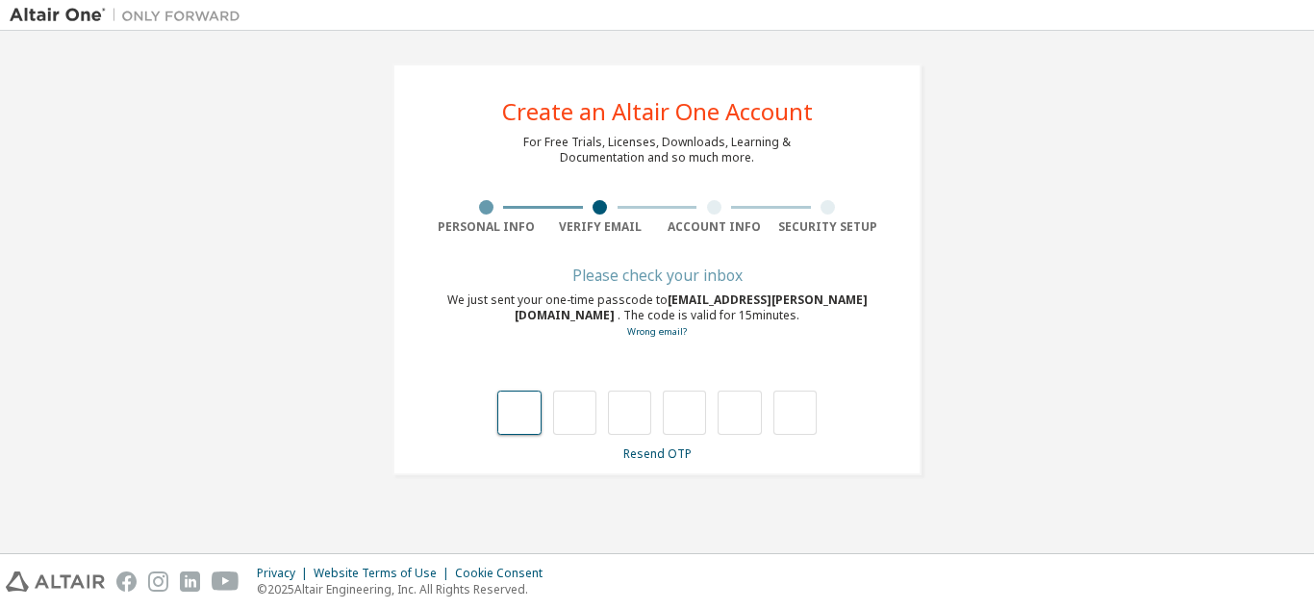
type input "*"
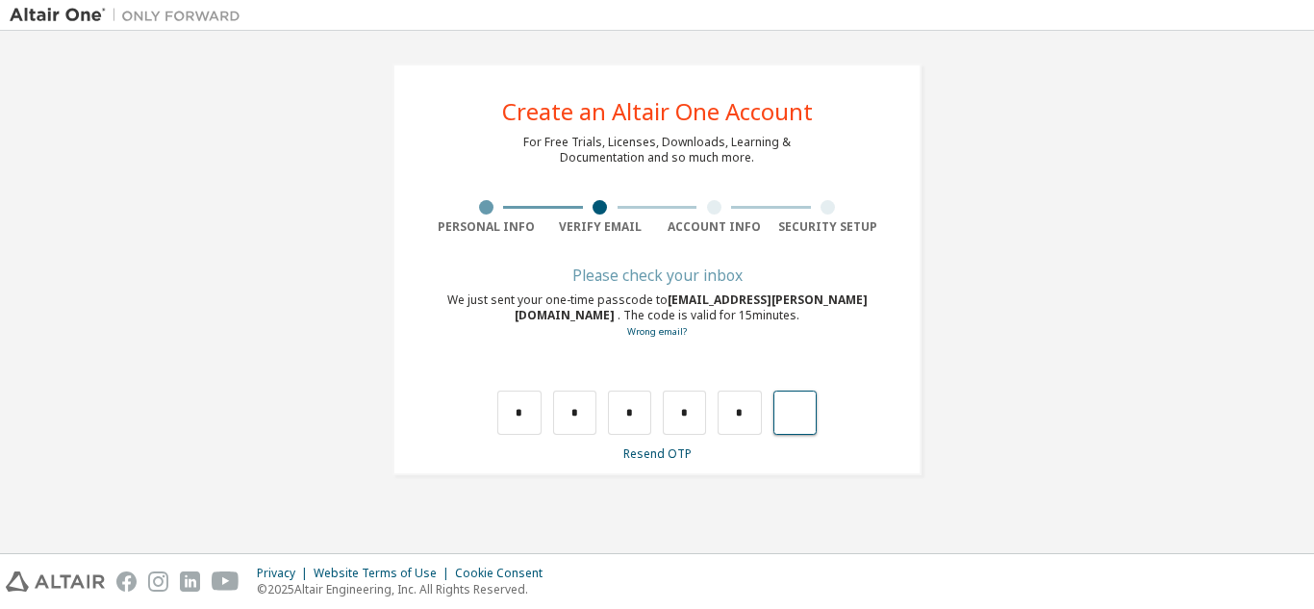
type input "*"
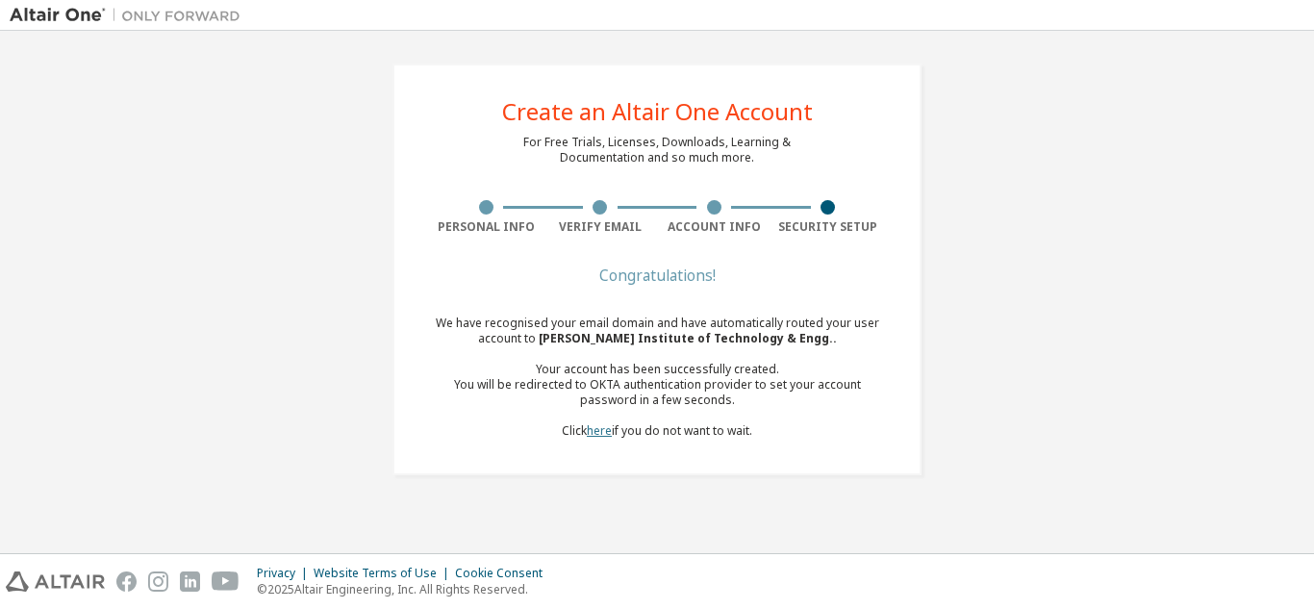
click at [599, 435] on link "here" at bounding box center [599, 430] width 25 height 16
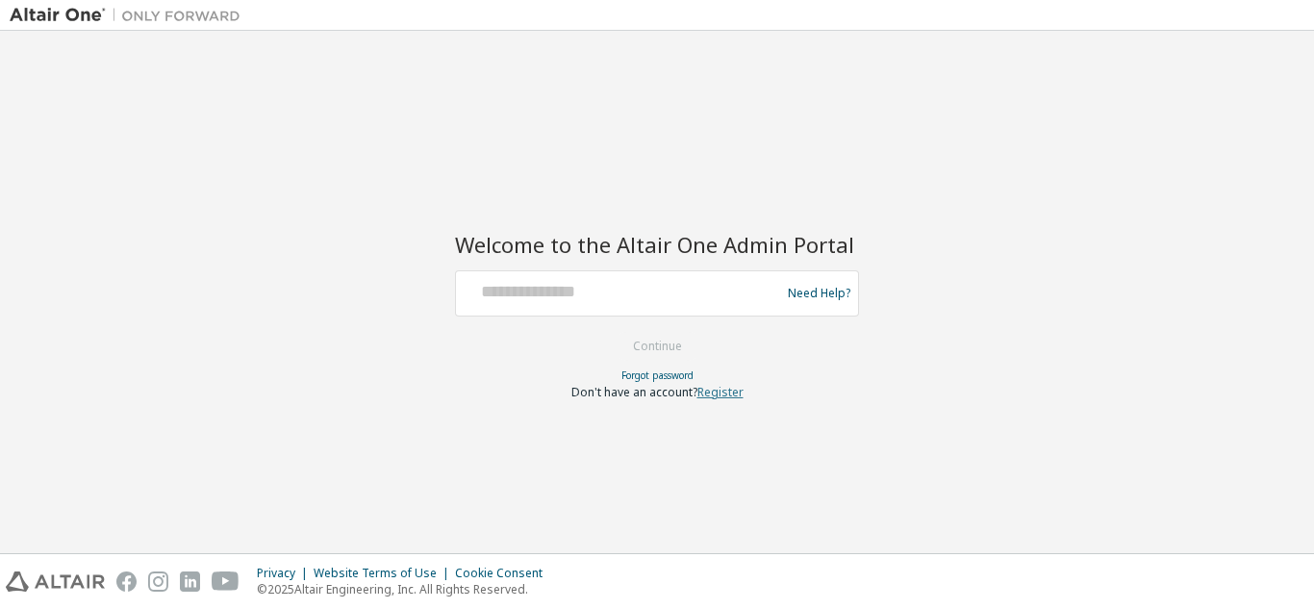
click at [732, 385] on link "Register" at bounding box center [720, 392] width 46 height 16
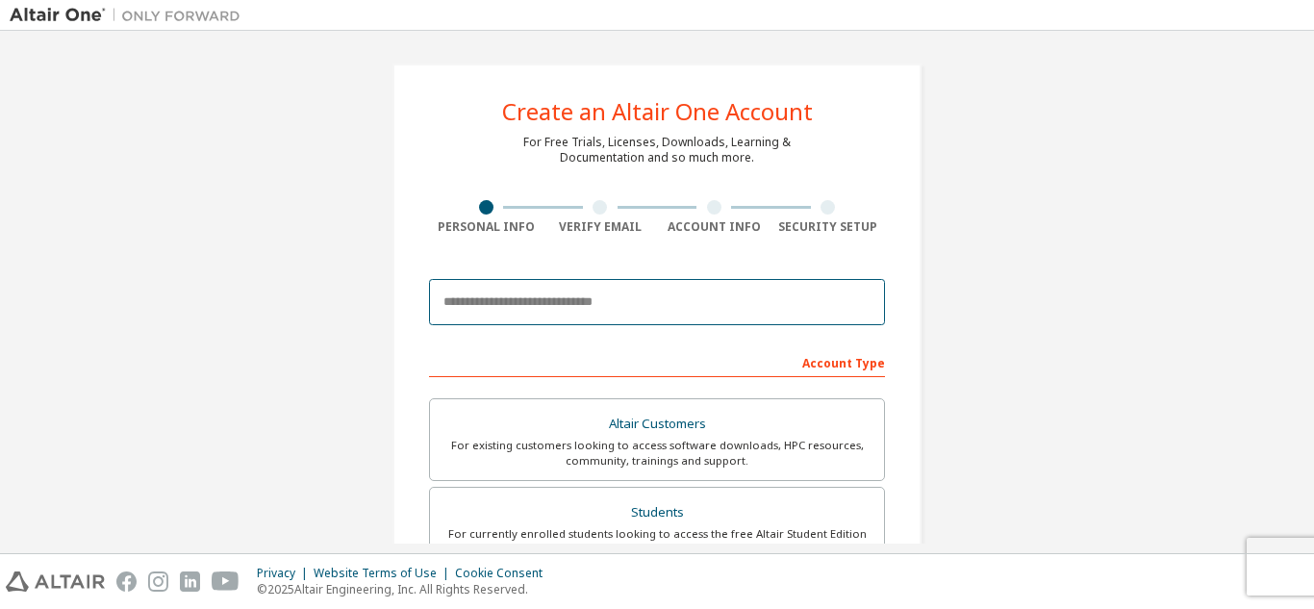
click at [636, 287] on input "email" at bounding box center [657, 302] width 456 height 46
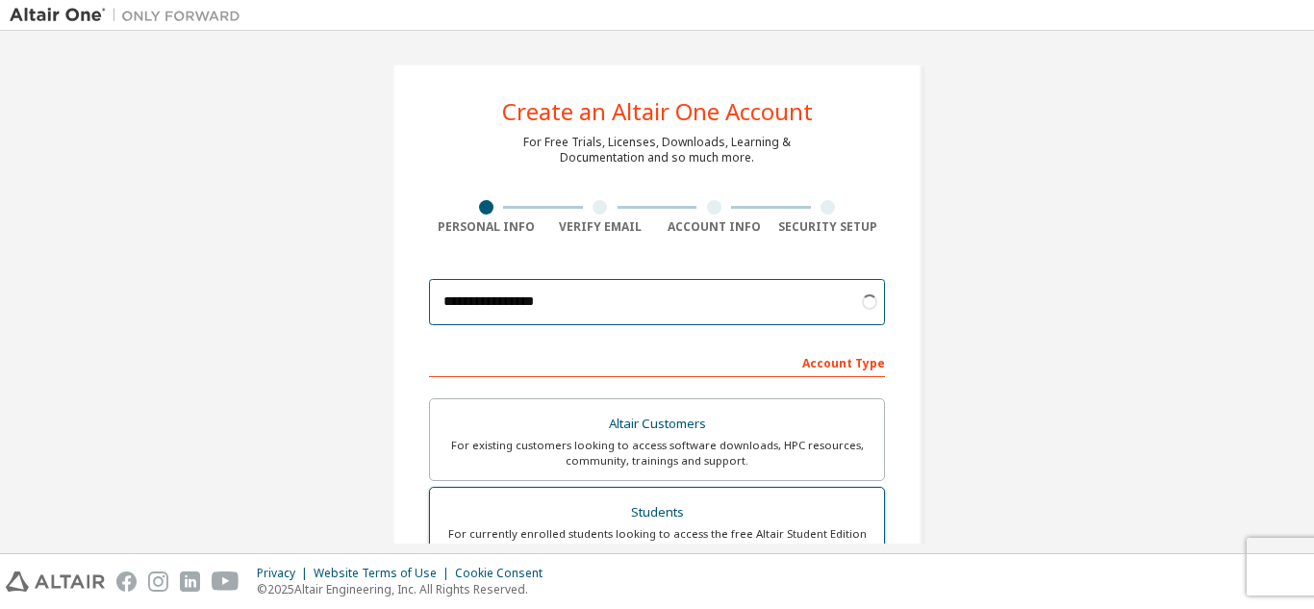
type input "**********"
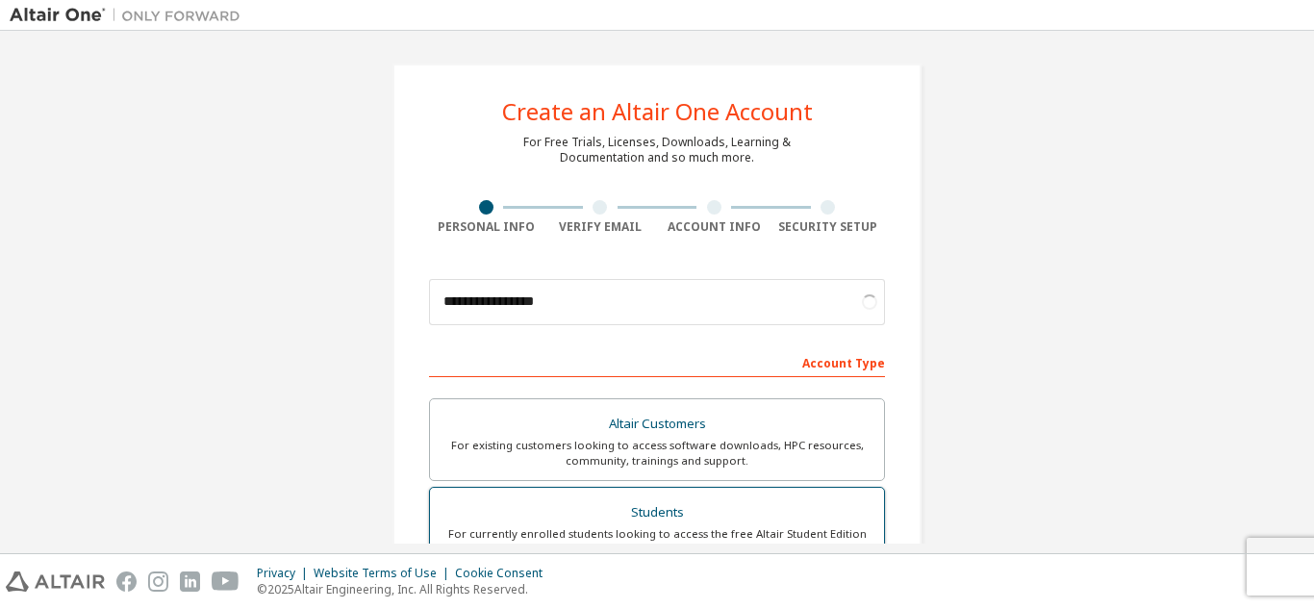
click at [623, 493] on label "Students For currently enrolled students looking to access the free Altair Stud…" at bounding box center [657, 528] width 456 height 83
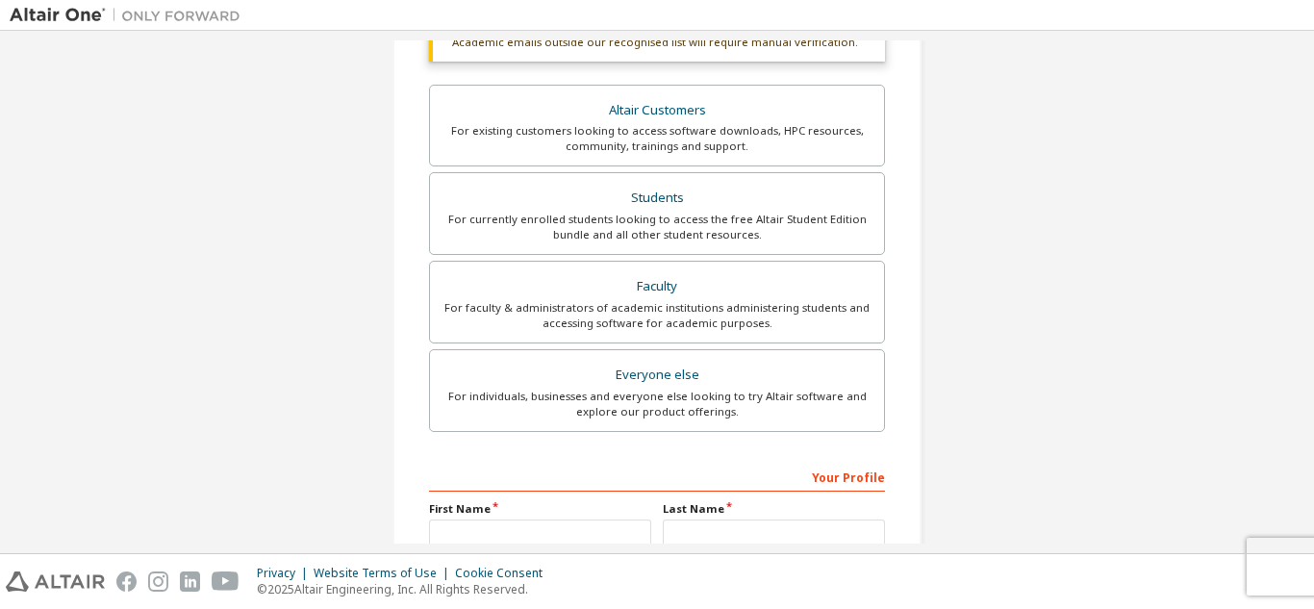
scroll to position [481, 0]
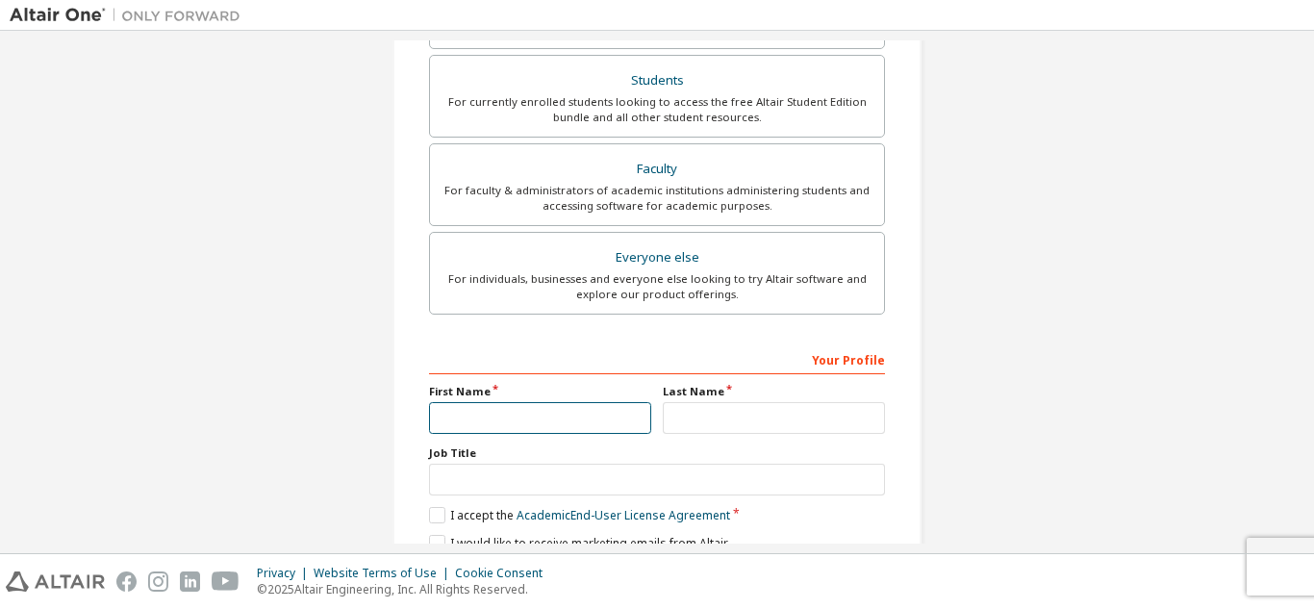
click at [547, 406] on input "text" at bounding box center [540, 418] width 222 height 32
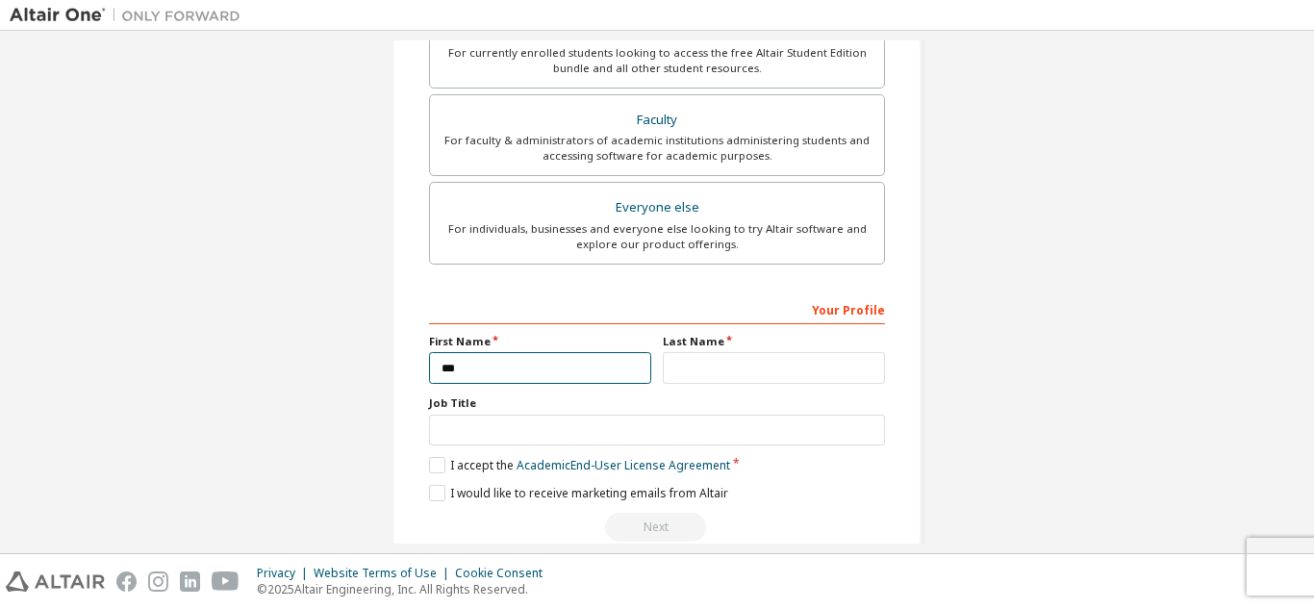
scroll to position [431, 0]
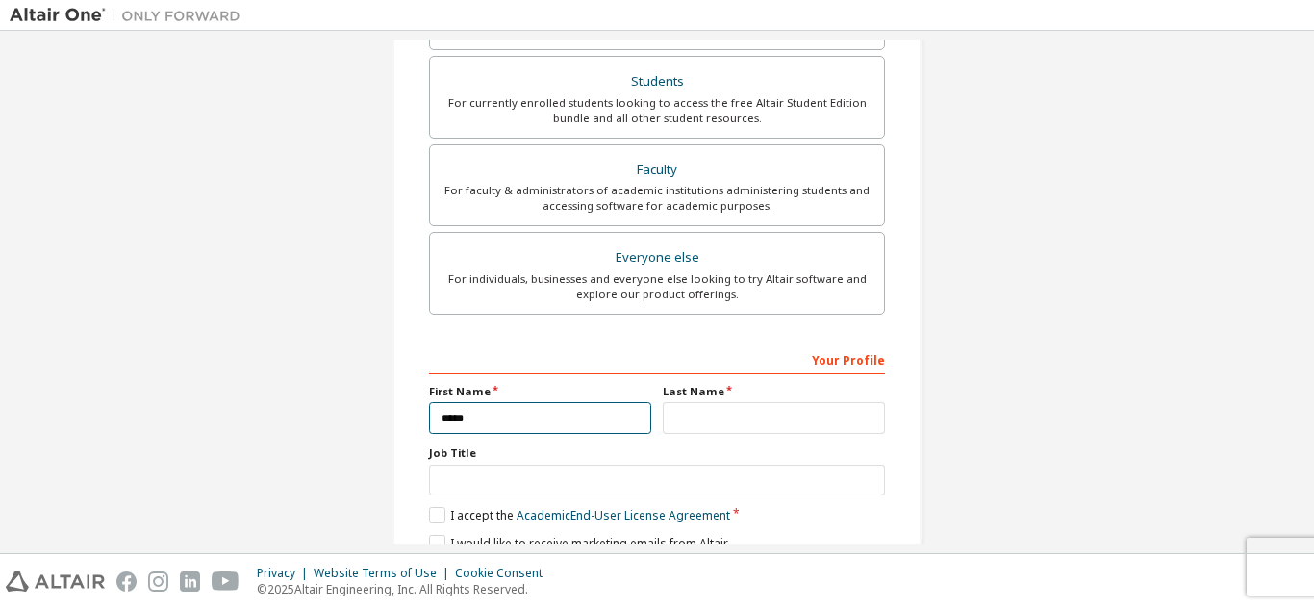
type input "*****"
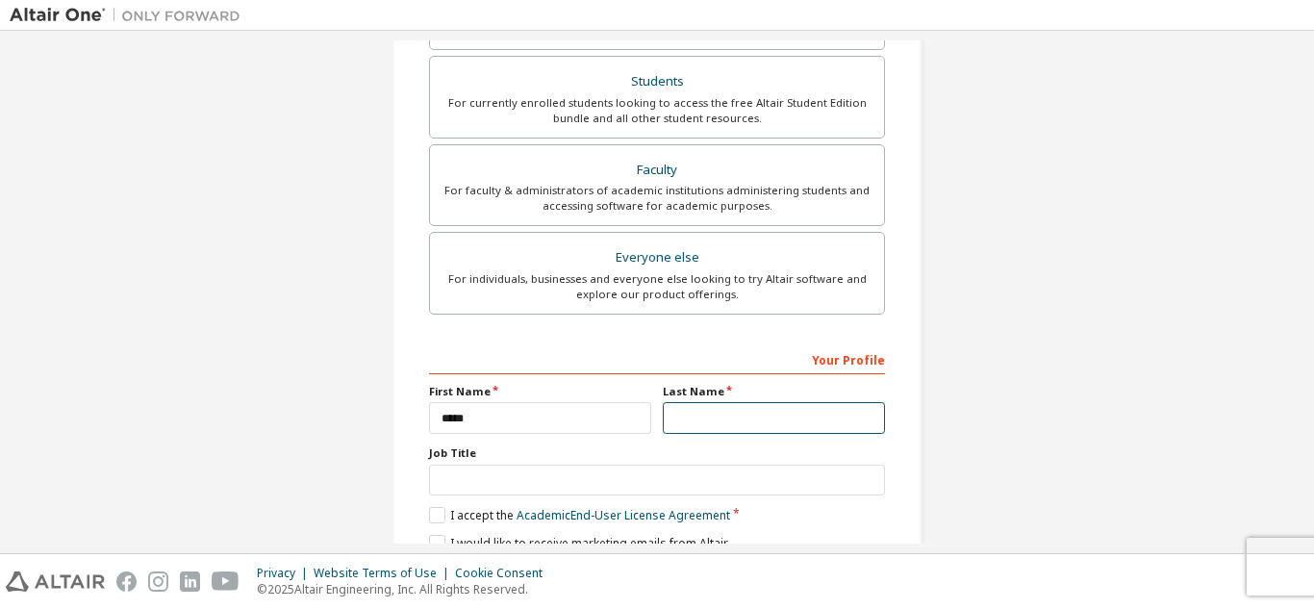
click at [728, 408] on input "text" at bounding box center [774, 418] width 222 height 32
type input "****"
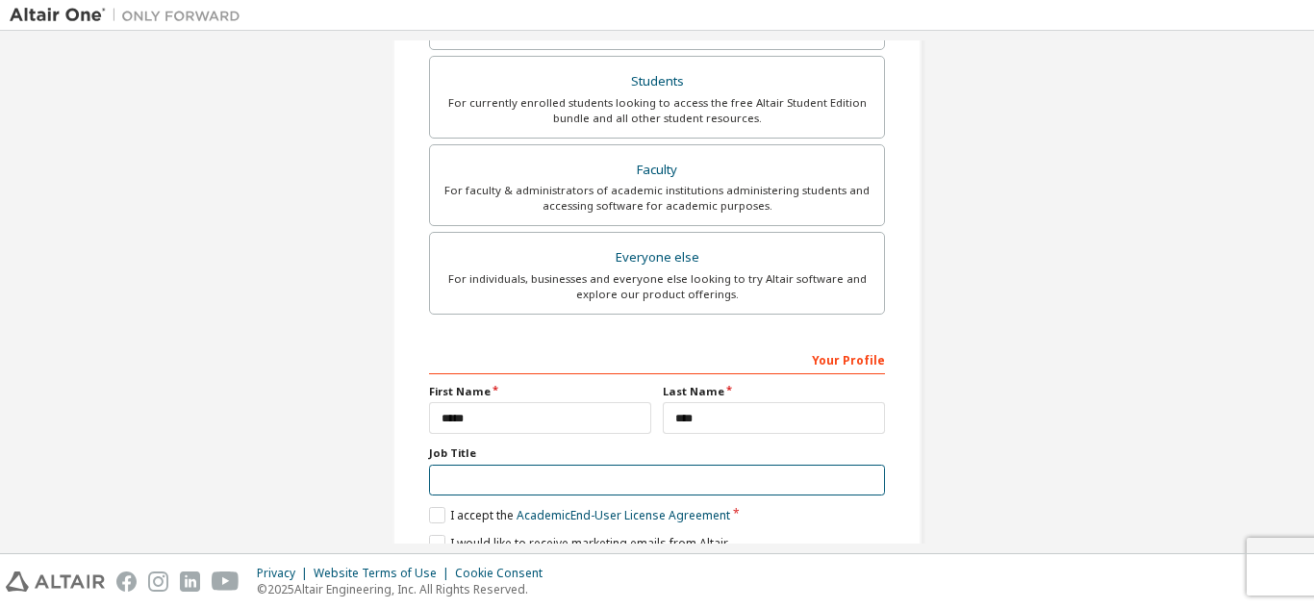
click at [529, 476] on input "text" at bounding box center [657, 481] width 456 height 32
type input "*******"
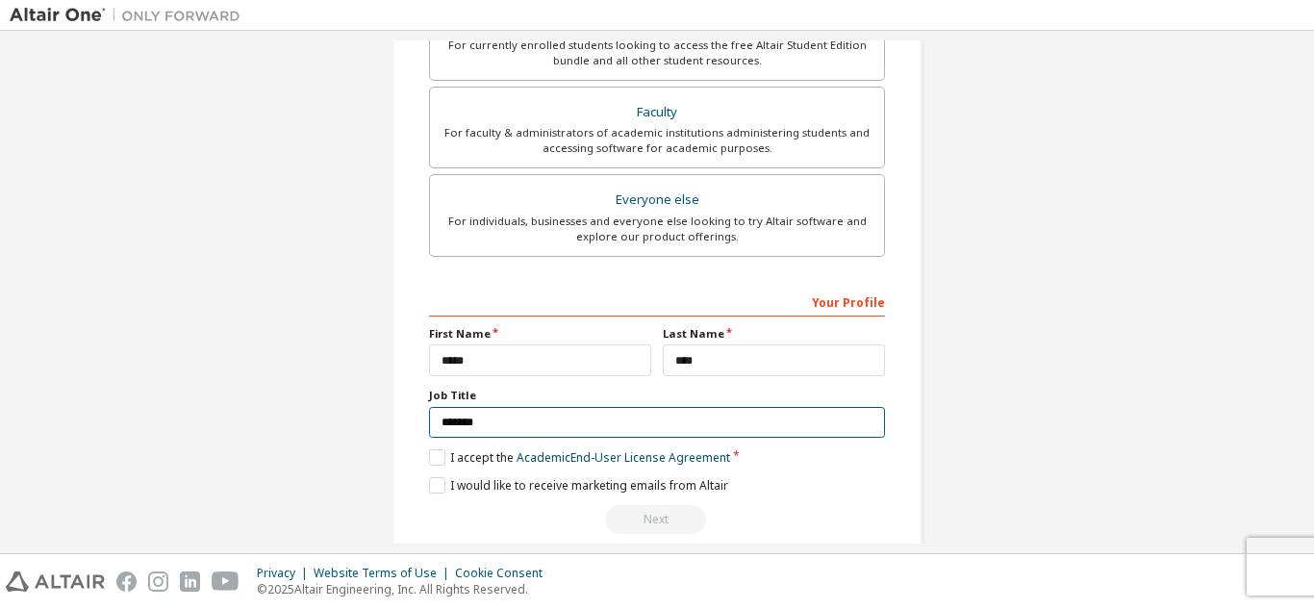
scroll to position [516, 0]
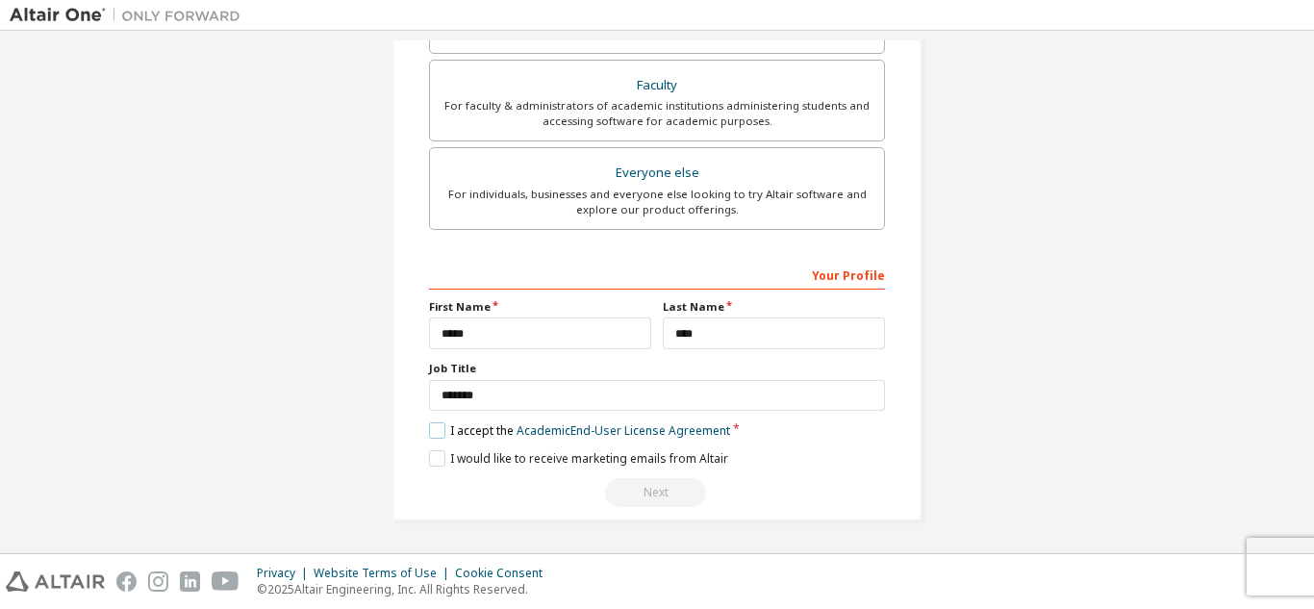
click at [432, 431] on label "I accept the Academic End-User License Agreement" at bounding box center [579, 430] width 301 height 16
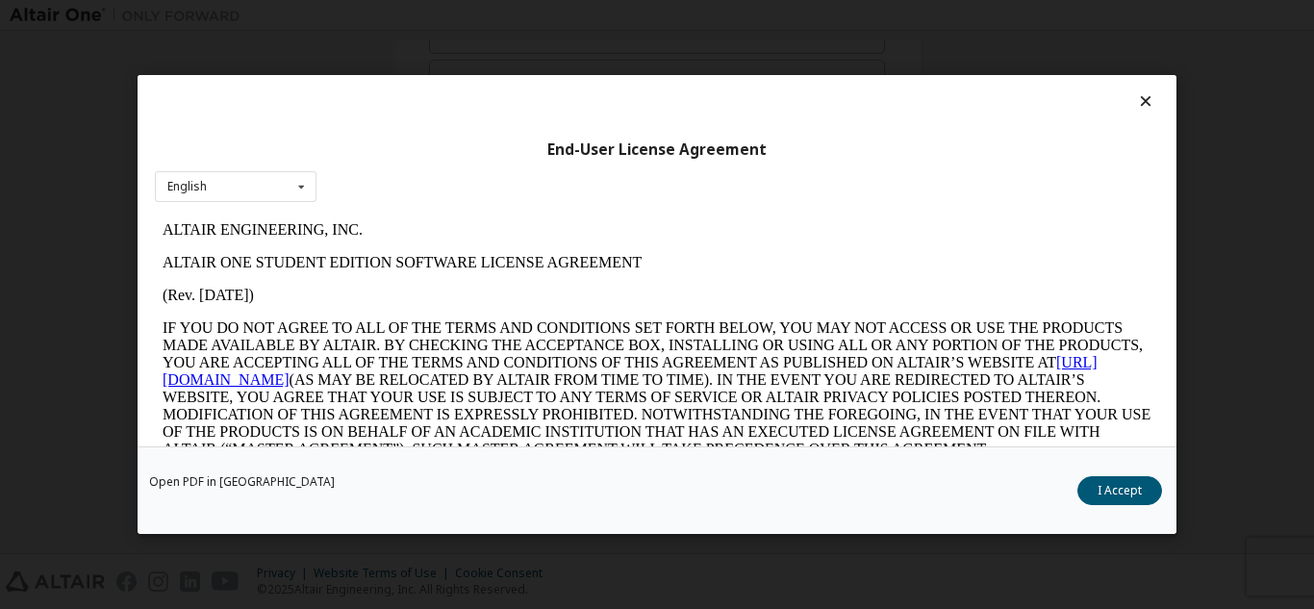
scroll to position [0, 0]
click at [1118, 492] on button "I Accept" at bounding box center [1119, 490] width 85 height 29
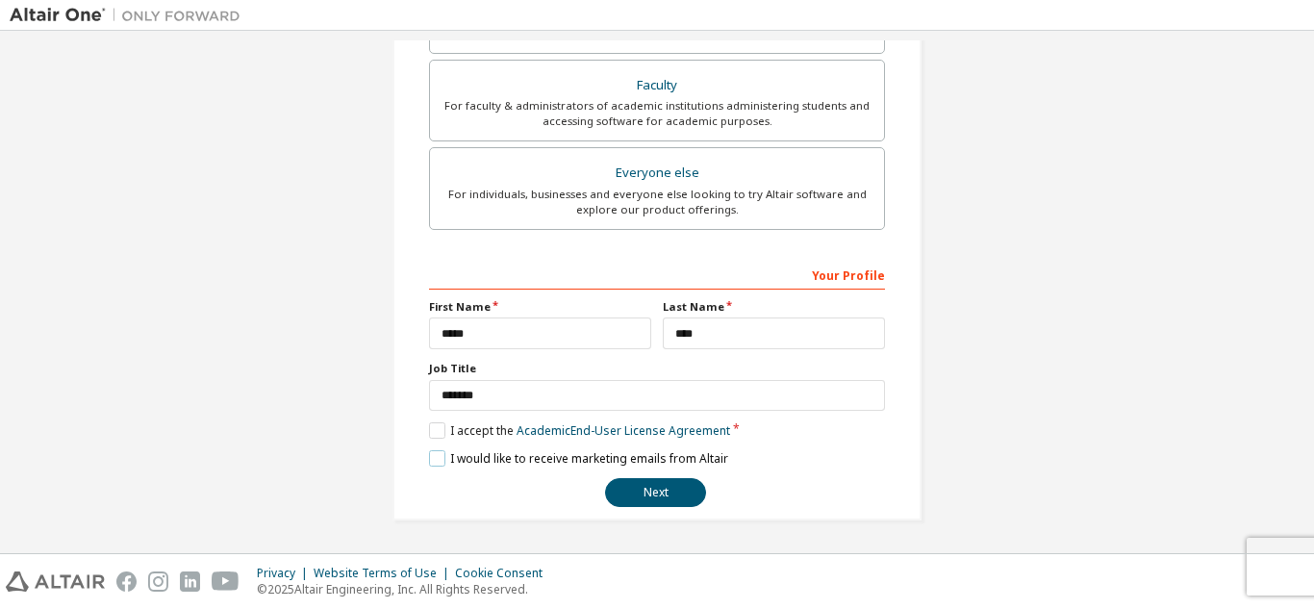
drag, startPoint x: 427, startPoint y: 457, endPoint x: 447, endPoint y: 470, distance: 24.3
click at [429, 457] on label "I would like to receive marketing emails from Altair" at bounding box center [578, 458] width 299 height 16
click at [676, 492] on button "Next" at bounding box center [655, 492] width 101 height 29
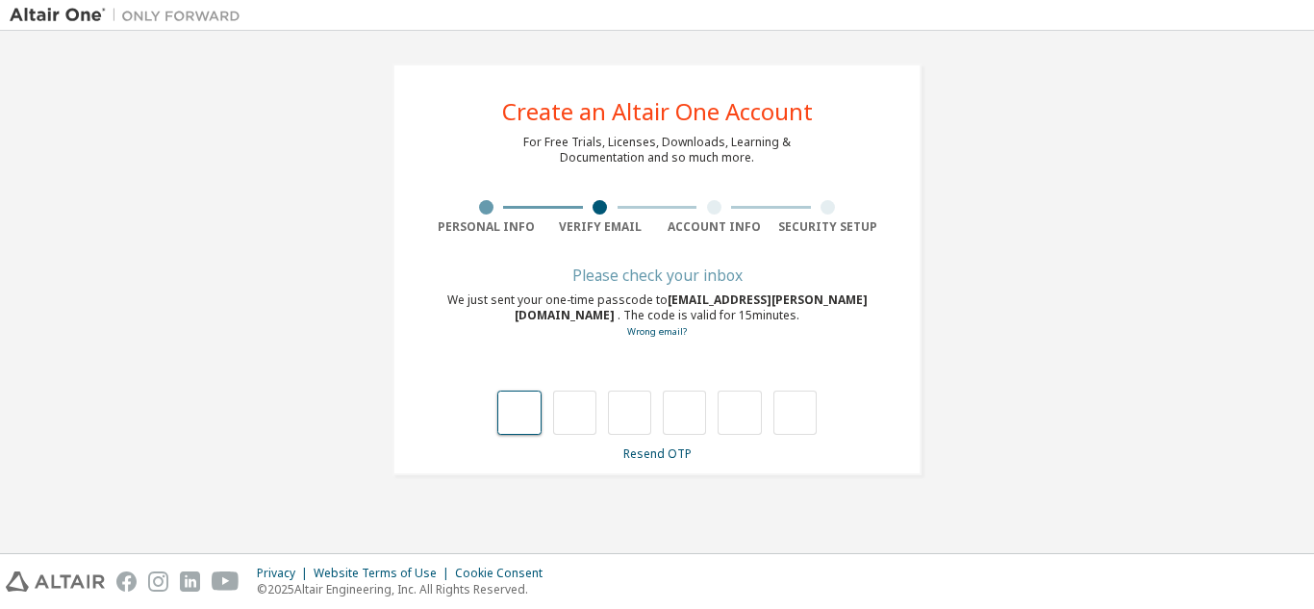
type input "*"
click at [692, 412] on input "*" at bounding box center [684, 413] width 43 height 44
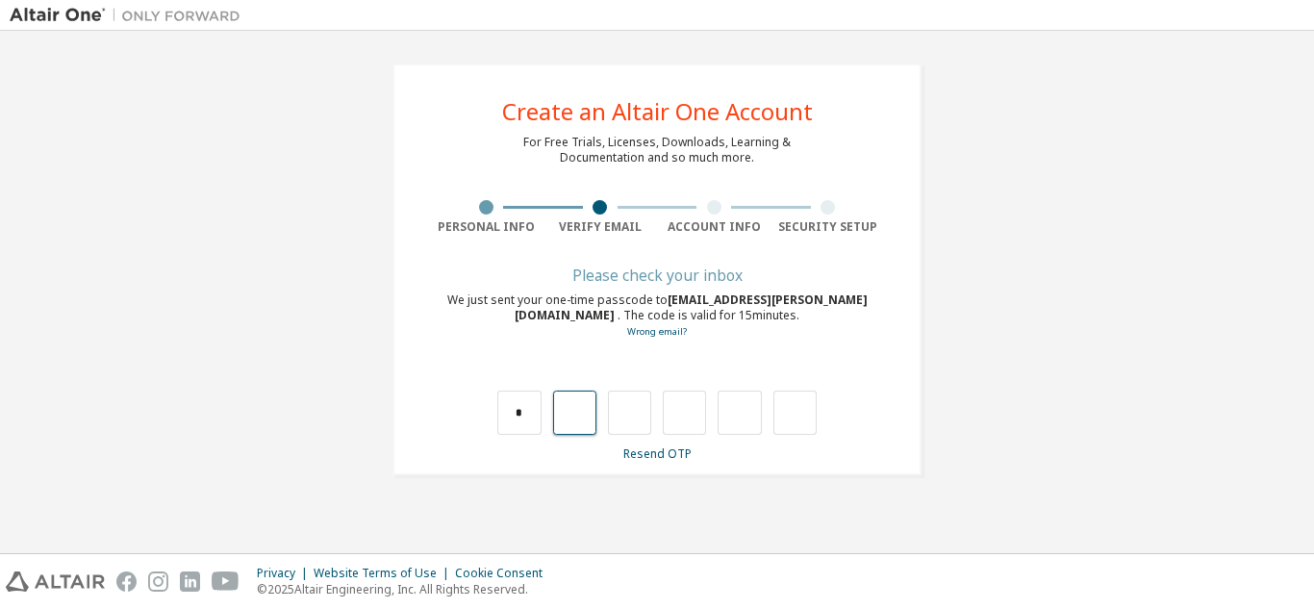
click at [557, 421] on input "text" at bounding box center [574, 413] width 43 height 44
type input "*"
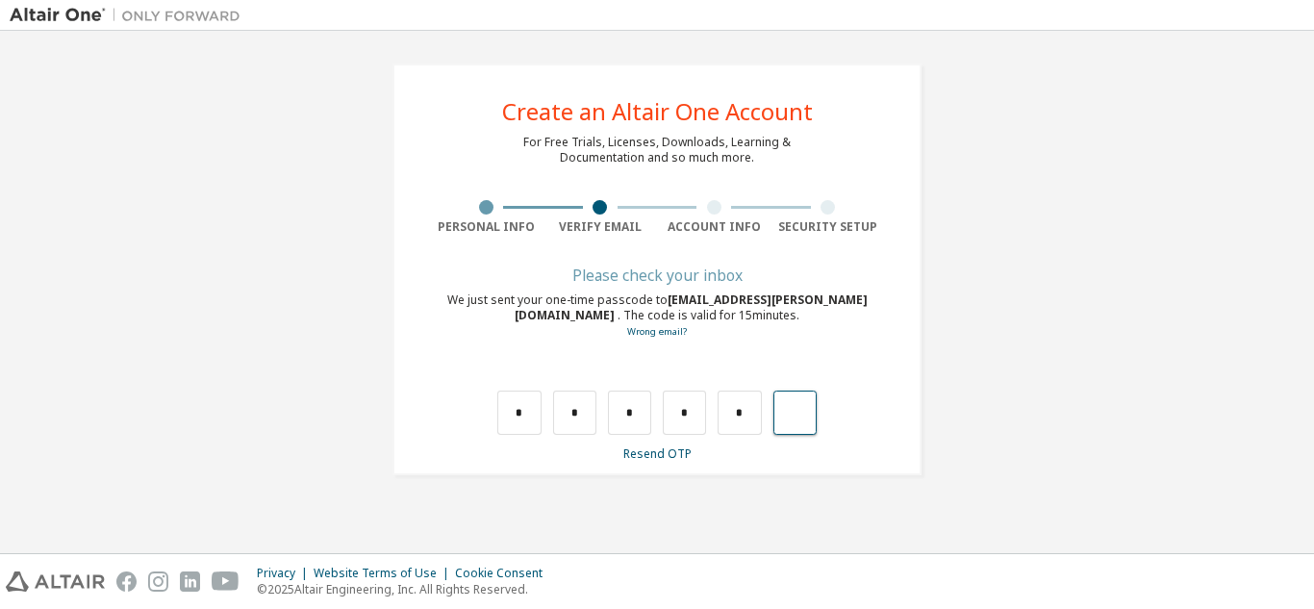
type input "*"
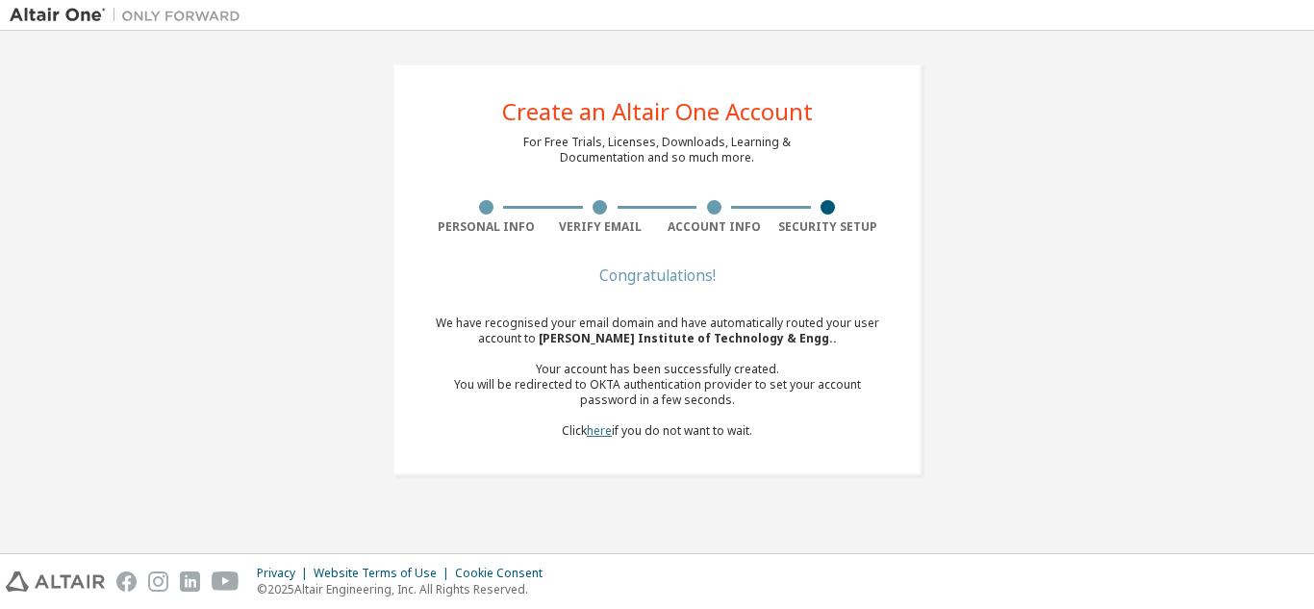
click at [593, 428] on link "here" at bounding box center [599, 430] width 25 height 16
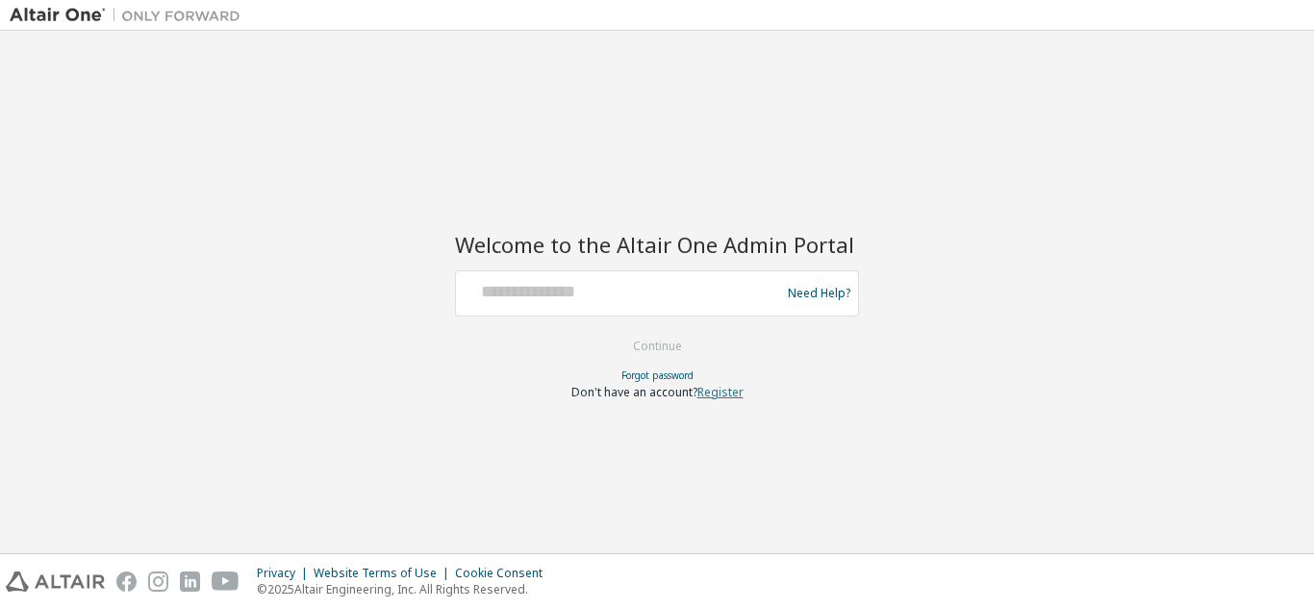
click at [711, 392] on link "Register" at bounding box center [720, 392] width 46 height 16
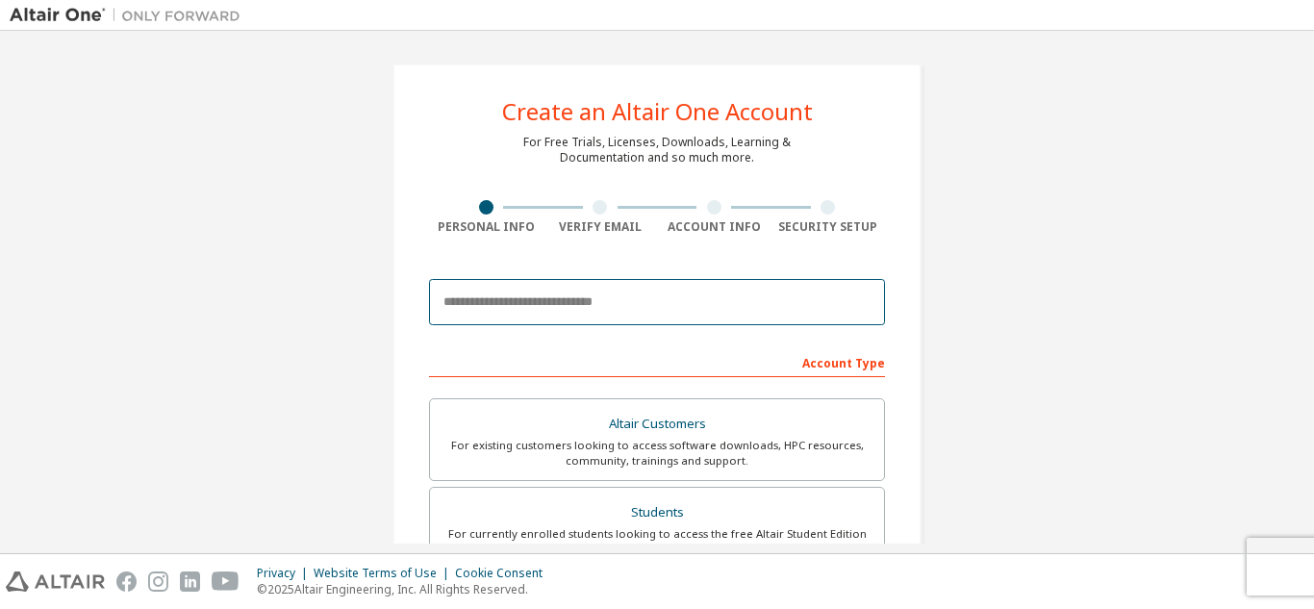
click at [613, 294] on input "email" at bounding box center [657, 302] width 456 height 46
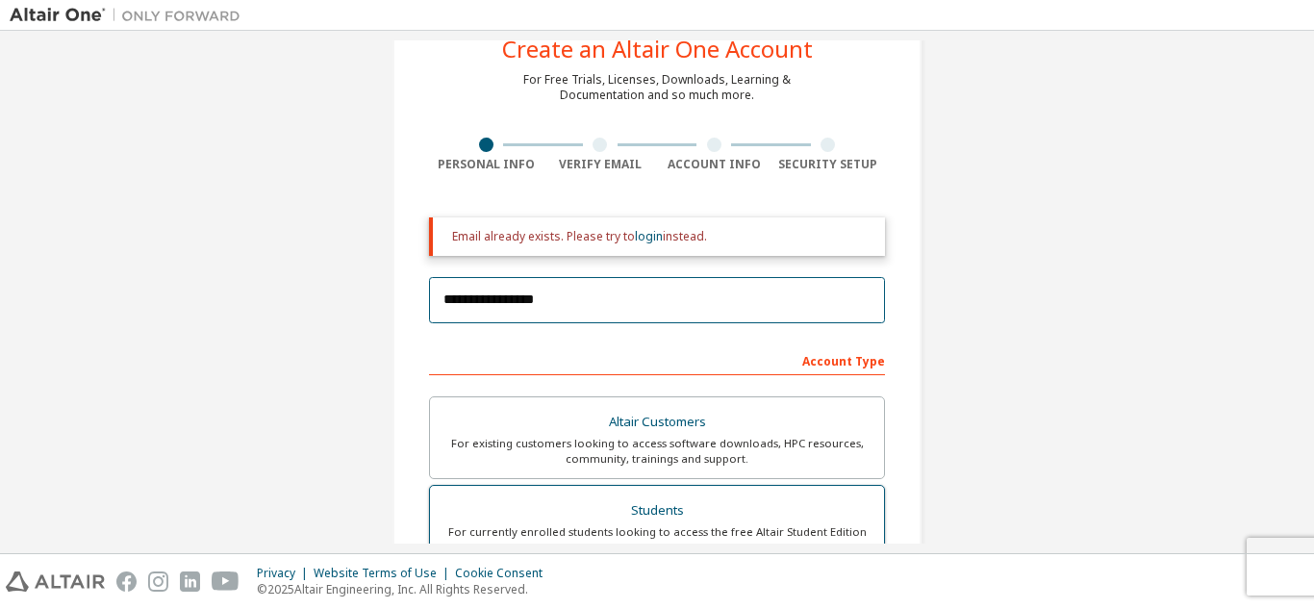
scroll to position [96, 0]
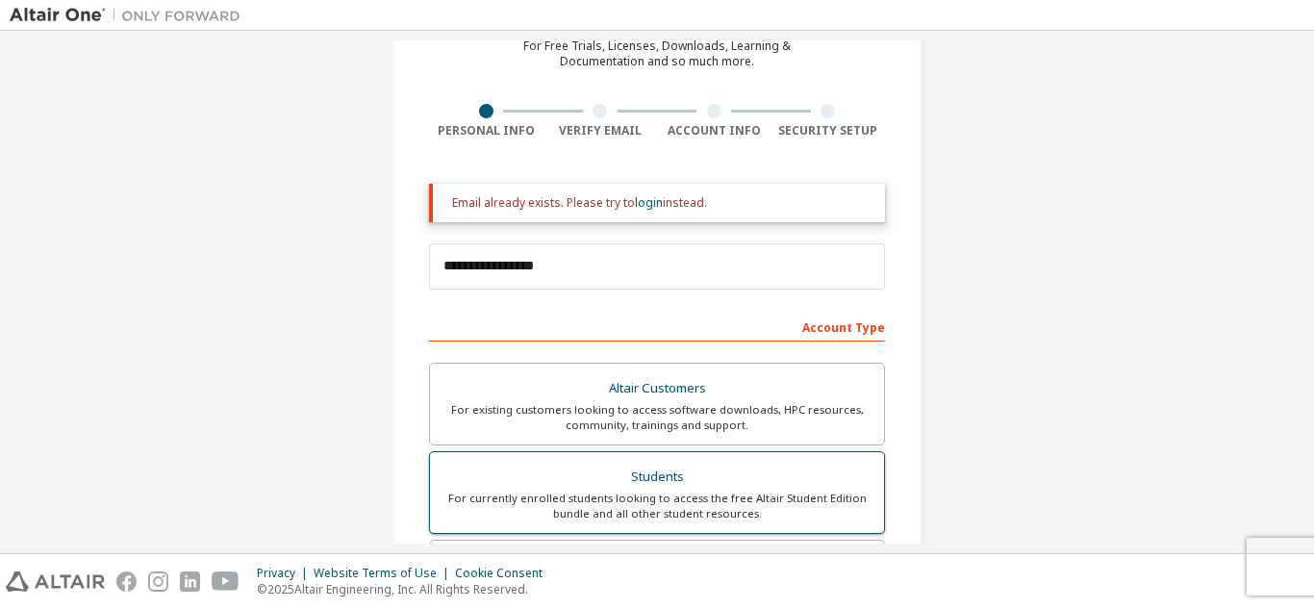
click at [639, 476] on div "Students" at bounding box center [656, 477] width 431 height 27
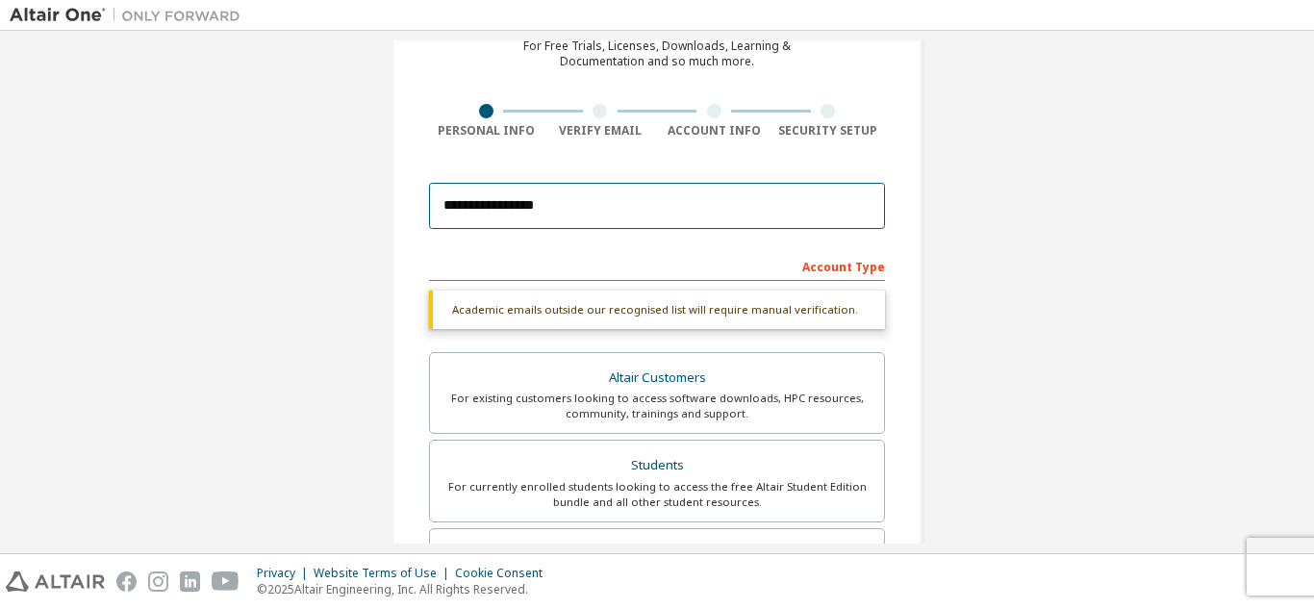
click at [475, 197] on input "**********" at bounding box center [657, 206] width 456 height 46
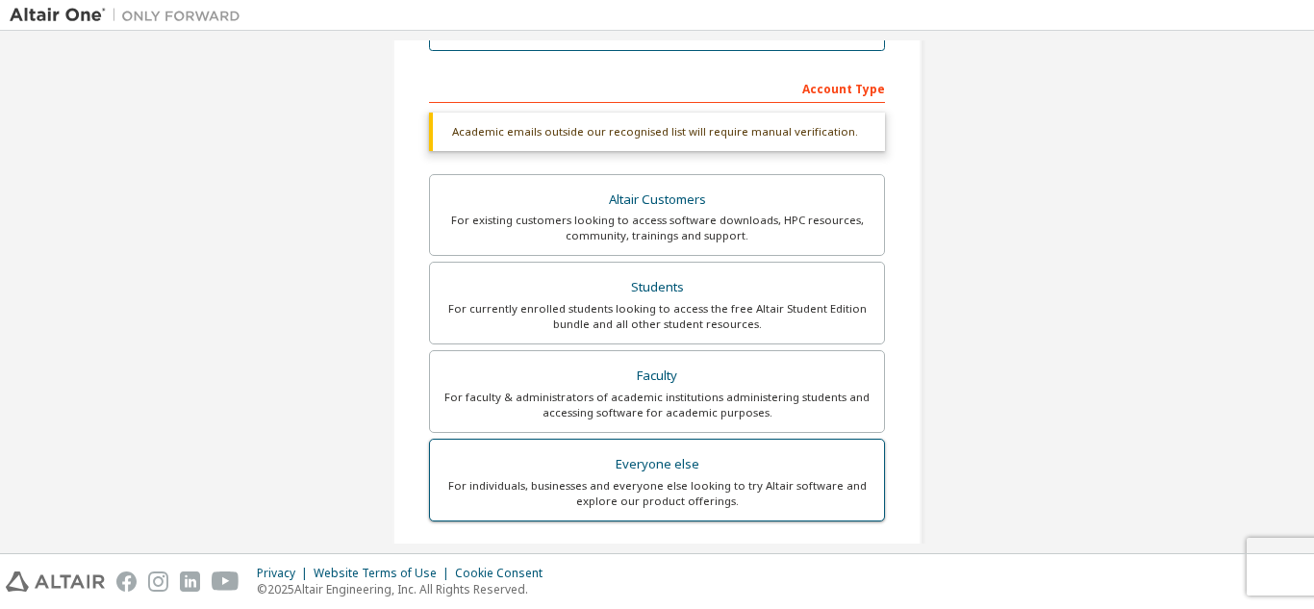
scroll to position [289, 0]
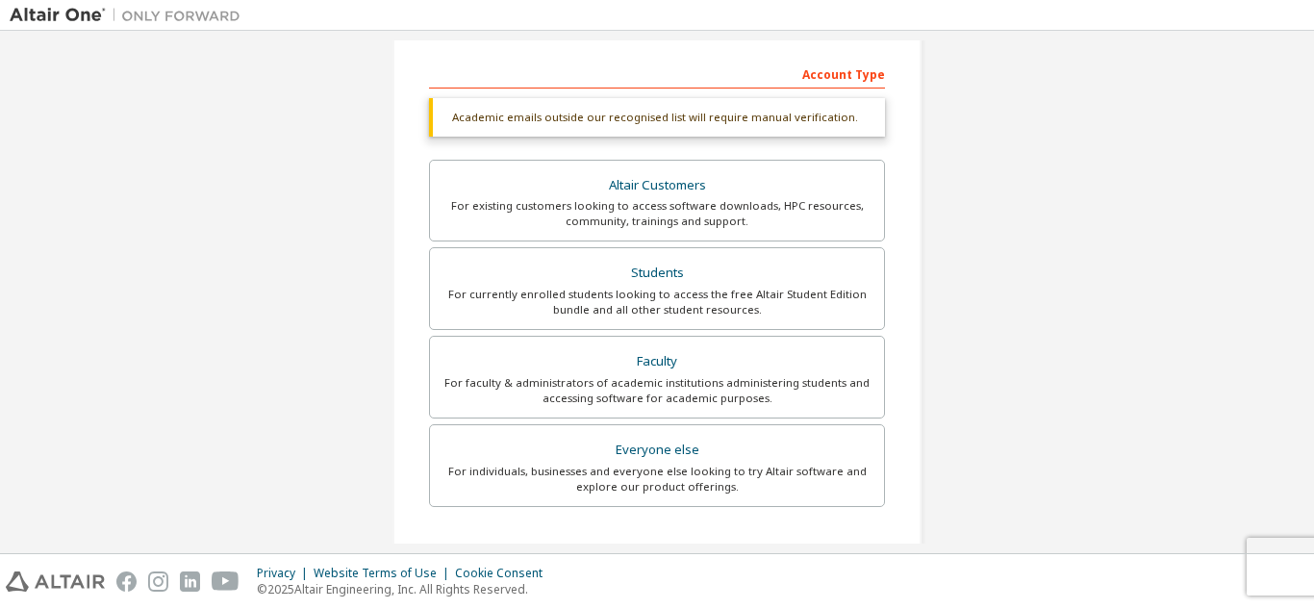
type input "**********"
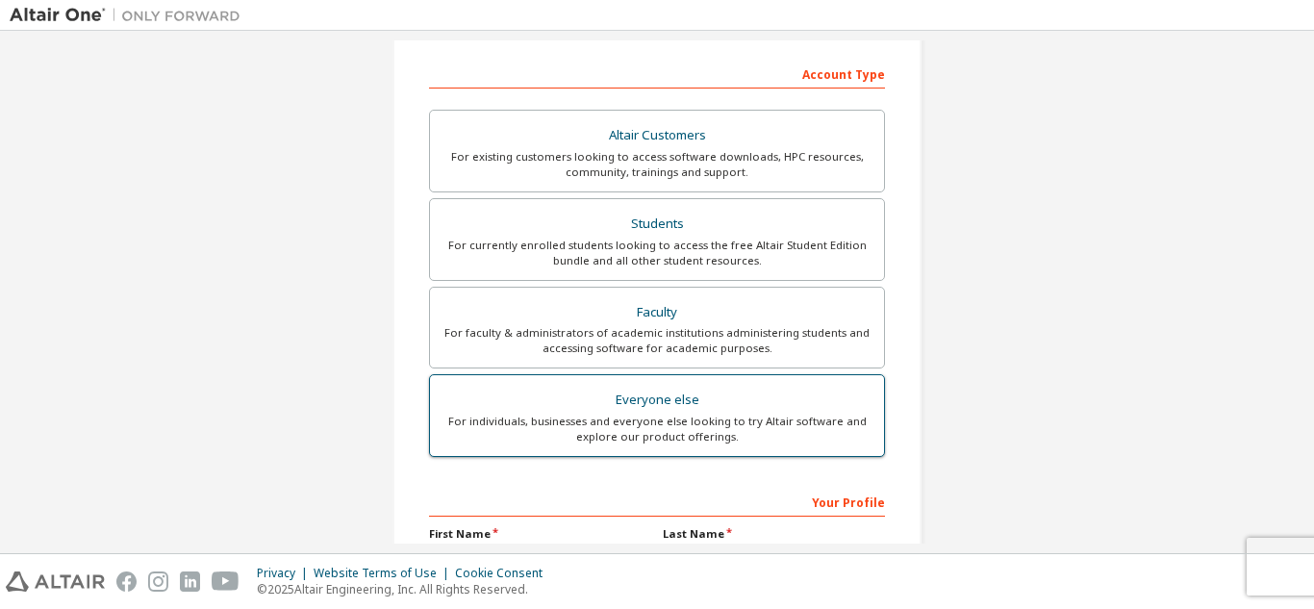
scroll to position [385, 0]
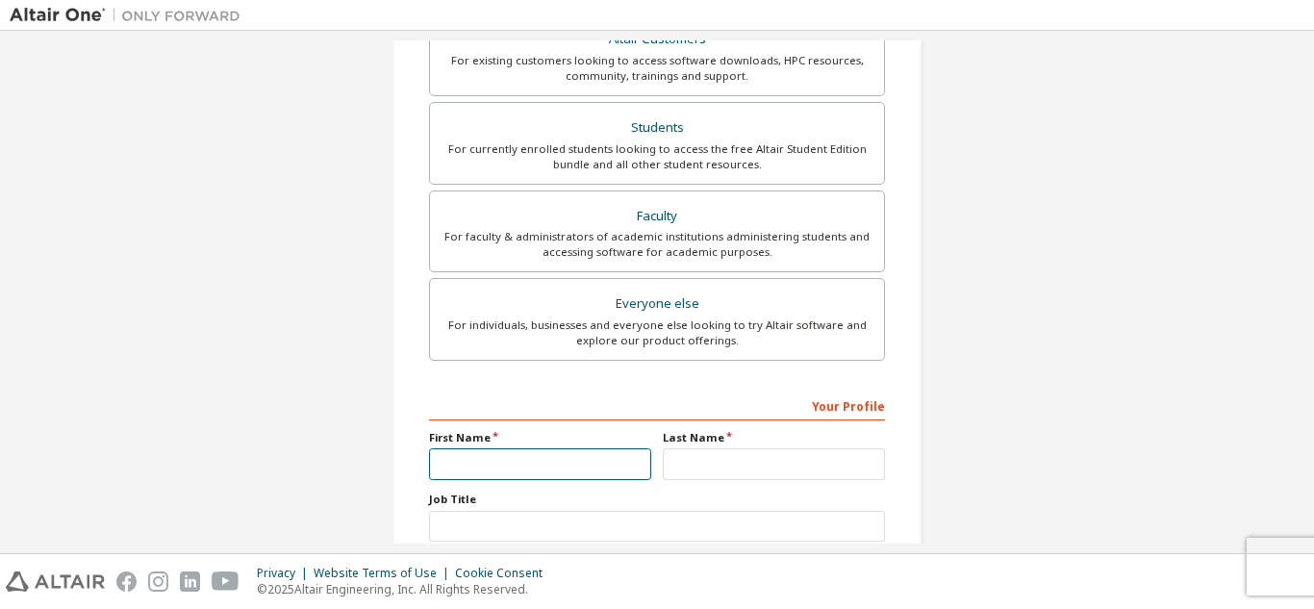
click at [575, 464] on input "text" at bounding box center [540, 464] width 222 height 32
type input "*****"
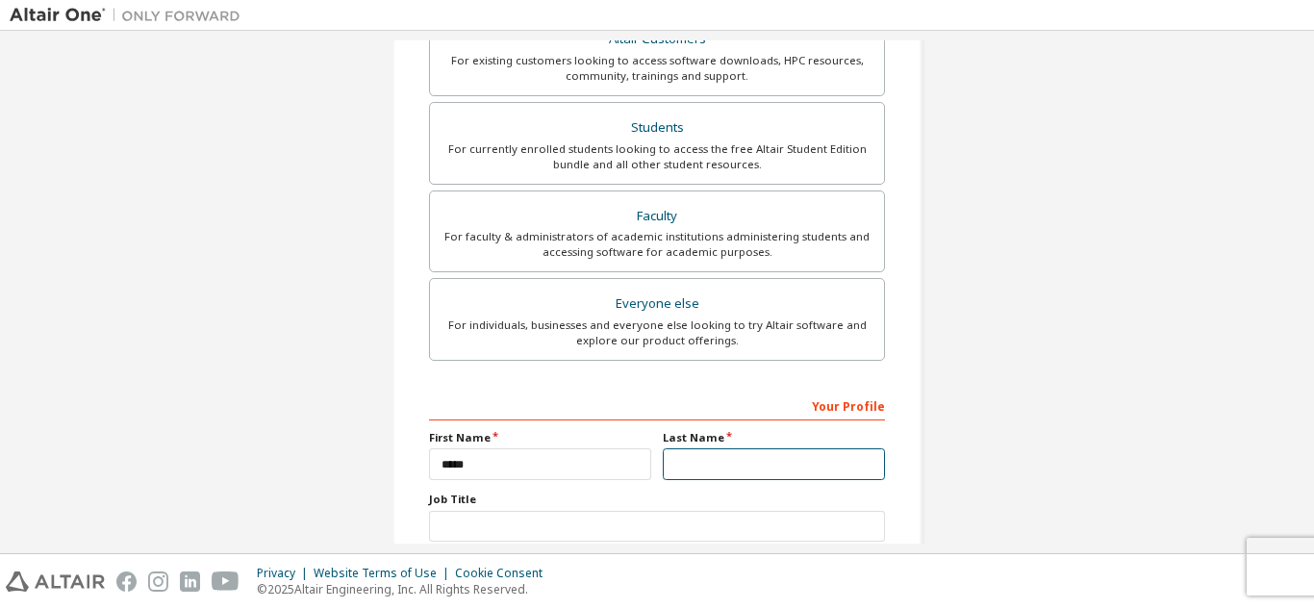
click at [764, 450] on input "text" at bounding box center [774, 464] width 222 height 32
type input "****"
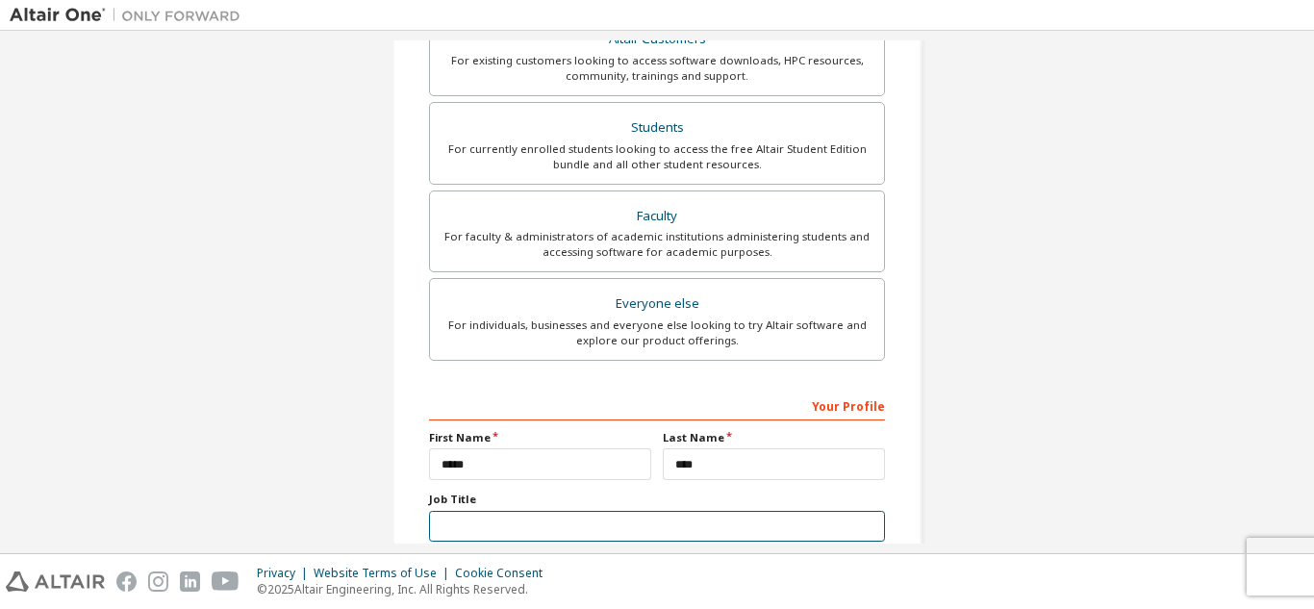
click at [605, 520] on input "text" at bounding box center [657, 527] width 456 height 32
type input "*******"
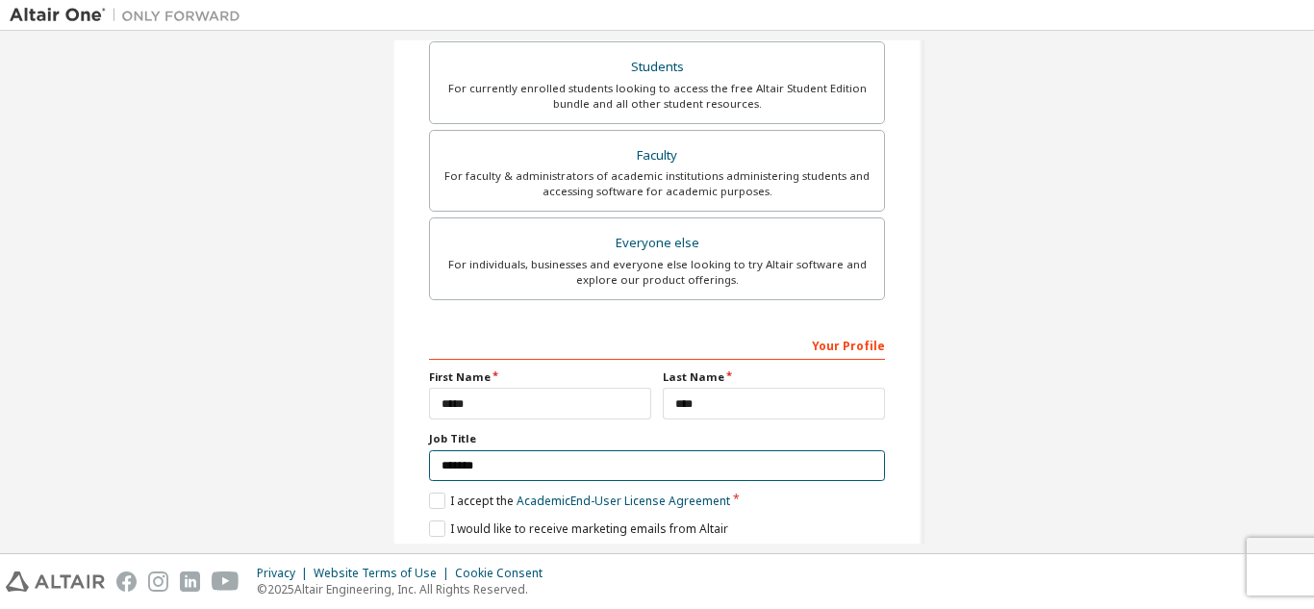
scroll to position [516, 0]
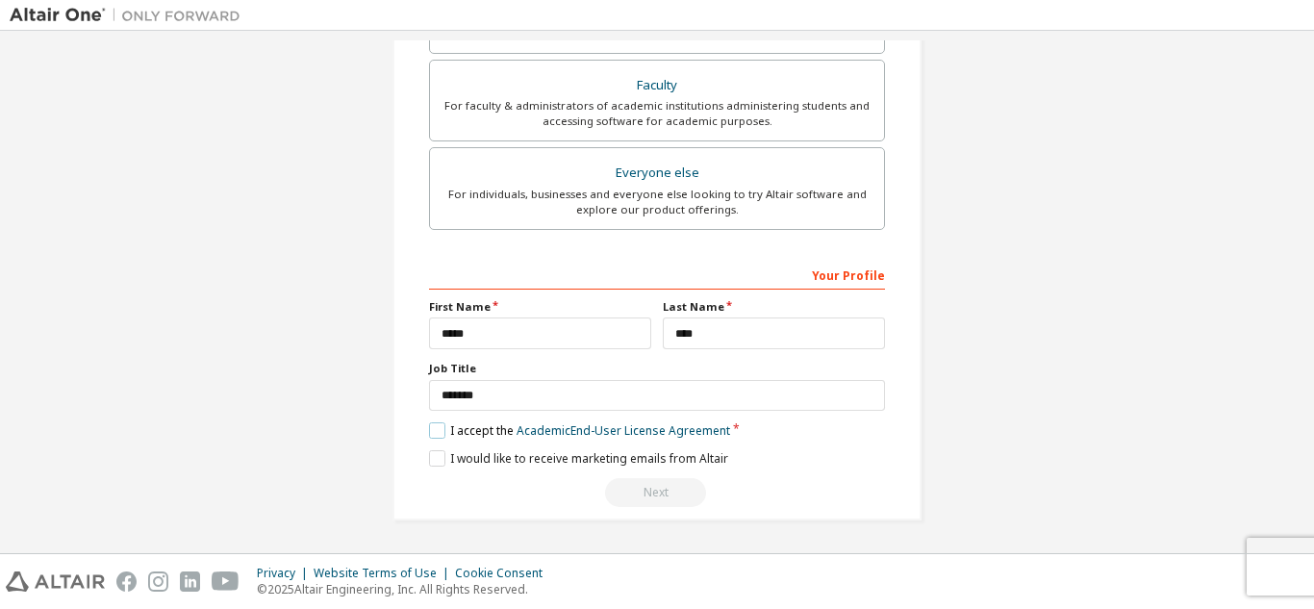
click at [437, 431] on label "I accept the Academic End-User License Agreement" at bounding box center [579, 430] width 301 height 16
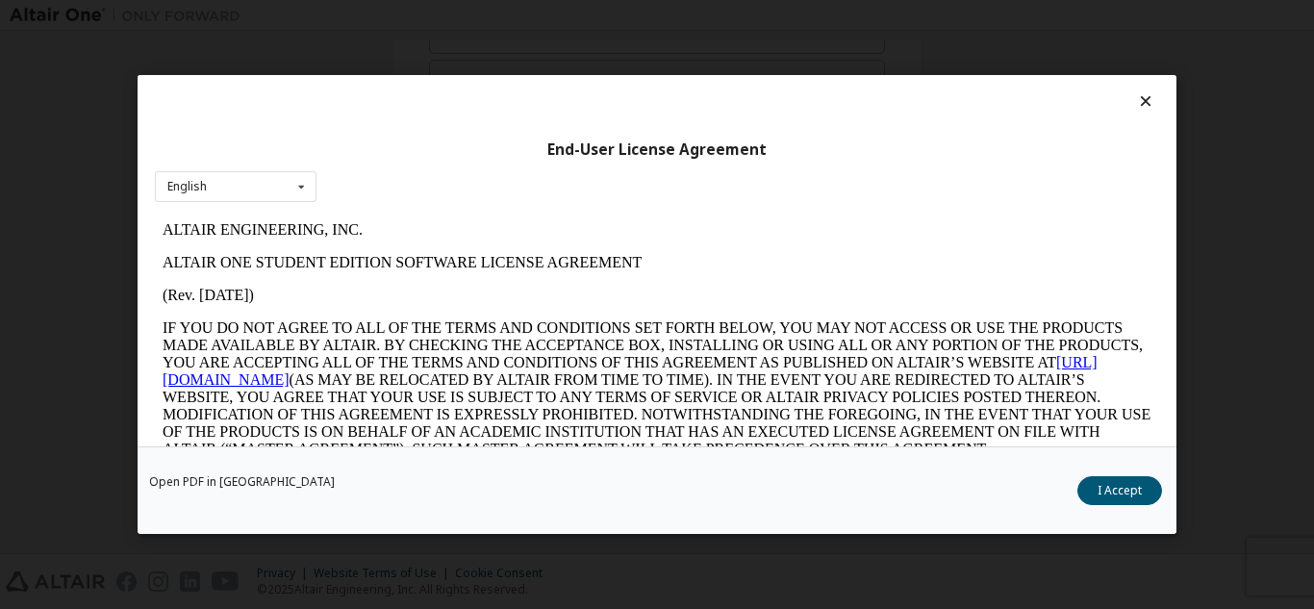
scroll to position [0, 0]
click at [1113, 484] on button "I Accept" at bounding box center [1119, 490] width 85 height 29
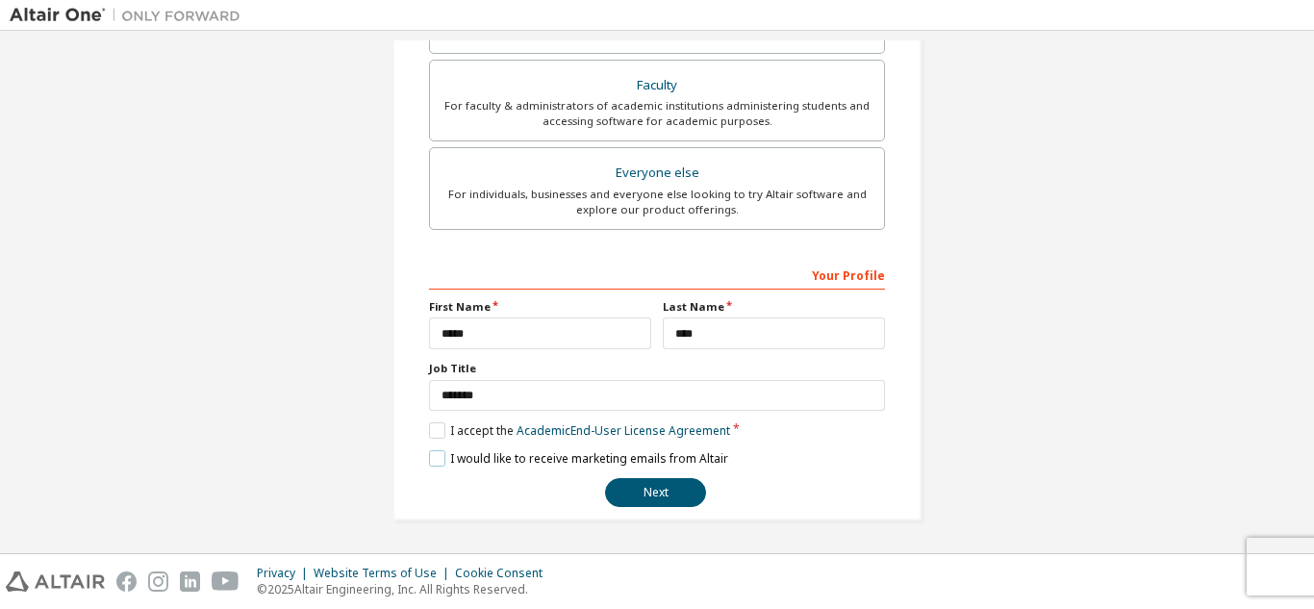
click at [429, 453] on label "I would like to receive marketing emails from Altair" at bounding box center [578, 458] width 299 height 16
click at [668, 481] on button "Next" at bounding box center [655, 492] width 101 height 29
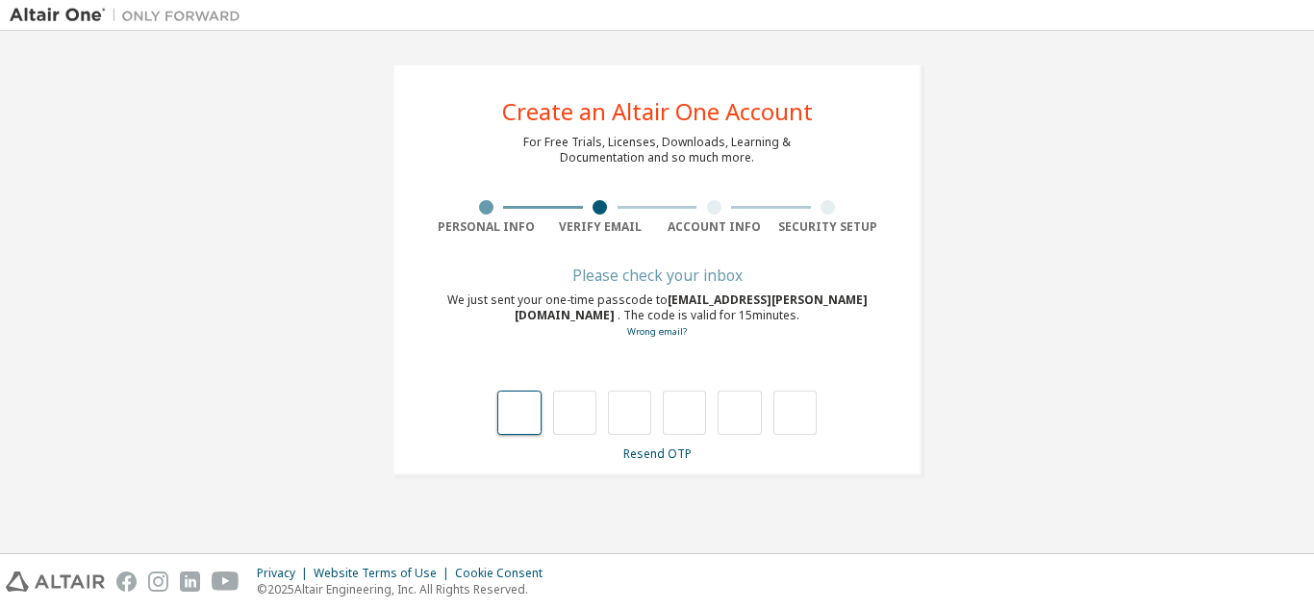
type input "*"
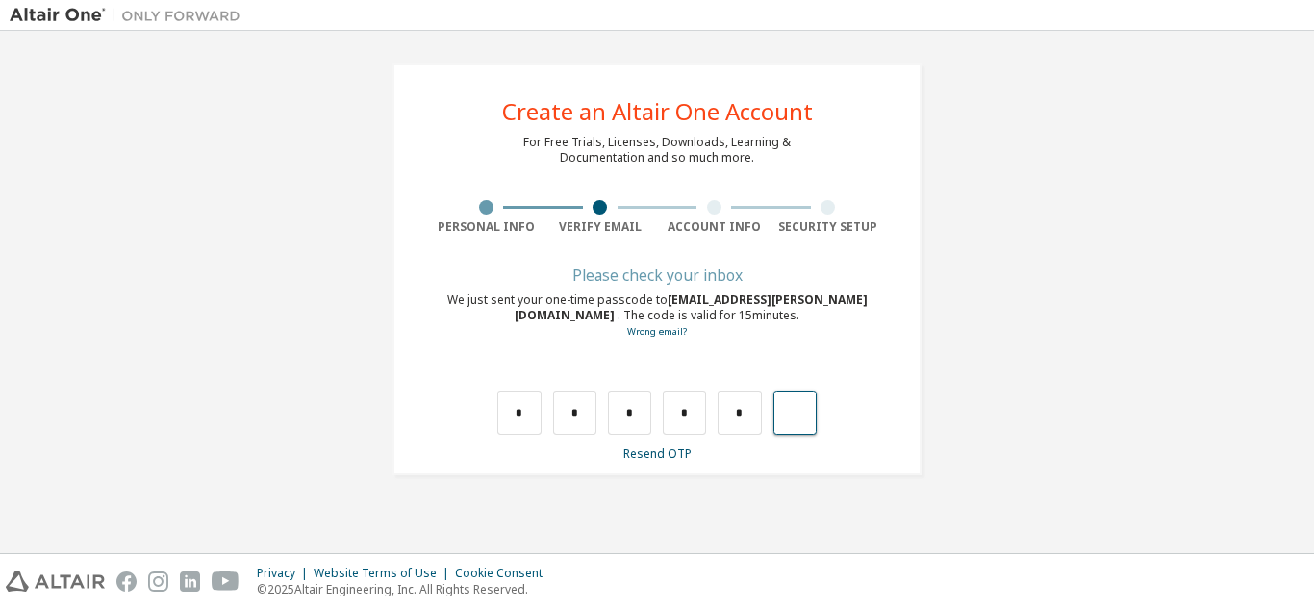
type input "*"
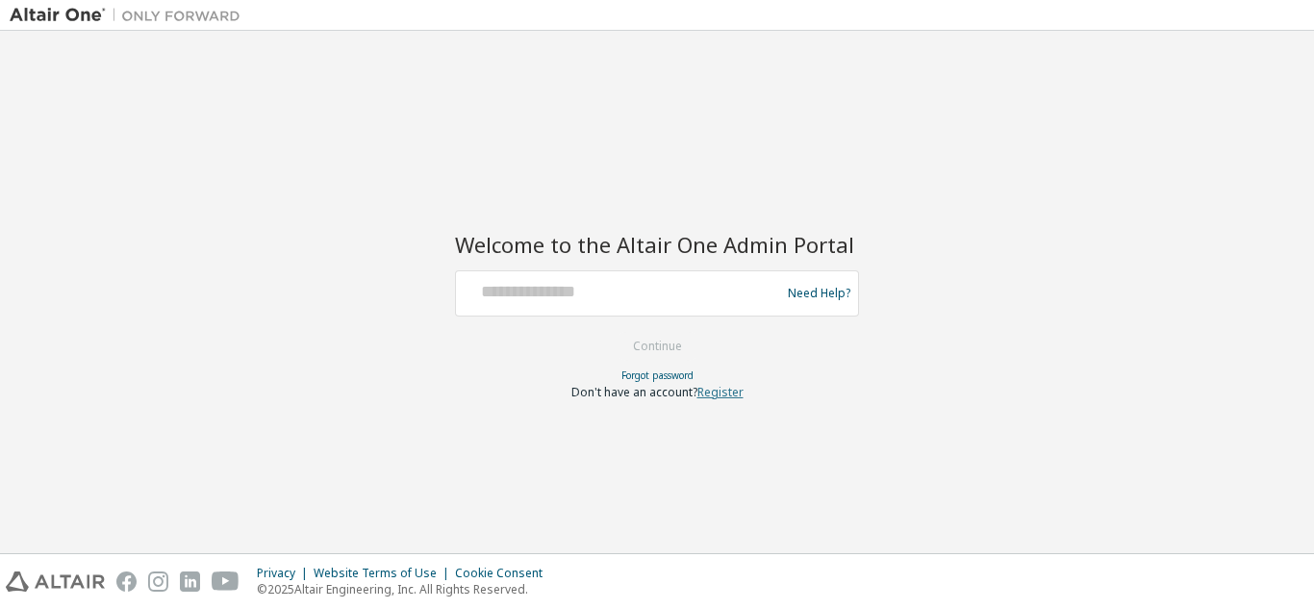
click at [718, 390] on link "Register" at bounding box center [720, 392] width 46 height 16
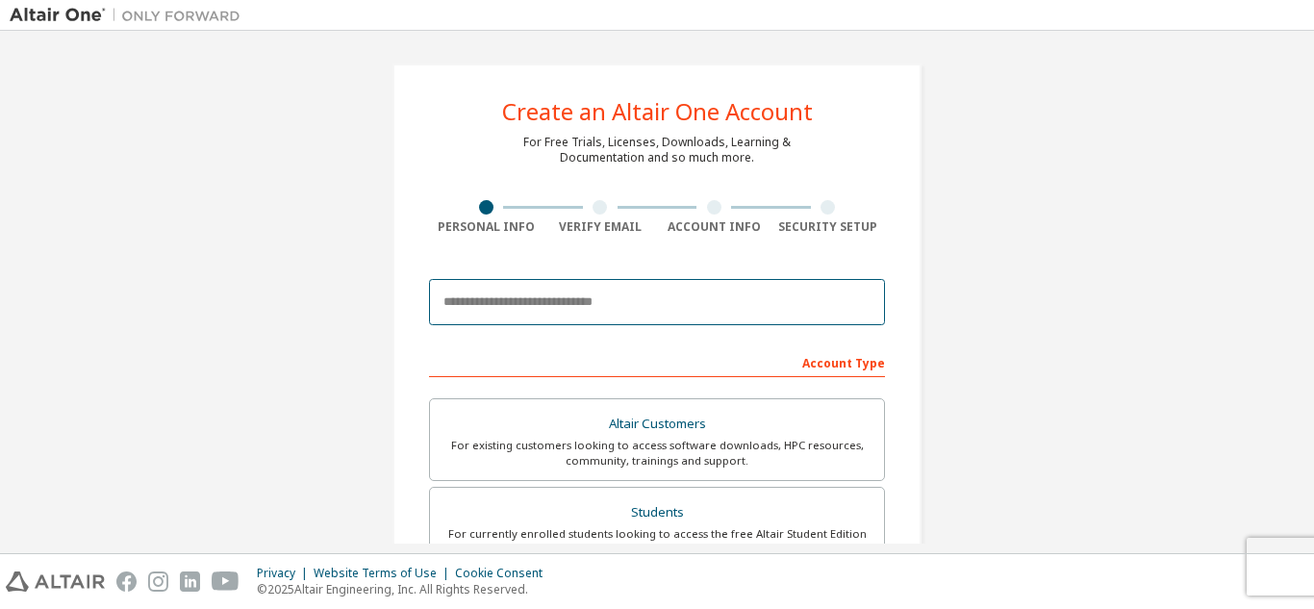
click at [563, 294] on input "email" at bounding box center [657, 302] width 456 height 46
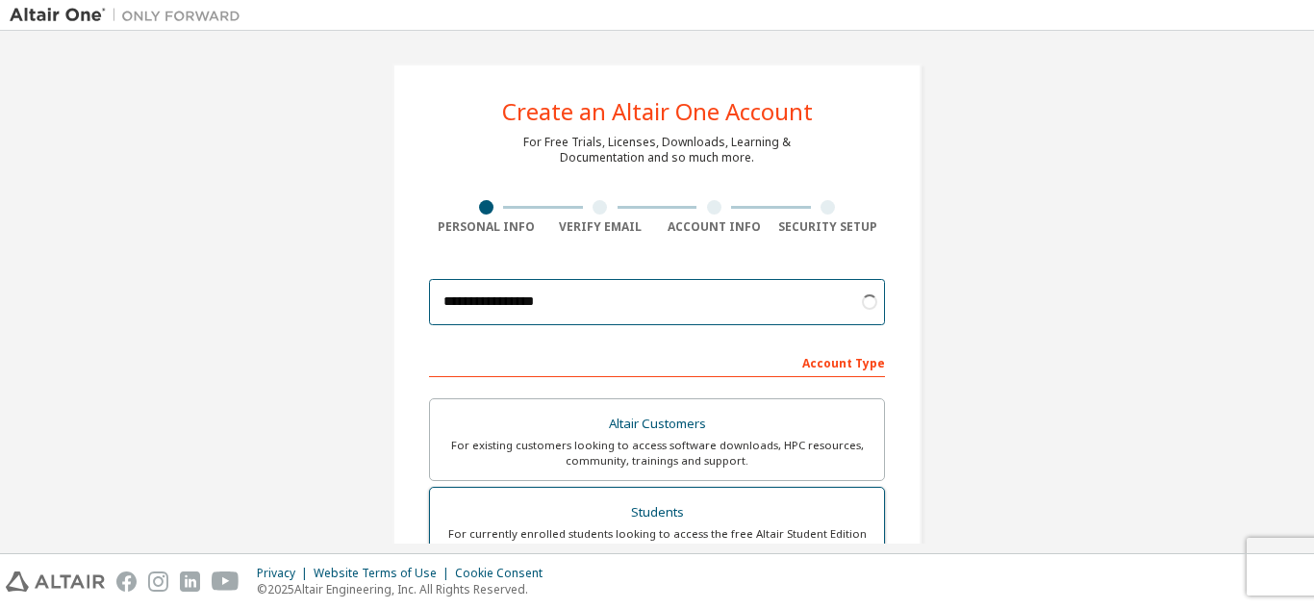
type input "**********"
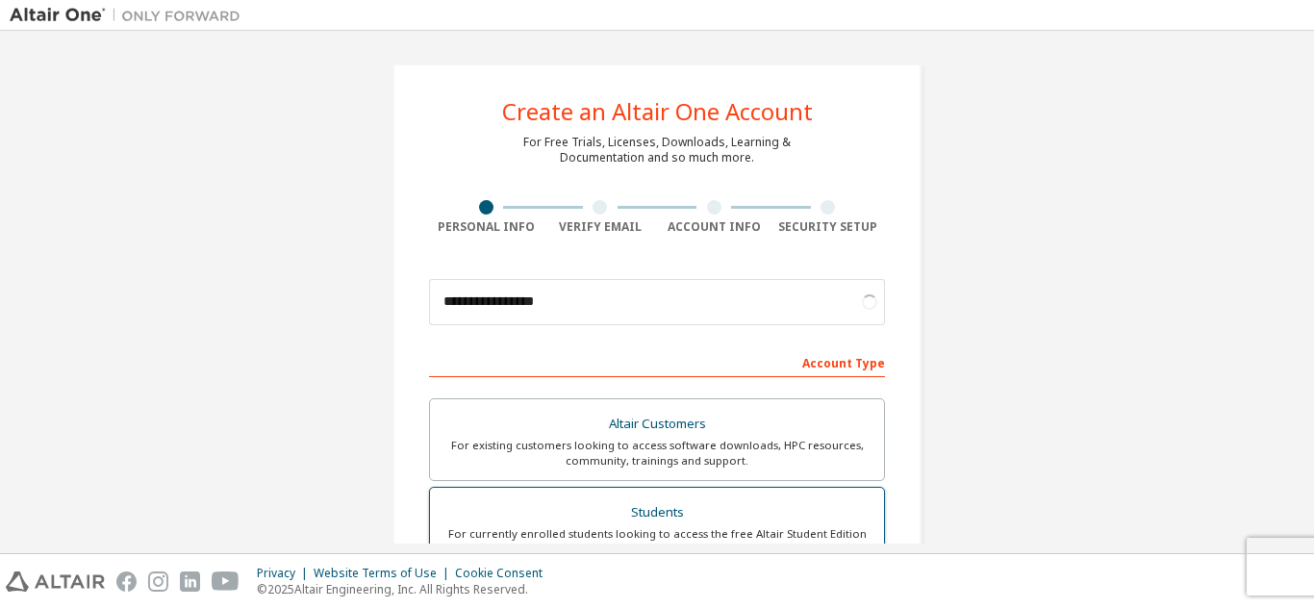
click at [631, 499] on div "Students" at bounding box center [656, 512] width 431 height 27
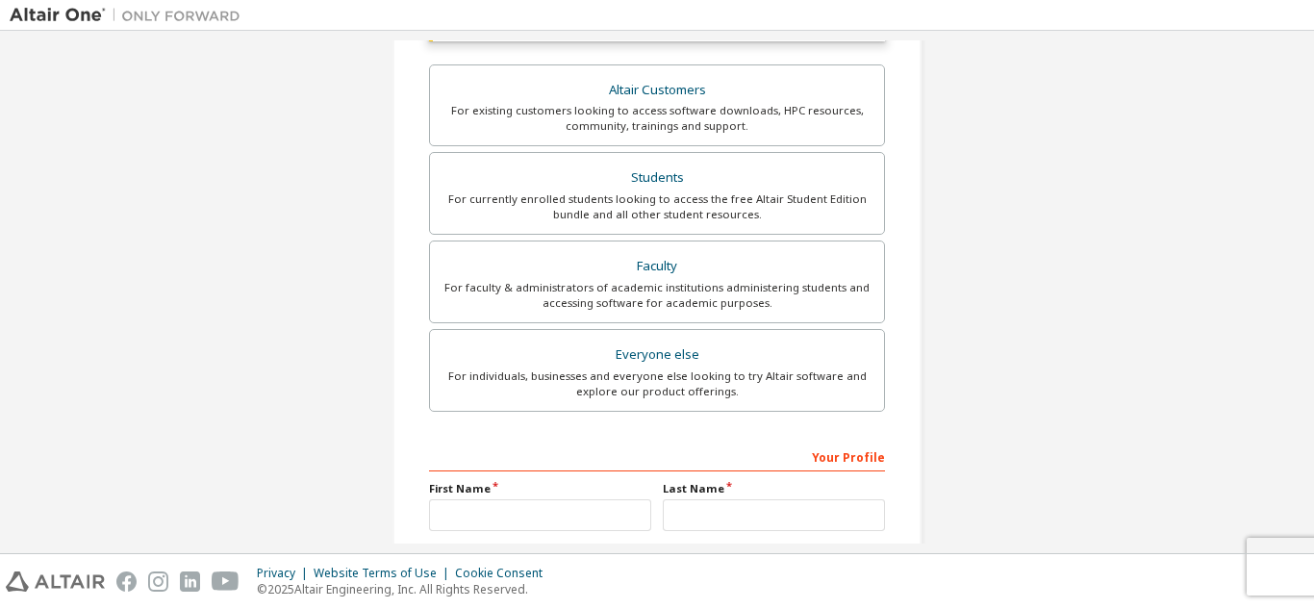
scroll to position [385, 0]
click at [499, 506] on input "text" at bounding box center [540, 514] width 222 height 32
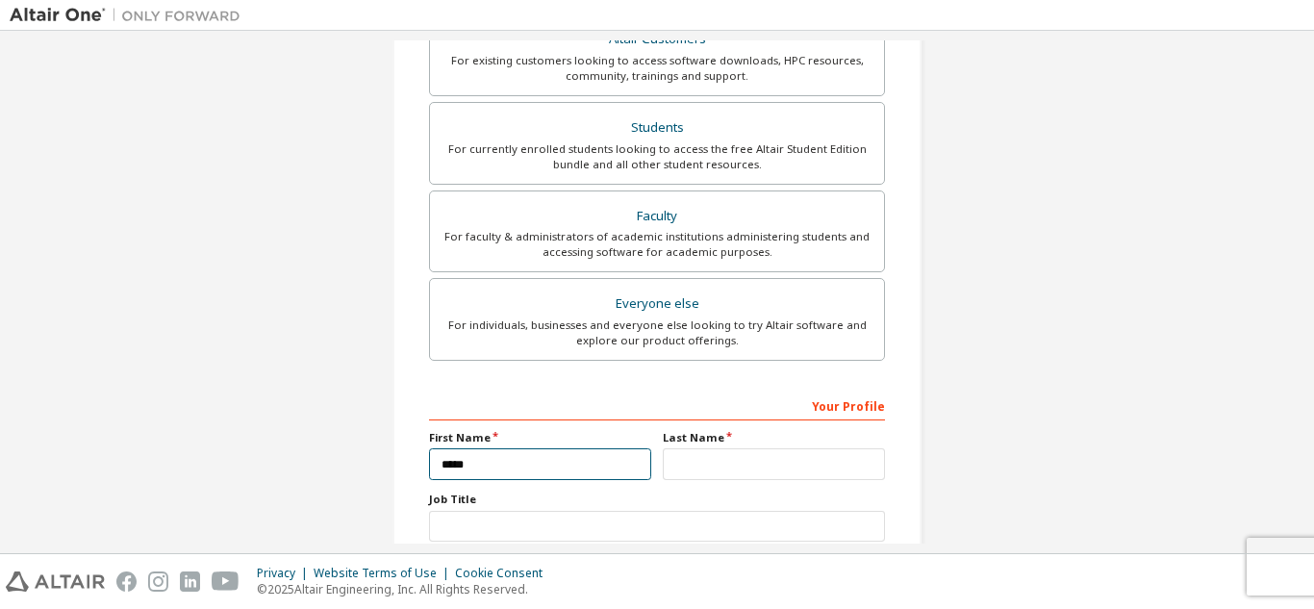
type input "*****"
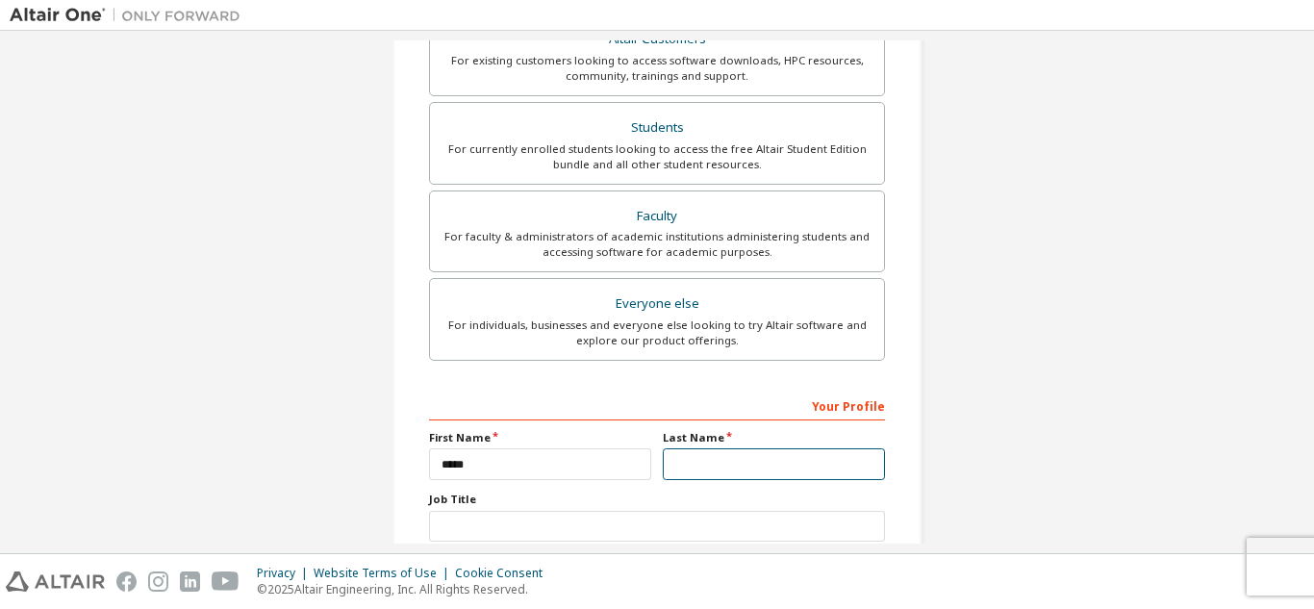
drag, startPoint x: 813, startPoint y: 469, endPoint x: 821, endPoint y: 474, distance: 9.9
click at [813, 469] on input "text" at bounding box center [774, 464] width 222 height 32
type input "****"
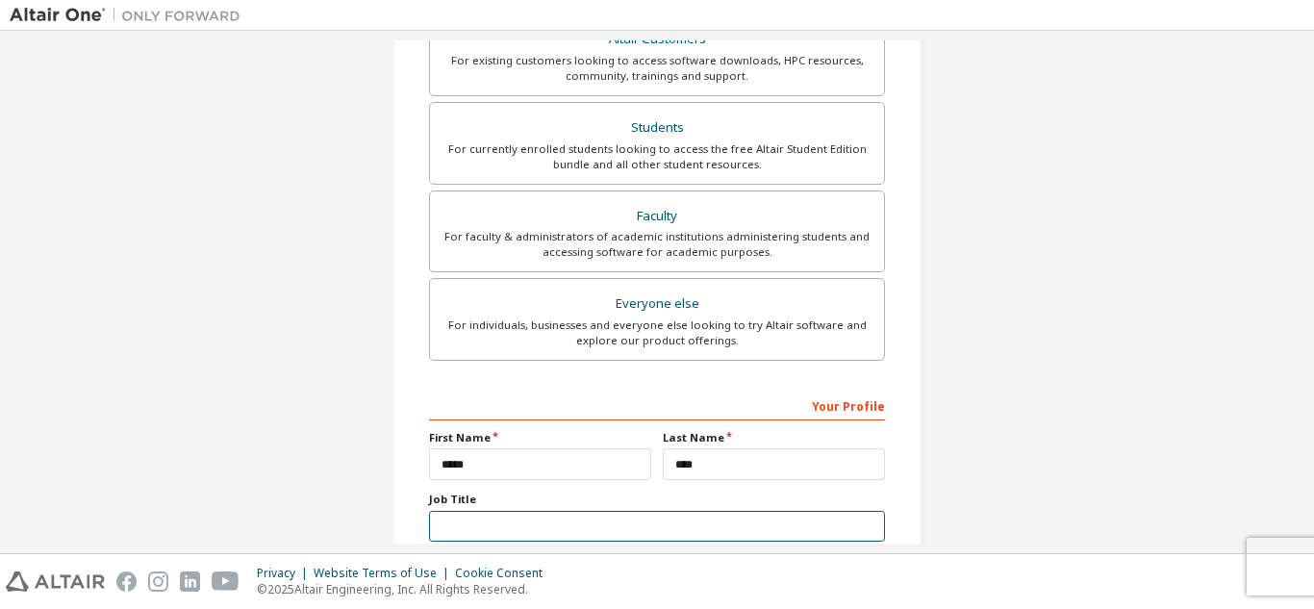
click at [513, 517] on input "text" at bounding box center [657, 527] width 456 height 32
type input "*******"
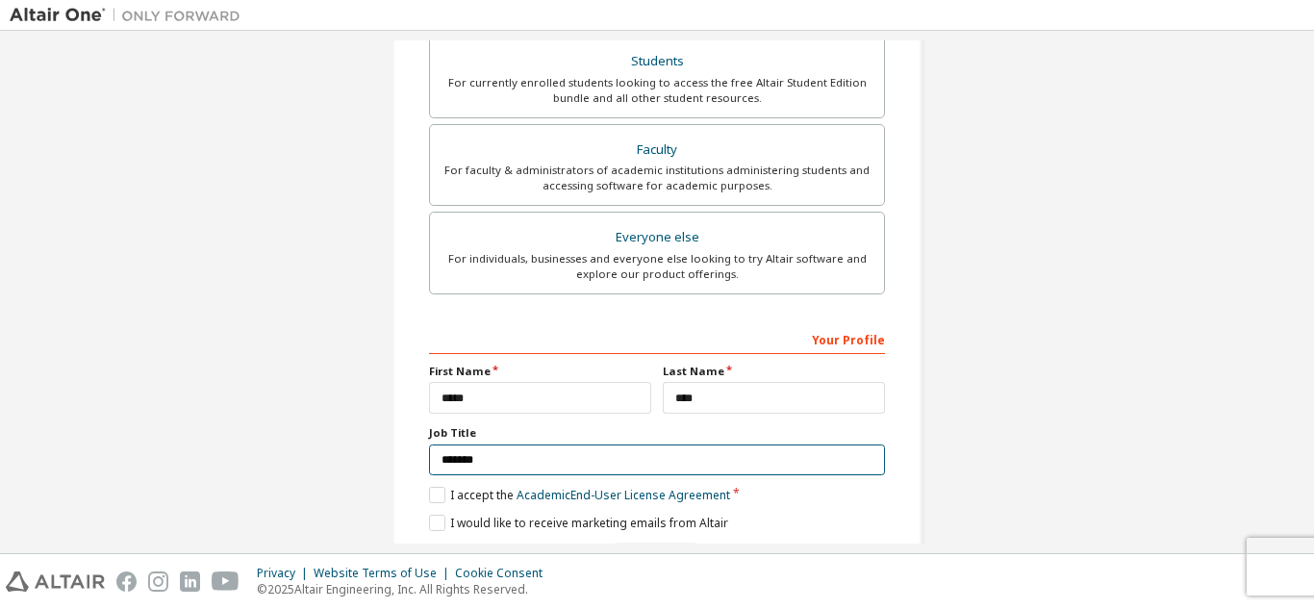
scroll to position [516, 0]
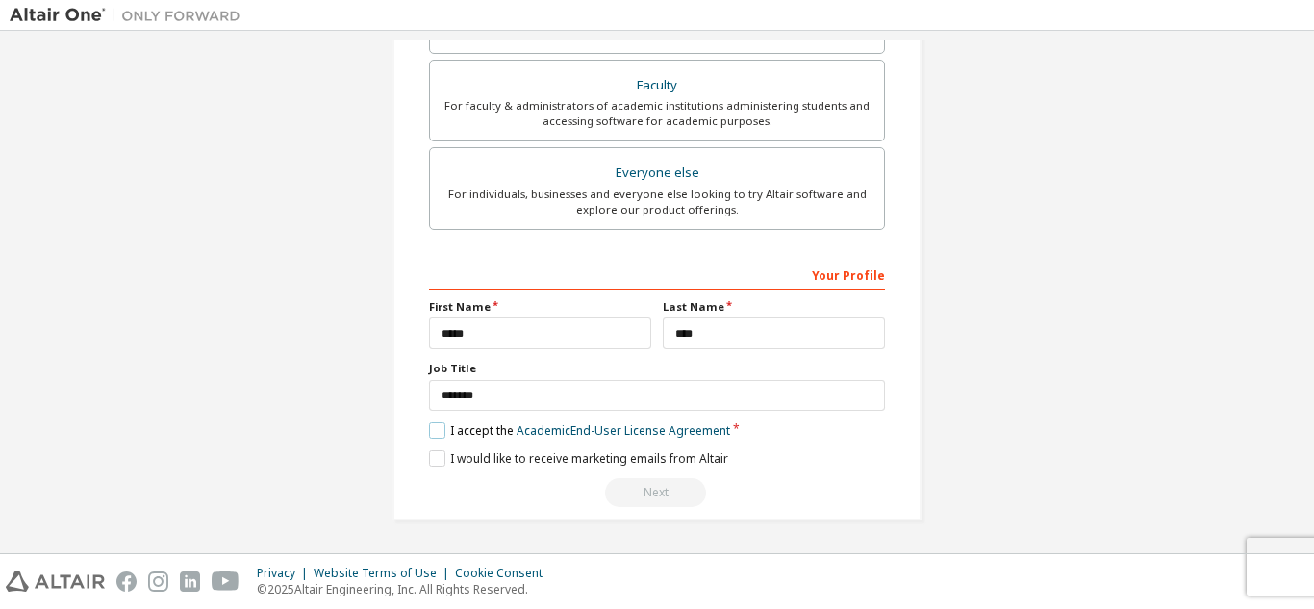
click at [437, 434] on label "I accept the Academic End-User License Agreement" at bounding box center [579, 430] width 301 height 16
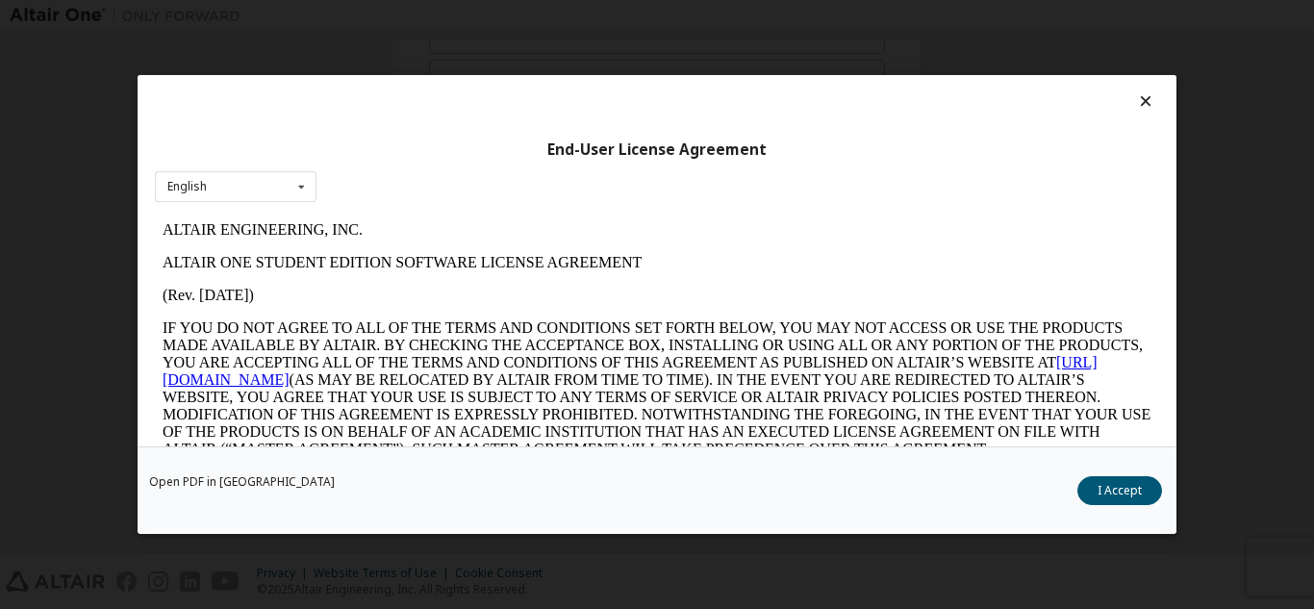
scroll to position [0, 0]
click at [1096, 489] on button "I Accept" at bounding box center [1119, 490] width 85 height 29
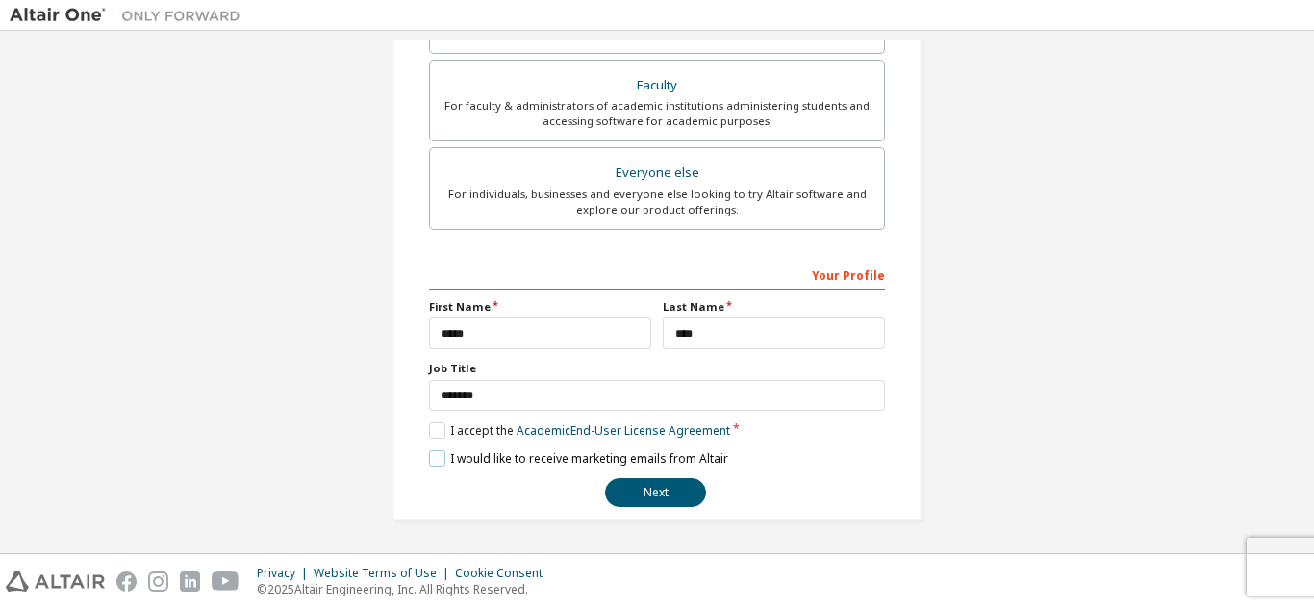
click at [429, 453] on label "I would like to receive marketing emails from Altair" at bounding box center [578, 458] width 299 height 16
click at [643, 485] on button "Next" at bounding box center [655, 492] width 101 height 29
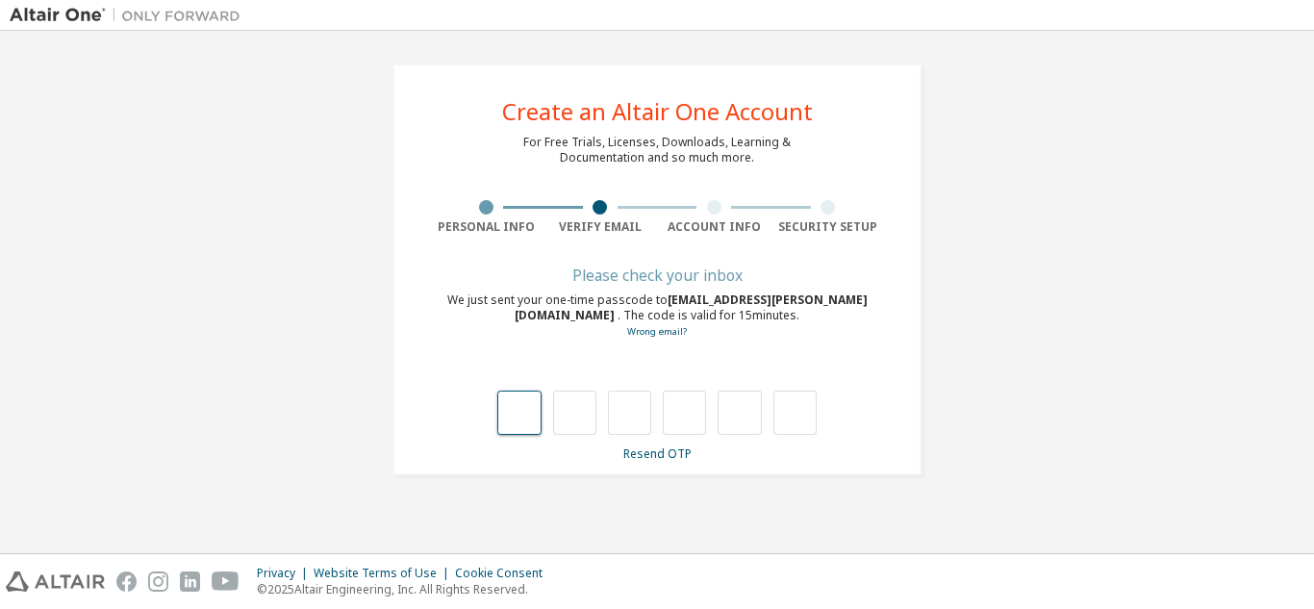
type input "*"
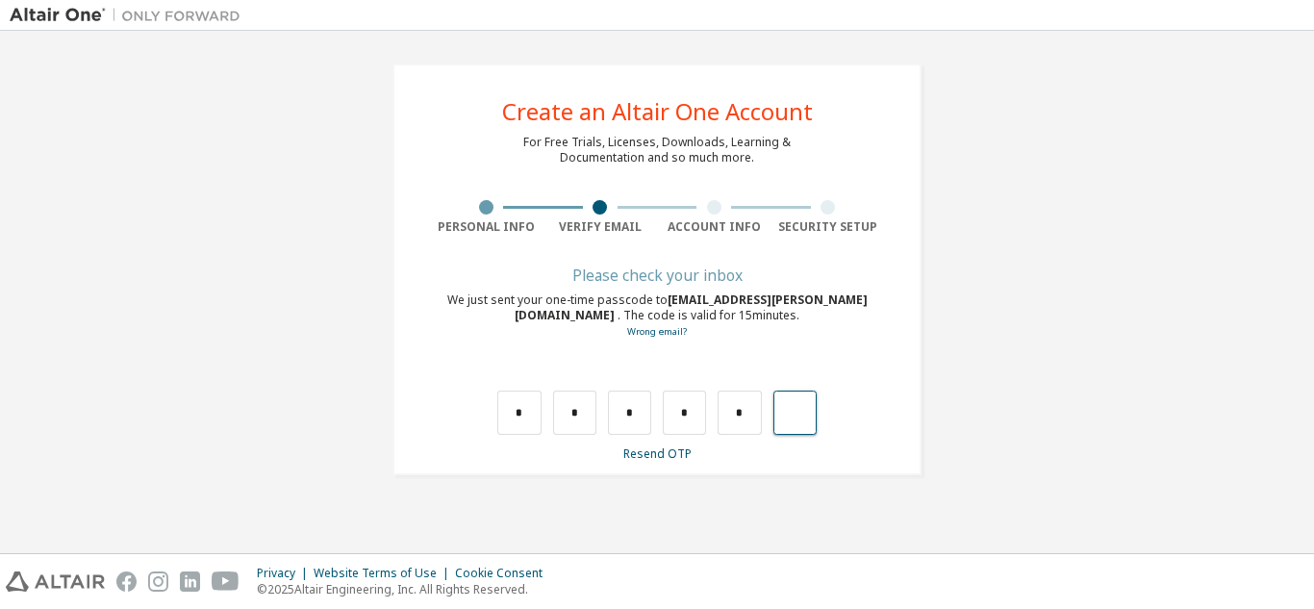
type input "*"
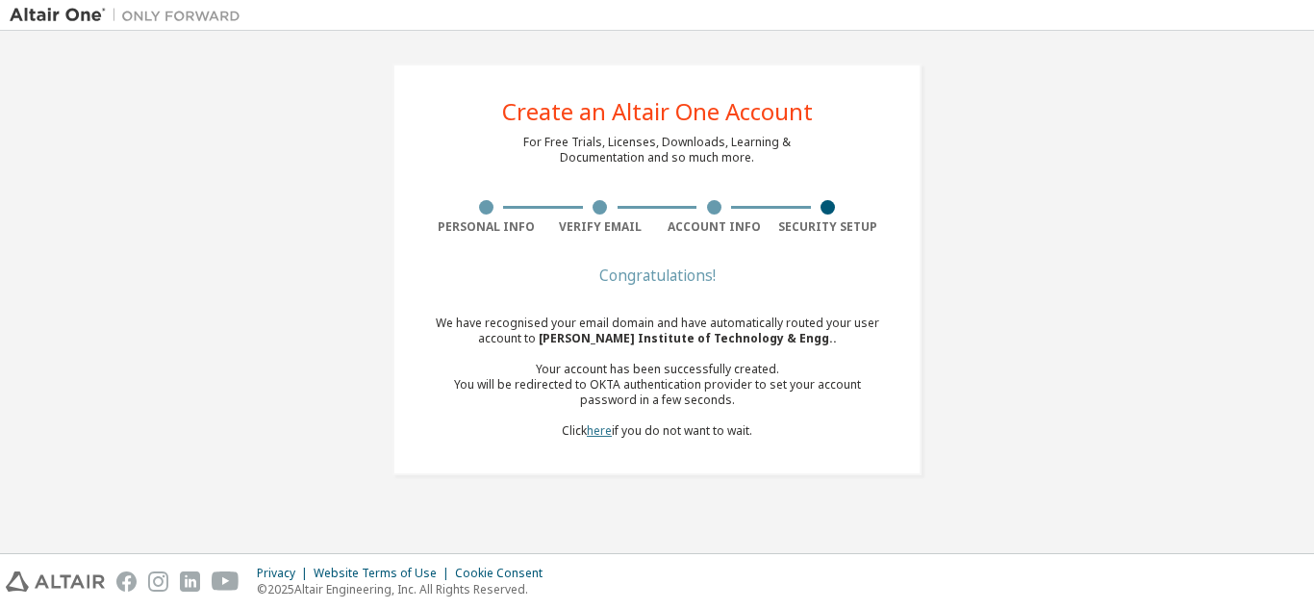
click at [603, 431] on link "here" at bounding box center [599, 430] width 25 height 16
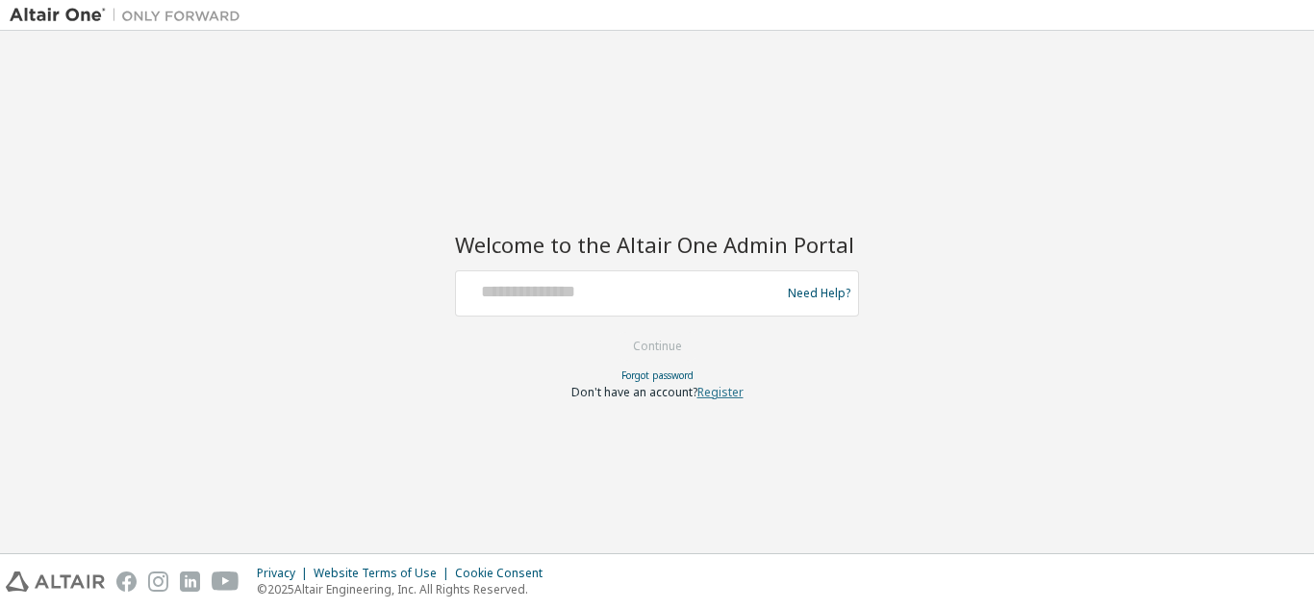
click at [715, 392] on link "Register" at bounding box center [720, 392] width 46 height 16
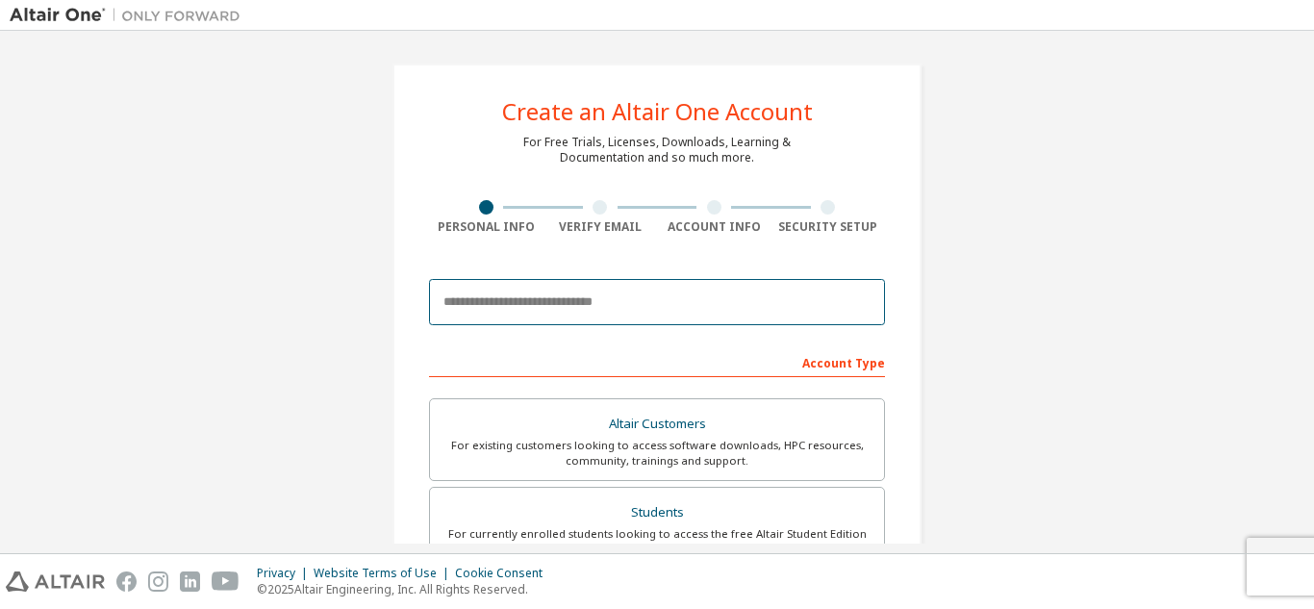
click at [517, 314] on input "email" at bounding box center [657, 302] width 456 height 46
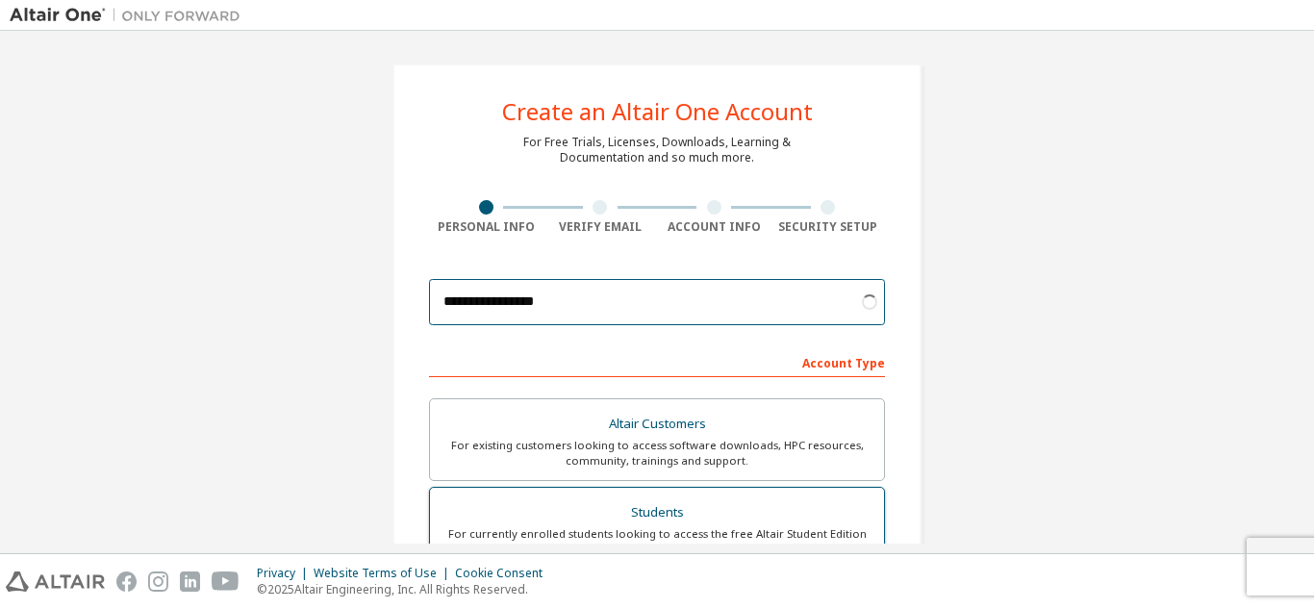
type input "**********"
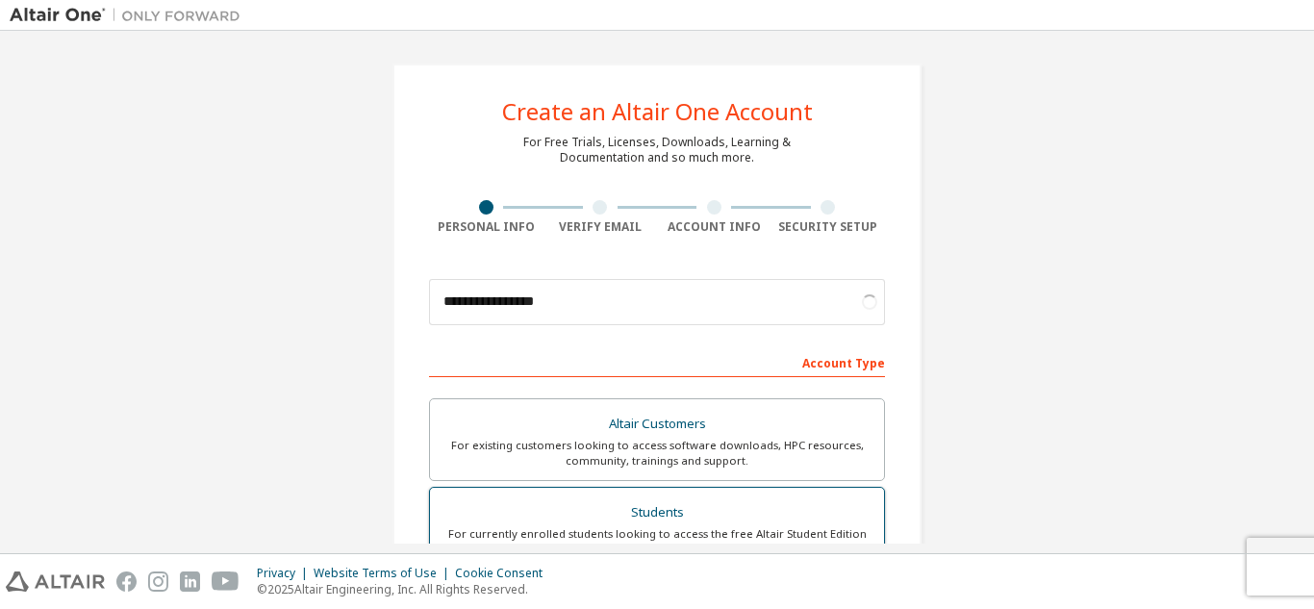
click at [627, 501] on div "Students" at bounding box center [656, 512] width 431 height 27
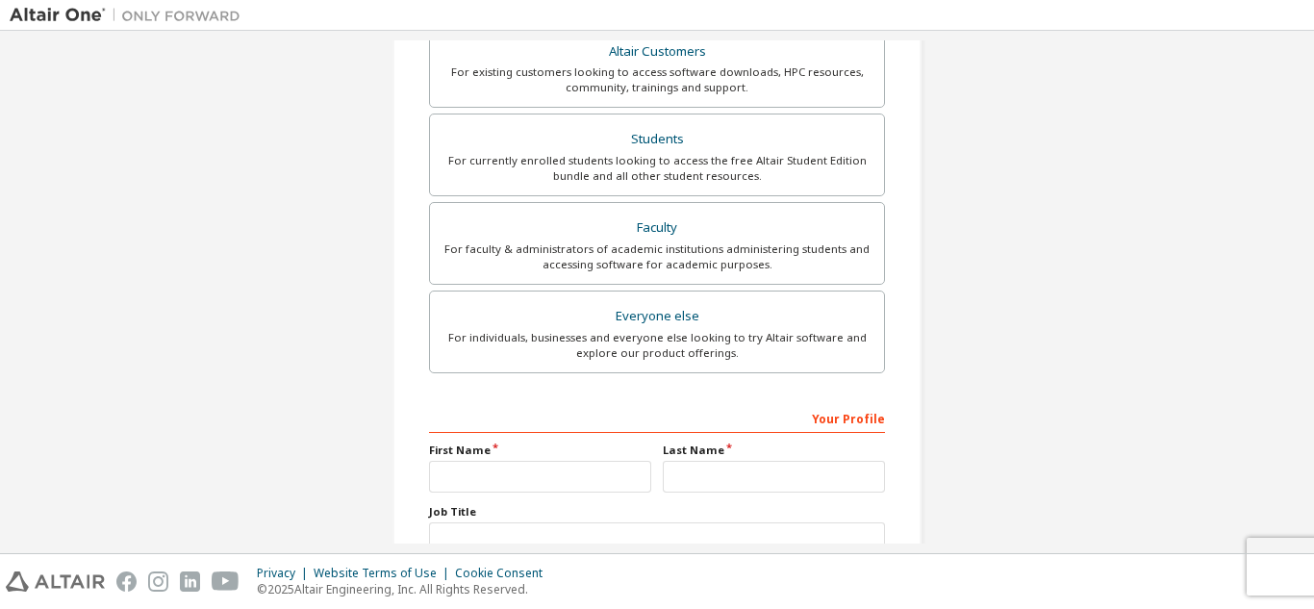
scroll to position [566, 0]
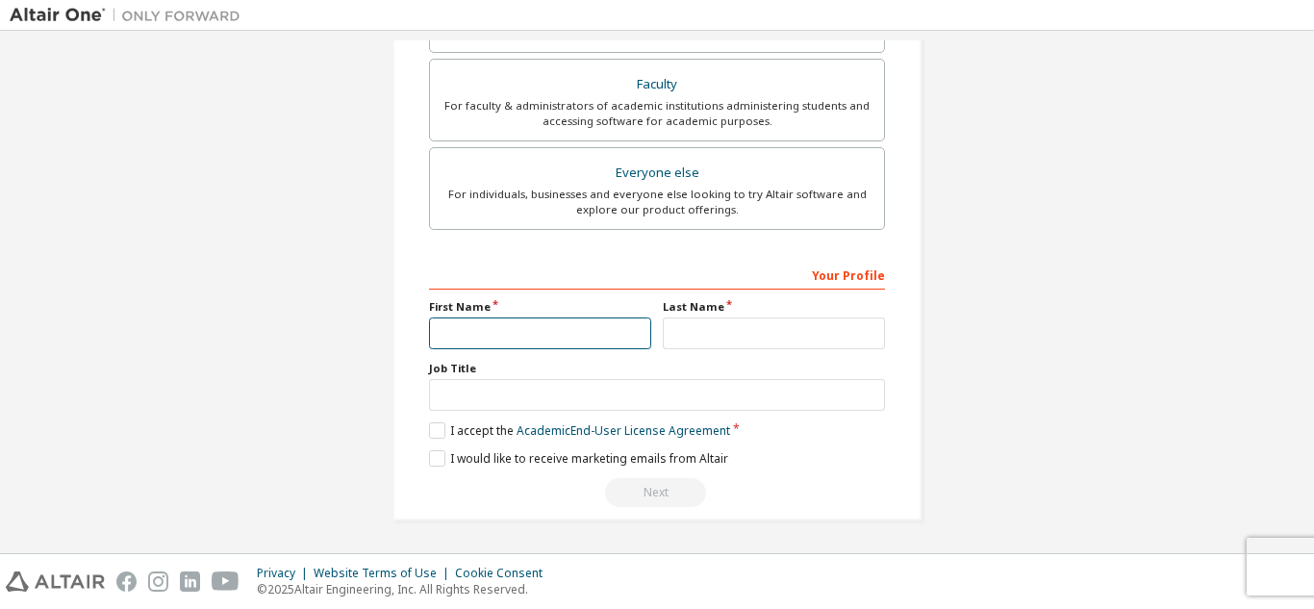
click at [540, 337] on input "text" at bounding box center [540, 333] width 222 height 32
type input "*****"
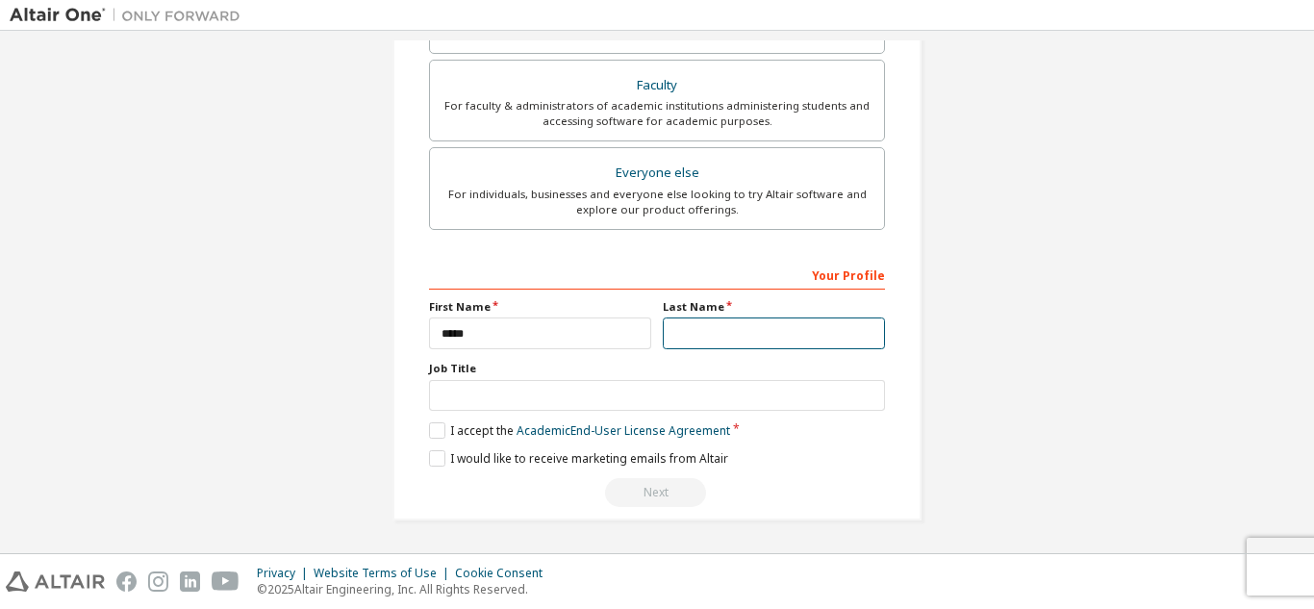
click at [768, 349] on input "text" at bounding box center [774, 333] width 222 height 32
type input "****"
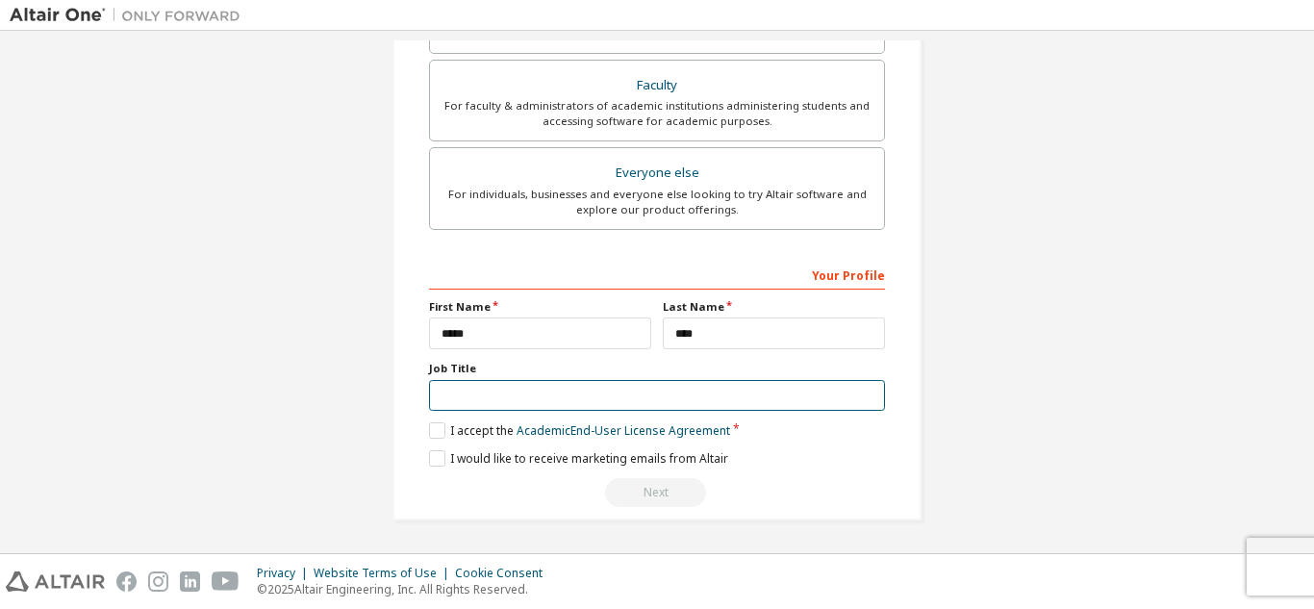
drag, startPoint x: 538, startPoint y: 385, endPoint x: 542, endPoint y: 400, distance: 15.9
click at [538, 389] on input "text" at bounding box center [657, 396] width 456 height 32
type input "*******"
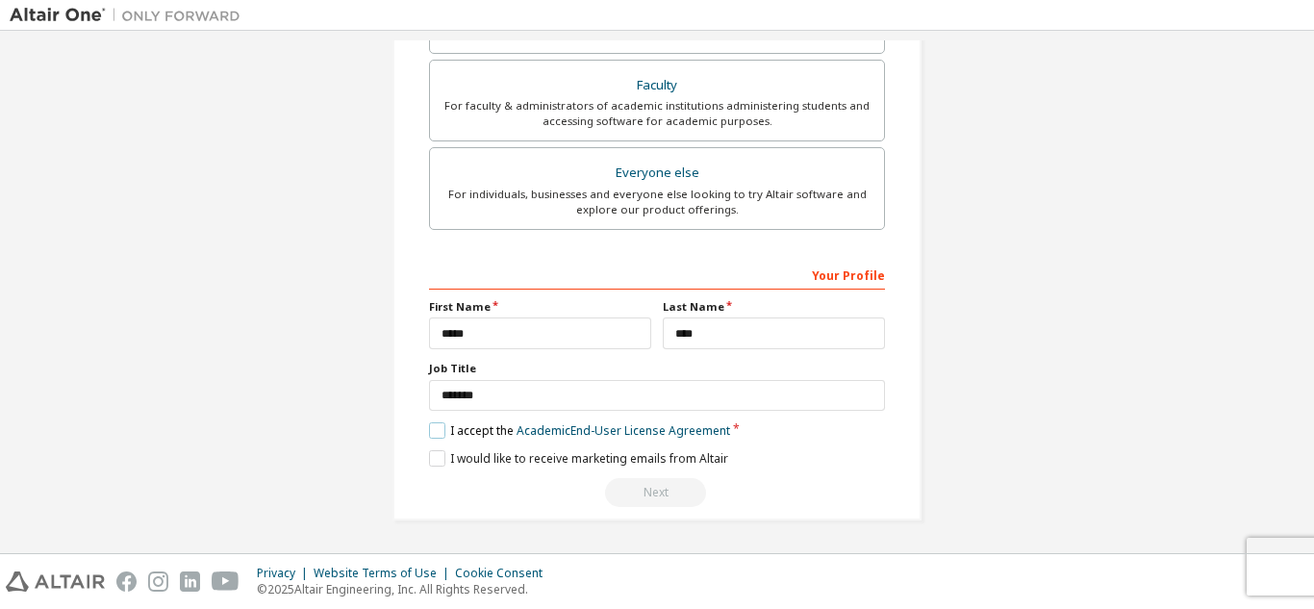
click at [441, 430] on label "I accept the Academic End-User License Agreement" at bounding box center [579, 430] width 301 height 16
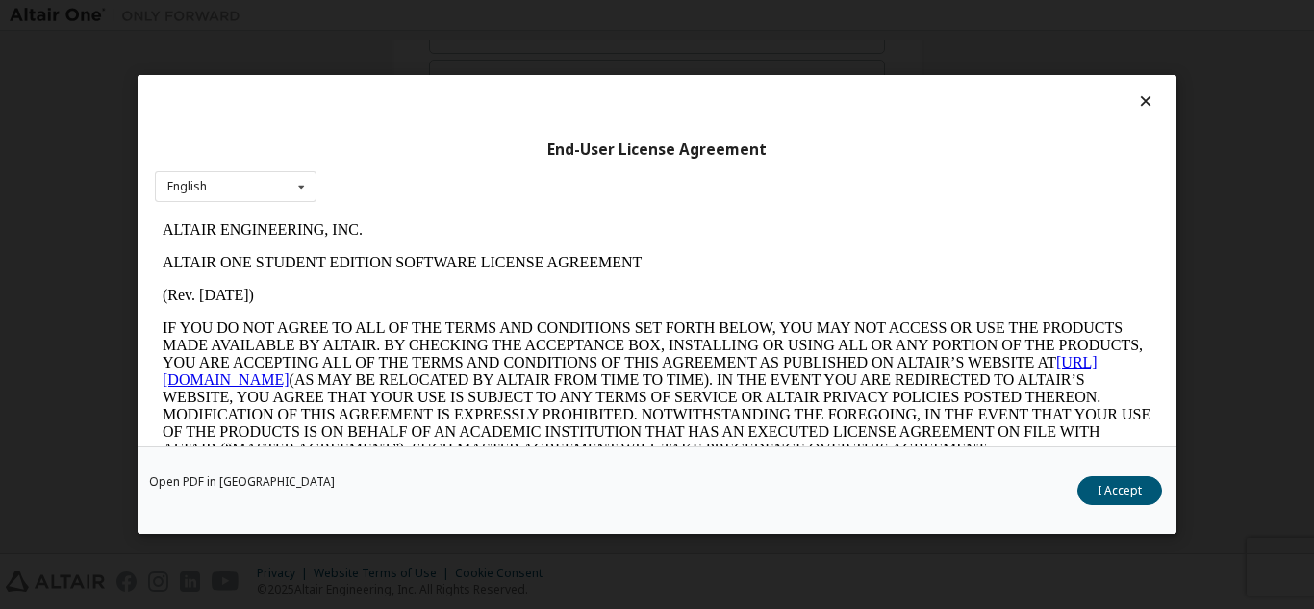
scroll to position [0, 0]
click at [1107, 487] on button "I Accept" at bounding box center [1119, 490] width 85 height 29
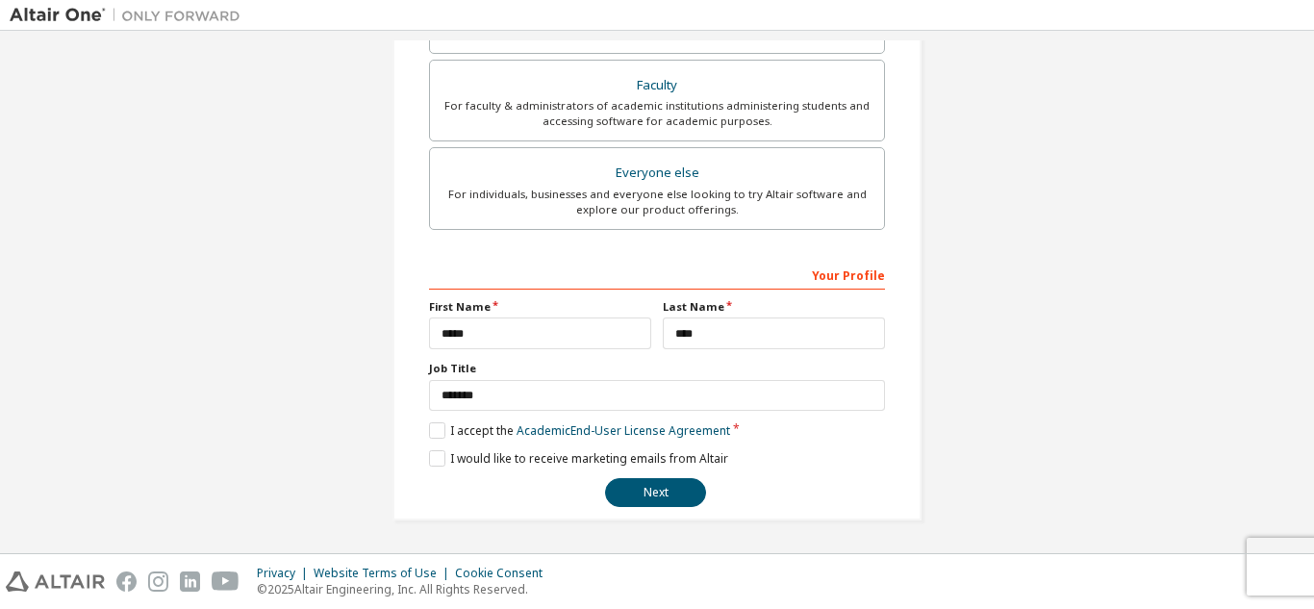
click at [421, 455] on div "**********" at bounding box center [656, 34] width 529 height 972
drag, startPoint x: 435, startPoint y: 459, endPoint x: 523, endPoint y: 493, distance: 95.0
click at [434, 460] on label "I would like to receive marketing emails from Altair" at bounding box center [578, 458] width 299 height 16
click at [653, 489] on button "Next" at bounding box center [655, 492] width 101 height 29
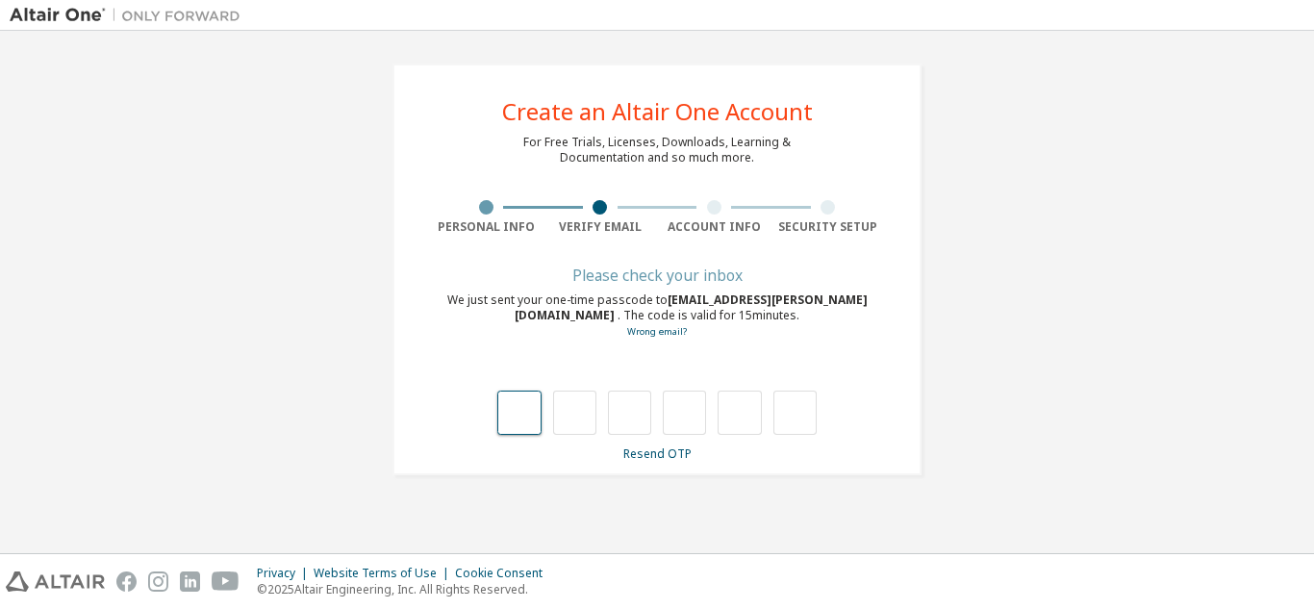
type input "*"
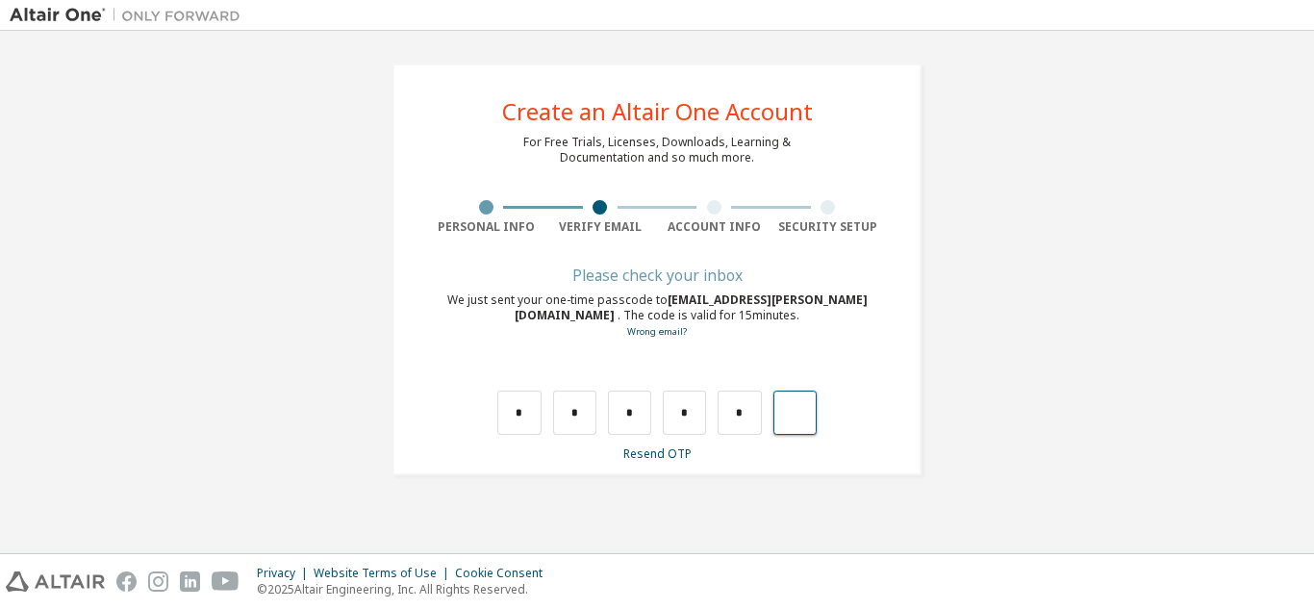
type input "*"
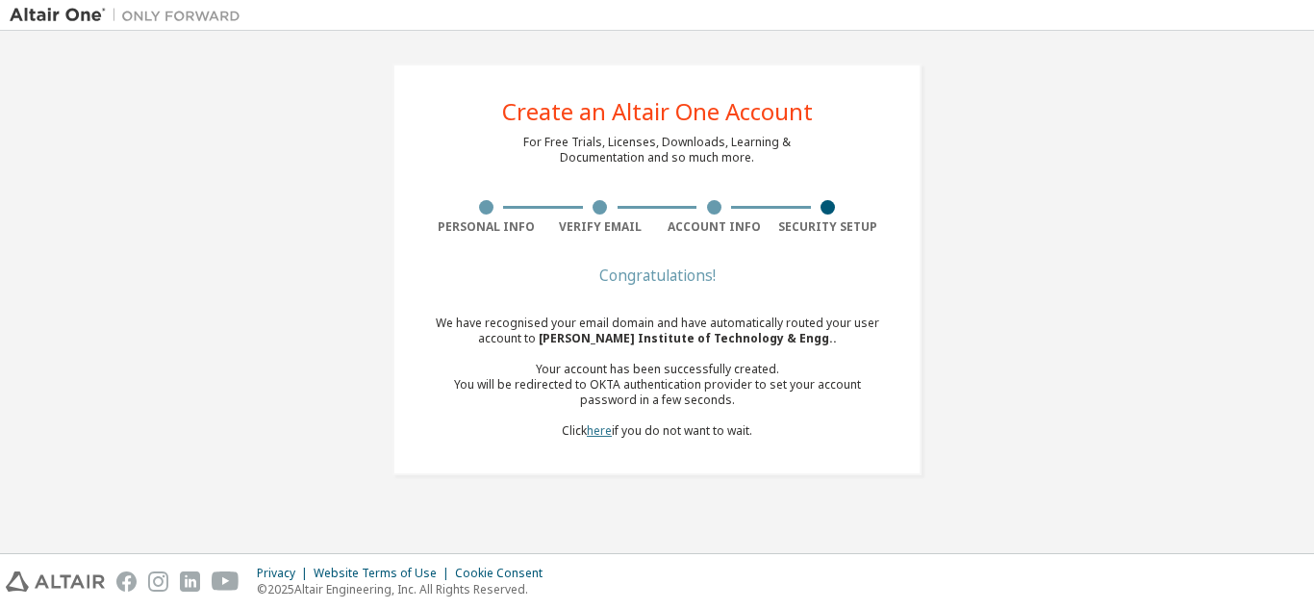
click at [606, 430] on link "here" at bounding box center [599, 430] width 25 height 16
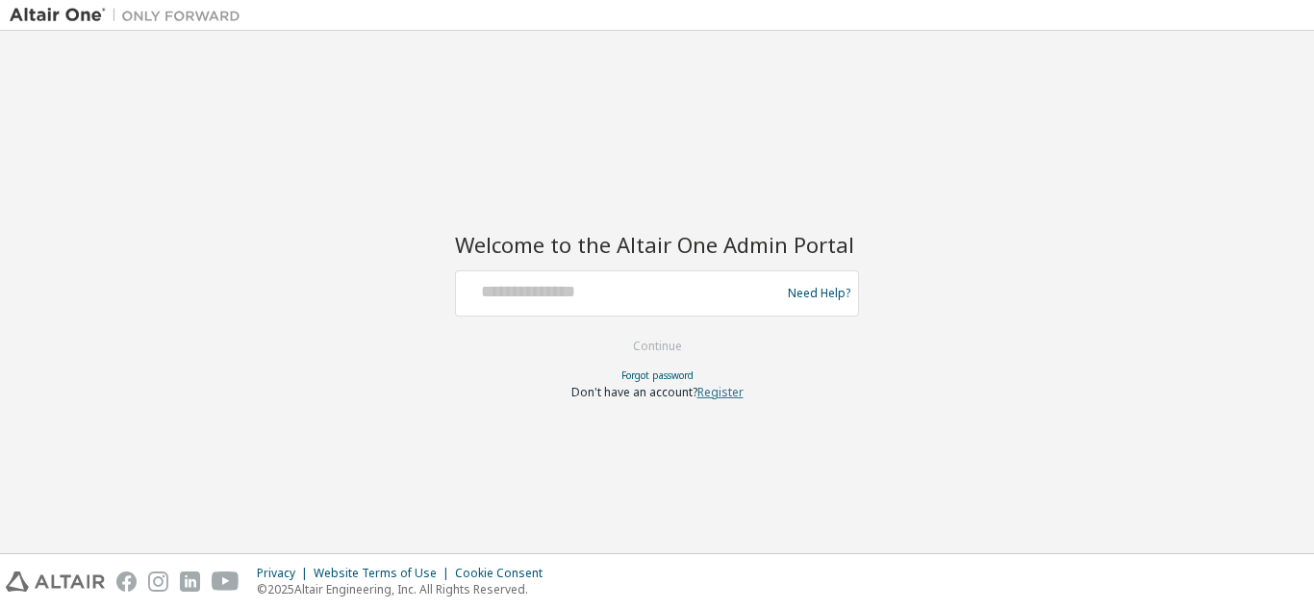
click at [725, 388] on link "Register" at bounding box center [720, 392] width 46 height 16
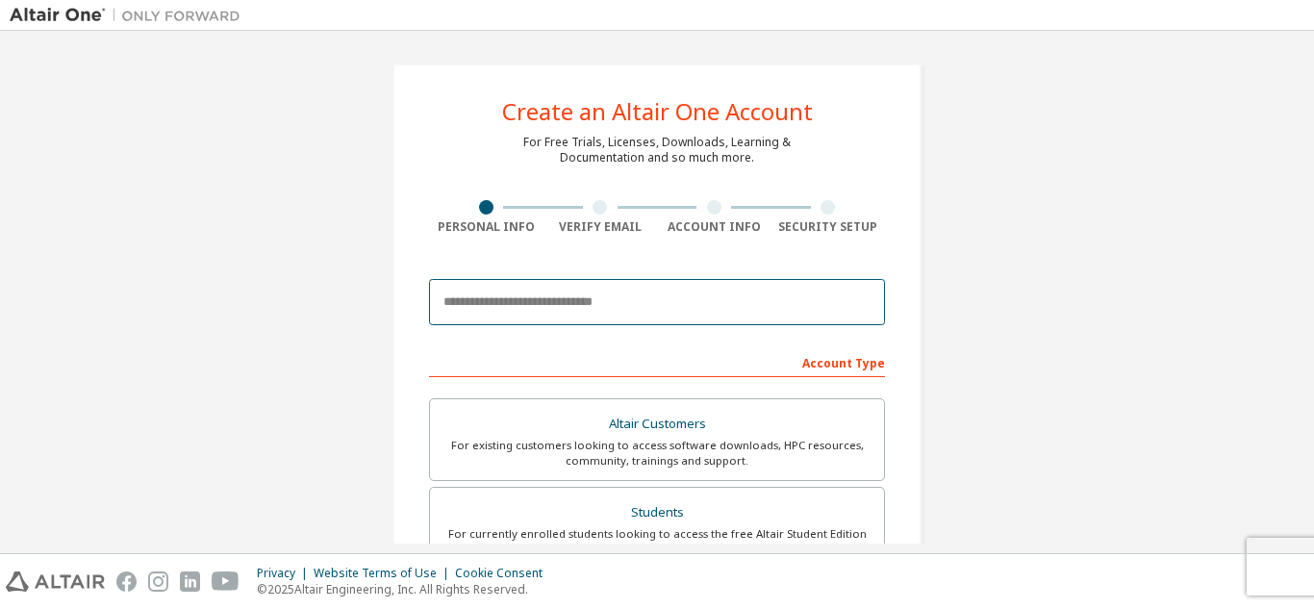
click at [469, 305] on input "email" at bounding box center [657, 302] width 456 height 46
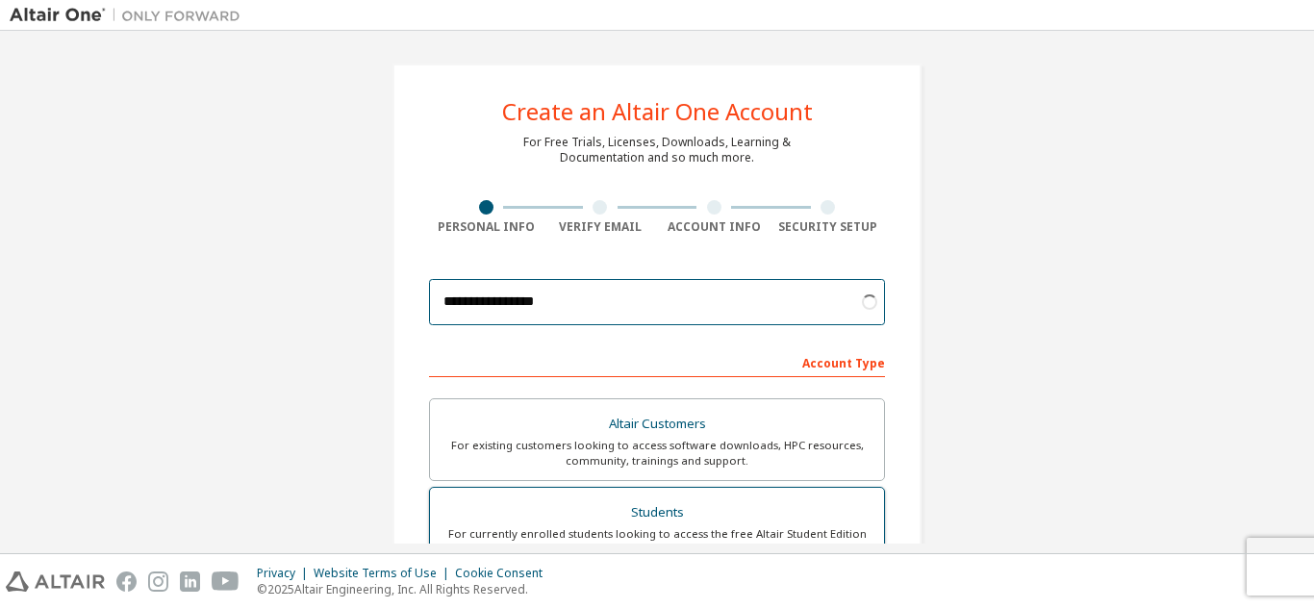
type input "**********"
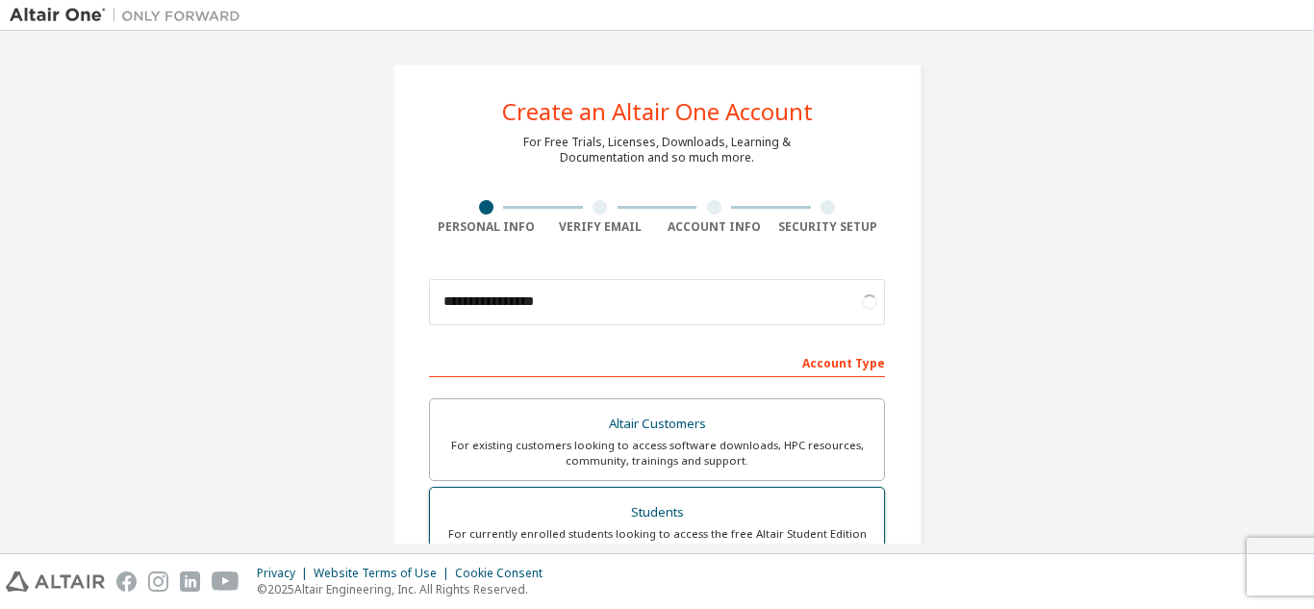
click at [593, 502] on div "Students" at bounding box center [656, 512] width 431 height 27
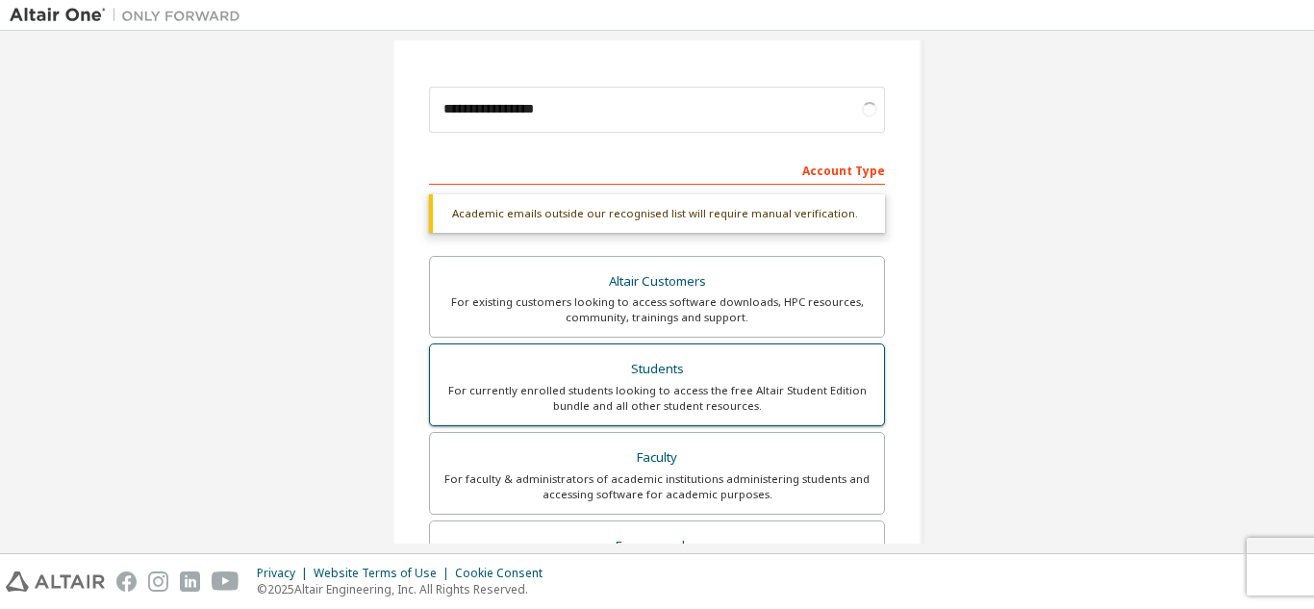
scroll to position [385, 0]
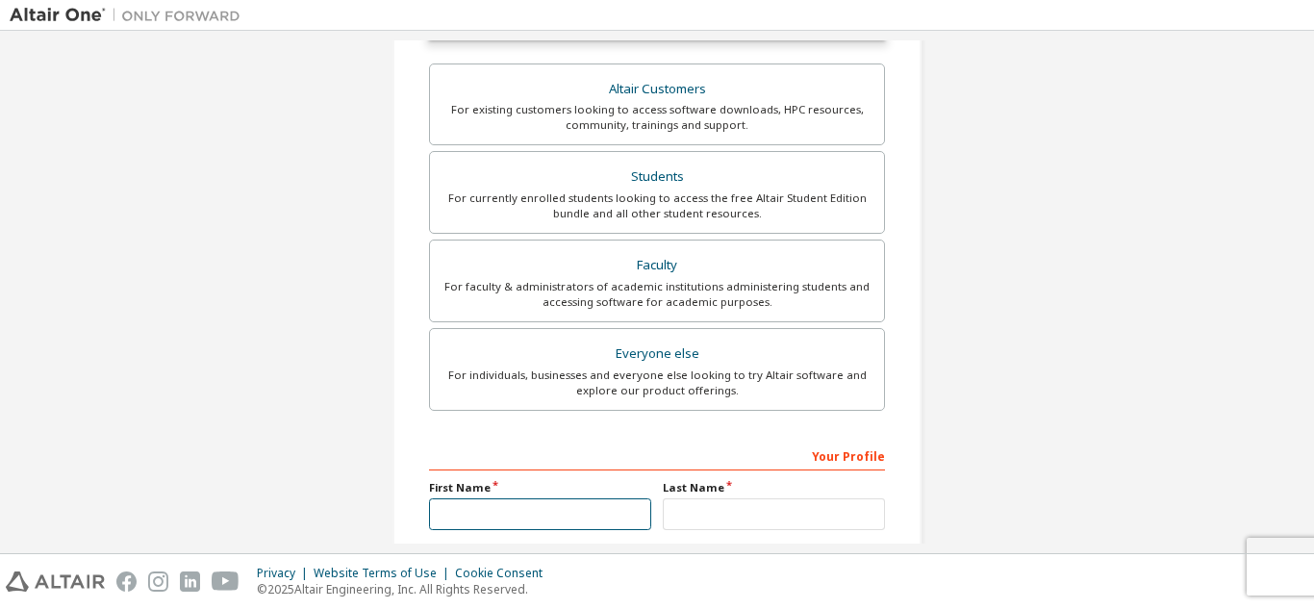
click at [533, 509] on input "text" at bounding box center [540, 514] width 222 height 32
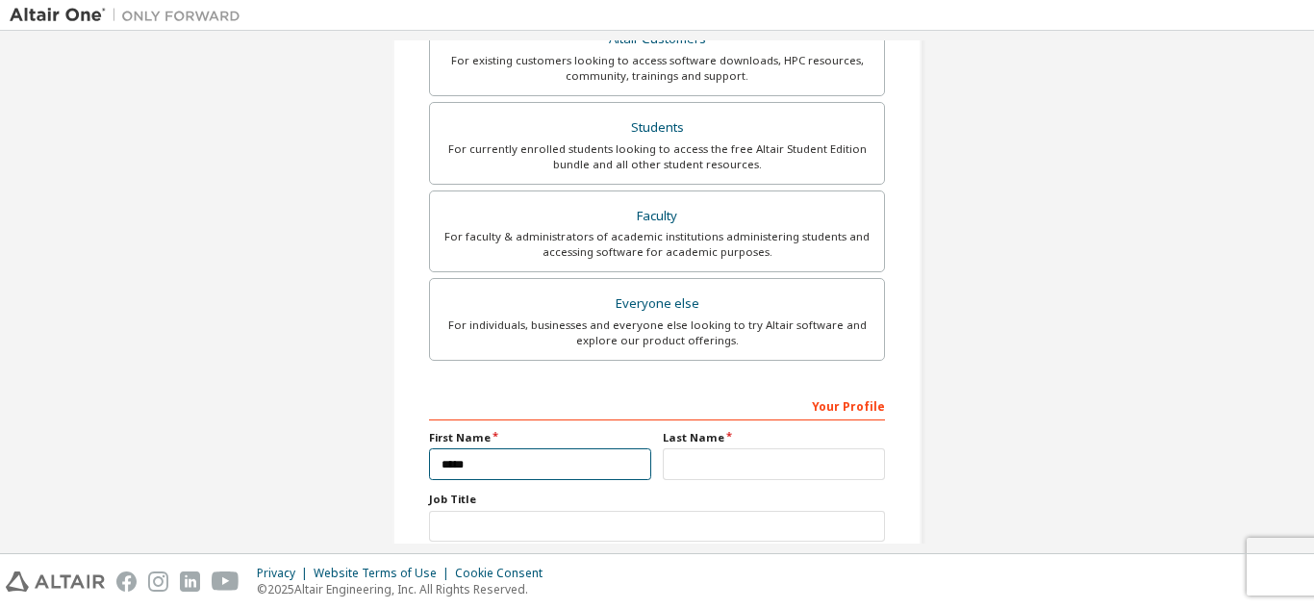
type input "*****"
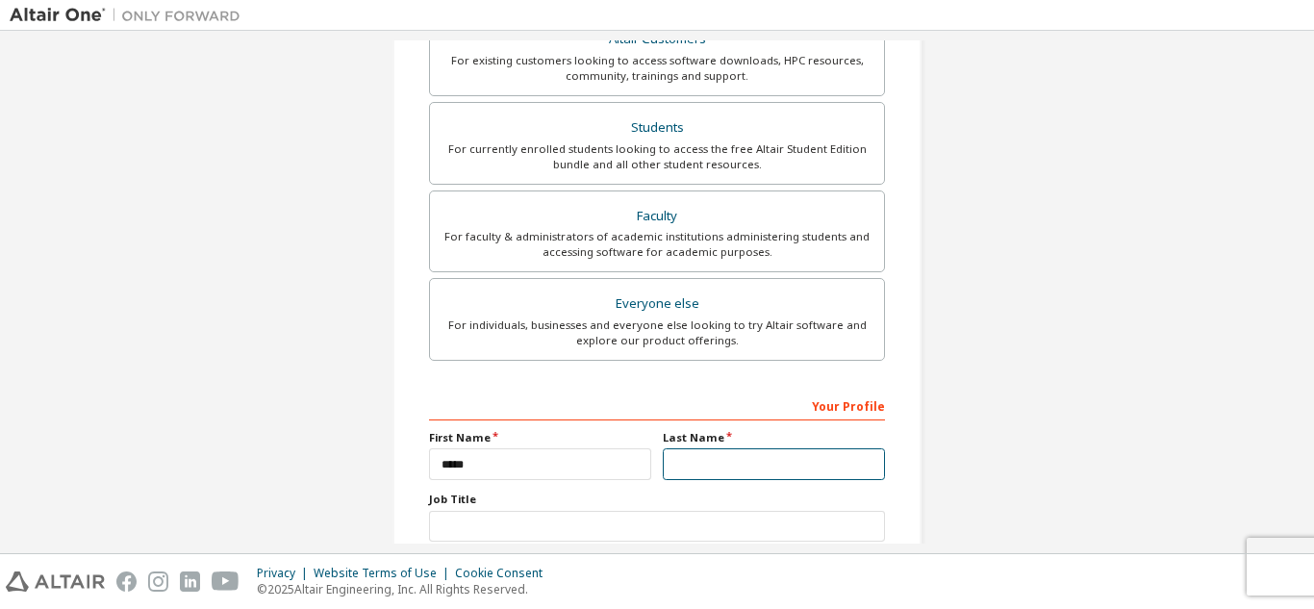
click at [729, 467] on input "text" at bounding box center [774, 464] width 222 height 32
type input "****"
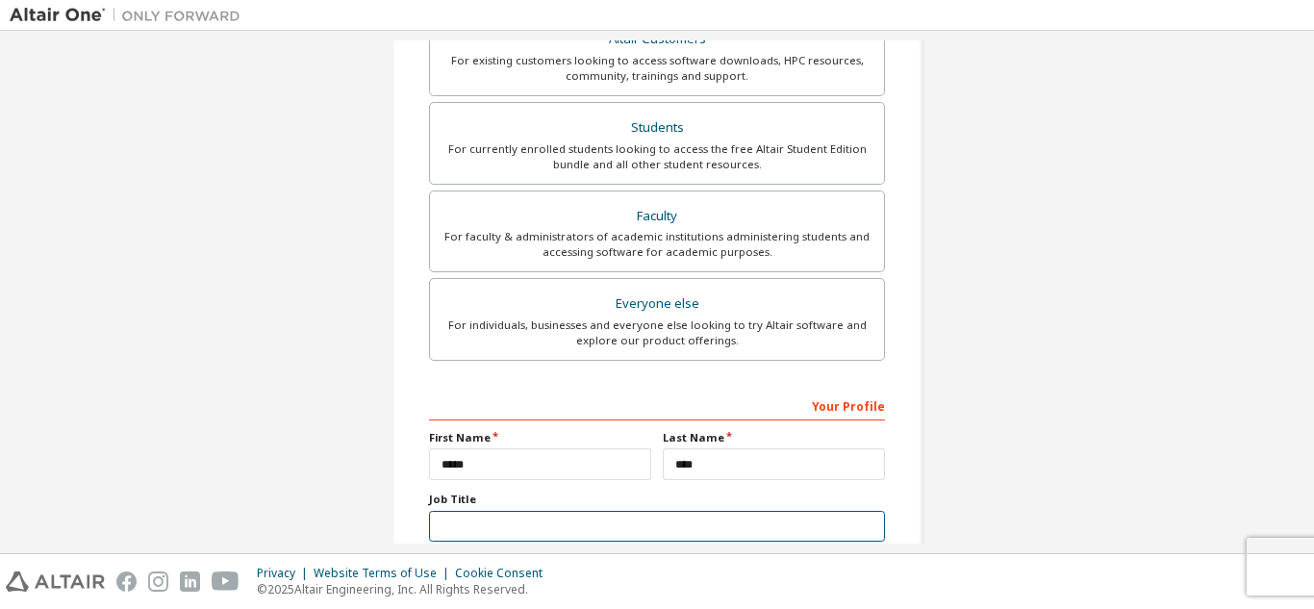
click at [528, 527] on input "text" at bounding box center [657, 527] width 456 height 32
type input "*******"
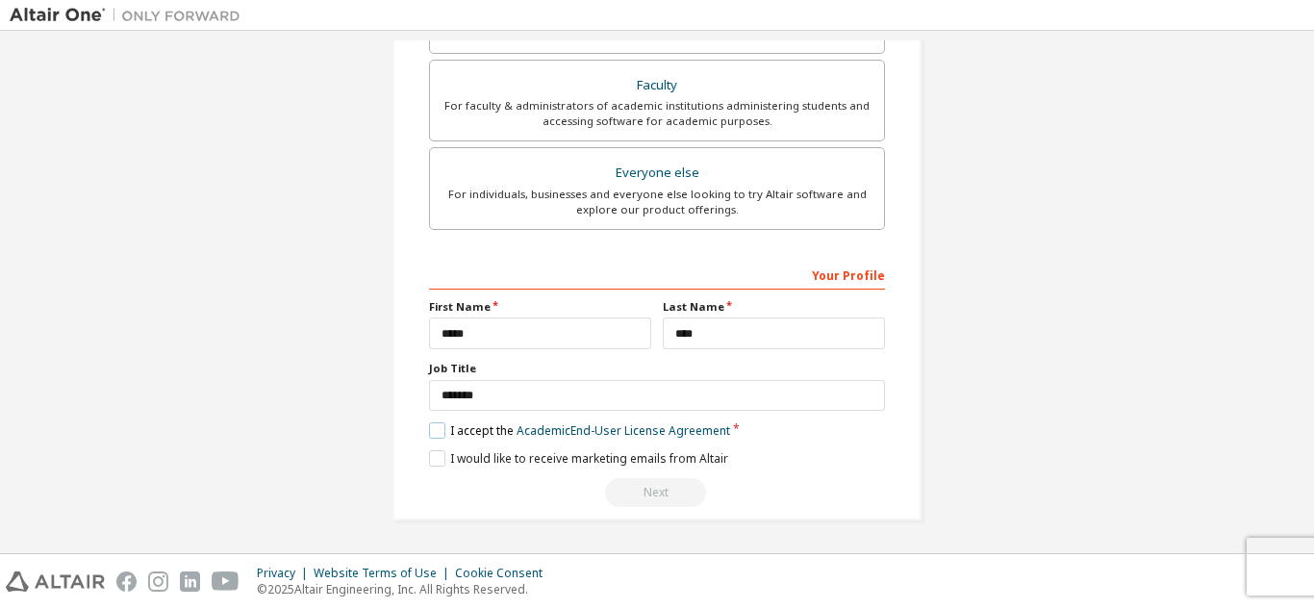
click at [429, 431] on label "I accept the Academic End-User License Agreement" at bounding box center [579, 430] width 301 height 16
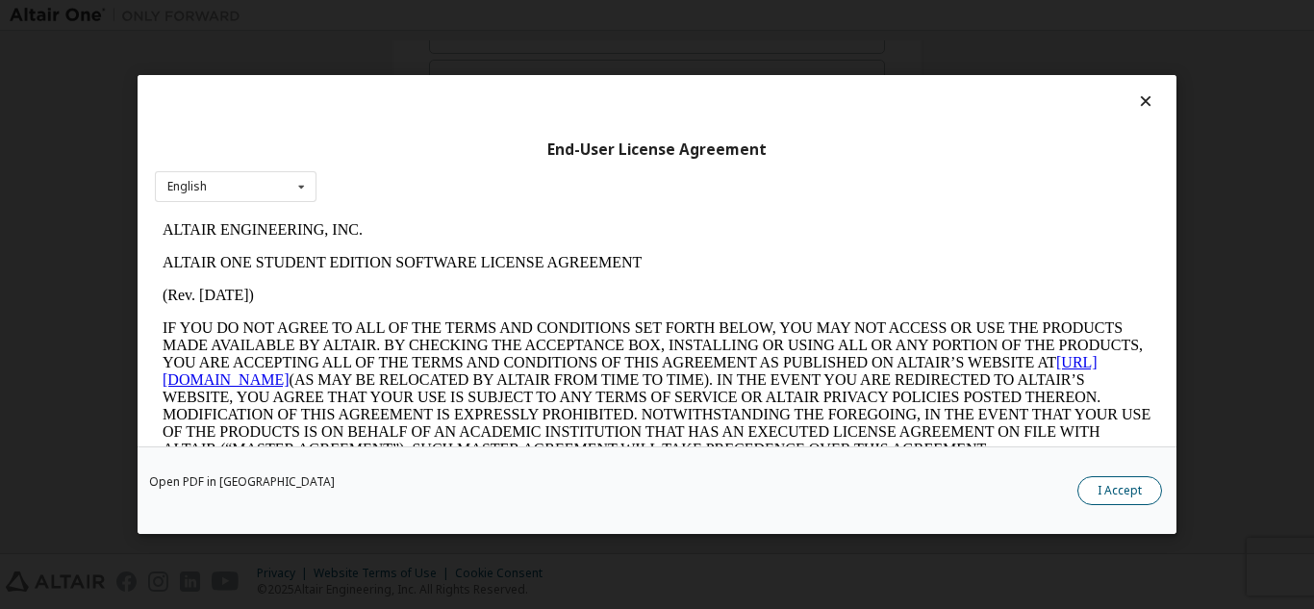
scroll to position [0, 0]
click at [1121, 481] on button "I Accept" at bounding box center [1119, 490] width 85 height 29
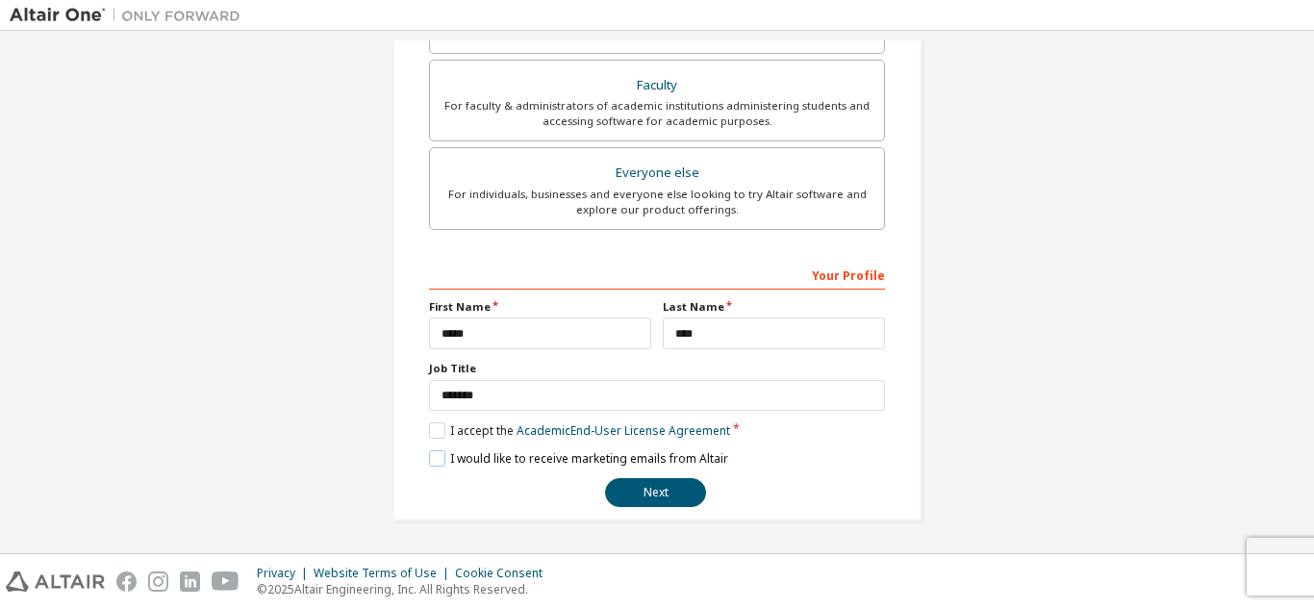
drag, startPoint x: 437, startPoint y: 453, endPoint x: 460, endPoint y: 455, distance: 23.2
click at [438, 453] on label "I would like to receive marketing emails from Altair" at bounding box center [578, 458] width 299 height 16
click at [638, 500] on button "Next" at bounding box center [655, 492] width 101 height 29
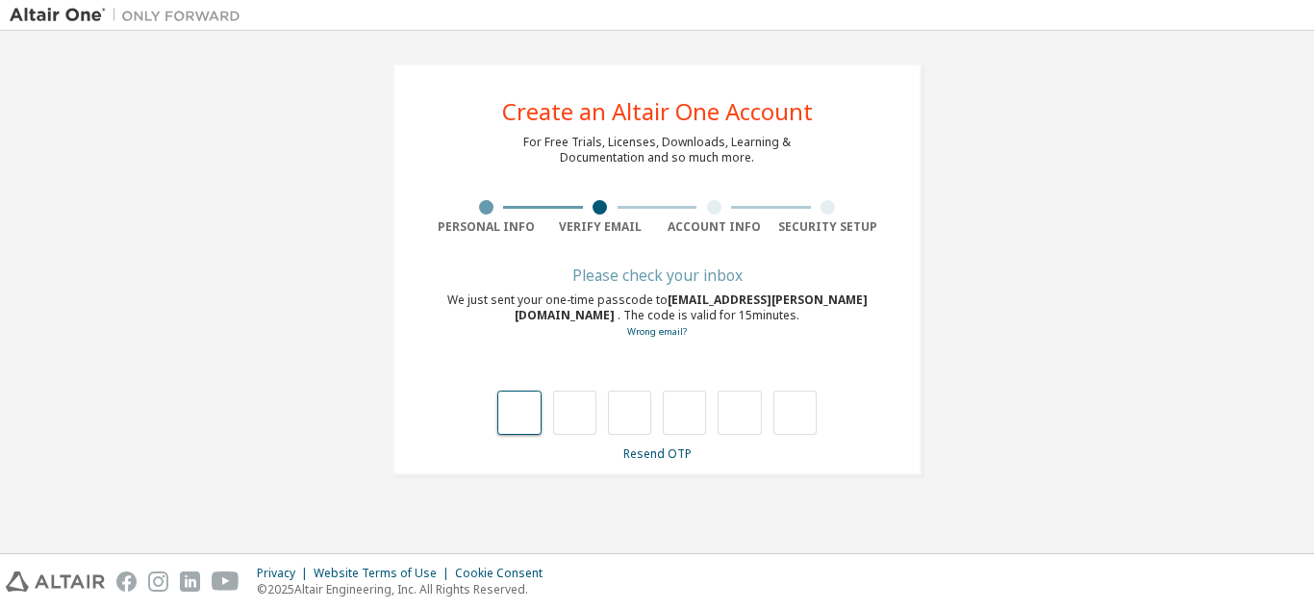
type input "*"
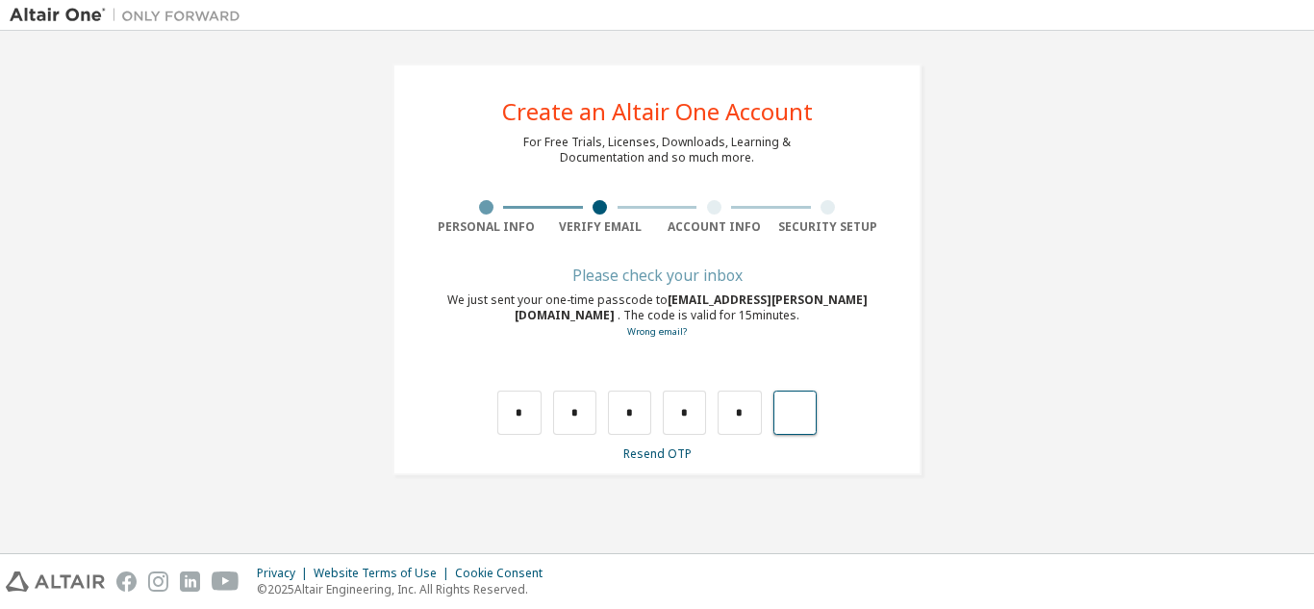
type input "*"
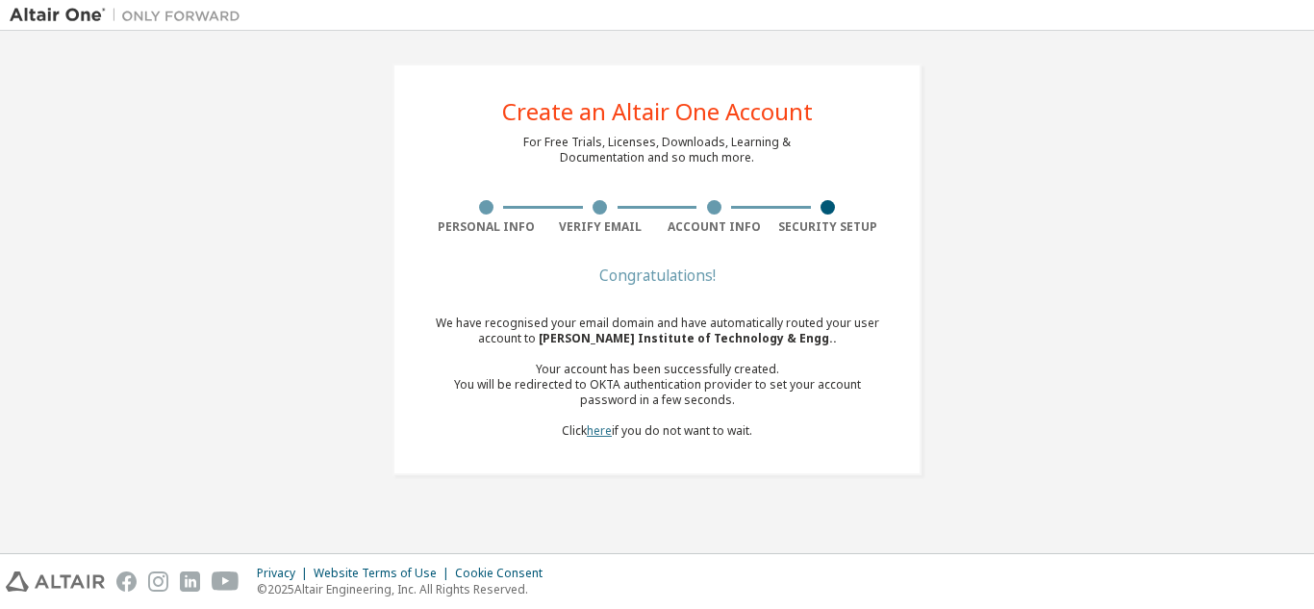
click at [593, 428] on link "here" at bounding box center [599, 430] width 25 height 16
